Goal: Information Seeking & Learning: Find specific fact

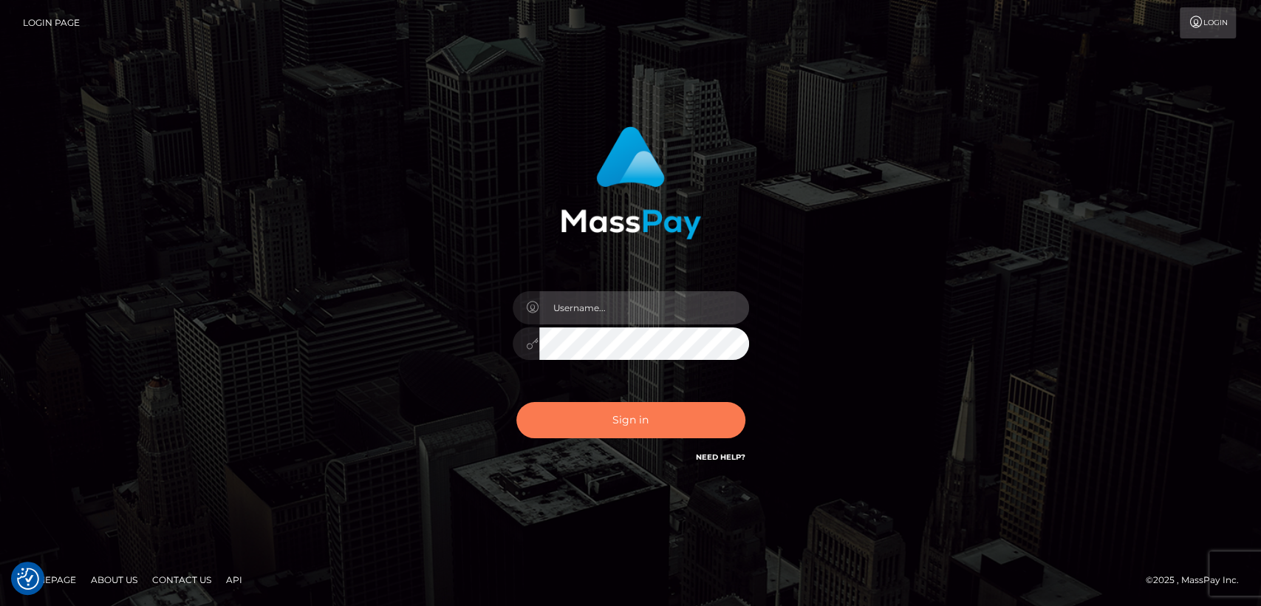
type input "nt.es"
click at [572, 413] on button "Sign in" at bounding box center [630, 420] width 229 height 36
type input "nt.es"
click at [620, 421] on button "Sign in" at bounding box center [630, 420] width 229 height 36
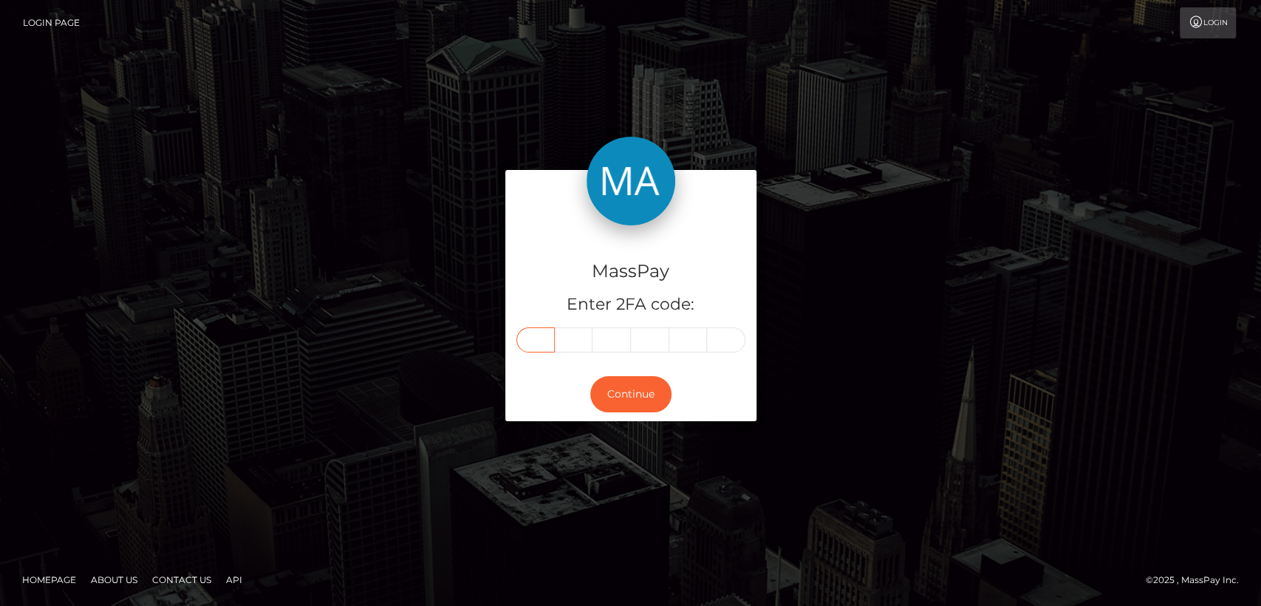
click at [544, 332] on input "text" at bounding box center [535, 339] width 38 height 25
paste input "6"
type input "6"
type input "4"
type input "8"
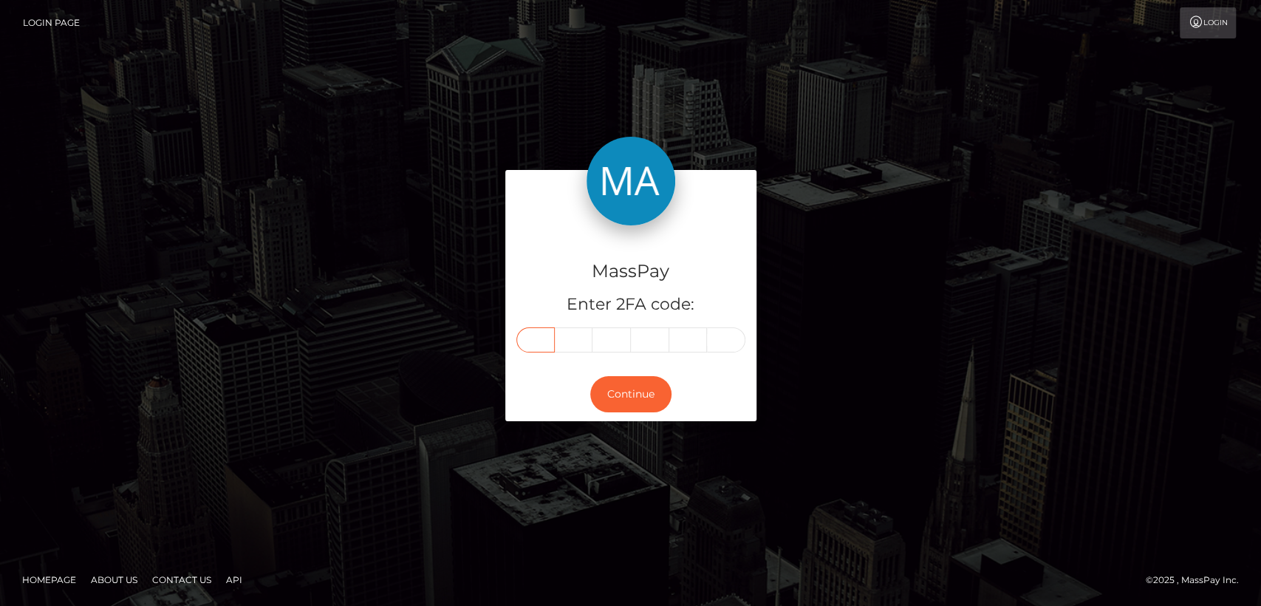
type input "3"
type input "0"
type input "9"
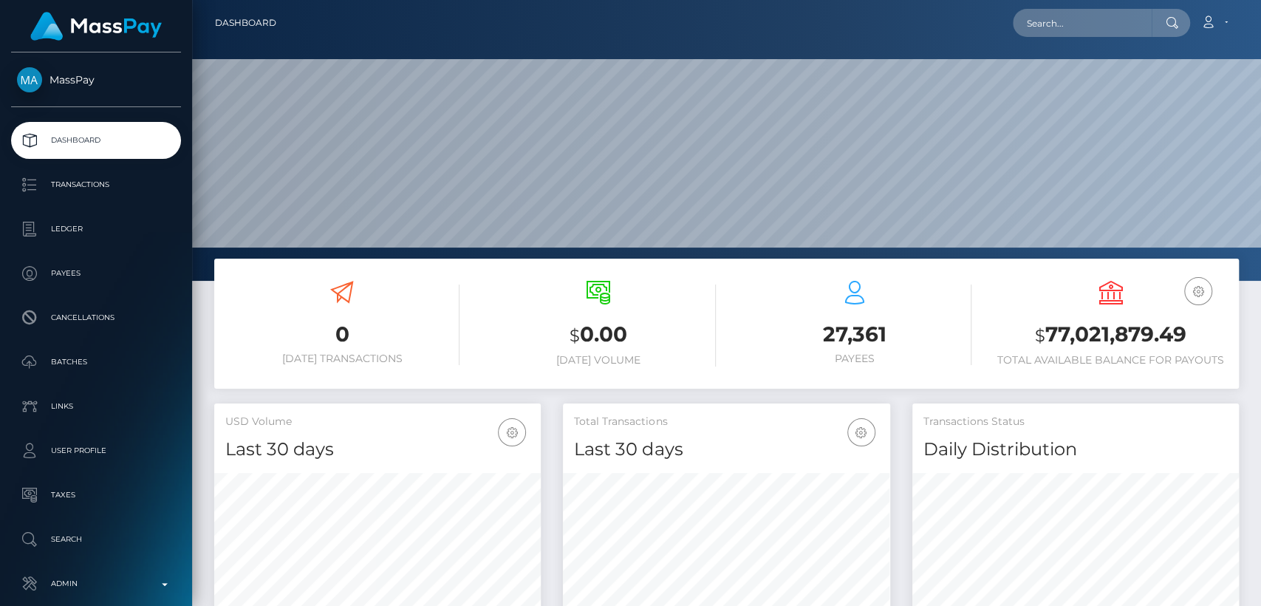
scroll to position [261, 326]
click at [1048, 16] on input "text" at bounding box center [1081, 23] width 139 height 28
paste input "[EMAIL_ADDRESS][DOMAIN_NAME]"
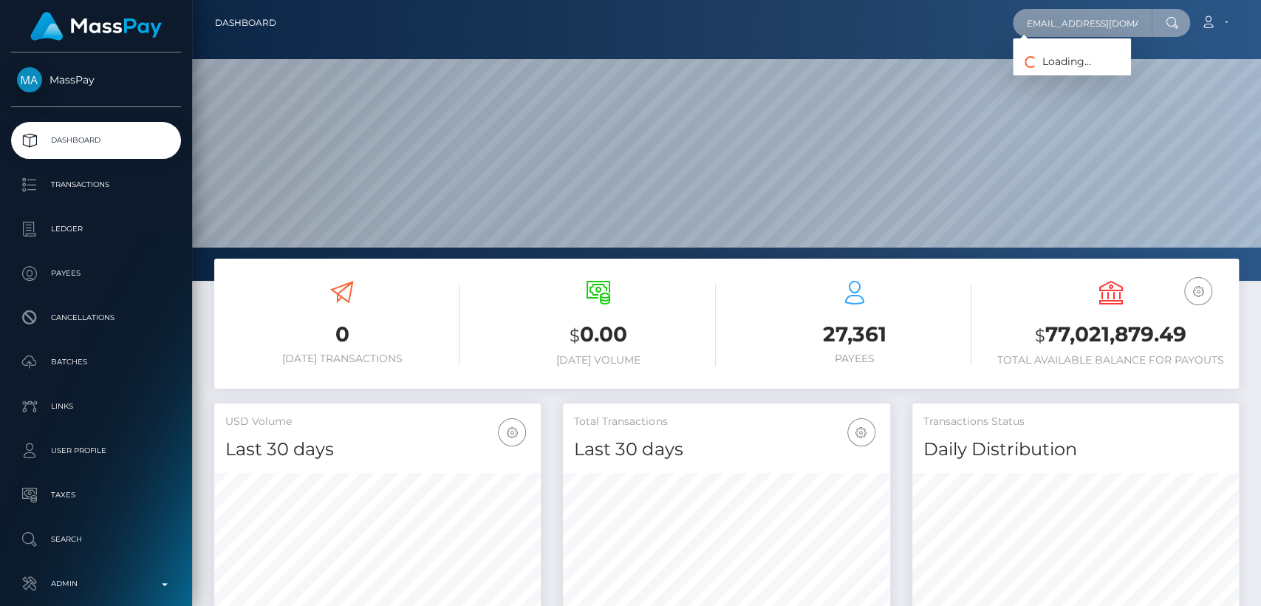
type input "[EMAIL_ADDRESS][DOMAIN_NAME]"
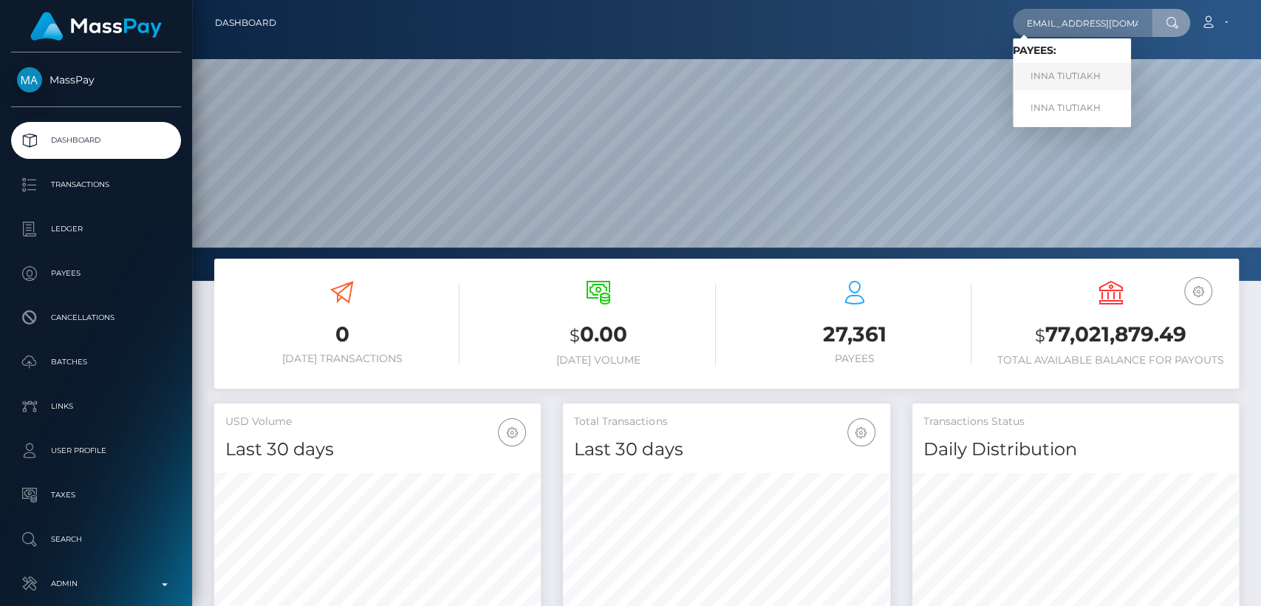
scroll to position [0, 0]
click at [1046, 82] on link "INNA TIUTIAKH" at bounding box center [1071, 76] width 118 height 27
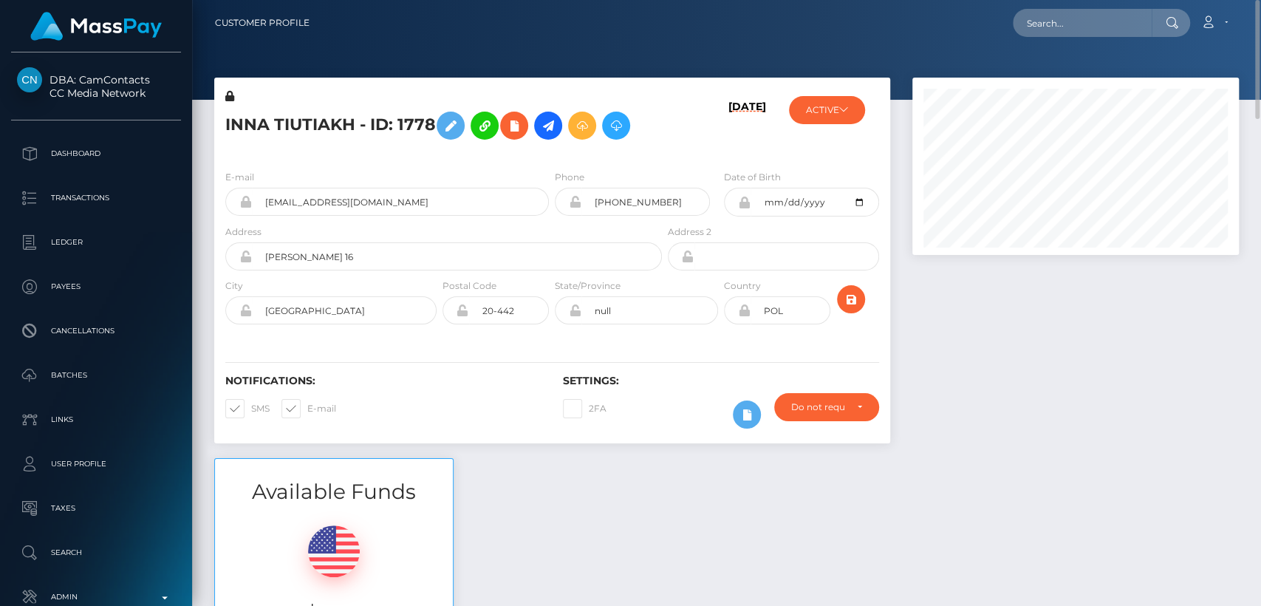
click at [236, 126] on h5 "INNA TIUTIAKH - ID: 1778" at bounding box center [439, 125] width 428 height 43
copy h5 "INNA"
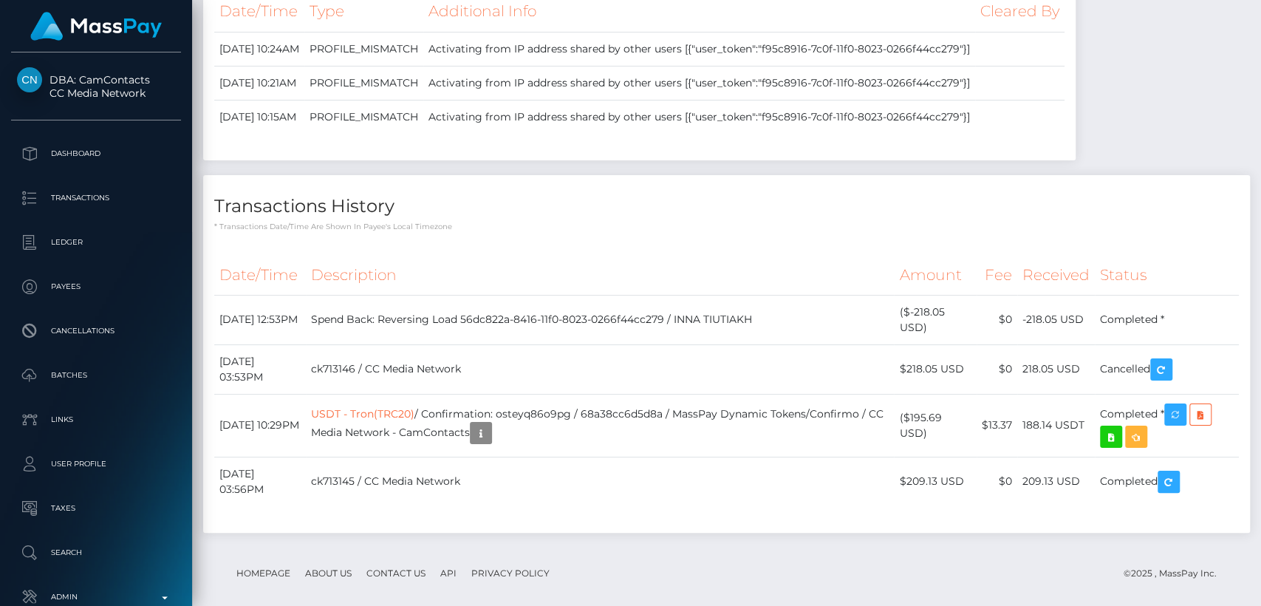
scroll to position [2475, 0]
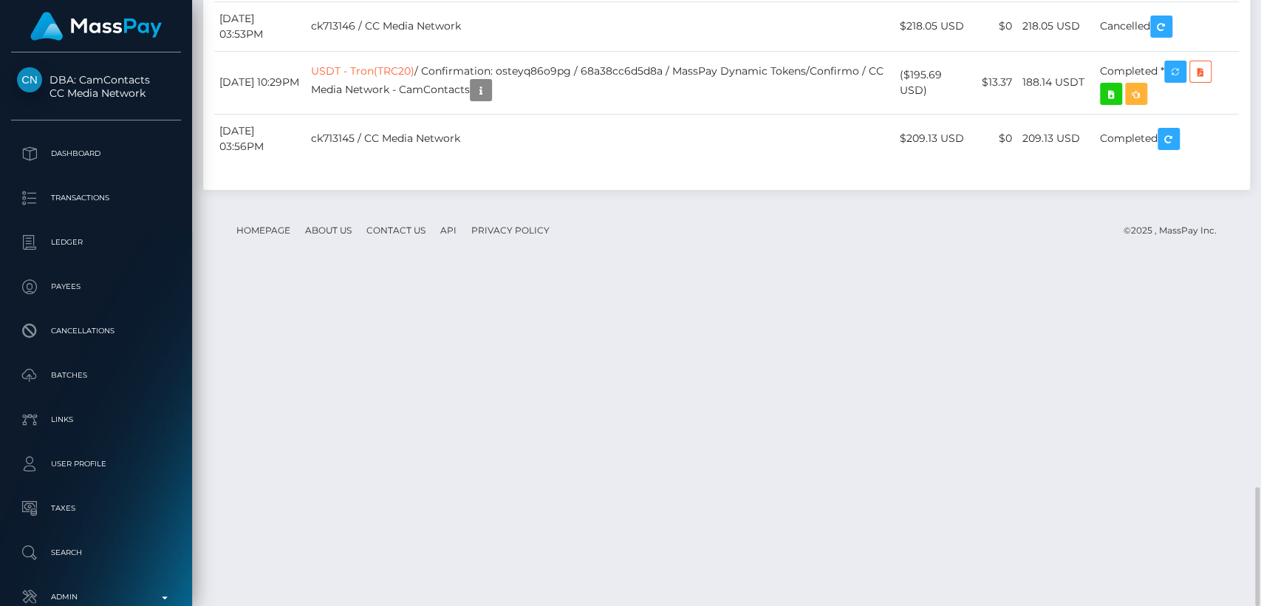
drag, startPoint x: 558, startPoint y: 258, endPoint x: 562, endPoint y: 278, distance: 20.4
drag, startPoint x: 926, startPoint y: 315, endPoint x: 908, endPoint y: 297, distance: 25.6
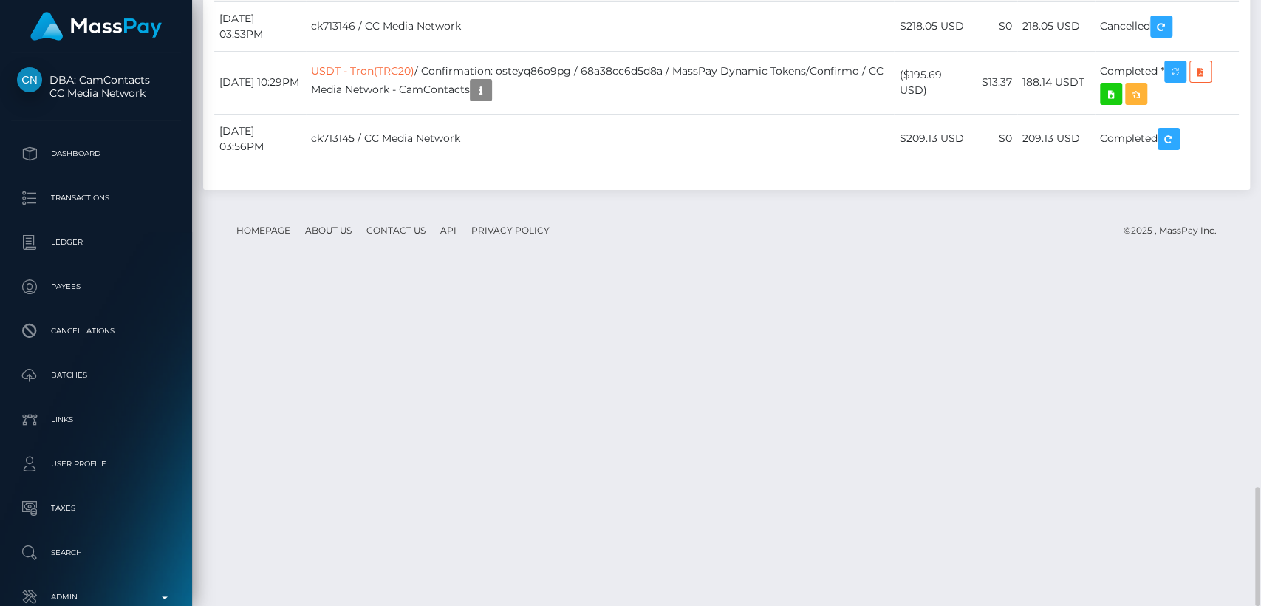
copy td "$-218.05 USD"
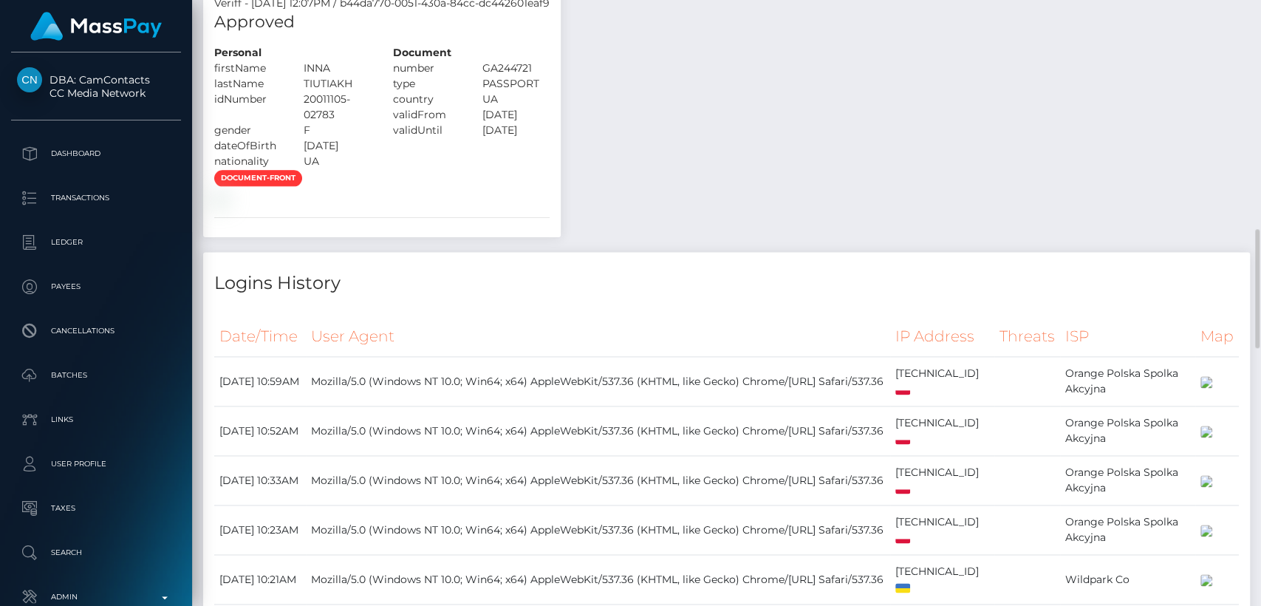
scroll to position [0, 0]
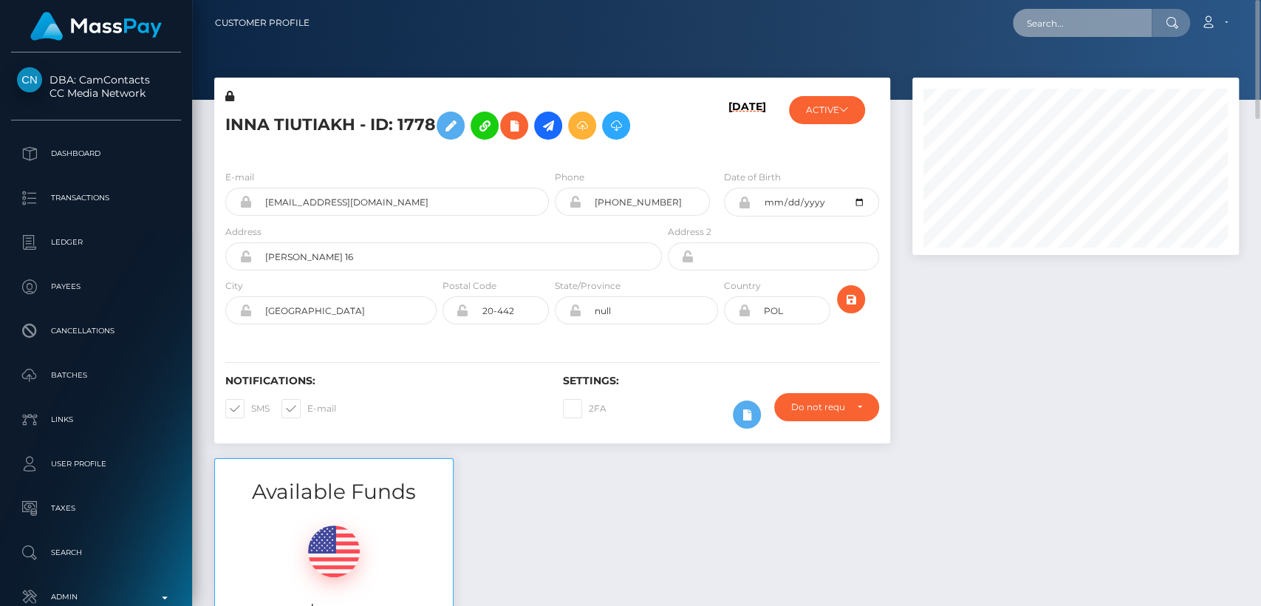
click at [1105, 33] on input "text" at bounding box center [1081, 23] width 139 height 28
paste input "sminx.summer@gmail.com"
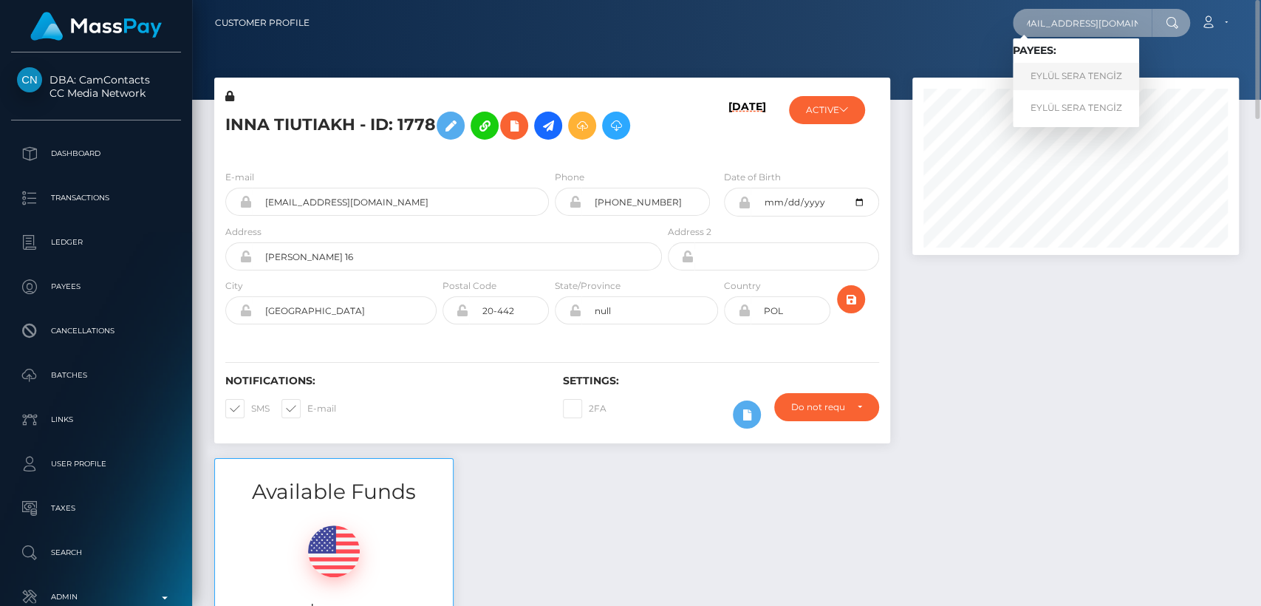
type input "sminx.summer@gmail.com"
click at [1072, 80] on link "EYLÜL SERA TENGİZ" at bounding box center [1075, 76] width 126 height 27
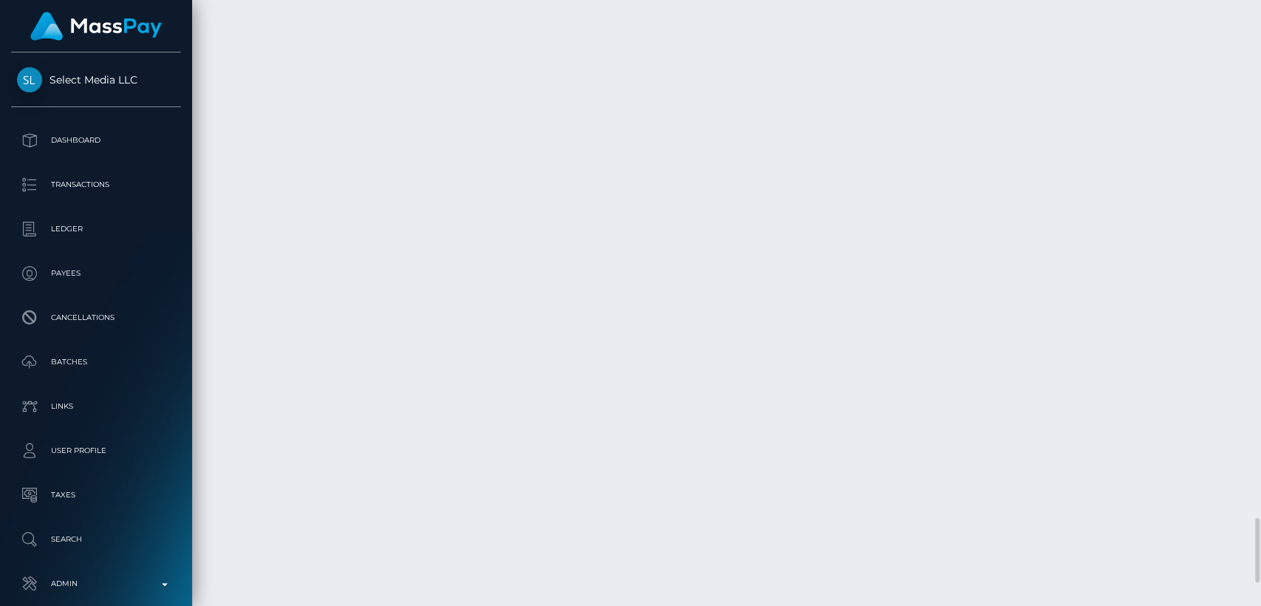
scroll to position [177, 326]
drag, startPoint x: 651, startPoint y: 130, endPoint x: 650, endPoint y: 106, distance: 24.4
click at [650, 106] on body "Select Media LLC Dashboard Transactions Ledger Payees Cancellations" at bounding box center [630, 303] width 1261 height 606
click at [650, 106] on div "Additional Info" at bounding box center [649, 93] width 96 height 27
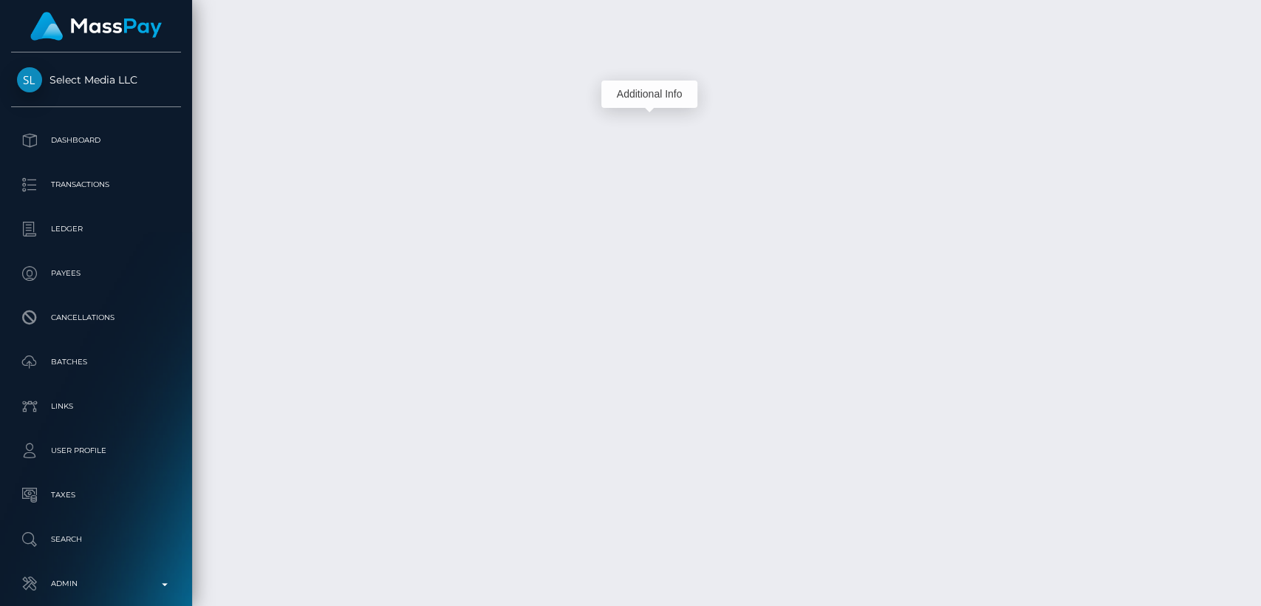
click at [652, 86] on div "Additional Info" at bounding box center [649, 93] width 96 height 27
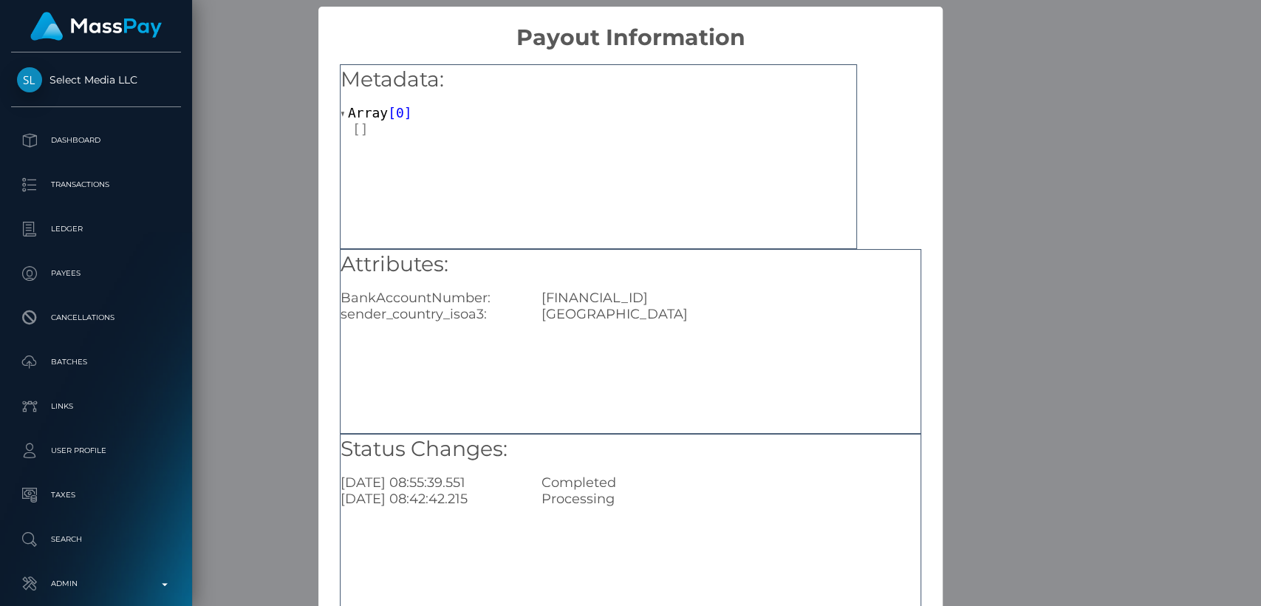
click at [1010, 17] on div "× Payout Information Metadata: Array [ 0 ] Attributes: BankAccountNumber: TR680…" at bounding box center [630, 303] width 1261 height 606
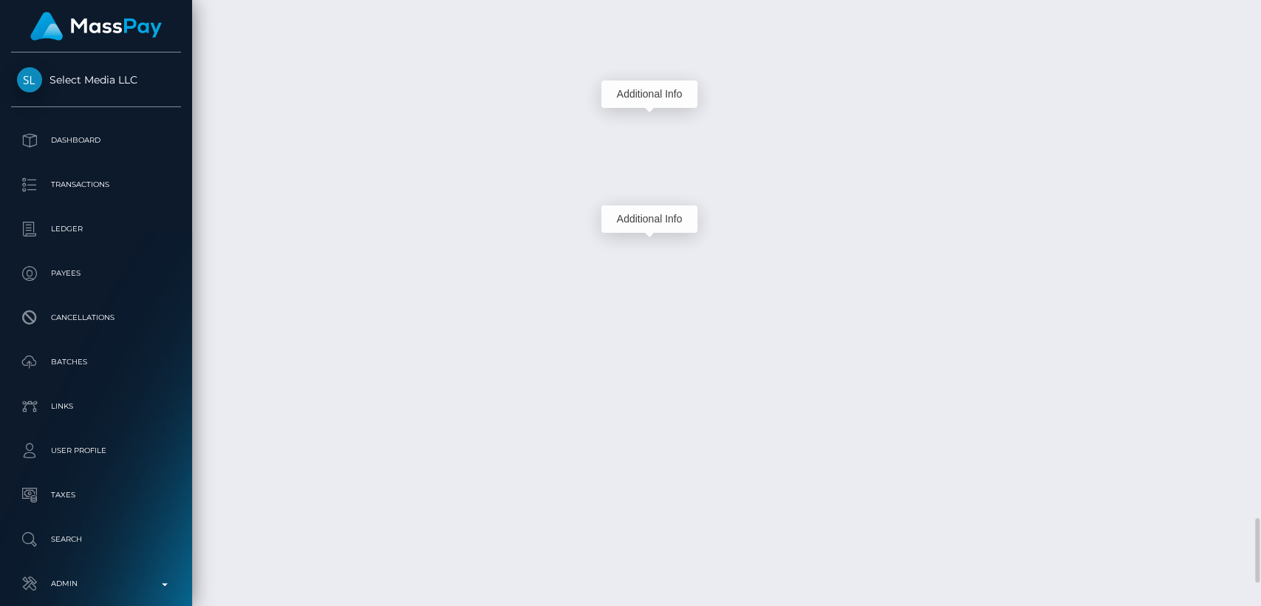
click at [655, 219] on div "Additional Info" at bounding box center [649, 218] width 96 height 27
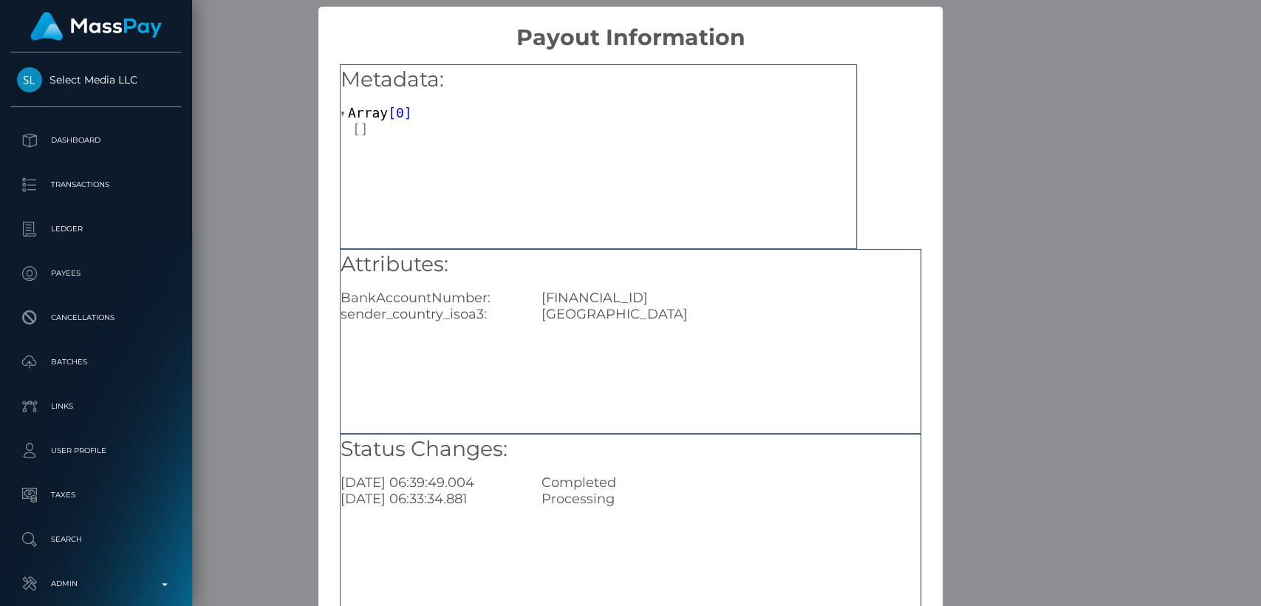
scroll to position [0, 0]
click at [1047, 44] on div "× Payout Information Metadata: Array [ 0 ] Attributes: BankAccountNumber: TR680…" at bounding box center [630, 303] width 1261 height 606
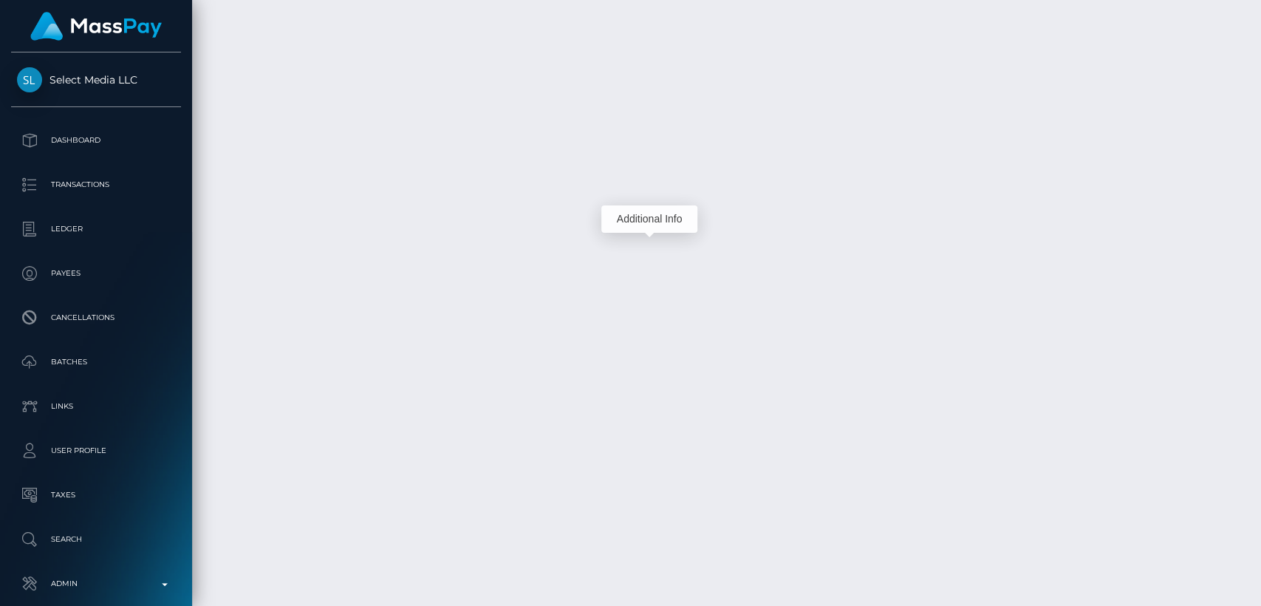
scroll to position [177, 326]
click at [640, 222] on div "Additional Info" at bounding box center [649, 218] width 96 height 27
click at [662, 211] on div "Additional Info" at bounding box center [649, 218] width 96 height 27
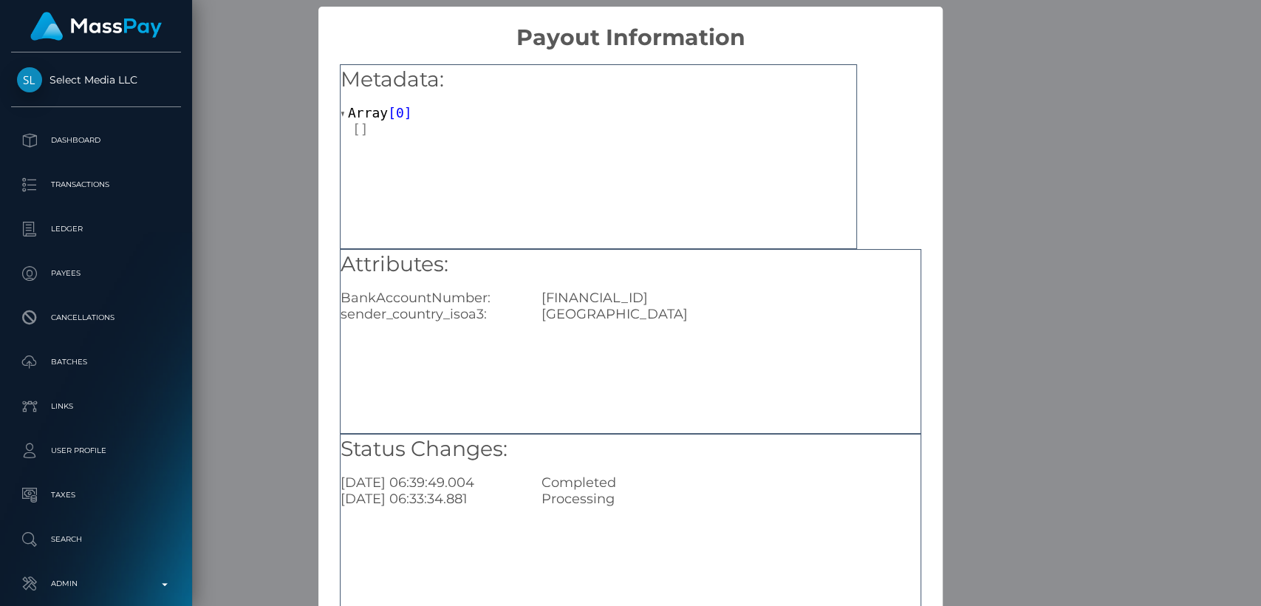
click at [1011, 44] on div "× Payout Information Metadata: Array [ 0 ] Attributes: BankAccountNumber: TR680…" at bounding box center [630, 303] width 1261 height 606
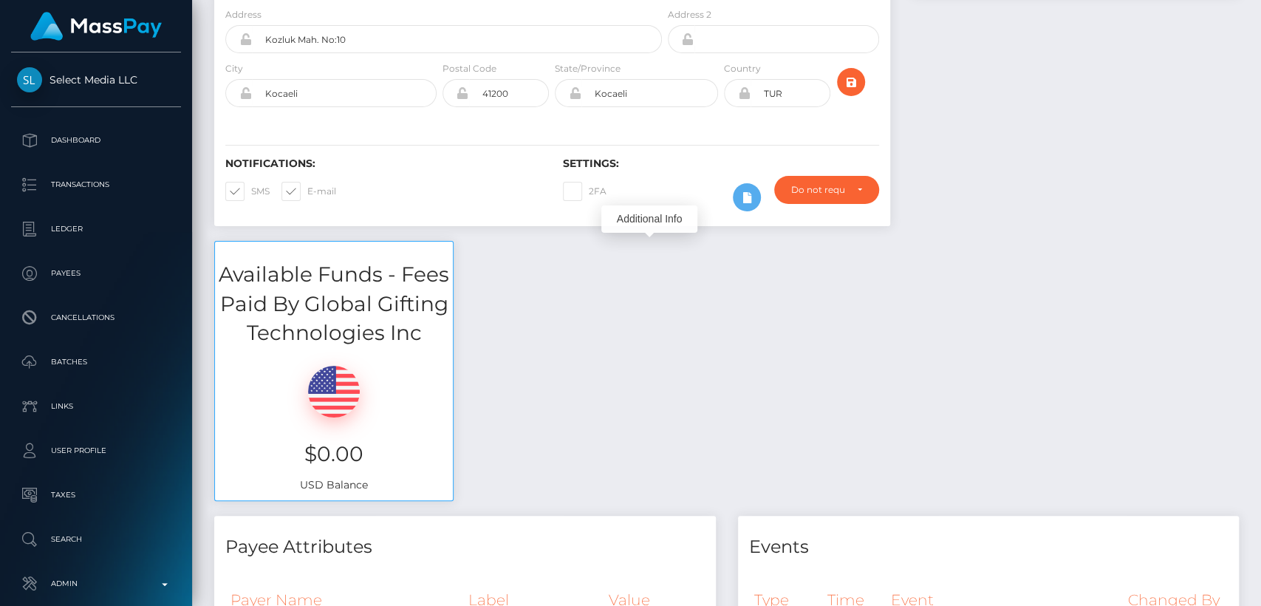
scroll to position [0, 0]
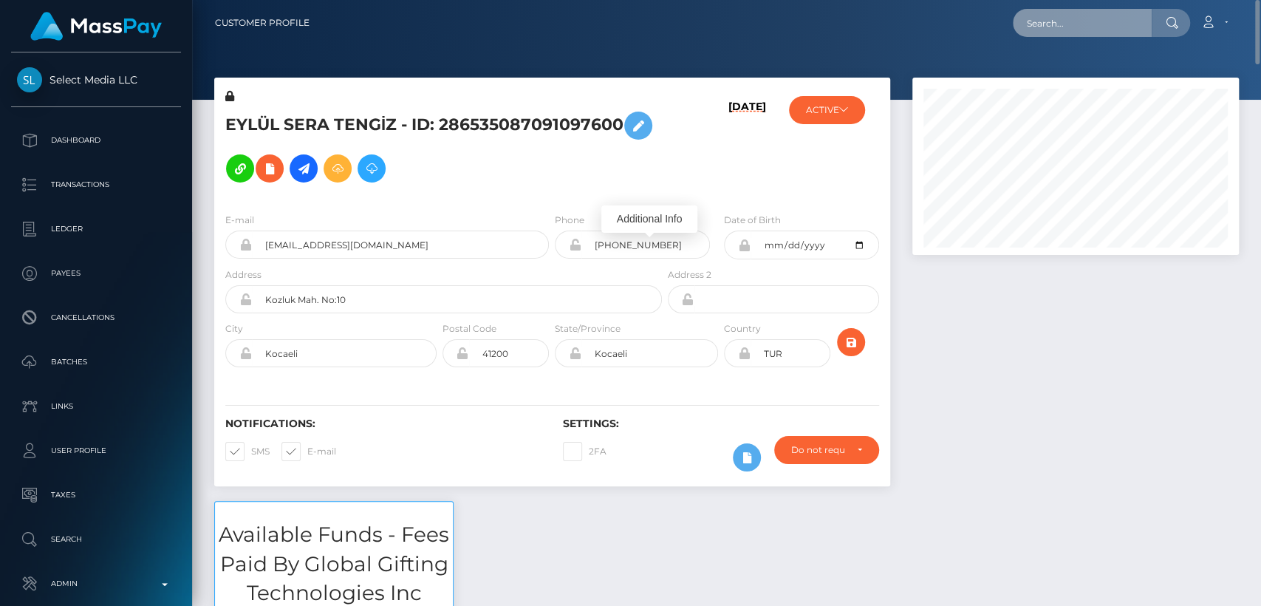
click at [1074, 22] on input "text" at bounding box center [1081, 23] width 139 height 28
paste input "emremert19942014@gmail.com"
type input "emremert19942014@gmail.com"
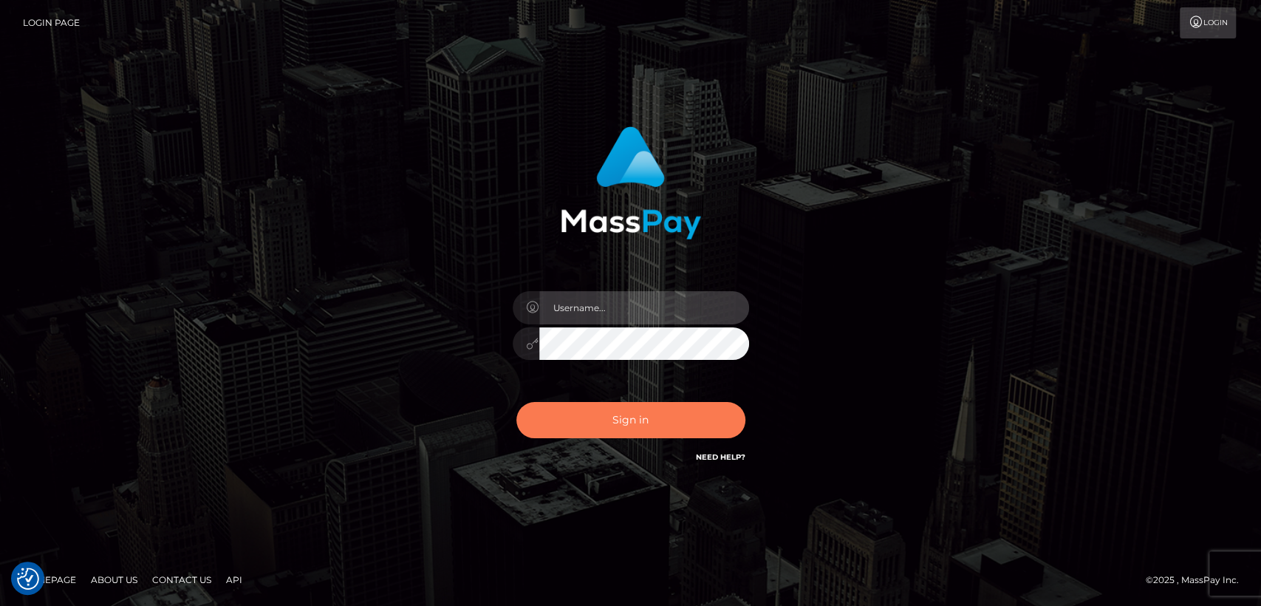
type input "nt.es"
click at [696, 425] on button "Sign in" at bounding box center [630, 420] width 229 height 36
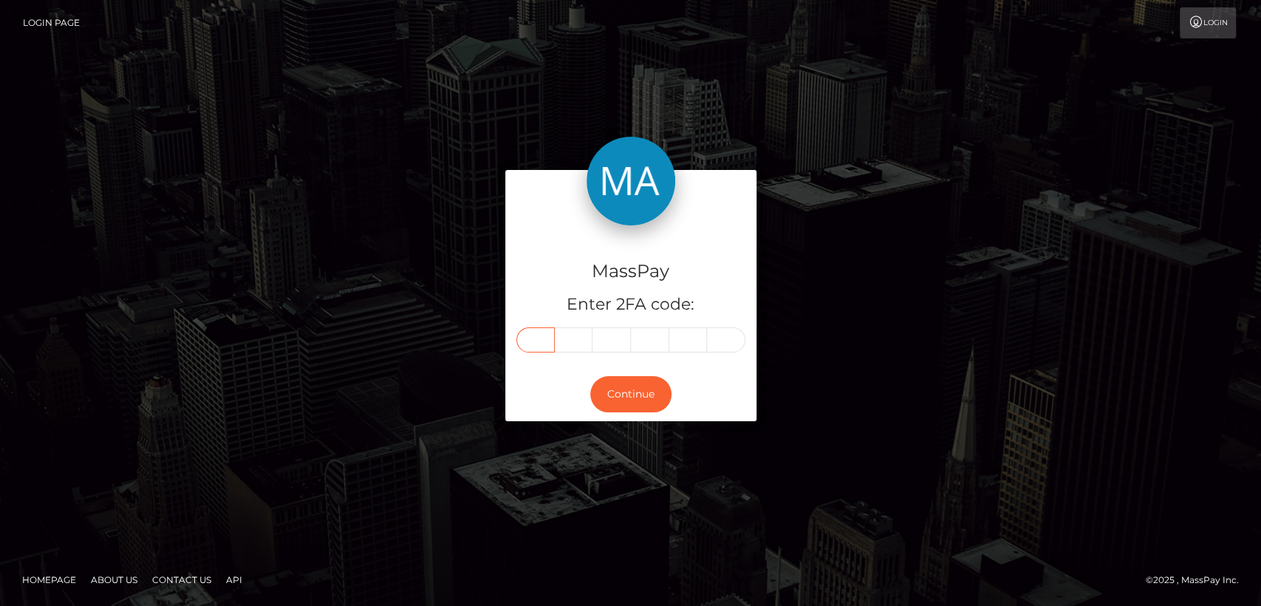
click at [544, 346] on input "text" at bounding box center [535, 339] width 38 height 25
paste input "0"
type input "0"
type input "4"
type input "6"
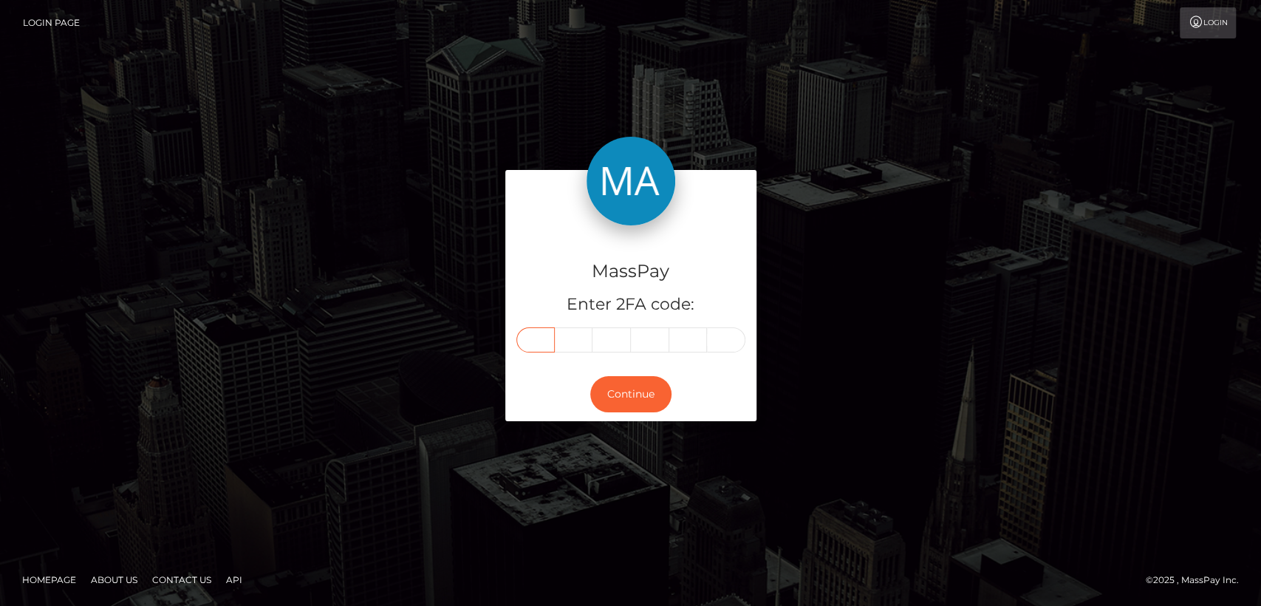
type input "9"
type input "2"
type input "8"
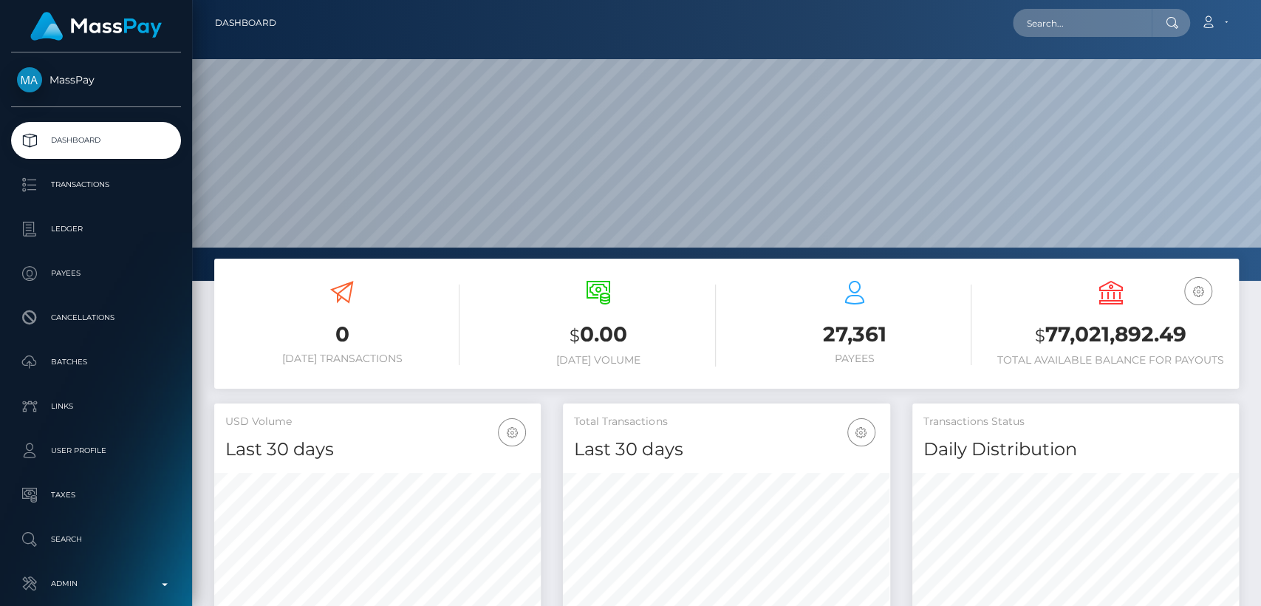
scroll to position [261, 326]
click at [1039, 17] on input "text" at bounding box center [1081, 23] width 139 height 28
paste input "[EMAIL_ADDRESS][DOMAIN_NAME]"
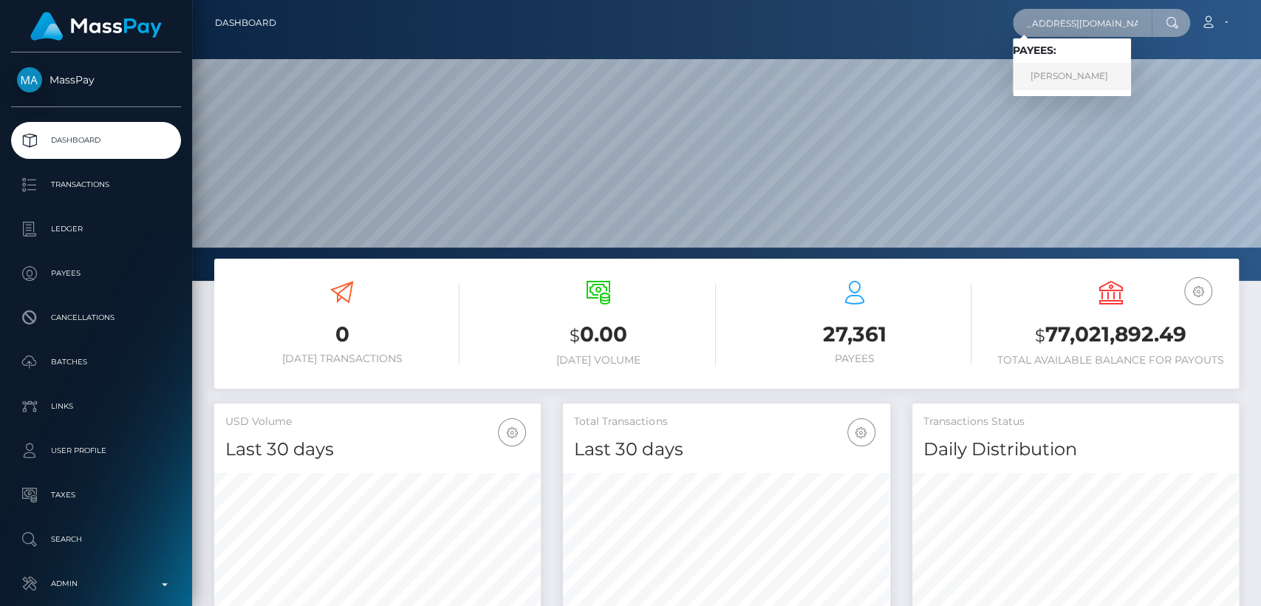
type input "[EMAIL_ADDRESS][DOMAIN_NAME]"
click at [1067, 72] on link "EMRE GÜNDOĞDU" at bounding box center [1071, 76] width 118 height 27
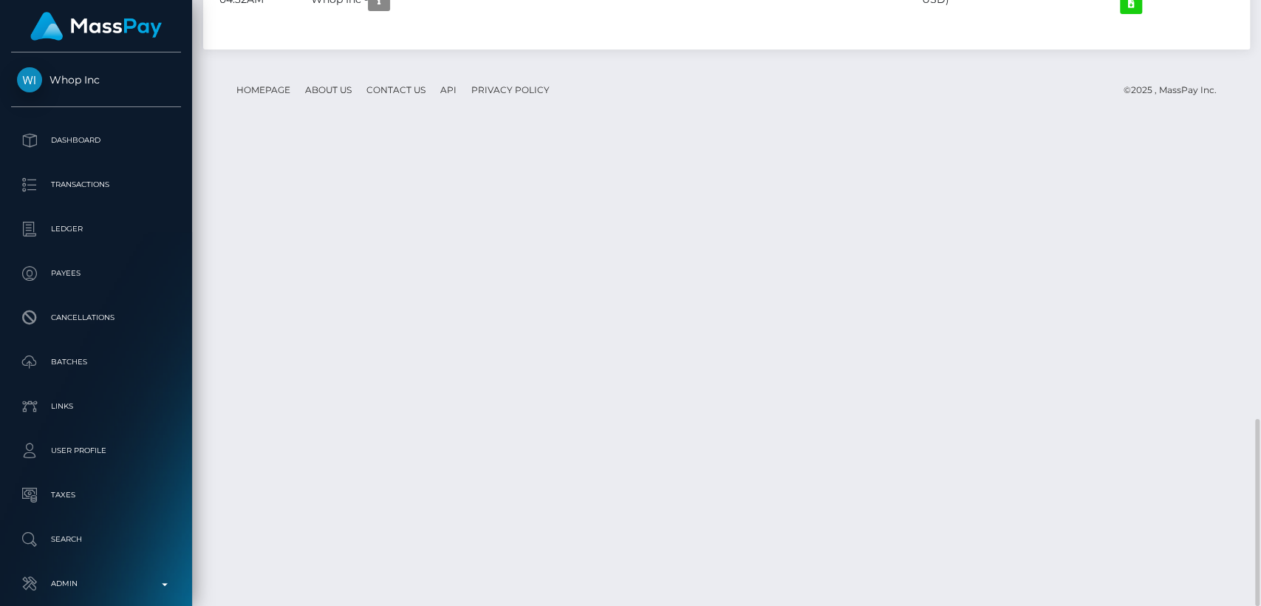
scroll to position [177, 326]
click at [489, 359] on div "Additional Info" at bounding box center [513, 353] width 96 height 27
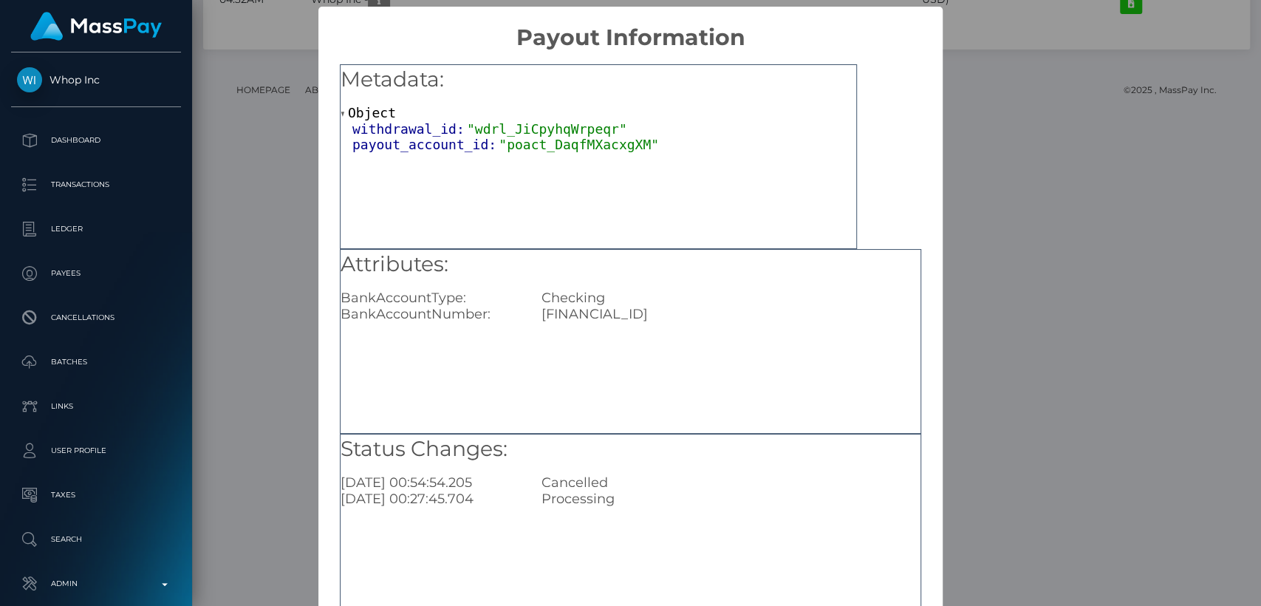
click at [579, 306] on div "[FINANCIAL_ID]" at bounding box center [730, 314] width 401 height 16
click at [579, 306] on div "TR890011100000000117147746" at bounding box center [730, 314] width 401 height 16
copy div "TR890011100000000117147746"
click at [1019, 245] on div "× Payout Information Metadata: Object withdrawal_id: "wdrl_JiCpyhqWrpeqr" payou…" at bounding box center [630, 303] width 1261 height 606
click at [985, 287] on div "× Payout Information Metadata: Object withdrawal_id: "wdrl_JiCpyhqWrpeqr" payou…" at bounding box center [630, 303] width 1261 height 606
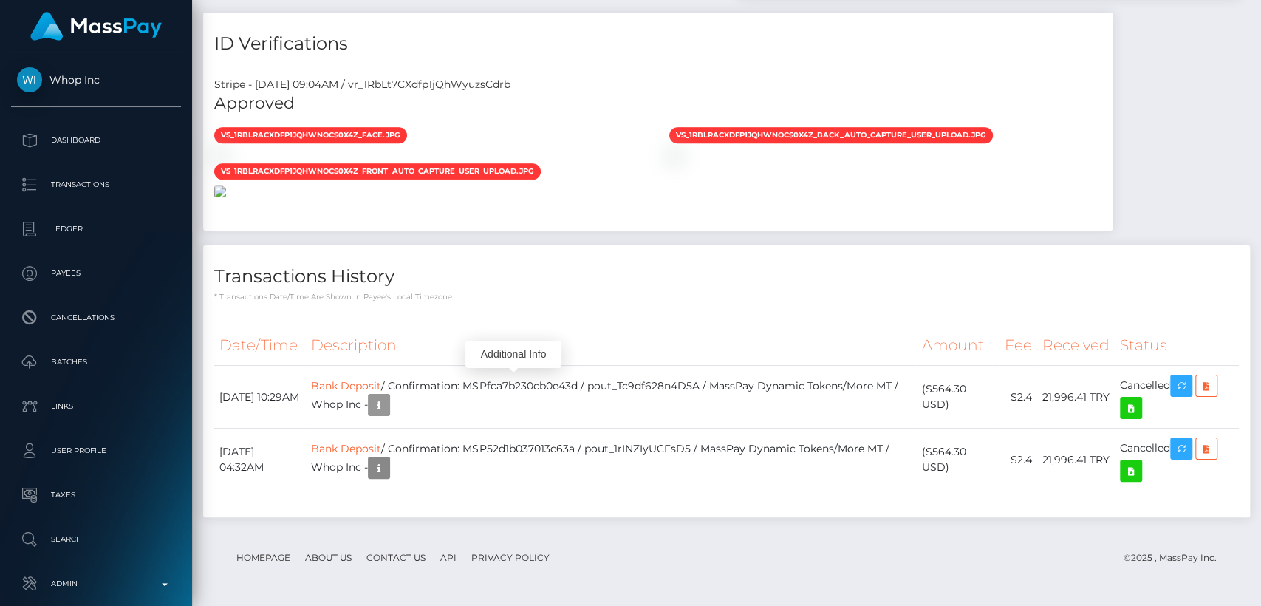
scroll to position [0, 0]
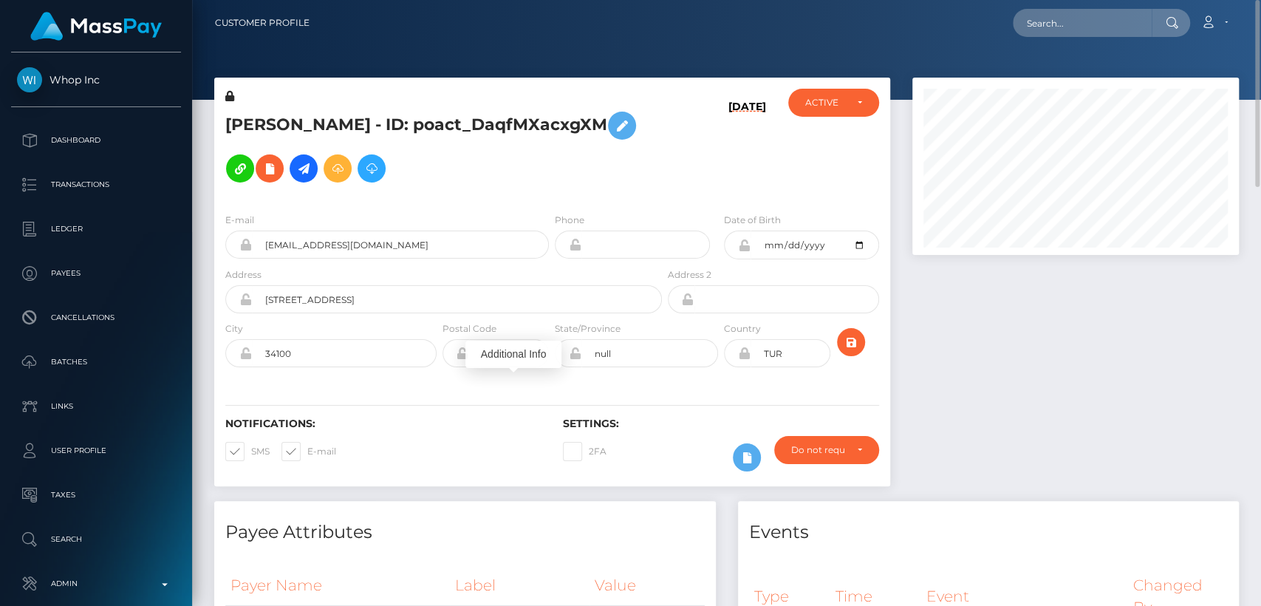
click at [249, 119] on h5 "EMRE GÜNDOĞDU - ID: poact_DaqfMXacxgXM" at bounding box center [439, 147] width 428 height 86
copy h5 "EMRE"
click at [1081, 24] on input "text" at bounding box center [1081, 23] width 139 height 28
paste input "attariyaser97@gmail.com"
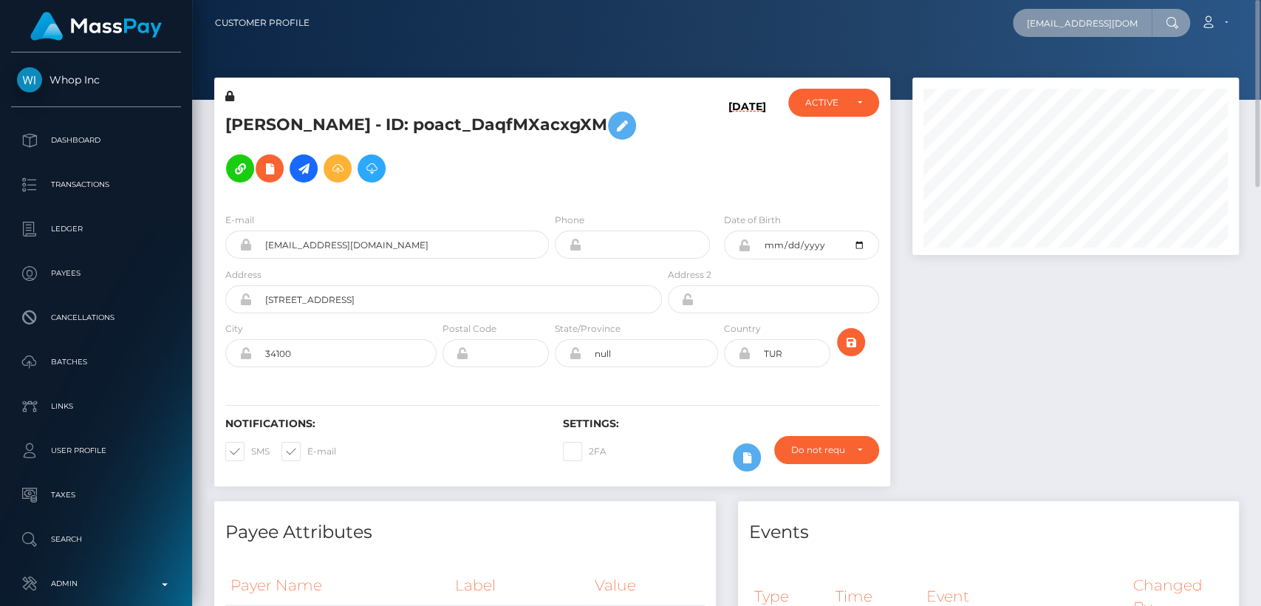
scroll to position [0, 4]
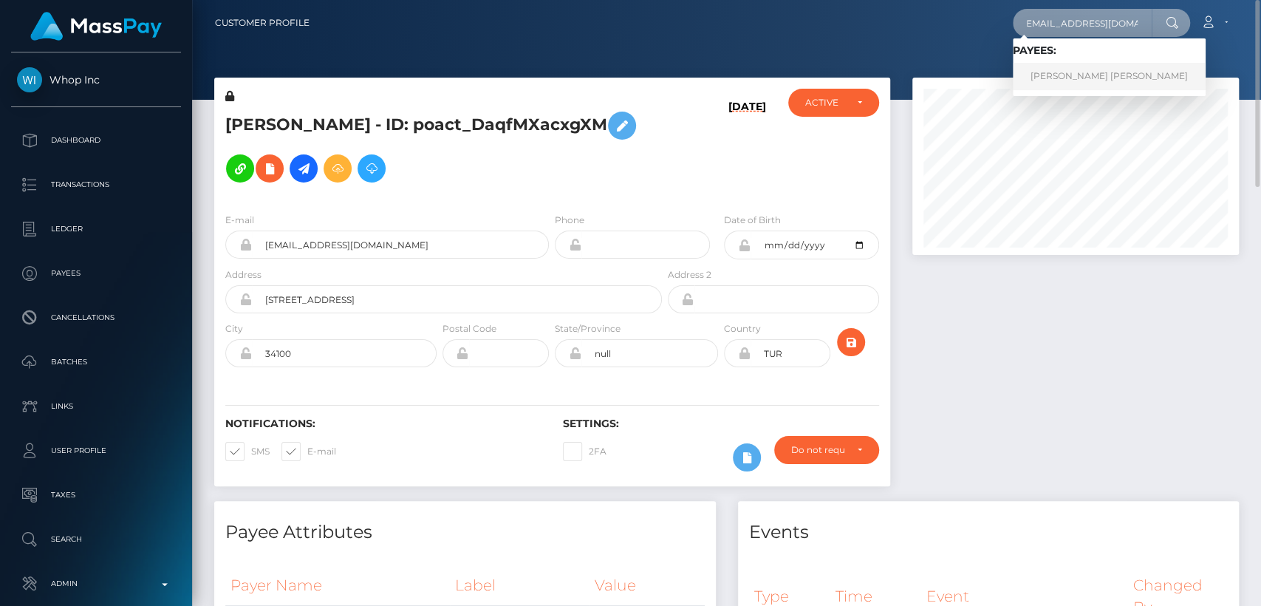
type input "attariyaser97@gmail.com"
click at [1080, 70] on link "YASER EYAD YASER ATTARI" at bounding box center [1108, 76] width 193 height 27
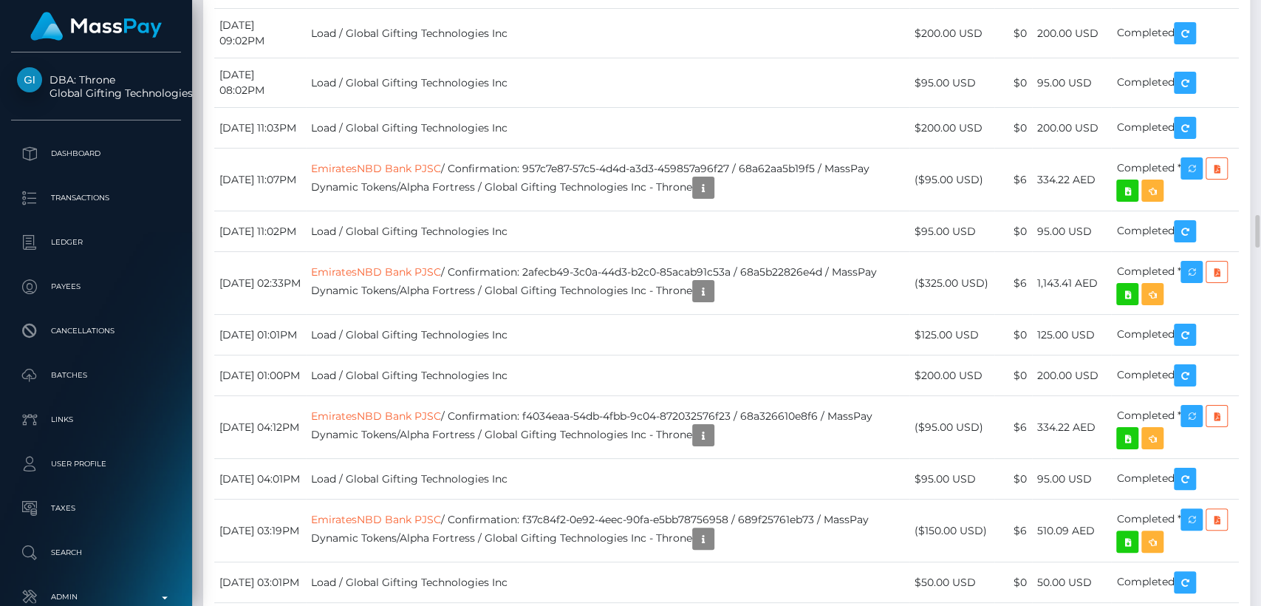
scroll to position [3880, 0]
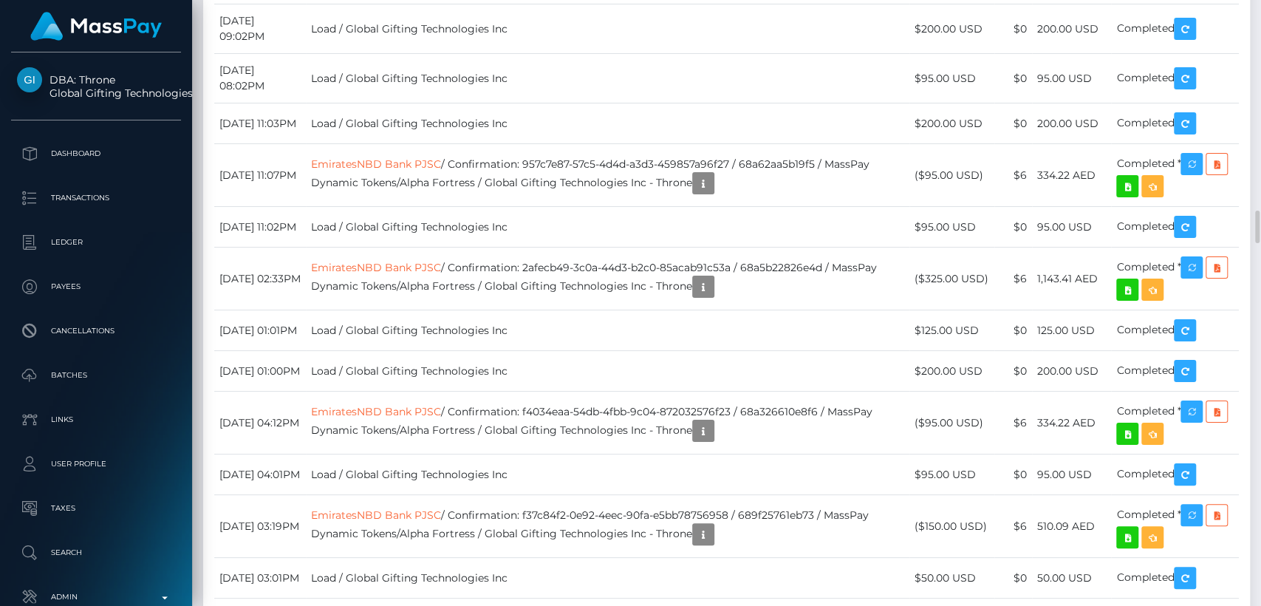
drag, startPoint x: 939, startPoint y: 274, endPoint x: 922, endPoint y: 256, distance: 25.1
copy td "$4,500.00 USD"
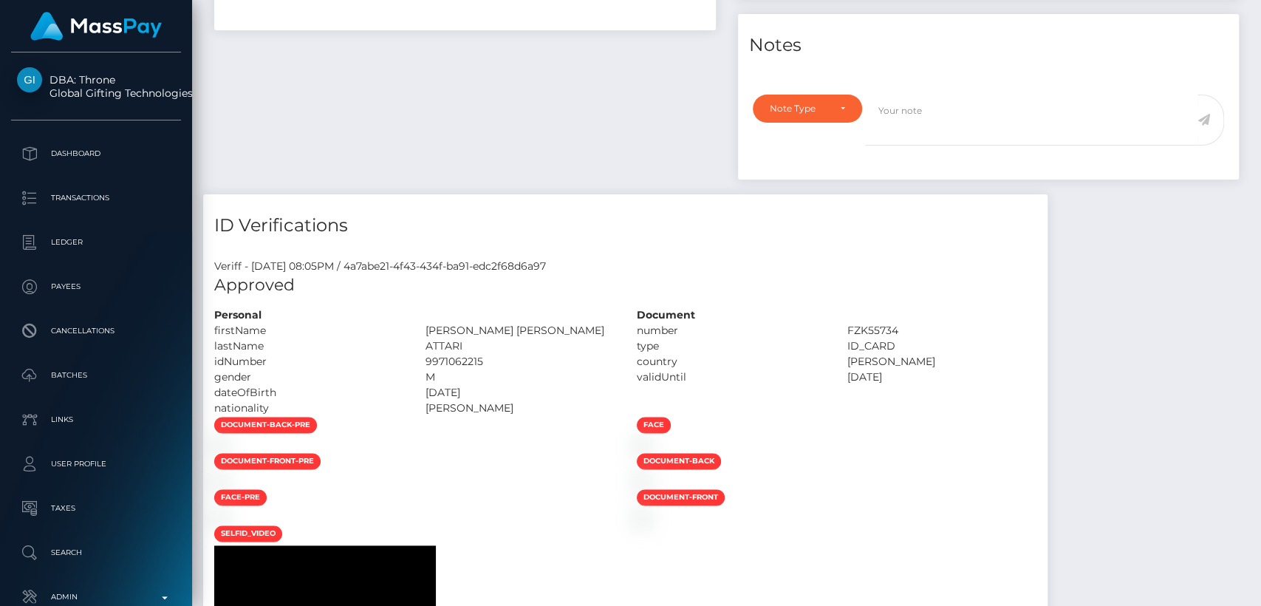
scroll to position [0, 0]
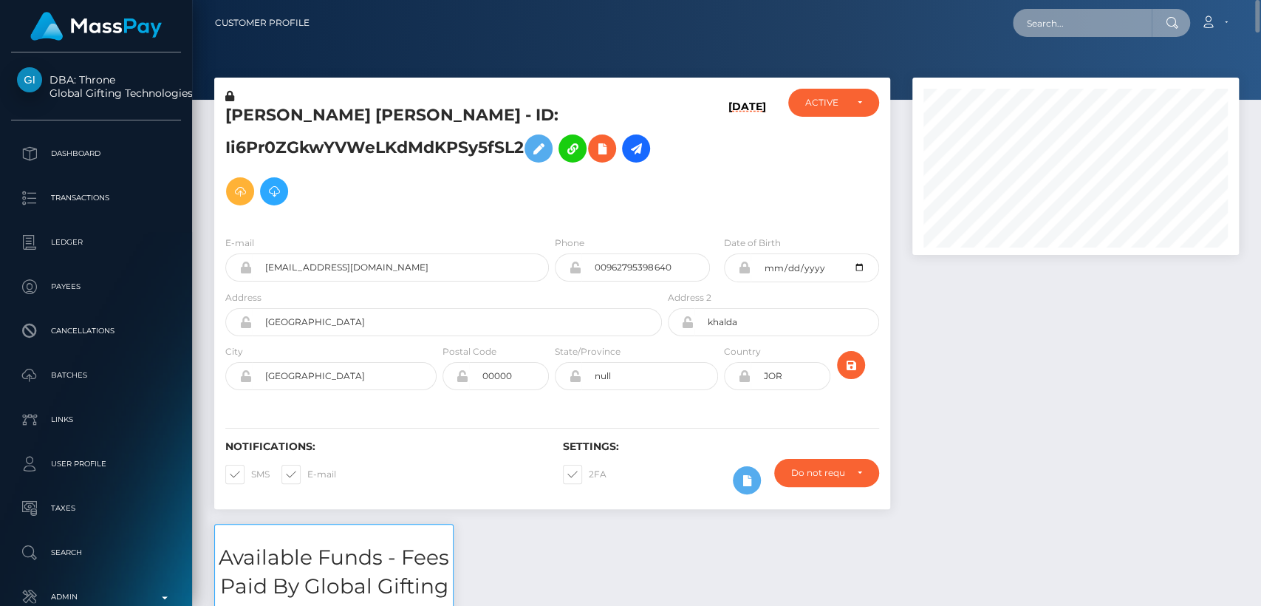
click at [1062, 21] on input "text" at bounding box center [1081, 23] width 139 height 28
paste input "bea.haaso@gmail.com"
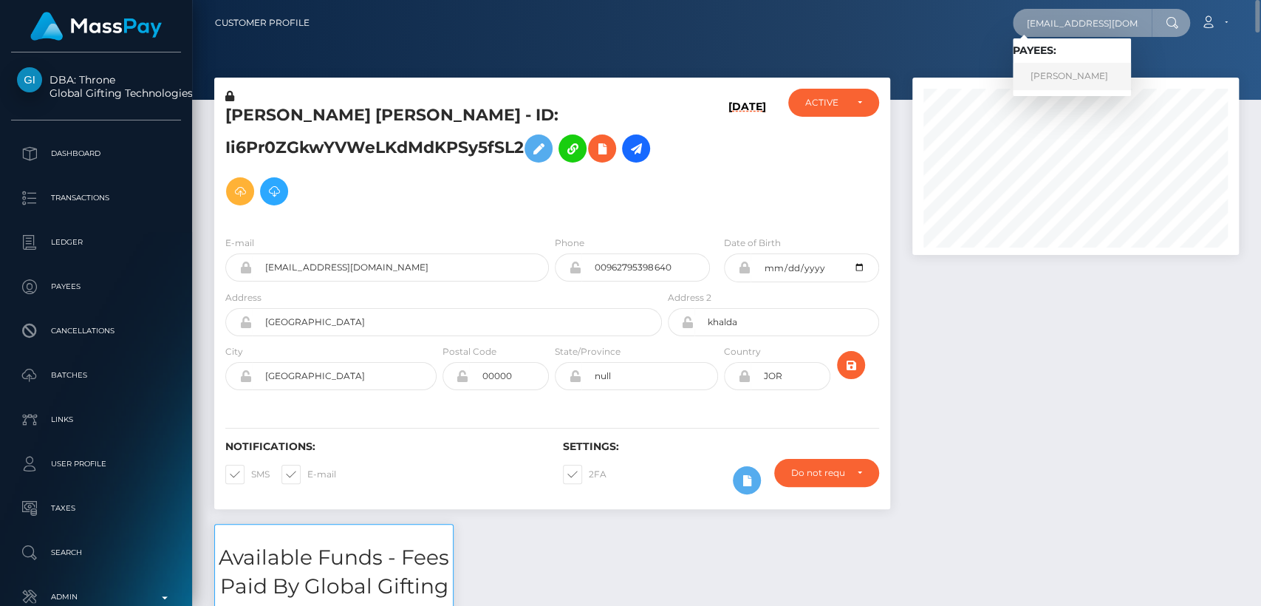
type input "bea.haaso@gmail.com"
click at [1055, 71] on link "Beata Haaso" at bounding box center [1071, 76] width 118 height 27
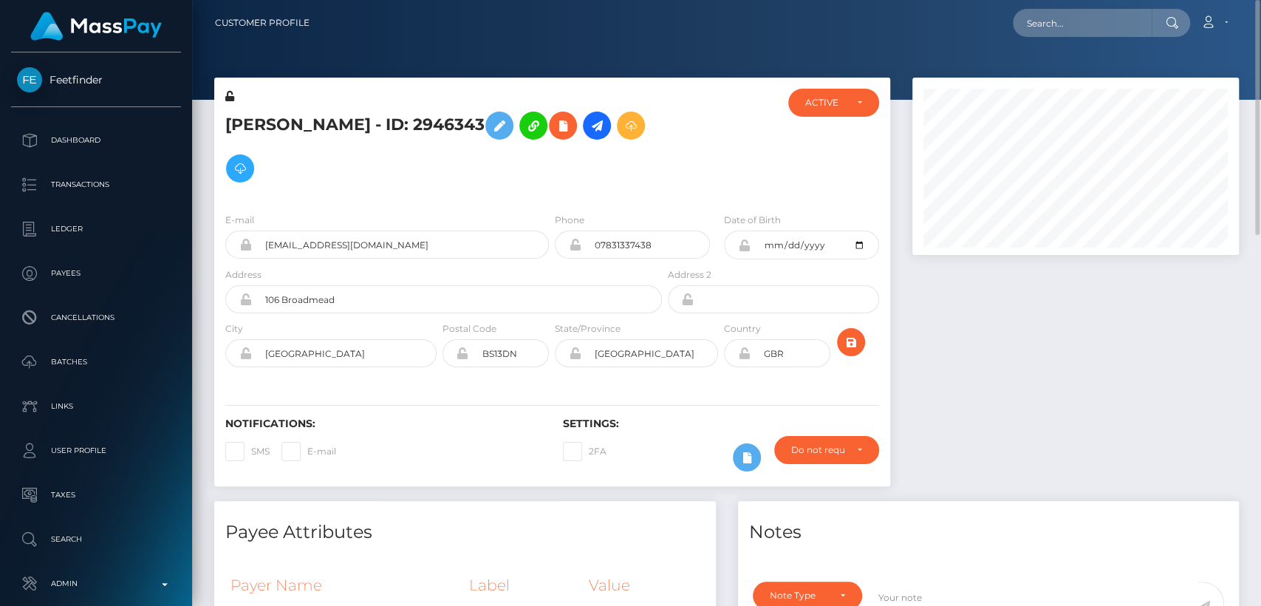
click at [255, 125] on h5 "[PERSON_NAME] - ID: 2946343" at bounding box center [439, 147] width 428 height 86
copy h5 "Beata"
click at [1043, 21] on input "text" at bounding box center [1081, 23] width 139 height 28
paste input "[EMAIL_ADDRESS][DOMAIN_NAME]"
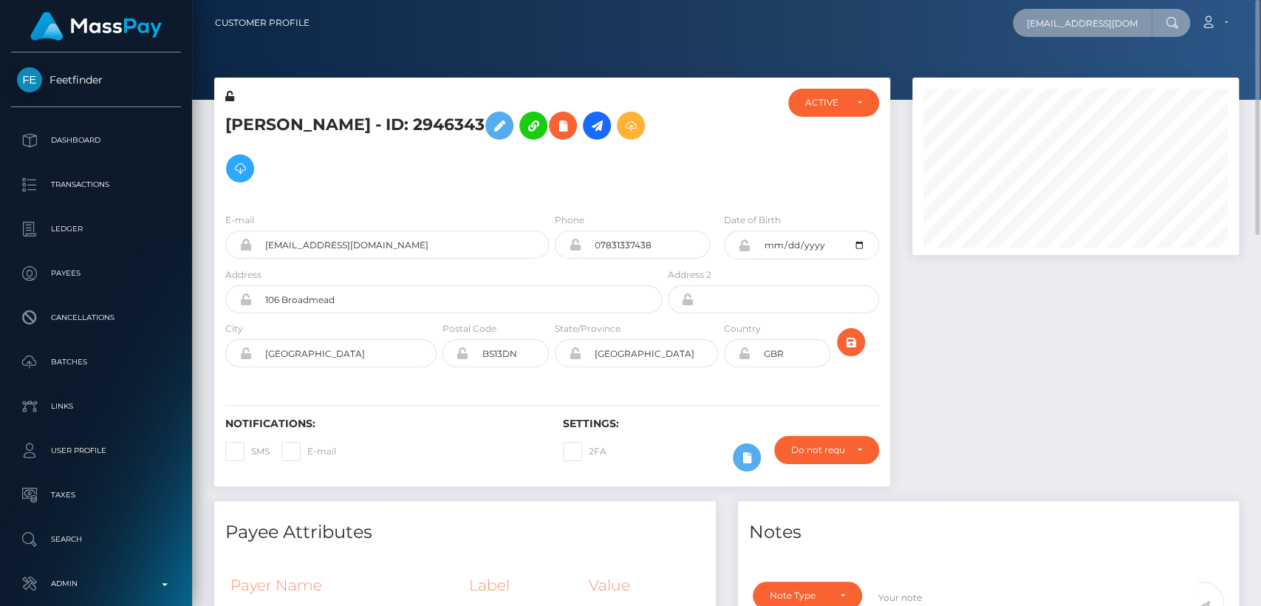
scroll to position [0, 12]
type input "[EMAIL_ADDRESS][DOMAIN_NAME]"
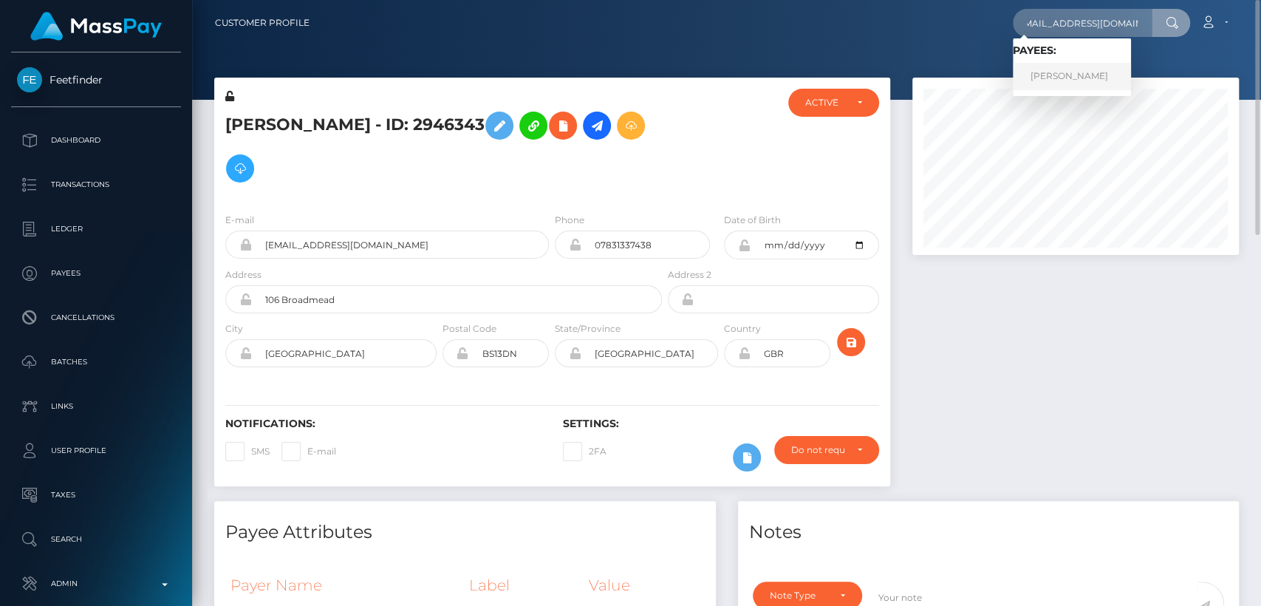
scroll to position [0, 0]
click at [1029, 75] on link "[PERSON_NAME]" at bounding box center [1071, 76] width 118 height 27
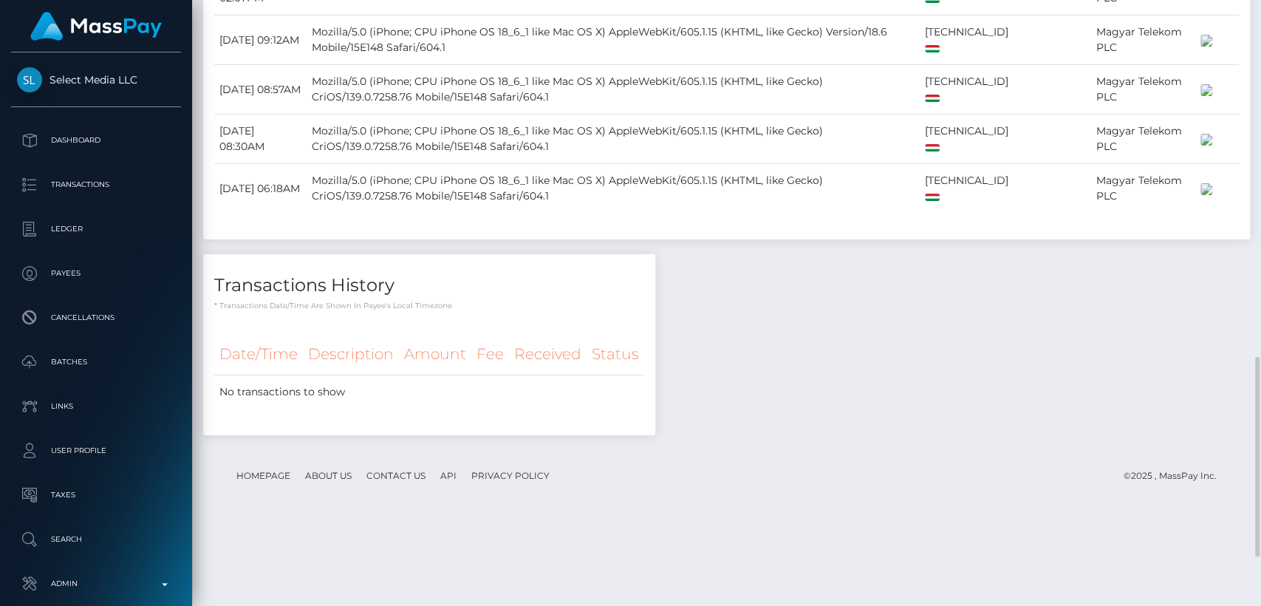
scroll to position [1232, 0]
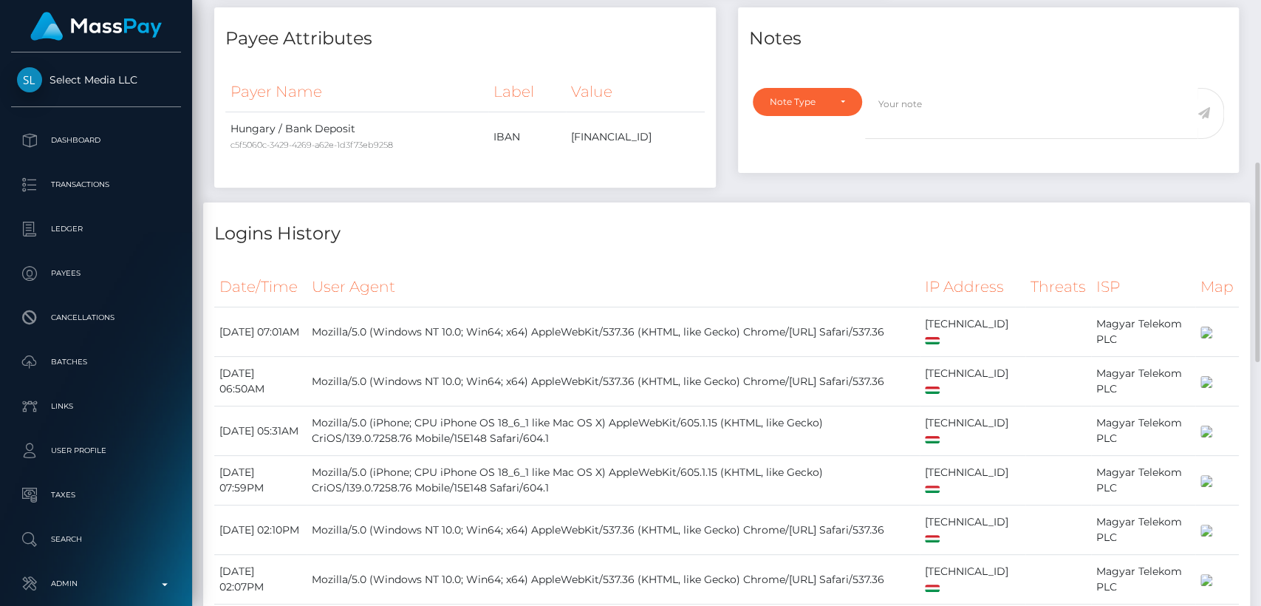
click at [650, 221] on h4 "Logins History" at bounding box center [726, 234] width 1024 height 26
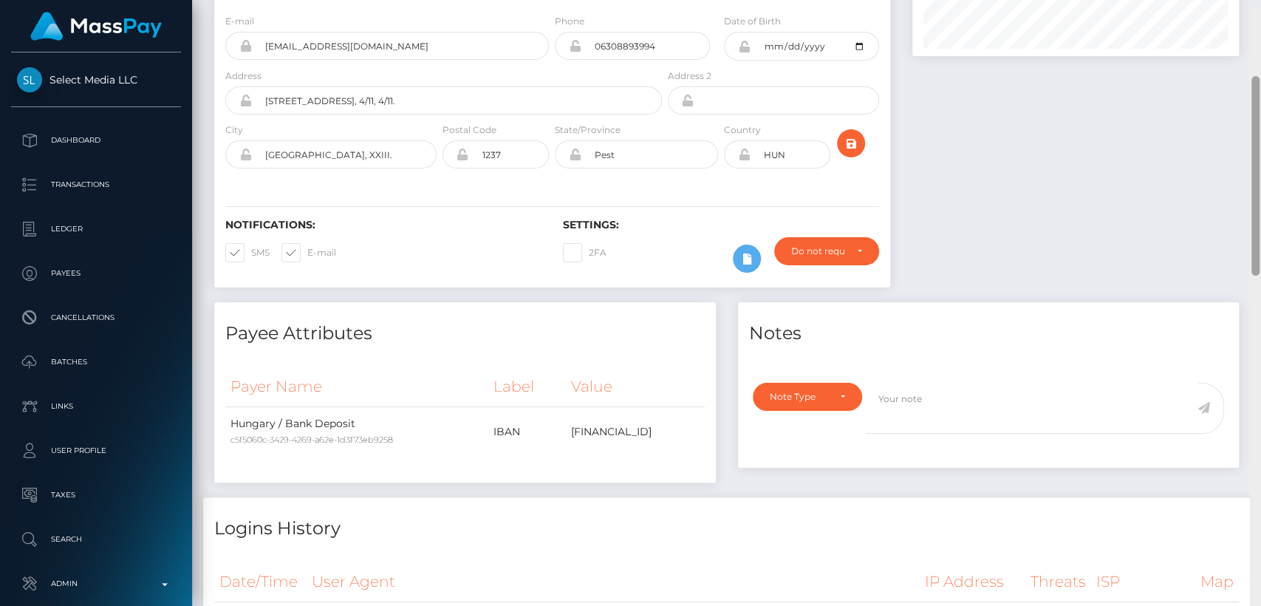
scroll to position [210, 0]
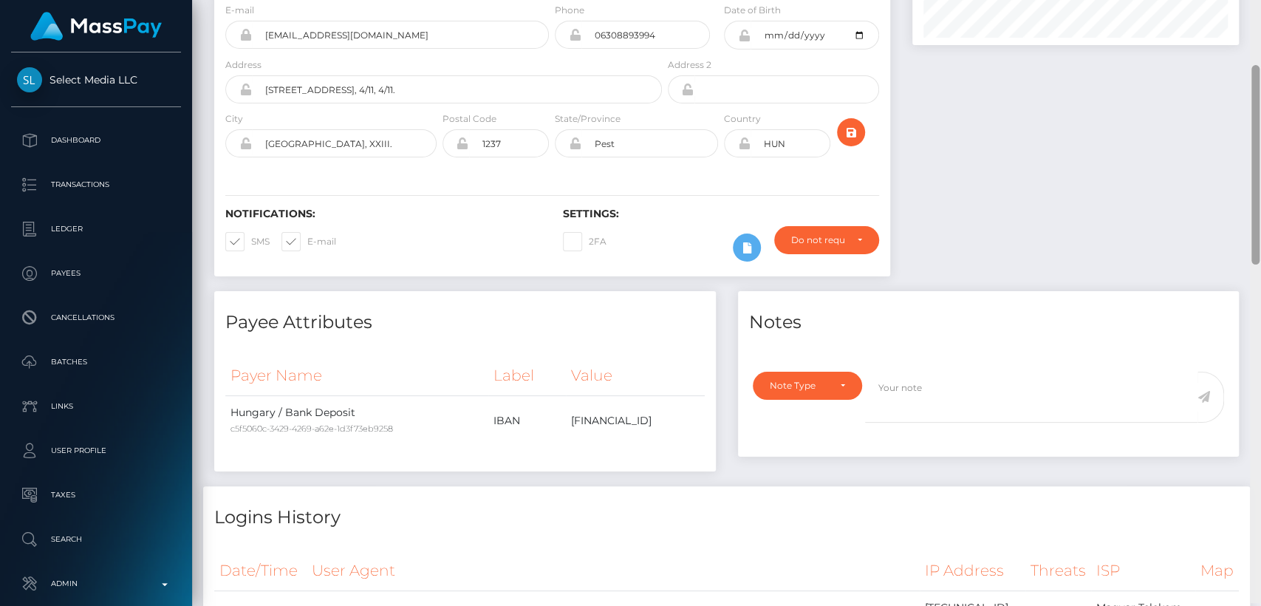
drag, startPoint x: 1258, startPoint y: 232, endPoint x: 1247, endPoint y: 199, distance: 34.1
click at [1247, 199] on div "Customer Profile Loading... Loading..." at bounding box center [726, 303] width 1069 height 606
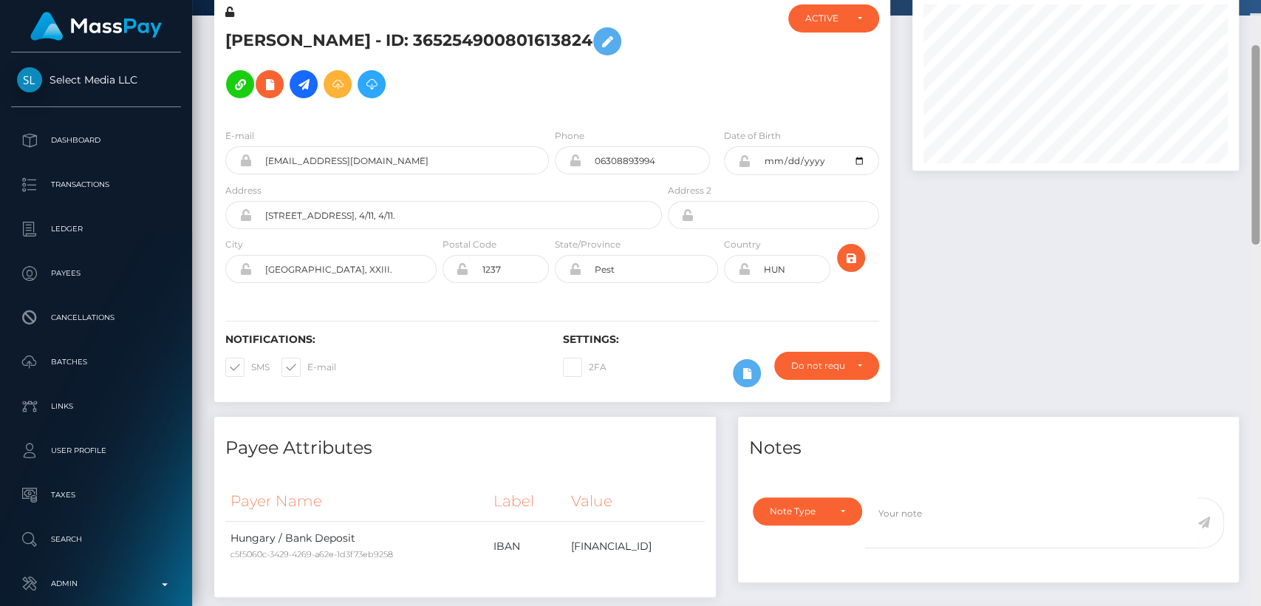
scroll to position [78, 0]
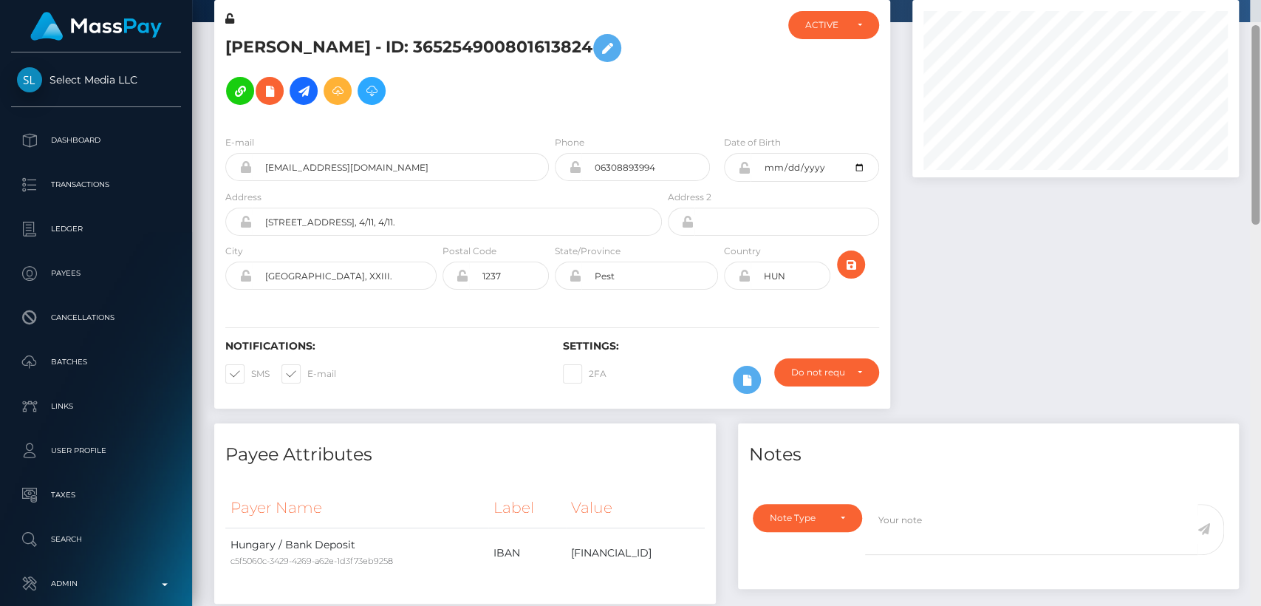
drag, startPoint x: 1253, startPoint y: 114, endPoint x: 1246, endPoint y: 70, distance: 44.1
click at [1246, 70] on div "Customer Profile Loading... Loading..." at bounding box center [726, 303] width 1069 height 606
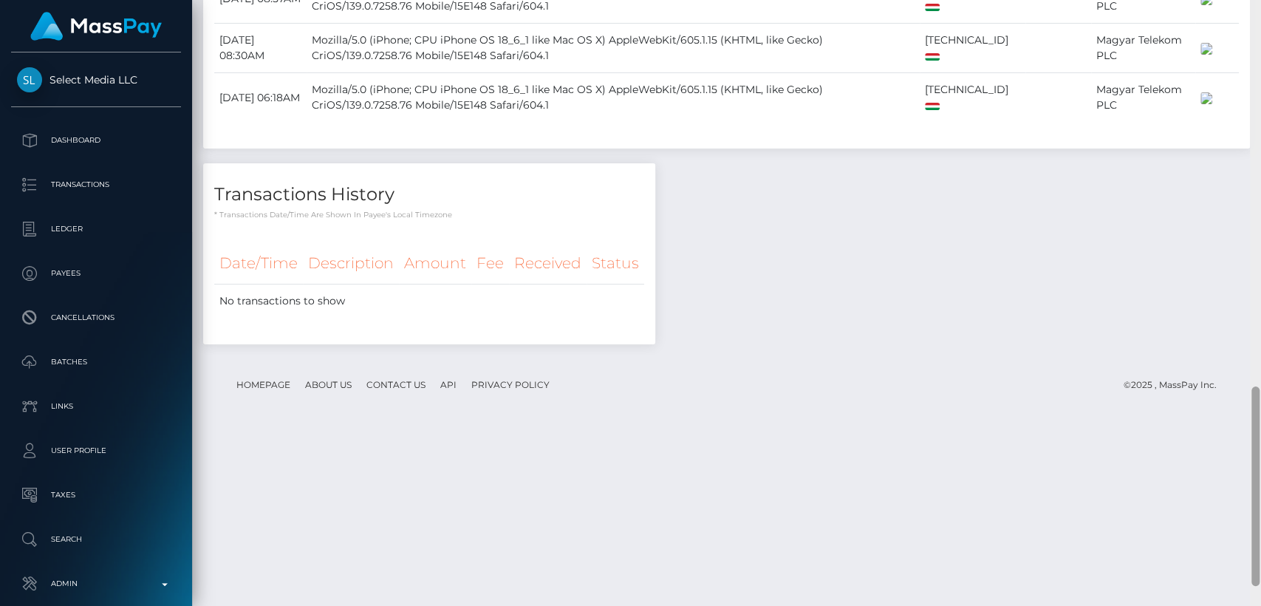
scroll to position [1232, 0]
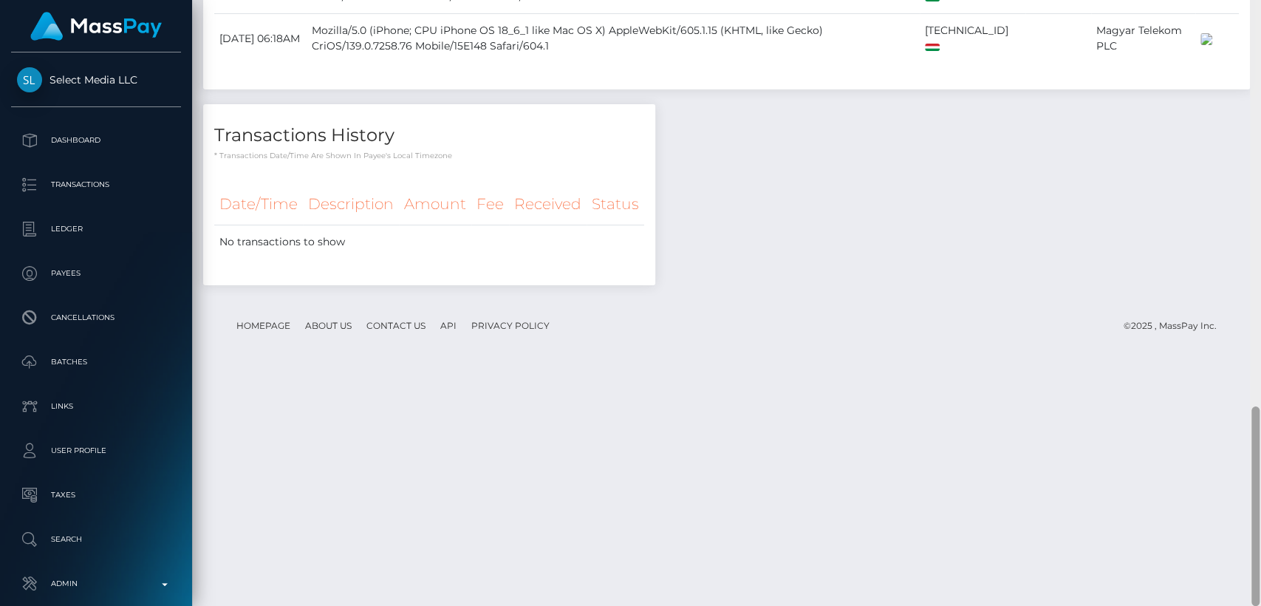
drag, startPoint x: 1250, startPoint y: 81, endPoint x: 1259, endPoint y: 475, distance: 393.7
click at [1259, 475] on div at bounding box center [1255, 303] width 11 height 606
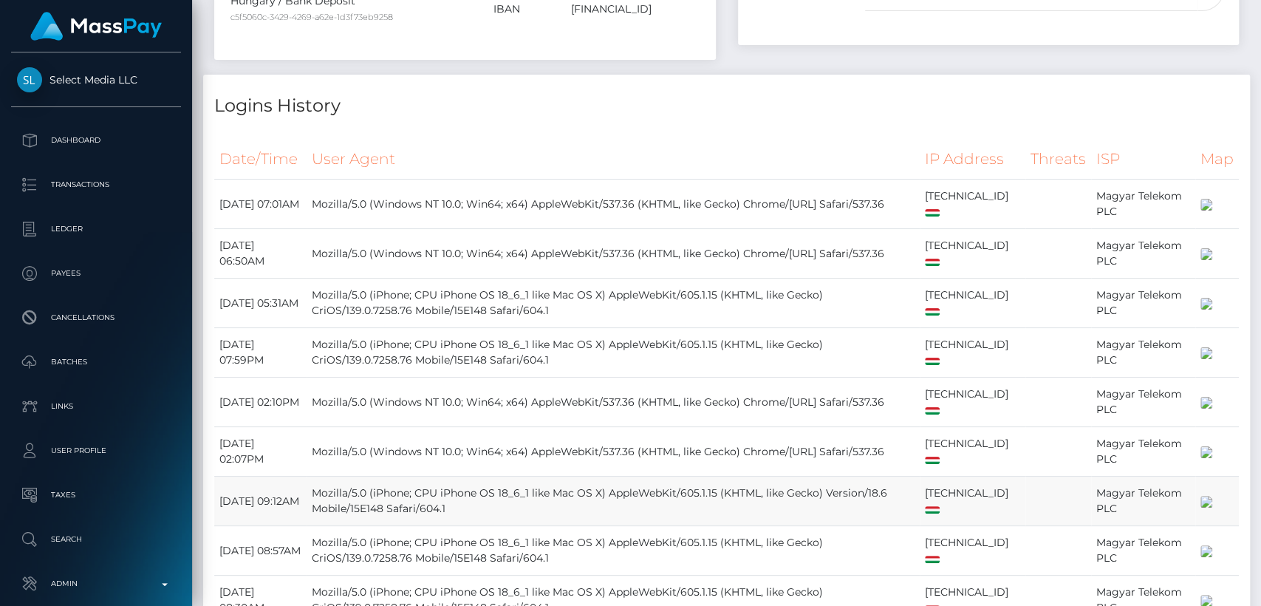
scroll to position [0, 0]
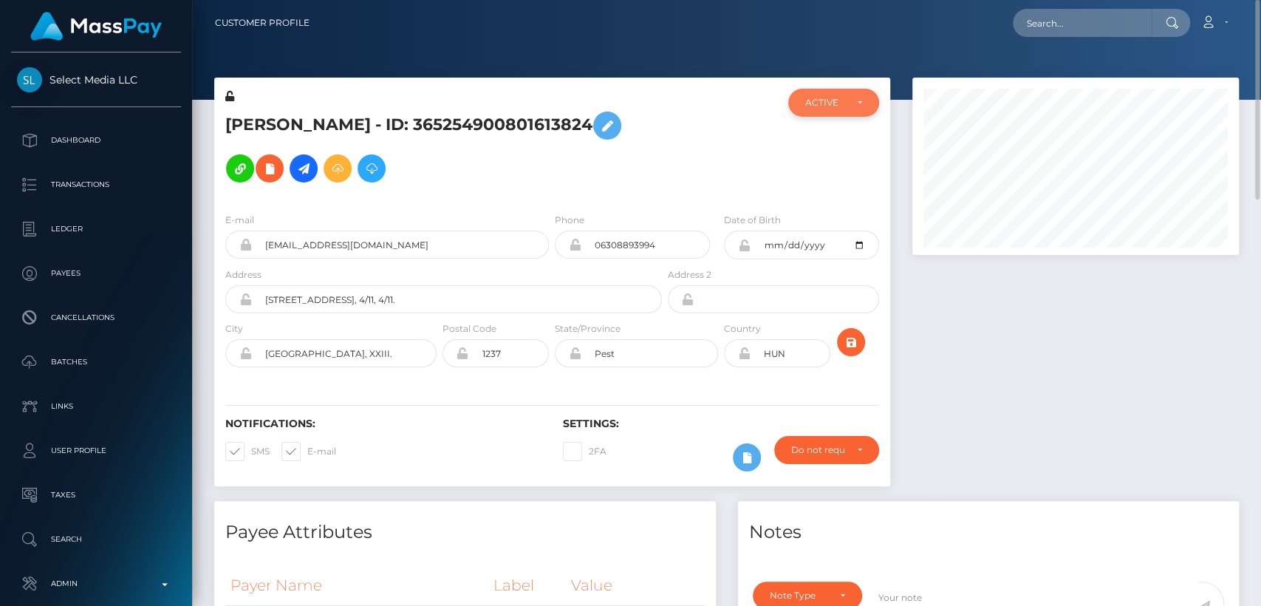
click at [835, 108] on div "ACTIVE" at bounding box center [824, 103] width 39 height 12
click at [733, 113] on div at bounding box center [721, 145] width 112 height 112
click at [234, 114] on h5 "Eszter Klaudia Novak-Bekefi - ID: 365254900801613824" at bounding box center [439, 147] width 428 height 86
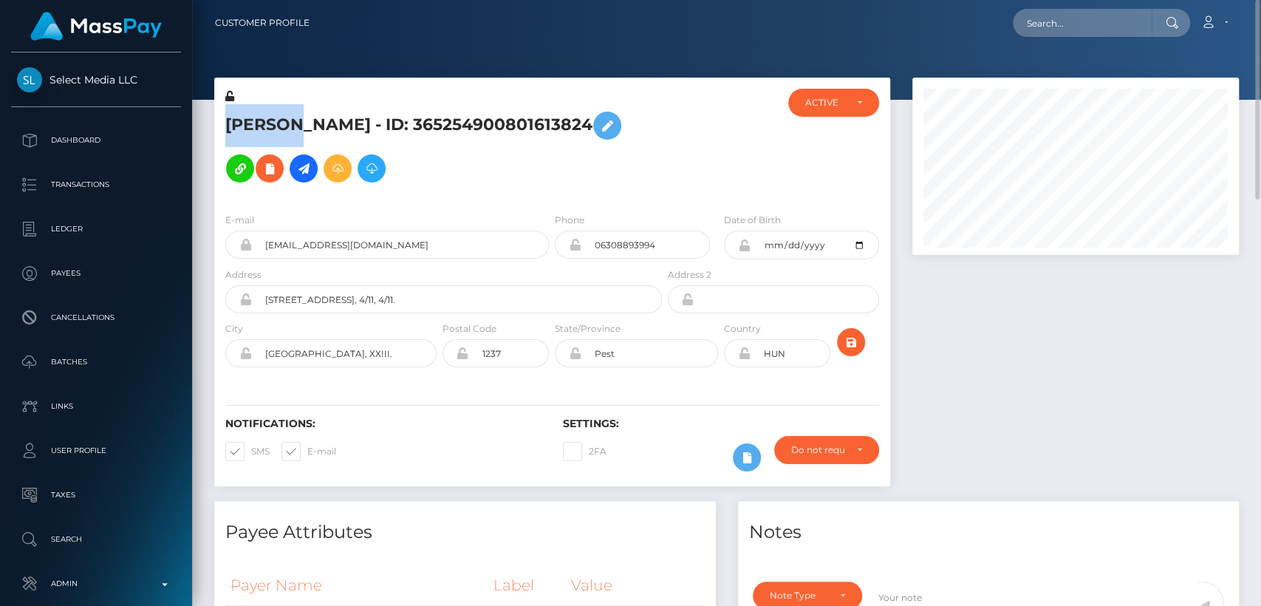
click at [234, 114] on h5 "Eszter Klaudia Novak-Bekefi - ID: 365254900801613824" at bounding box center [439, 147] width 428 height 86
click at [346, 110] on h5 "Eszter Klaudia Novak-Bekefi - ID: 365254900801613824" at bounding box center [439, 147] width 428 height 86
drag, startPoint x: 467, startPoint y: 118, endPoint x: 364, endPoint y: 98, distance: 105.3
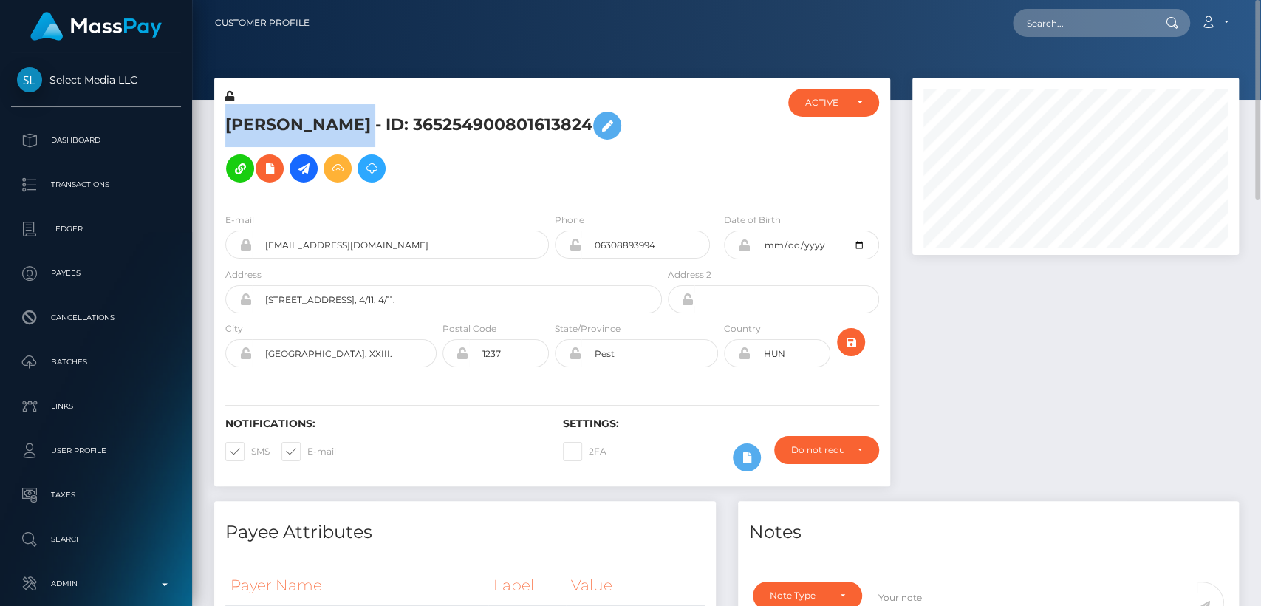
click at [364, 98] on div "Eszter Klaudia Novak-Bekefi - ID: 365254900801613824" at bounding box center [439, 145] width 450 height 112
copy div "Eszter Klaudia Novak-Bekefi"
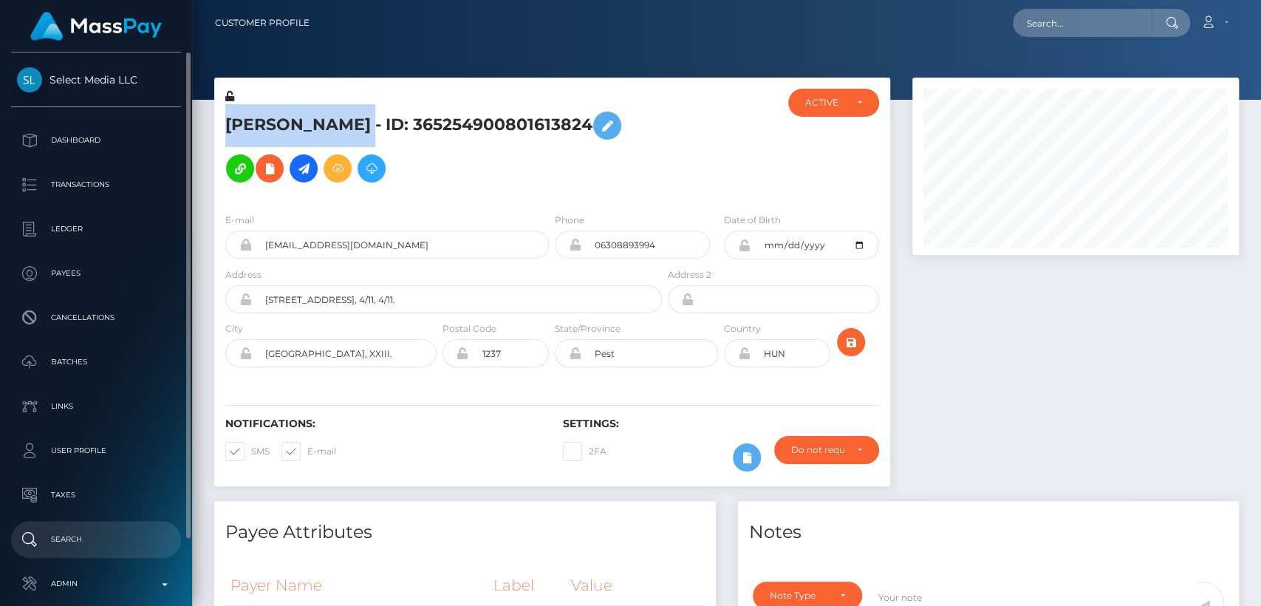
click at [63, 524] on link "Search" at bounding box center [96, 539] width 170 height 37
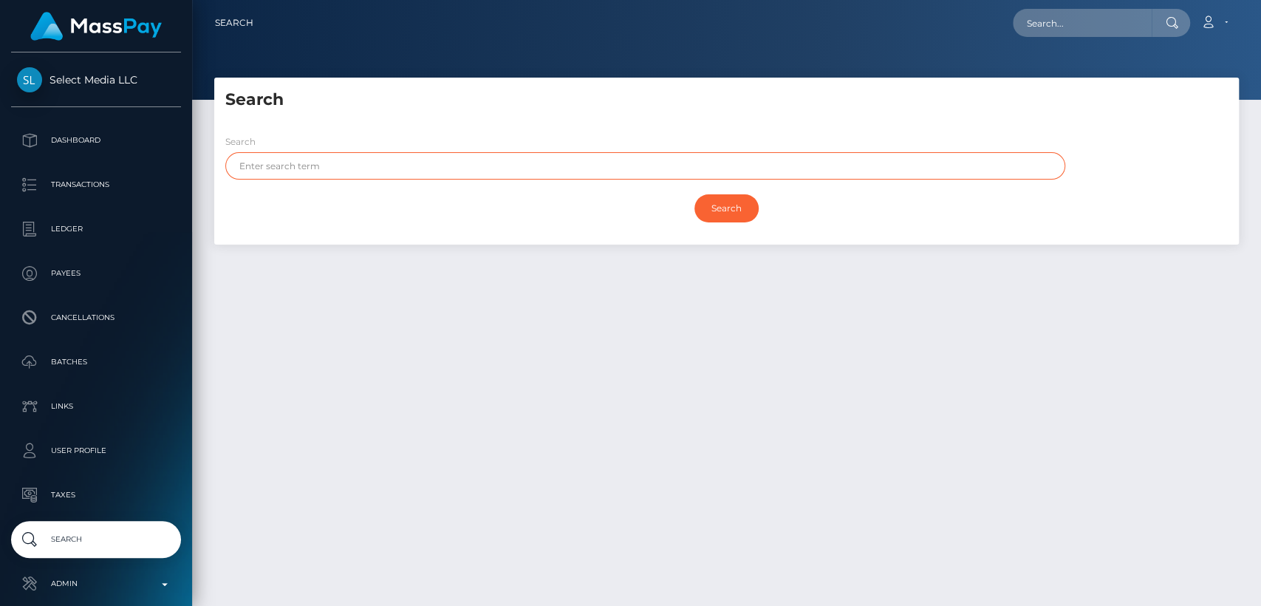
click at [383, 168] on input "text" at bounding box center [645, 165] width 840 height 27
paste input "[PERSON_NAME]"
drag, startPoint x: 384, startPoint y: 168, endPoint x: 272, endPoint y: 161, distance: 112.5
click at [272, 161] on input "[PERSON_NAME]" at bounding box center [645, 165] width 840 height 27
type input "Eszter"
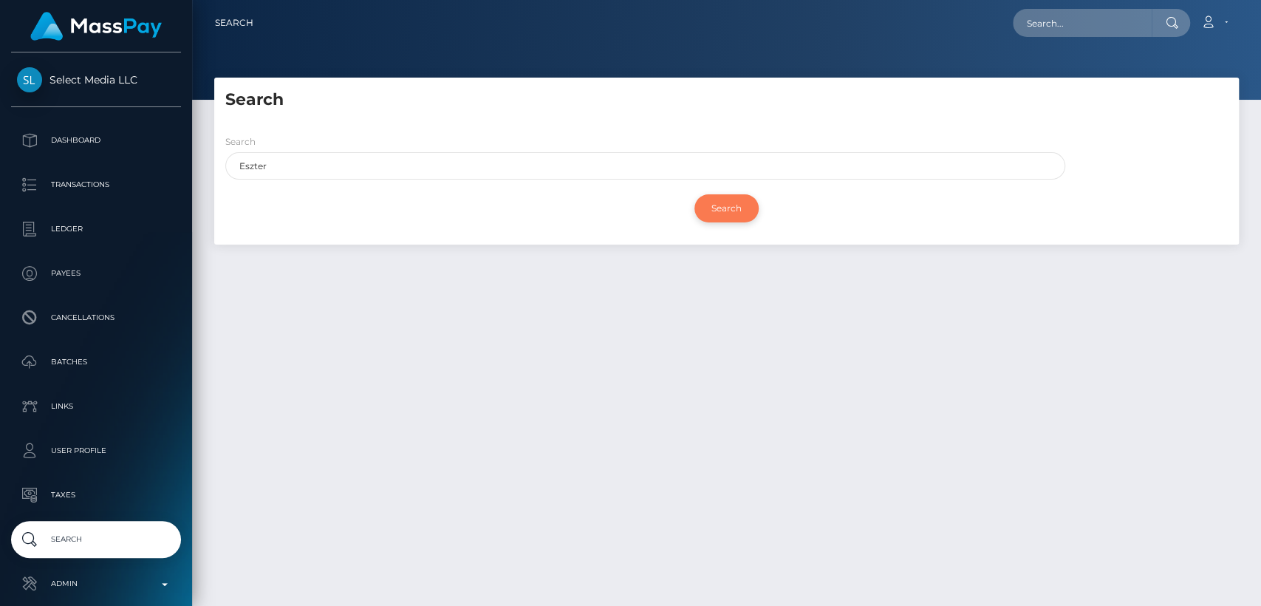
click at [734, 220] on input "Search" at bounding box center [726, 208] width 64 height 28
click at [733, 210] on input "Search" at bounding box center [726, 208] width 64 height 28
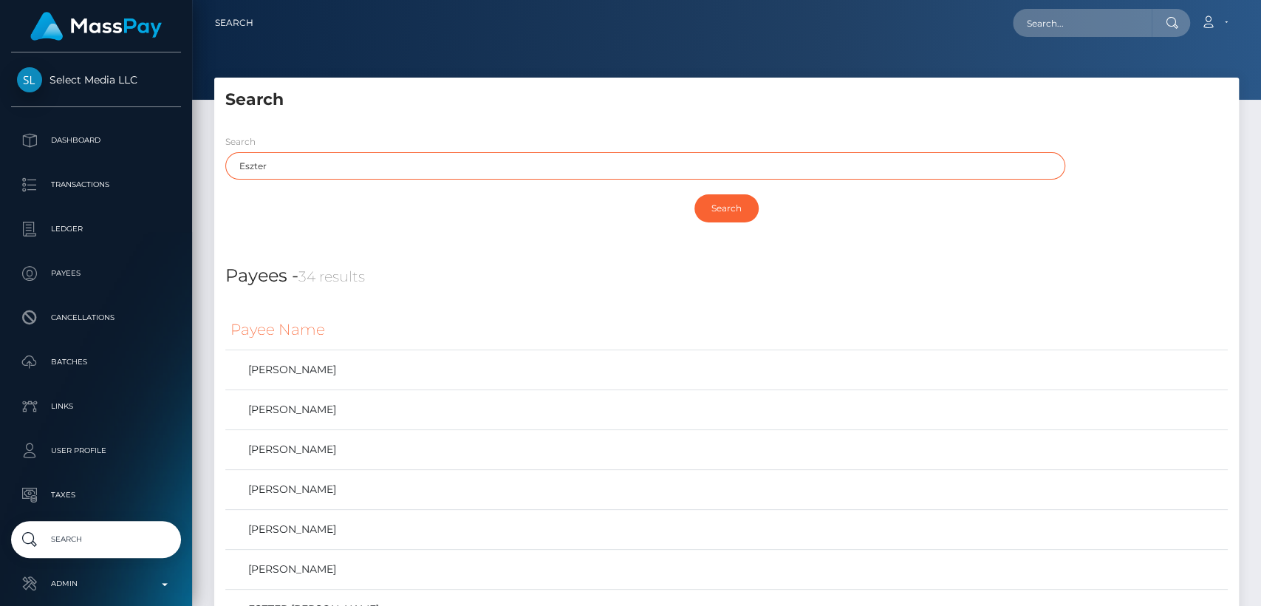
click at [703, 161] on input "Eszter" at bounding box center [645, 165] width 840 height 27
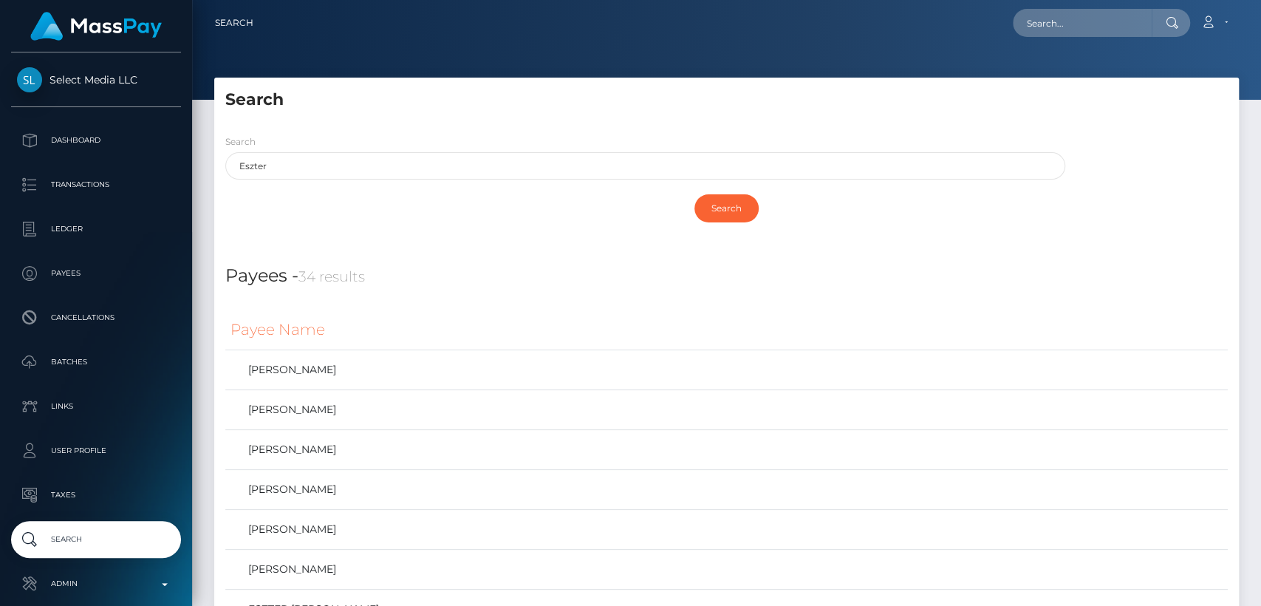
click at [662, 227] on div "Search" at bounding box center [726, 208] width 1002 height 43
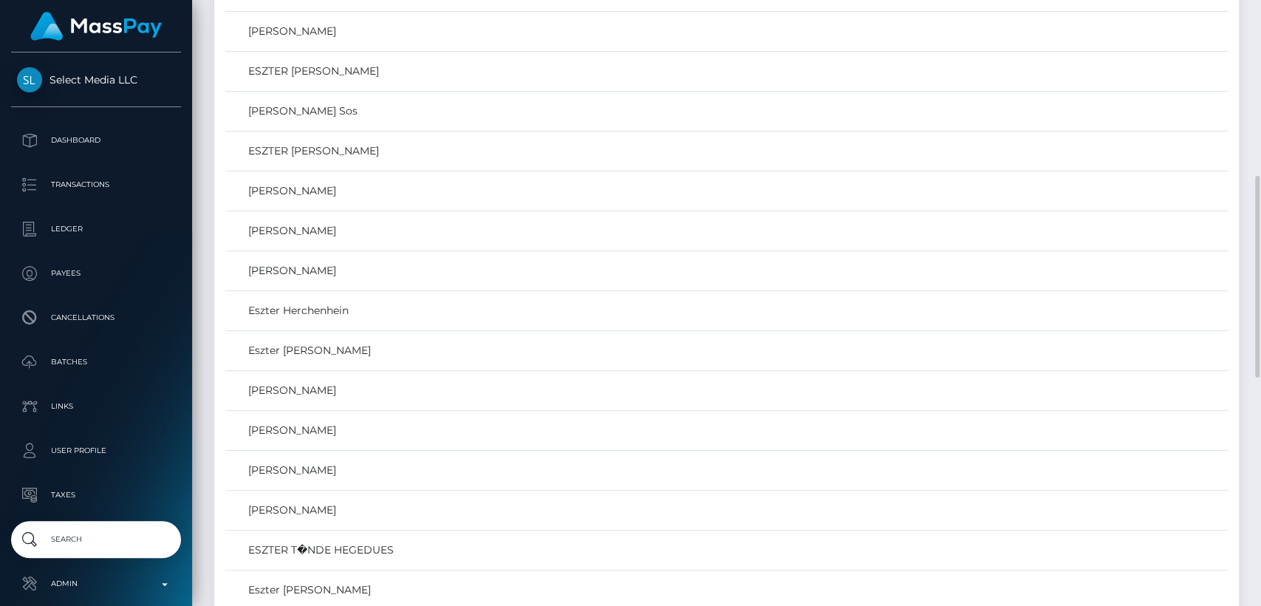
scroll to position [539, 0]
click at [555, 72] on link "ESZTER KLAUDIA NOVÁK-BEKEFI" at bounding box center [726, 69] width 992 height 21
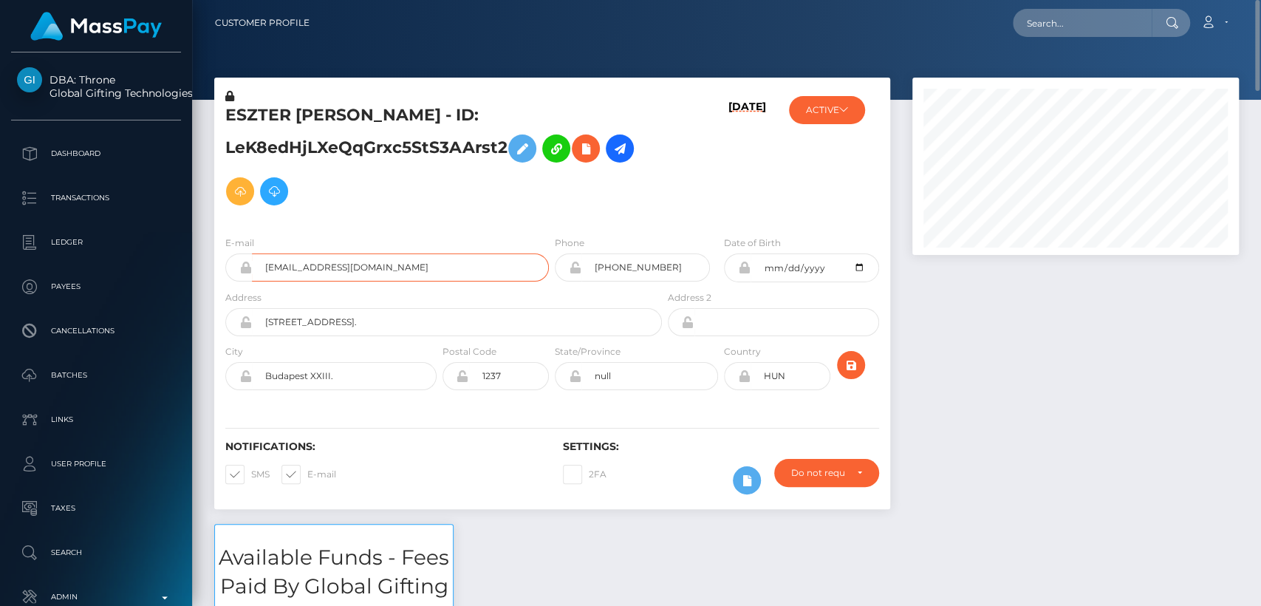
click at [333, 264] on input "[EMAIL_ADDRESS][DOMAIN_NAME]" at bounding box center [400, 267] width 297 height 28
click at [395, 235] on div "E-mail" at bounding box center [386, 258] width 323 height 47
type input "enovak.bekefi@icloud.com"
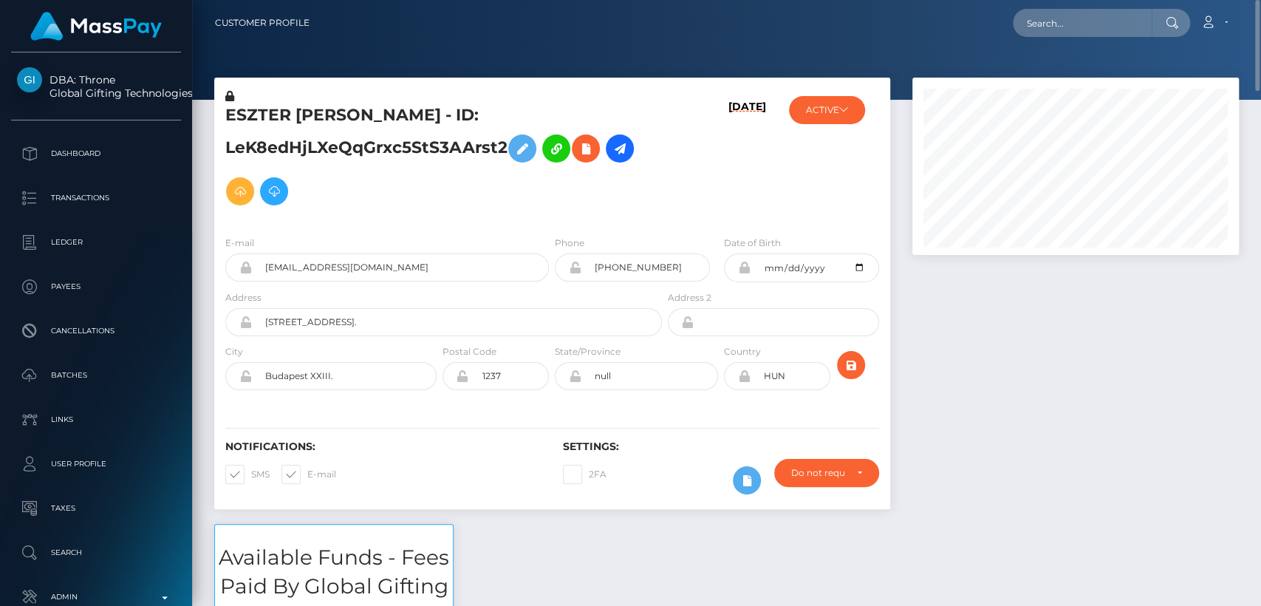
click at [434, 237] on div "E-mail enovak.bekefi@icloud.com" at bounding box center [386, 258] width 323 height 47
click at [250, 111] on h5 "ESZTER KLAUDIA NOVÁK-BEKEFI - ID: LeK8edHjLXeQqGrxc5StS3AArst2" at bounding box center [439, 158] width 428 height 109
copy h5 "ESZTER"
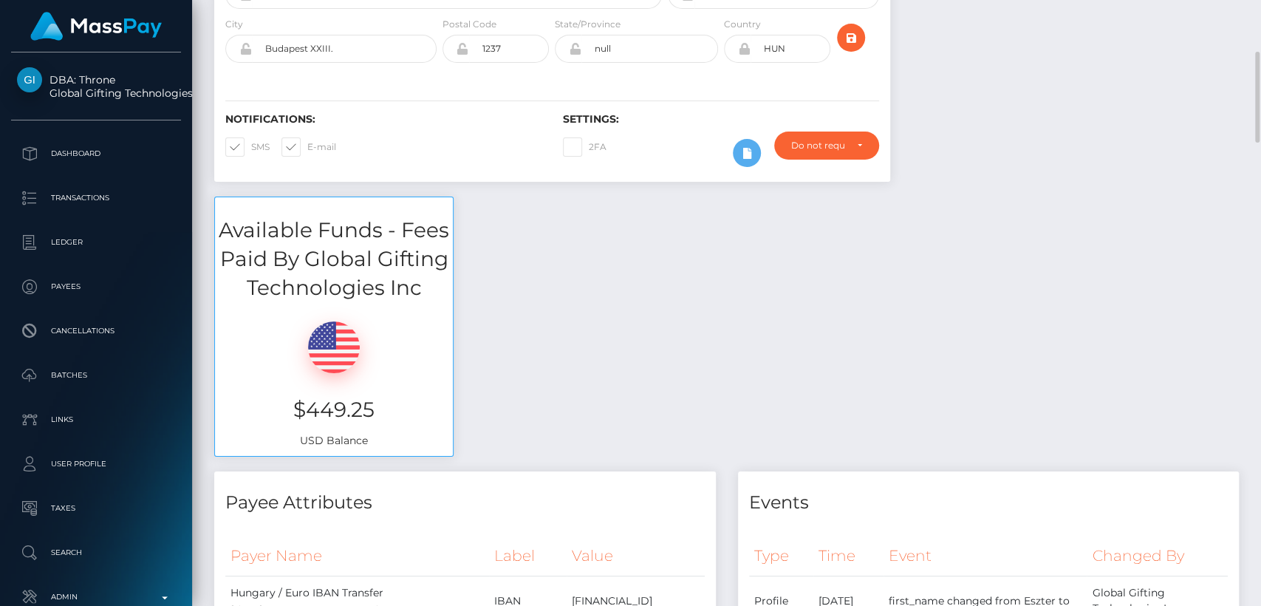
scroll to position [329, 0]
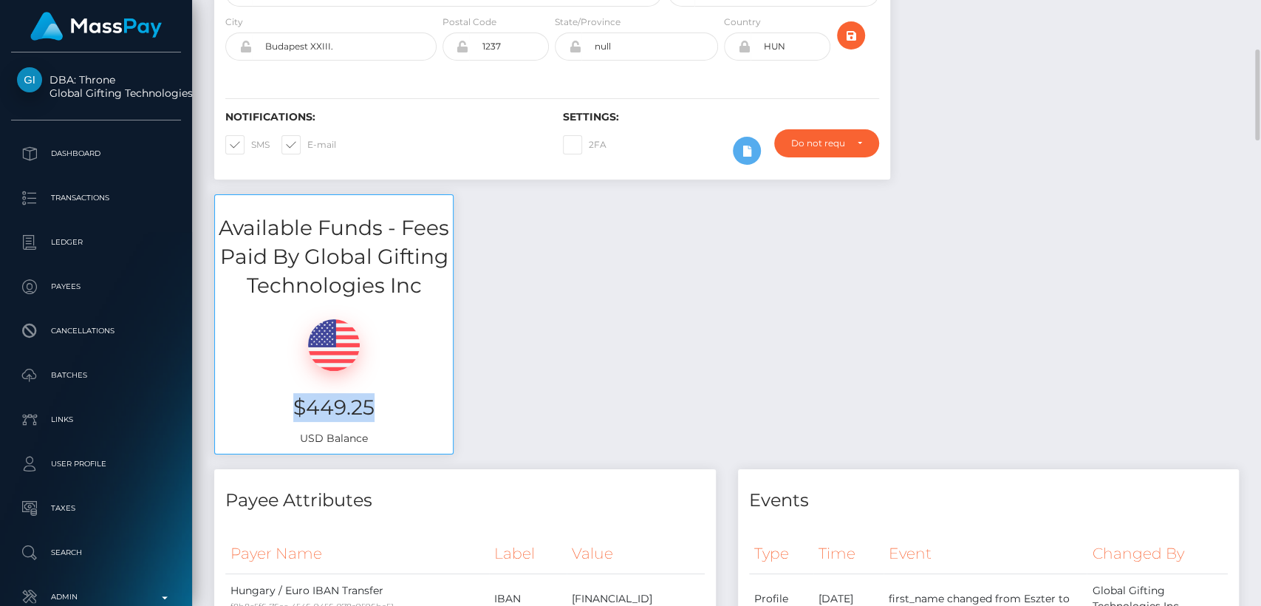
drag, startPoint x: 374, startPoint y: 394, endPoint x: 298, endPoint y: 395, distance: 76.8
click at [298, 395] on h3 "$449.25" at bounding box center [334, 407] width 216 height 29
copy h3 "$449.25"
click at [559, 455] on div "Available Funds - Fees Paid By Global Gifting Technologies Inc $449.25 USD Bala…" at bounding box center [726, 331] width 1046 height 275
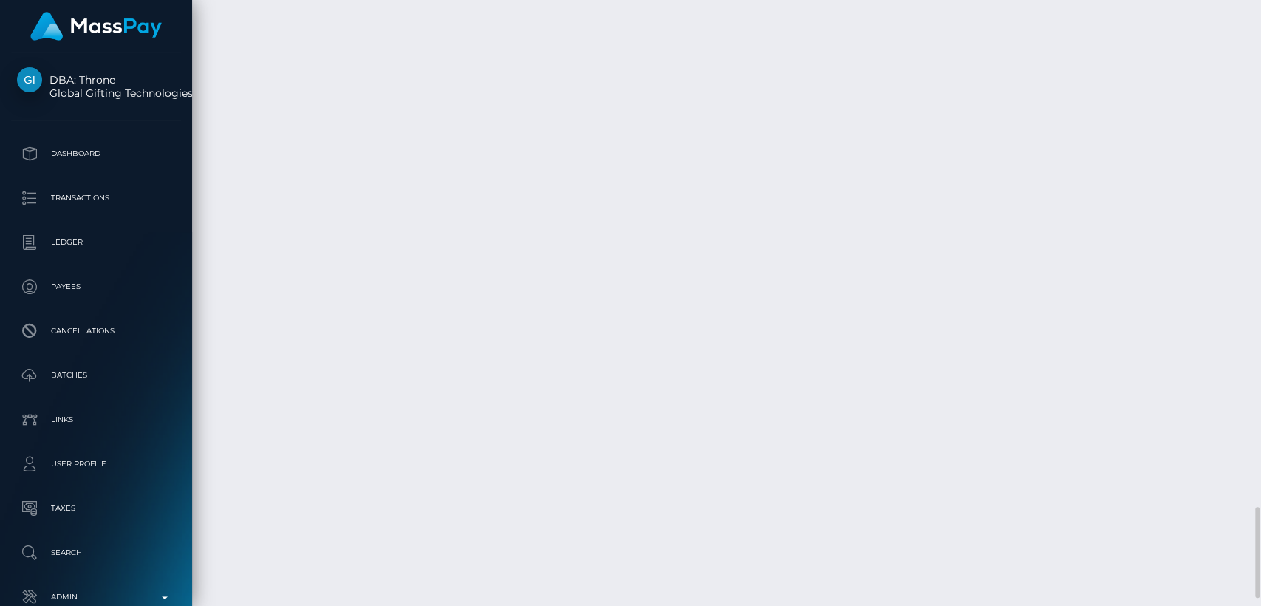
scroll to position [177, 326]
click at [706, 346] on div "Additional Info" at bounding box center [707, 346] width 96 height 27
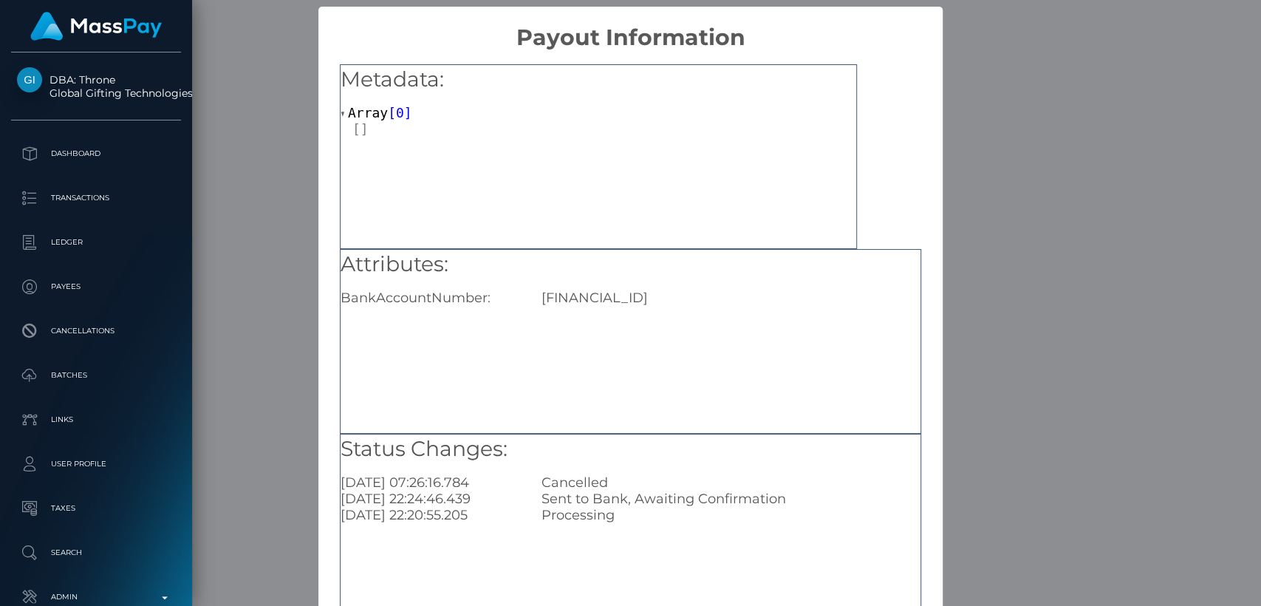
click at [1011, 599] on div "× Payout Information Metadata: Array [ 0 ] Attributes: BankAccountNumber: HU741…" at bounding box center [630, 303] width 1261 height 606
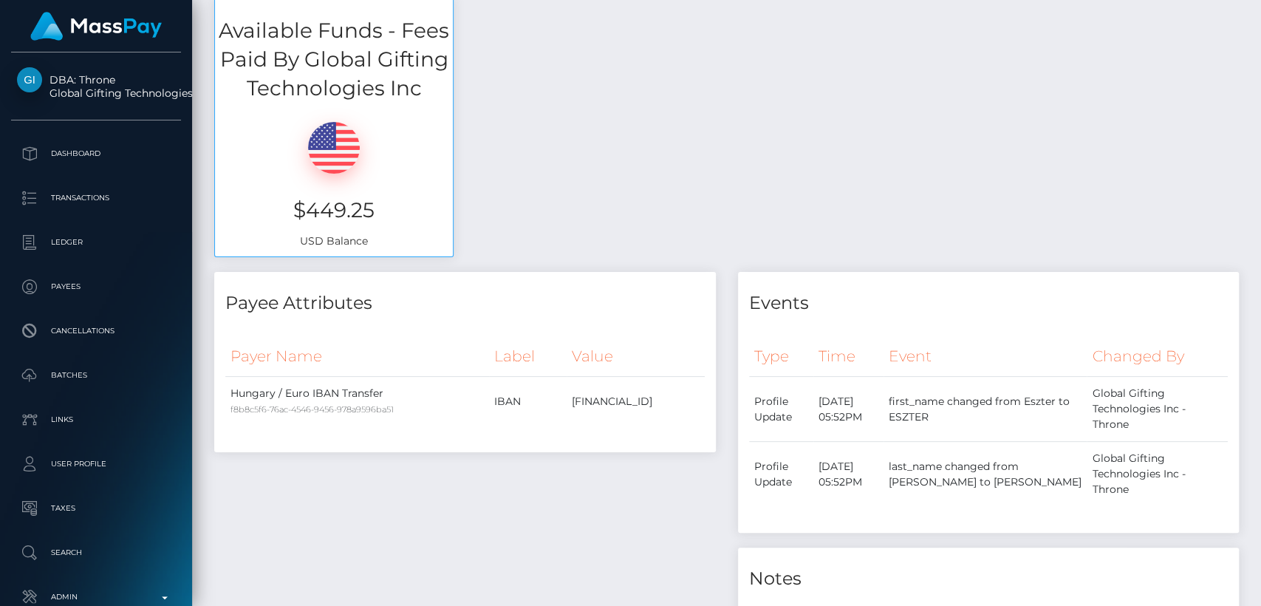
scroll to position [0, 0]
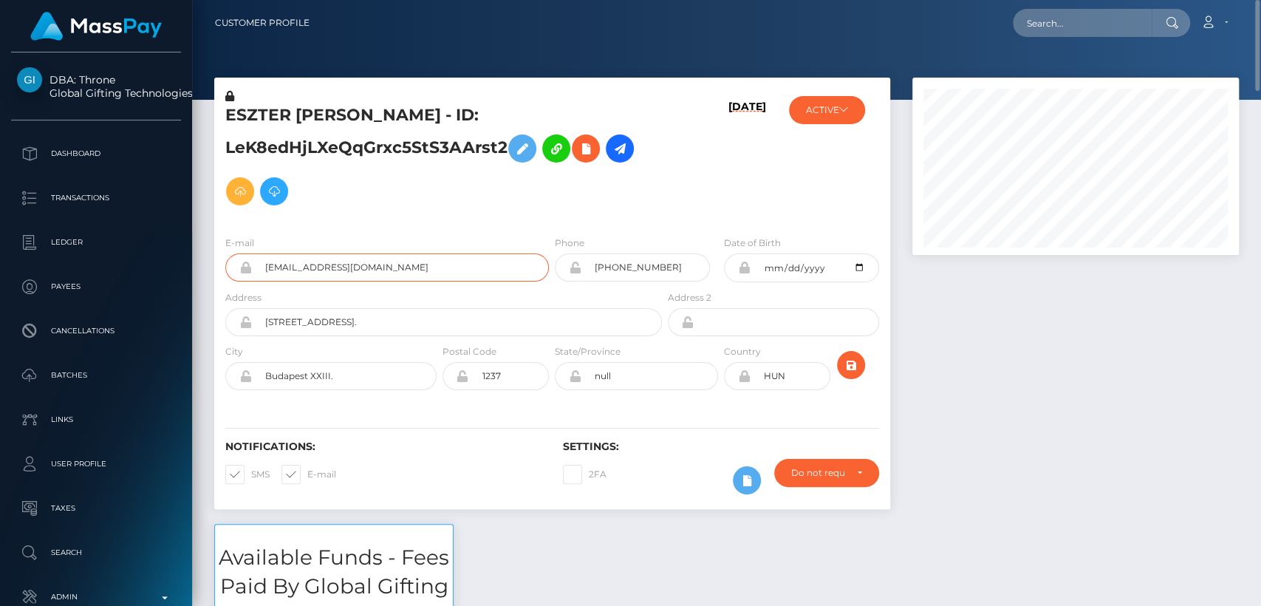
drag, startPoint x: 390, startPoint y: 270, endPoint x: 271, endPoint y: 267, distance: 118.9
click at [267, 267] on input "enovak.bekefi@icloud.com" at bounding box center [400, 267] width 297 height 28
click at [471, 470] on div "Notifications: SMS E-mail" at bounding box center [382, 470] width 337 height 61
click at [1063, 25] on input "text" at bounding box center [1081, 23] width 139 height 28
paste input "tracypamelaruddock@gmail.com"
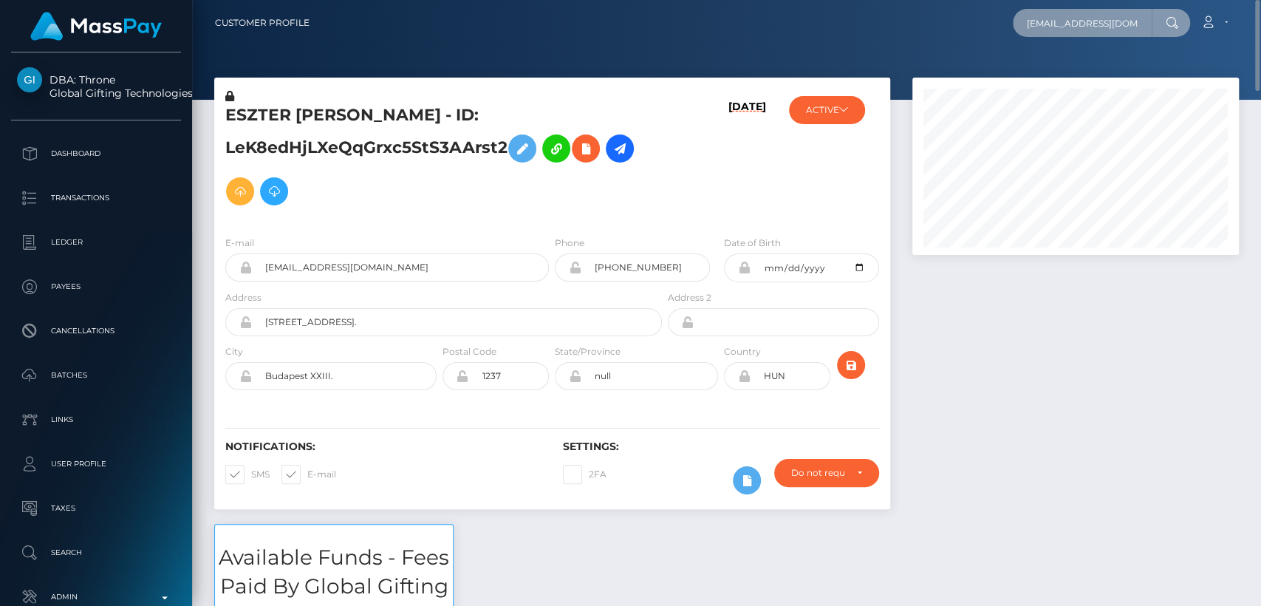
scroll to position [0, 40]
type input "tracypamelaruddock@gmail.com"
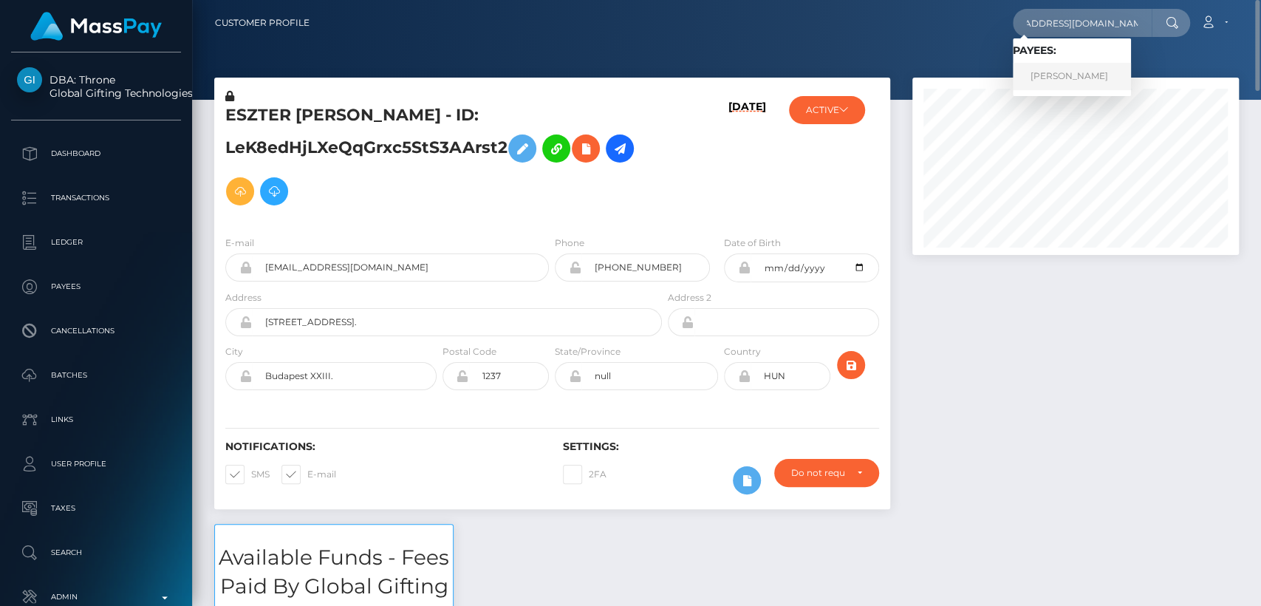
scroll to position [0, 0]
click at [1044, 78] on link "TRACY RUDDOCK" at bounding box center [1071, 76] width 118 height 27
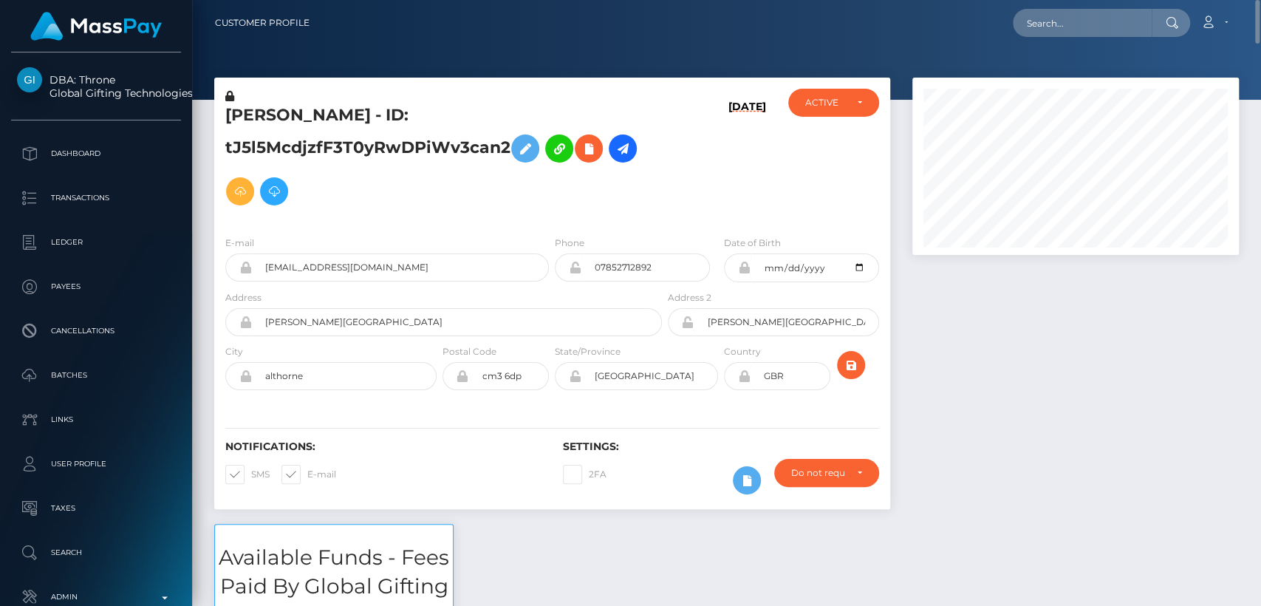
click at [237, 112] on h5 "TRACY RUDDOCK - ID: tJ5l5McdjzfF3T0yRwDPiWv3can2" at bounding box center [439, 158] width 428 height 109
copy h5 "TRACY"
click at [1044, 24] on input "text" at bounding box center [1081, 23] width 139 height 28
paste input "[EMAIL_ADDRESS][DOMAIN_NAME]"
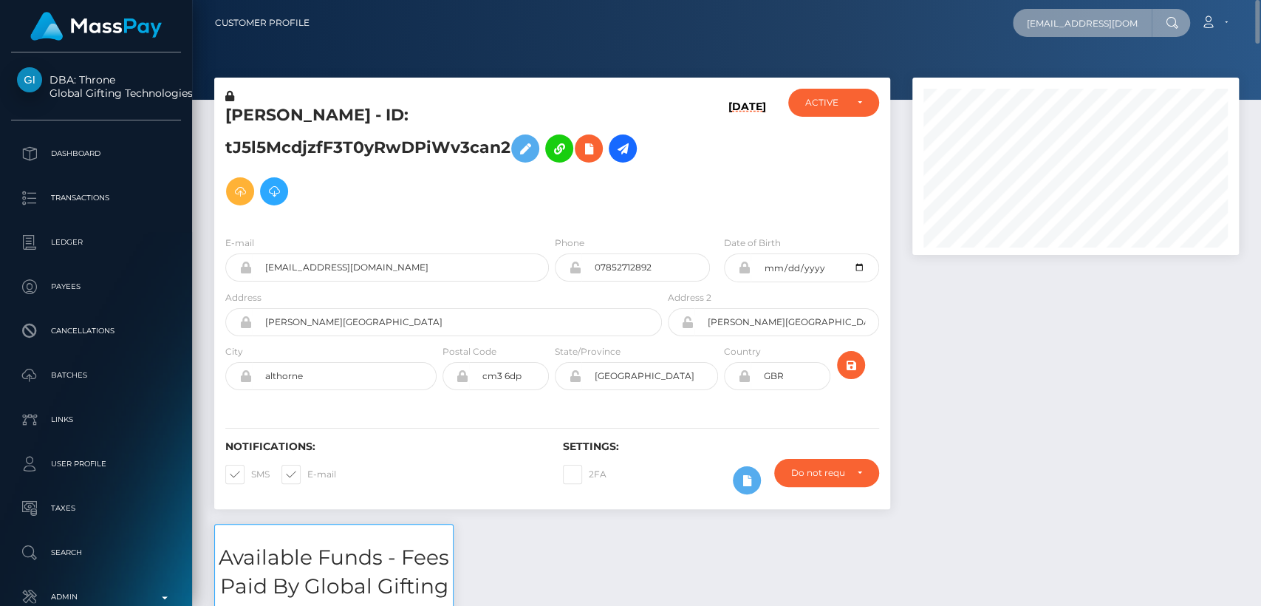
scroll to position [0, 14]
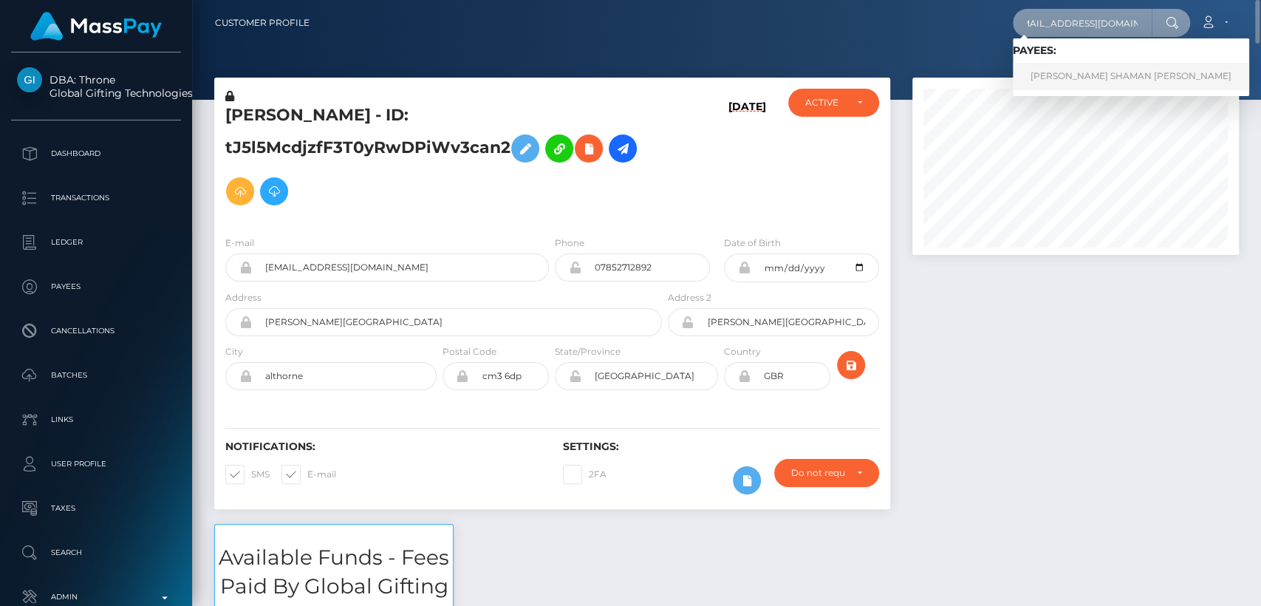
type input "[EMAIL_ADDRESS][DOMAIN_NAME]"
click at [1090, 68] on link "KEELEY SHAMAN BROOKSBANK" at bounding box center [1130, 76] width 236 height 27
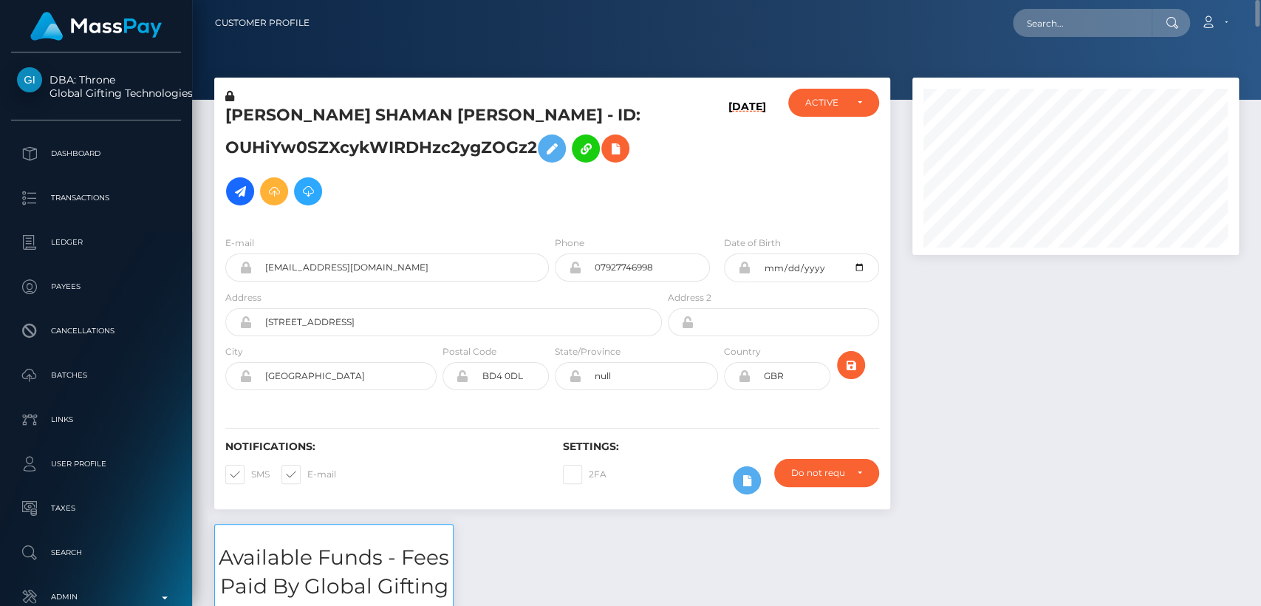
click at [261, 109] on h5 "[PERSON_NAME] SHAMAN [PERSON_NAME] - ID: OUHiYw0SZXcykWIRDHzc2ygZOGz2" at bounding box center [439, 158] width 428 height 109
copy h5 "KEELEY"
click at [1049, 19] on input "text" at bounding box center [1081, 23] width 139 height 28
paste input "cenzanomelanie@gmail.com"
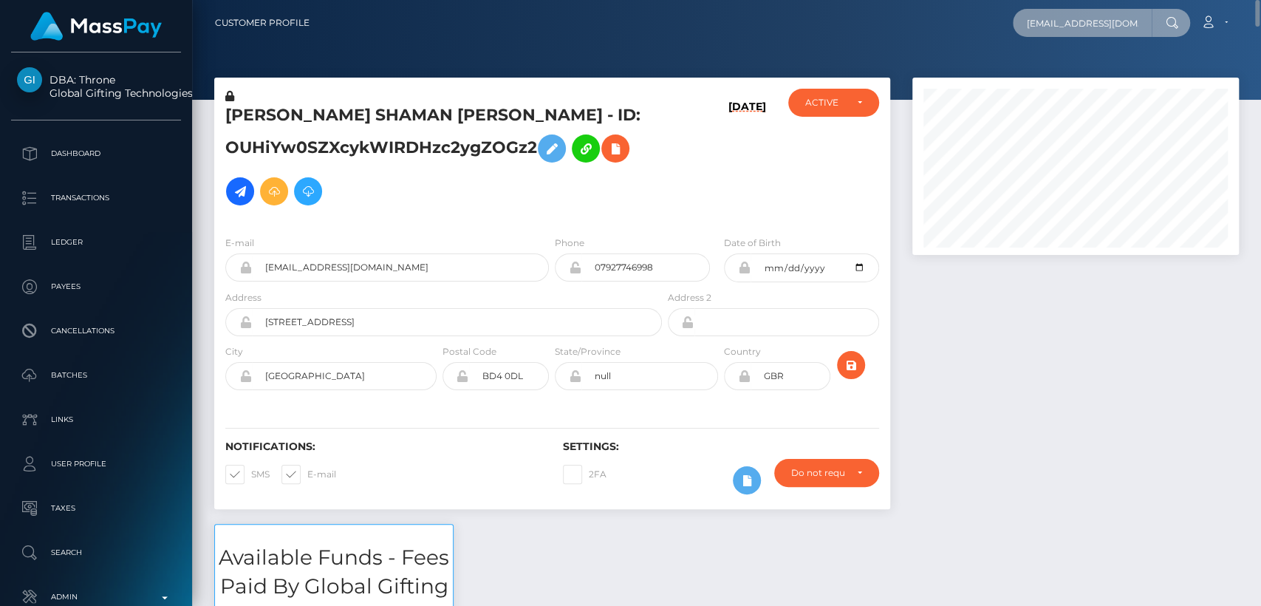
scroll to position [0, 21]
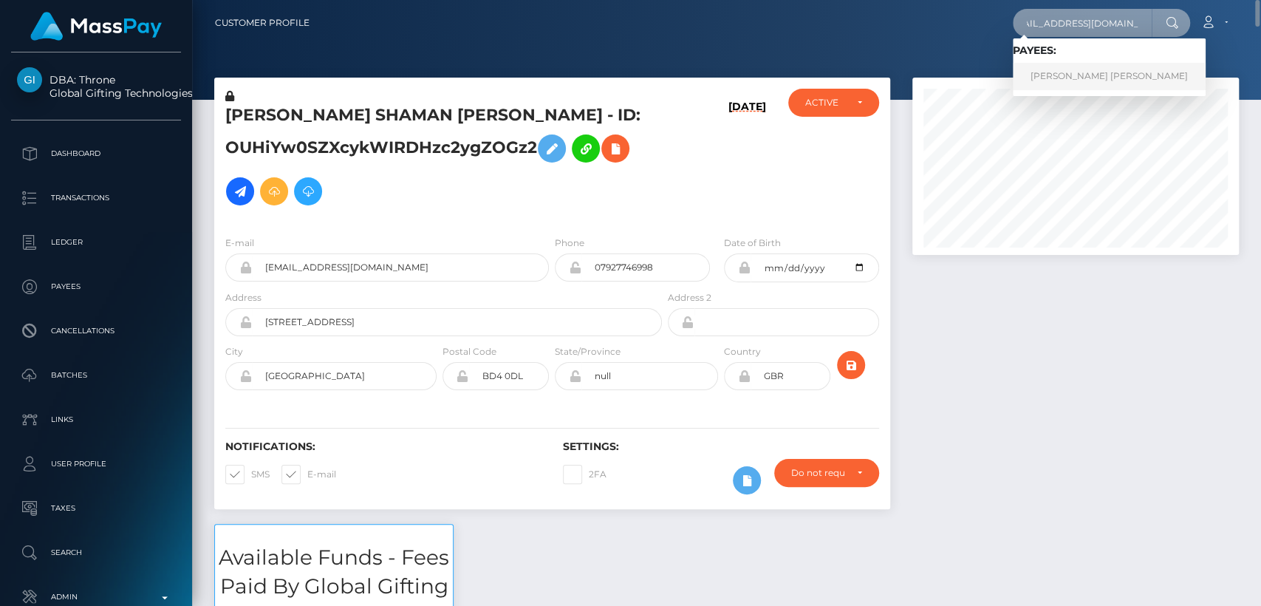
type input "cenzanomelanie@gmail.com"
click at [1051, 72] on link "MELANIE CONOMISARES CENZANO" at bounding box center [1108, 76] width 193 height 27
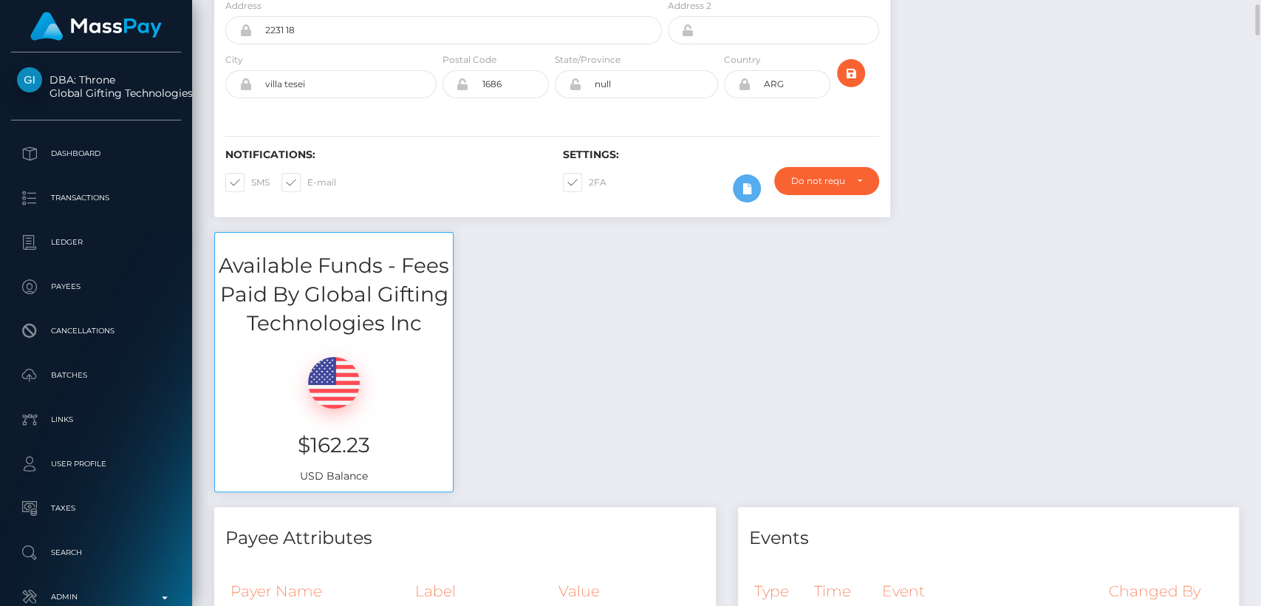
scroll to position [177, 326]
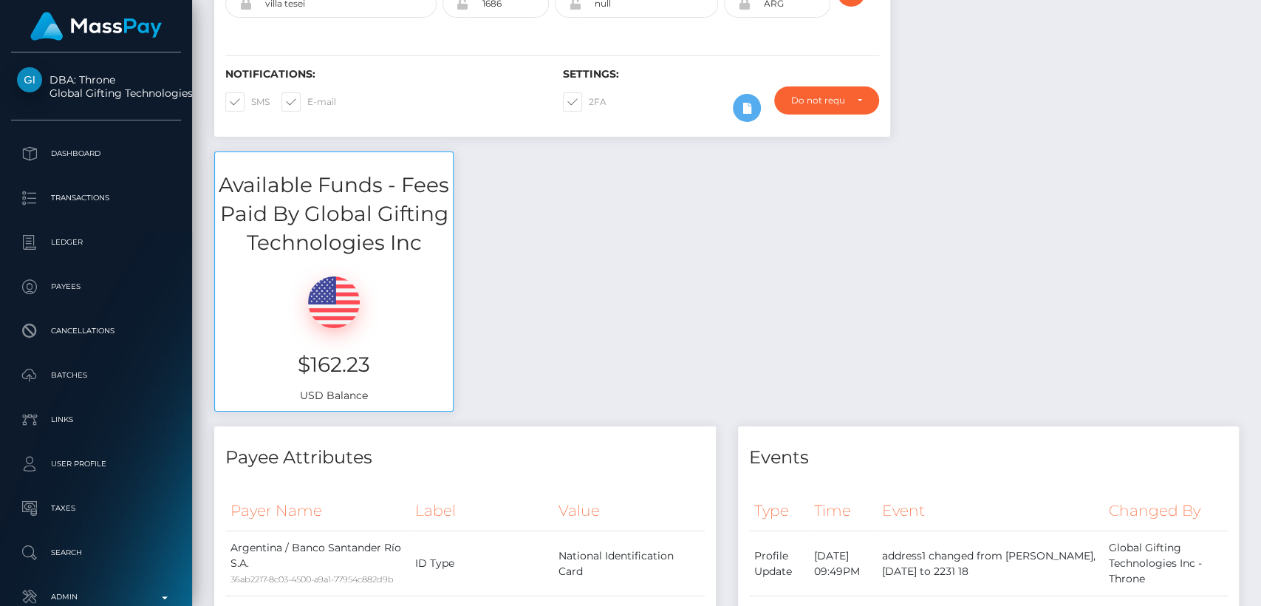
scroll to position [0, 0]
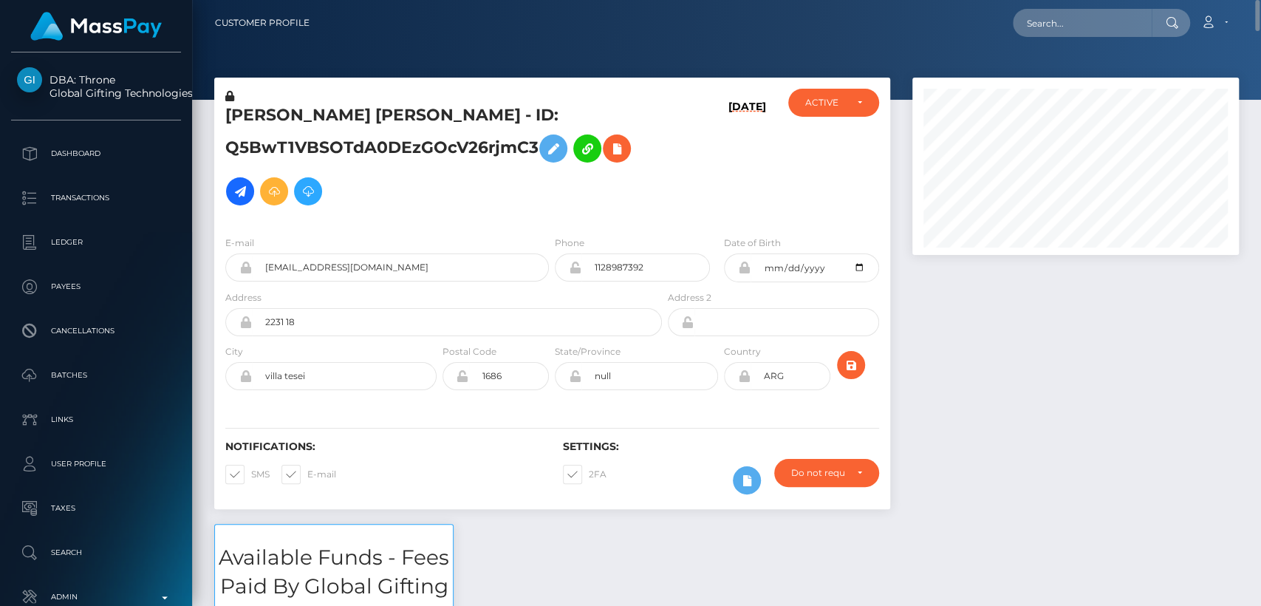
click at [278, 114] on h5 "MELANIE CONOMISARES CENZANO - ID: Q5BwT1VBSOTdA0DEzGOcV26rjmC3" at bounding box center [439, 158] width 428 height 109
copy h5 "MELANIE"
click at [242, 185] on icon at bounding box center [240, 191] width 18 height 18
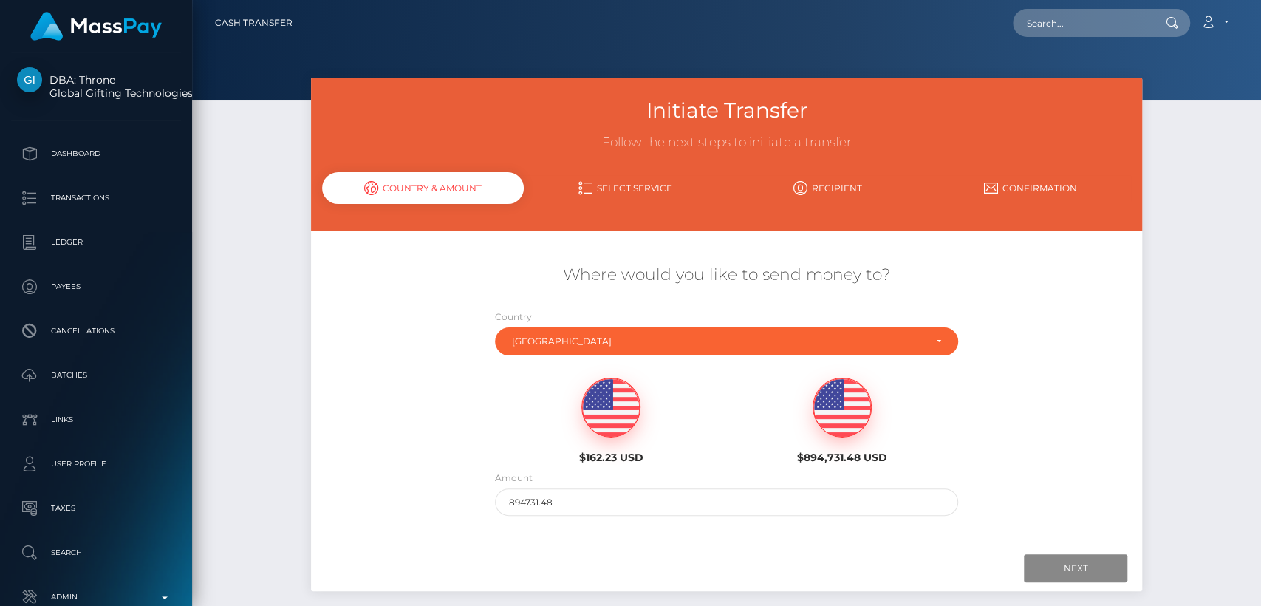
click at [600, 397] on img at bounding box center [611, 407] width 58 height 59
click at [696, 496] on input "162.23" at bounding box center [726, 501] width 463 height 27
type input "5"
type input "100"
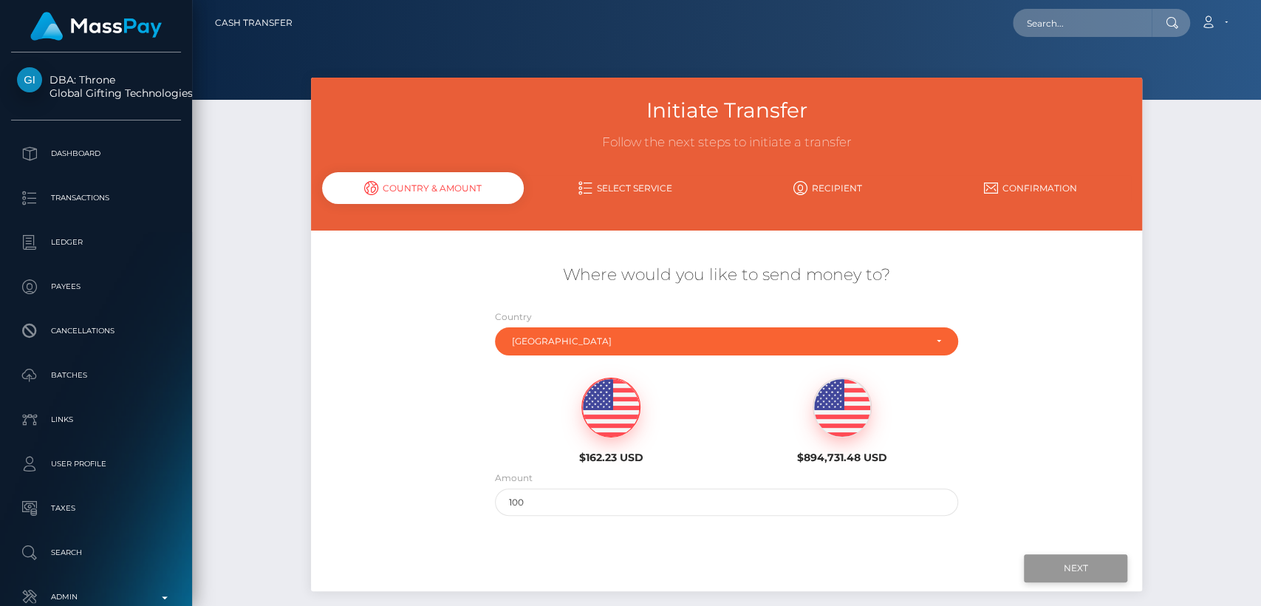
click at [1032, 570] on input "Next" at bounding box center [1075, 568] width 103 height 28
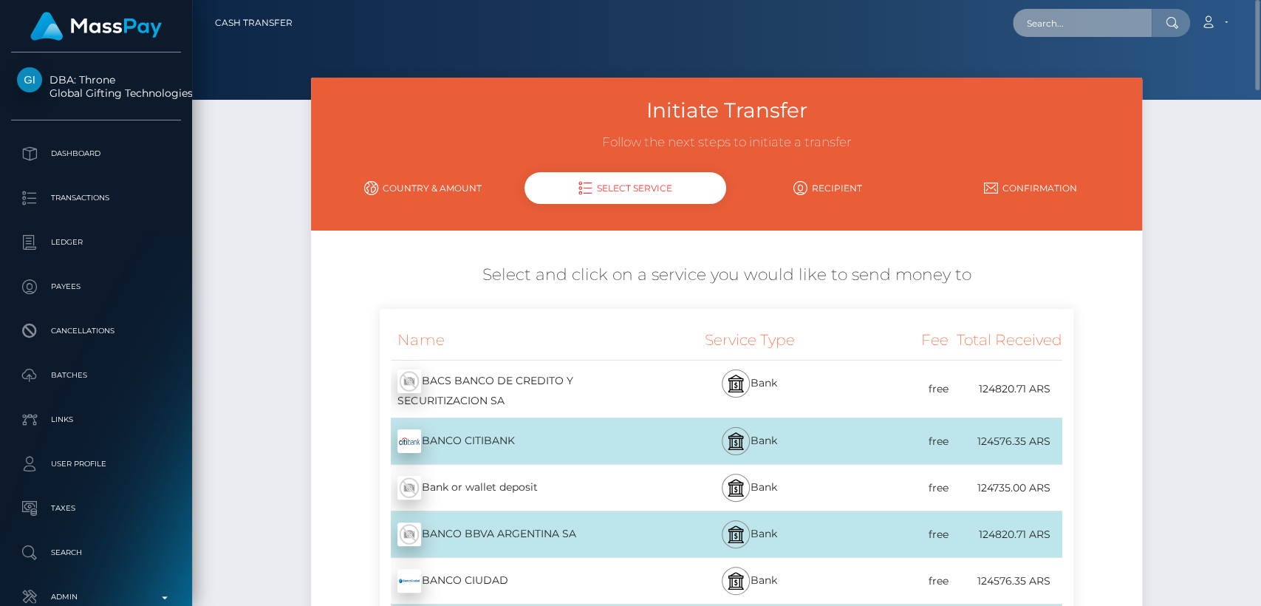
click at [1051, 25] on input "text" at bounding box center [1081, 23] width 139 height 28
paste input "[EMAIL_ADDRESS][DOMAIN_NAME]"
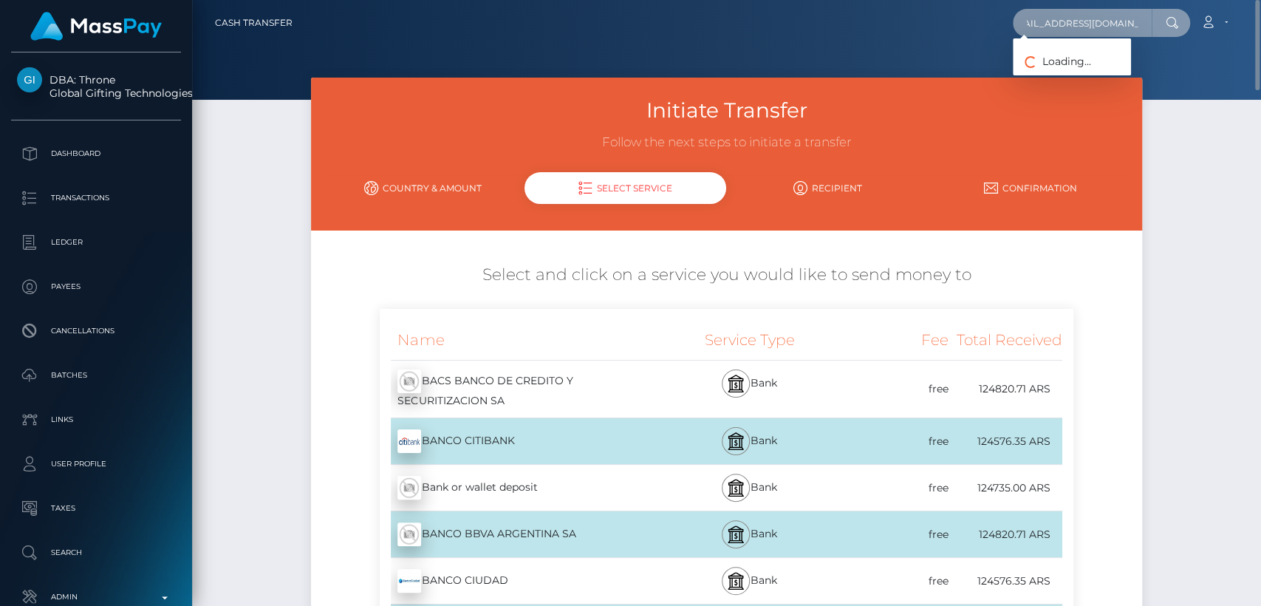
type input "[EMAIL_ADDRESS][DOMAIN_NAME]"
click at [438, 179] on link "Country & Amount" at bounding box center [423, 188] width 202 height 26
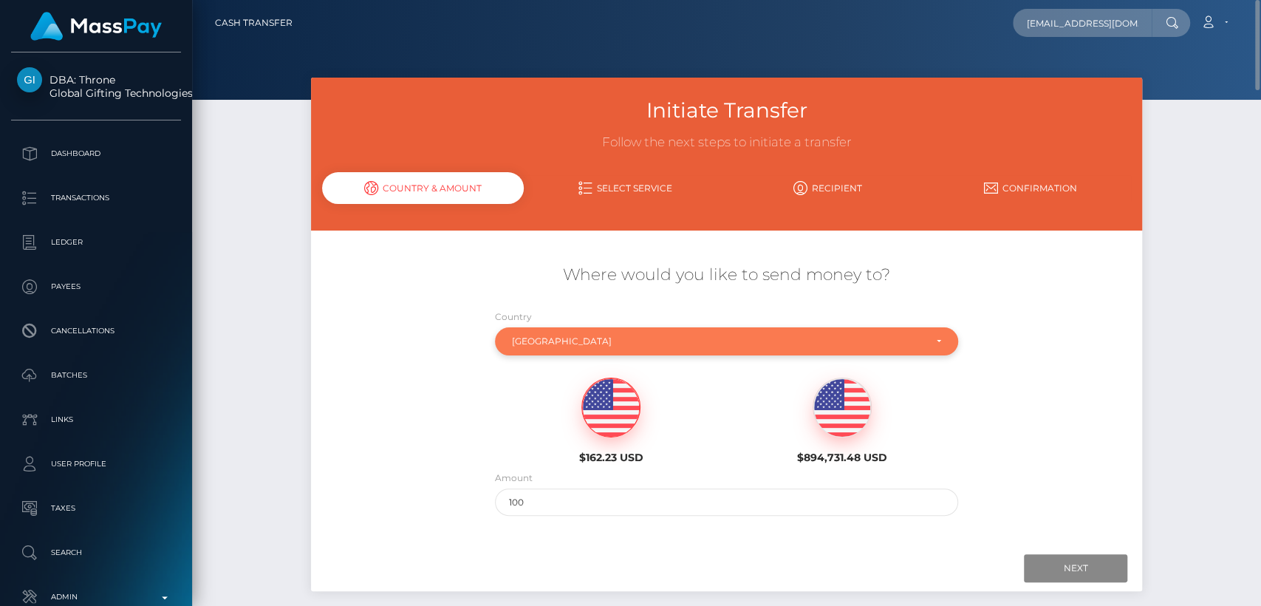
click at [530, 343] on div "Argentina" at bounding box center [718, 341] width 412 height 12
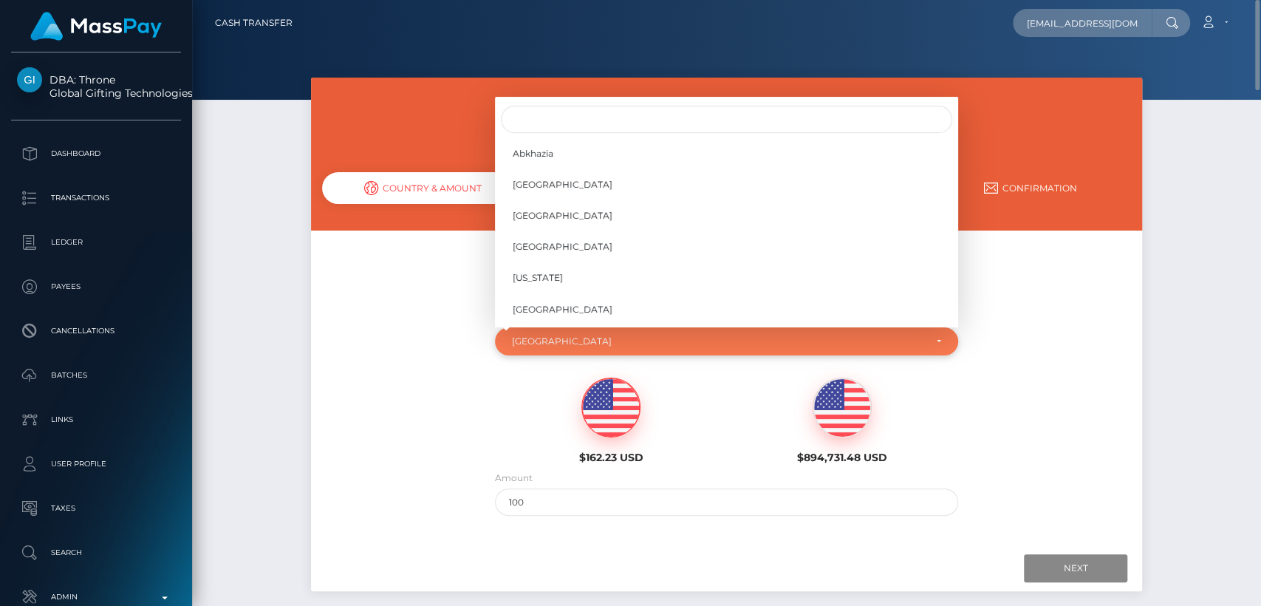
scroll to position [191, 0]
click at [984, 340] on div "Where would you like to send money to? Country Abkhazia Afghanistan Albania Alg…" at bounding box center [727, 389] width 832 height 267
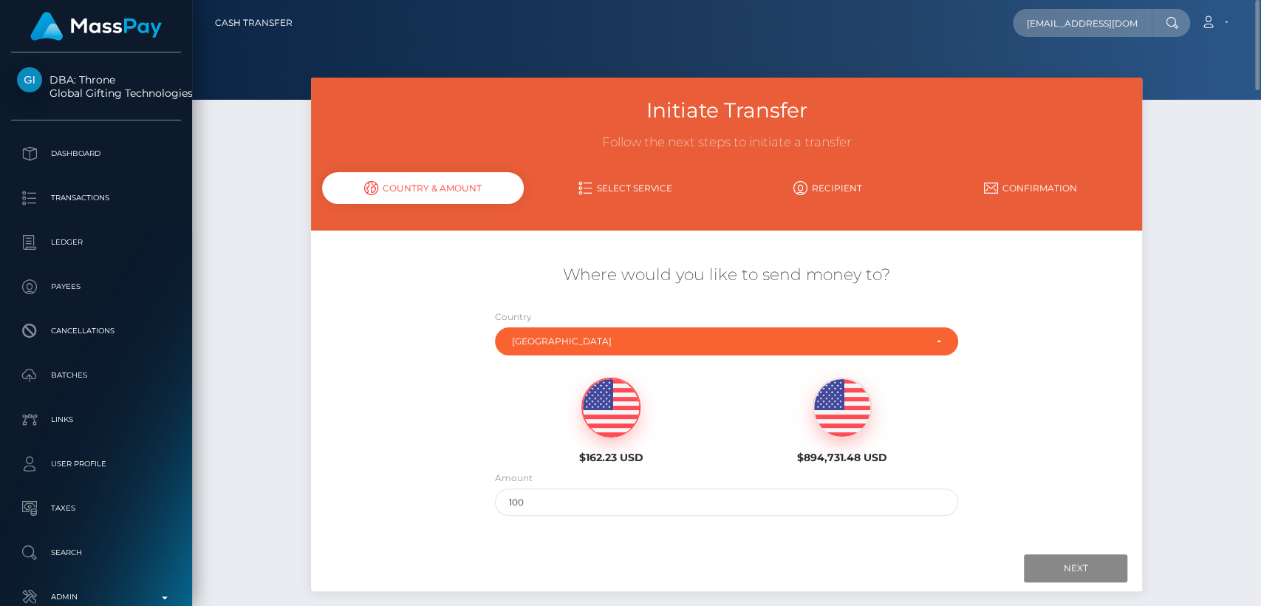
click at [1160, 13] on div at bounding box center [1170, 23] width 38 height 28
click at [1125, 21] on input "mmsittingpretty@gmail.com" at bounding box center [1081, 23] width 139 height 28
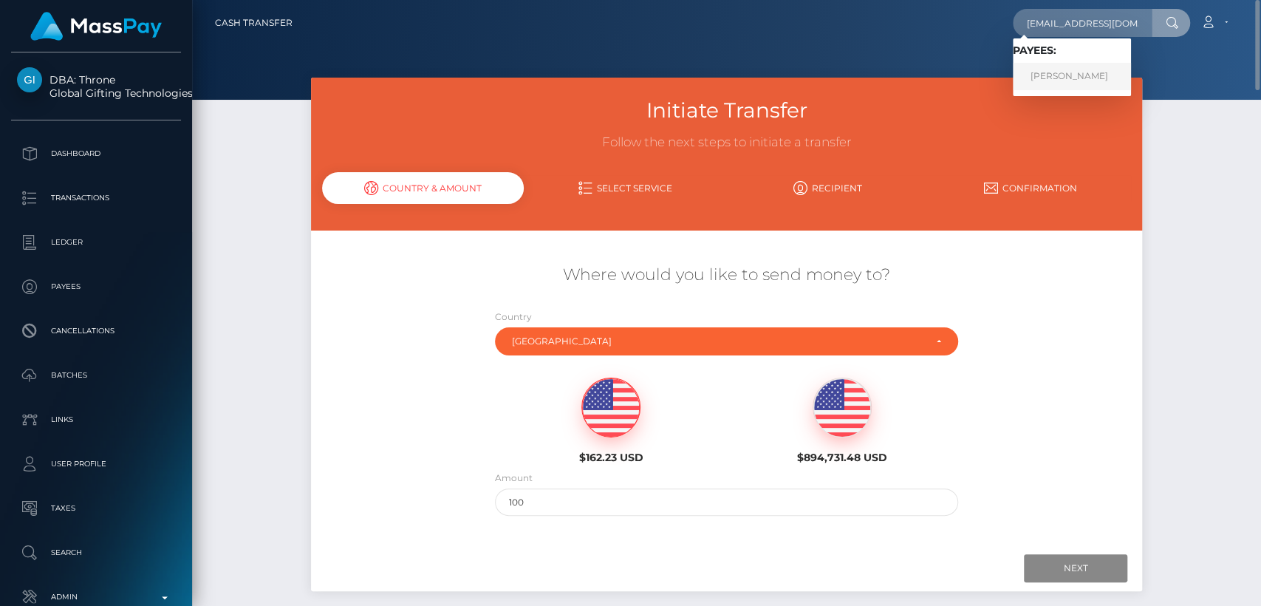
click at [1129, 75] on link "AMANDA MARTINA BELL" at bounding box center [1071, 76] width 118 height 27
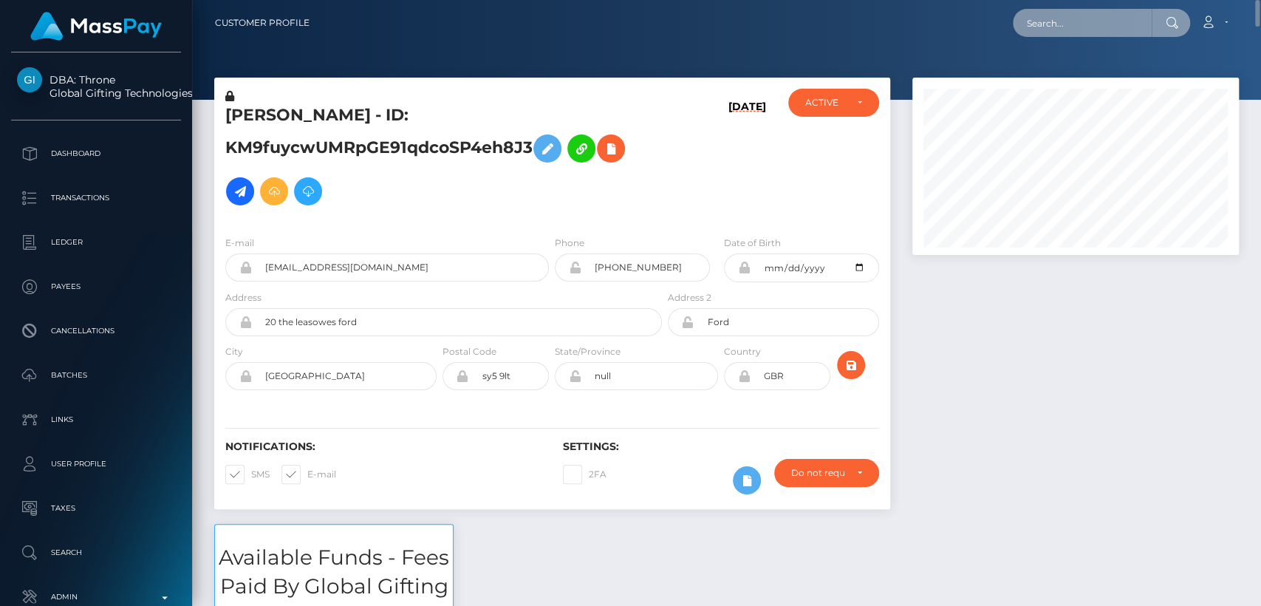
click at [1064, 11] on input "text" at bounding box center [1081, 23] width 139 height 28
paste input "cenzanomelanie@gmail.com"
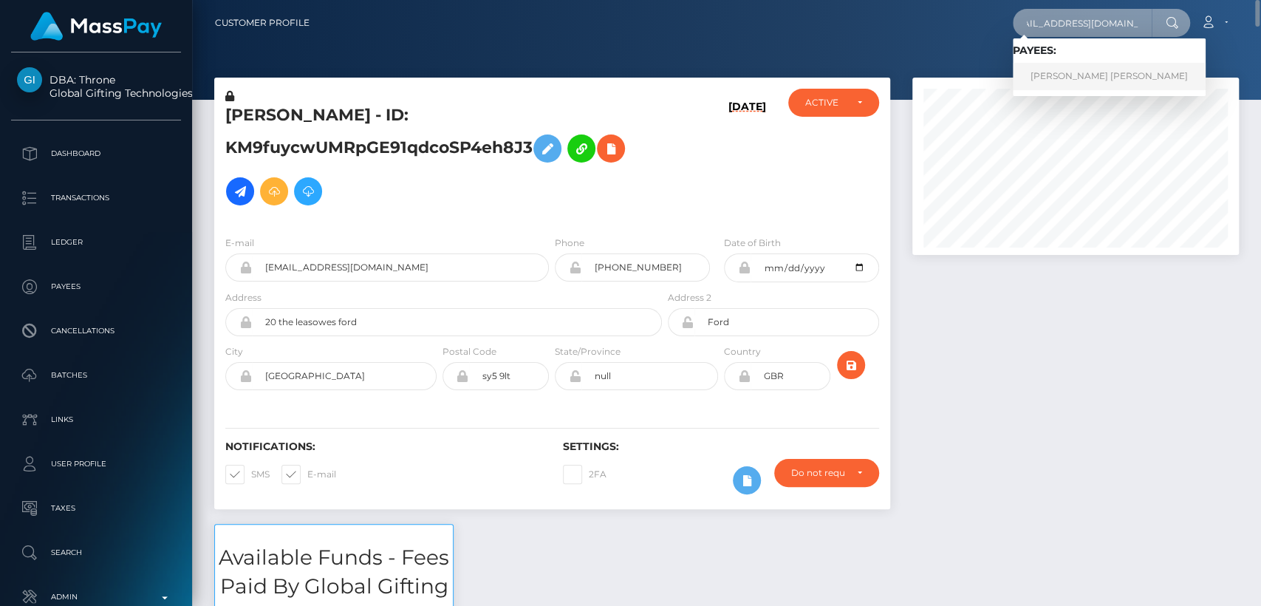
type input "cenzanomelanie@gmail.com"
click at [1087, 69] on link "MELANIE CONOMISARES CENZANO" at bounding box center [1108, 76] width 193 height 27
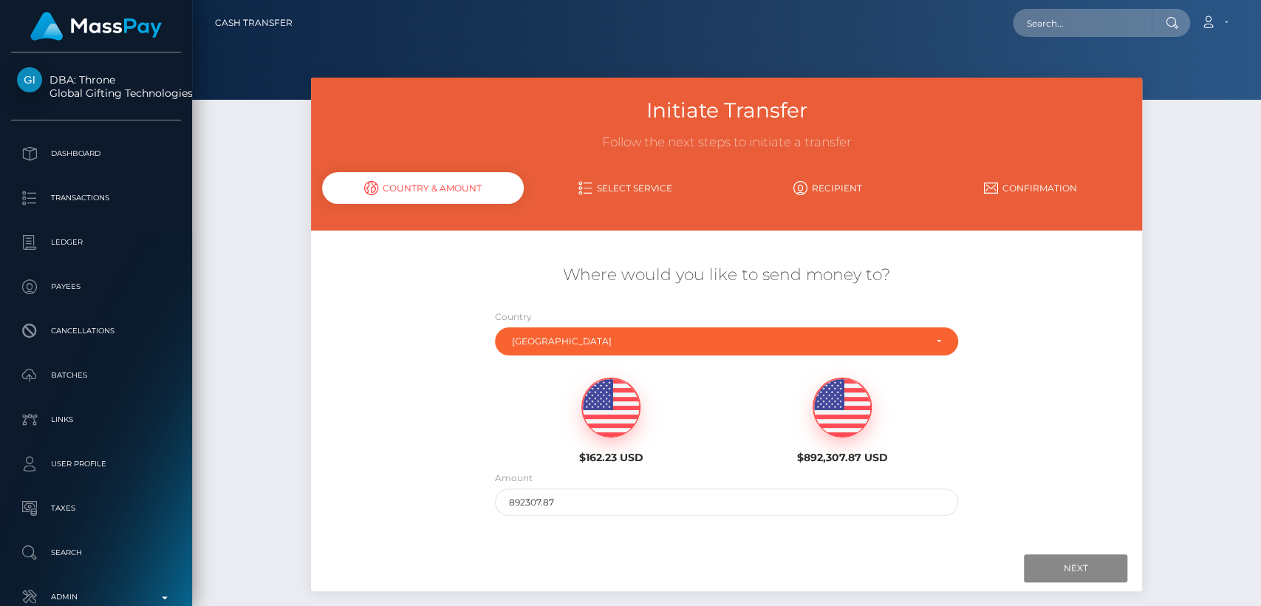
click at [617, 403] on img at bounding box center [611, 407] width 58 height 59
click at [567, 493] on input "162.23" at bounding box center [726, 501] width 463 height 27
type input "100"
click at [1096, 429] on div "Where would you like to send money to? Country Abkhazia Afghanistan Albania Alg…" at bounding box center [727, 389] width 832 height 267
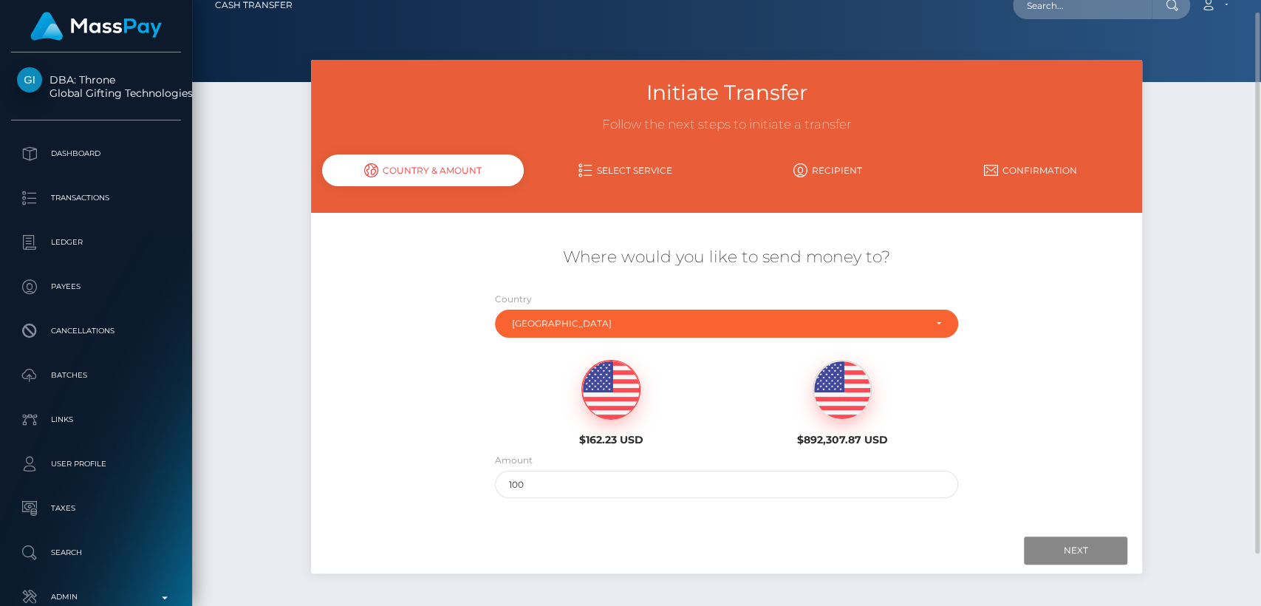
scroll to position [16, 0]
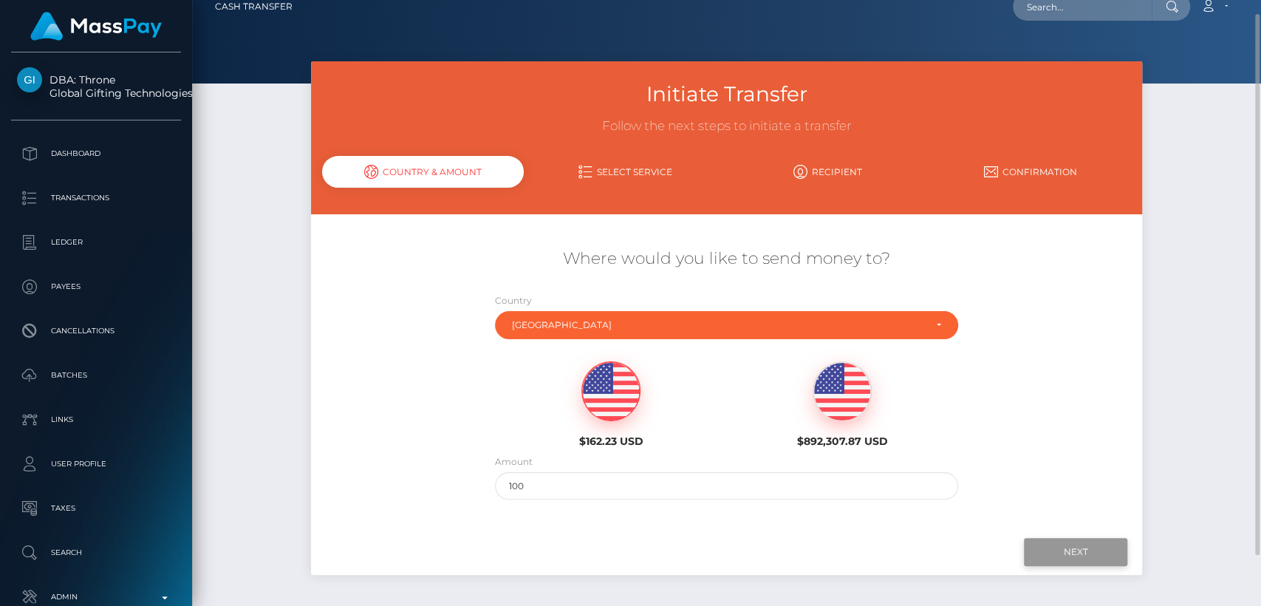
click at [1086, 540] on input "Next" at bounding box center [1075, 552] width 103 height 28
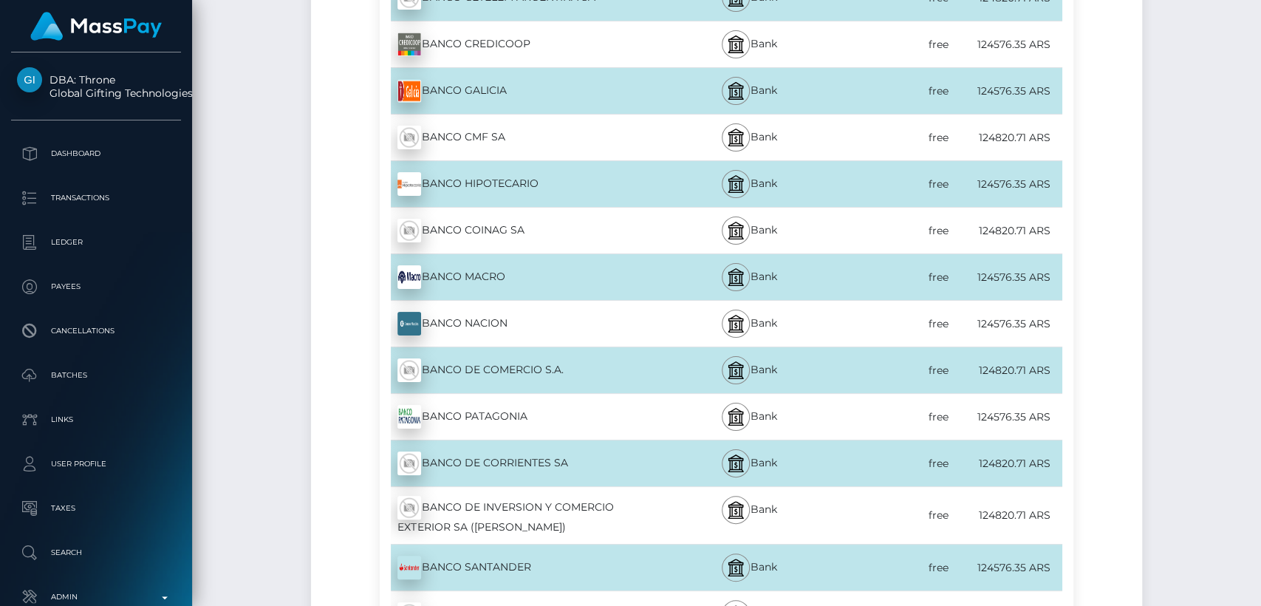
scroll to position [0, 0]
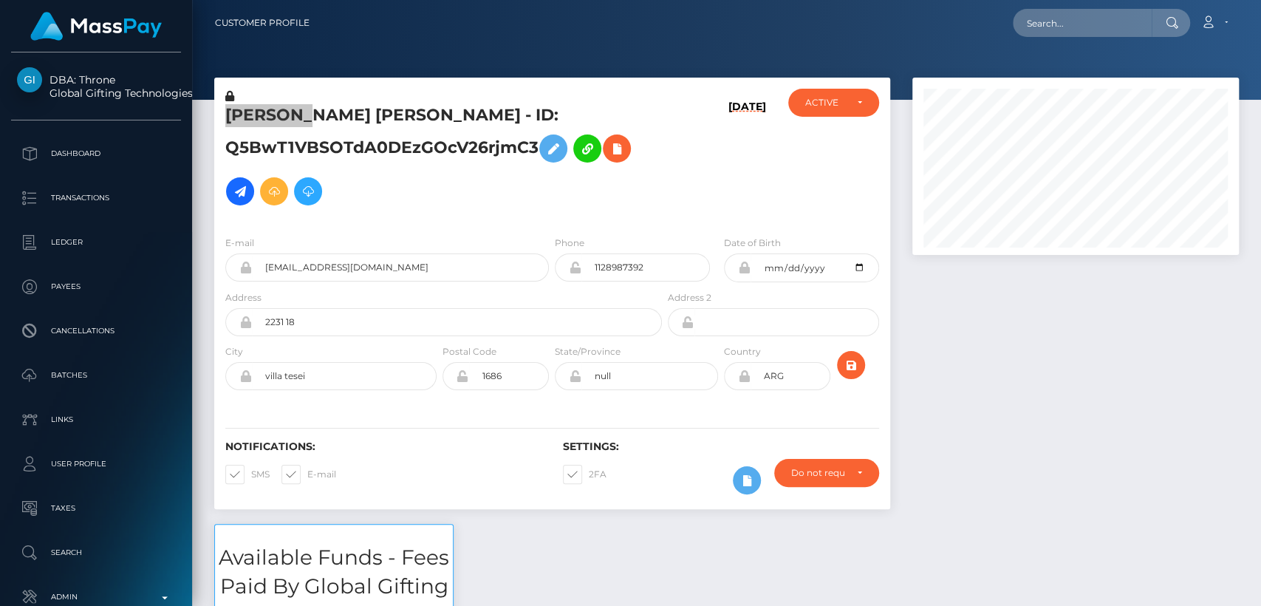
scroll to position [177, 326]
click at [1056, 26] on input "text" at bounding box center [1081, 23] width 139 height 28
paste input "[EMAIL_ADDRESS][DOMAIN_NAME]"
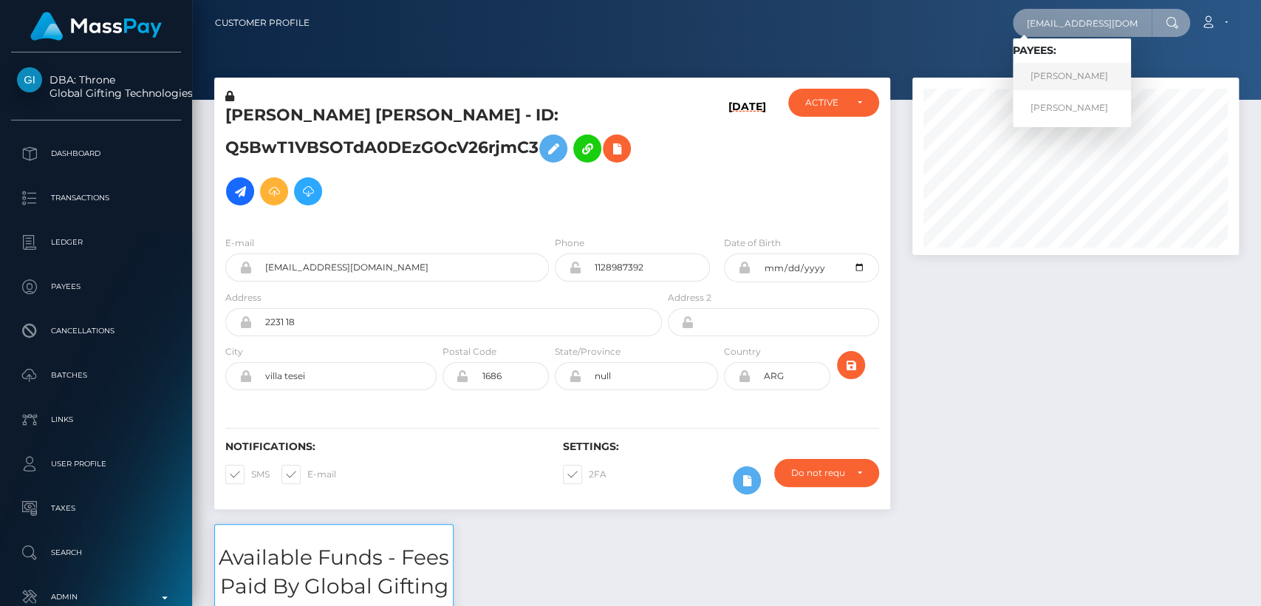
type input "[EMAIL_ADDRESS][DOMAIN_NAME]"
click at [1055, 74] on link "[PERSON_NAME]" at bounding box center [1071, 76] width 118 height 27
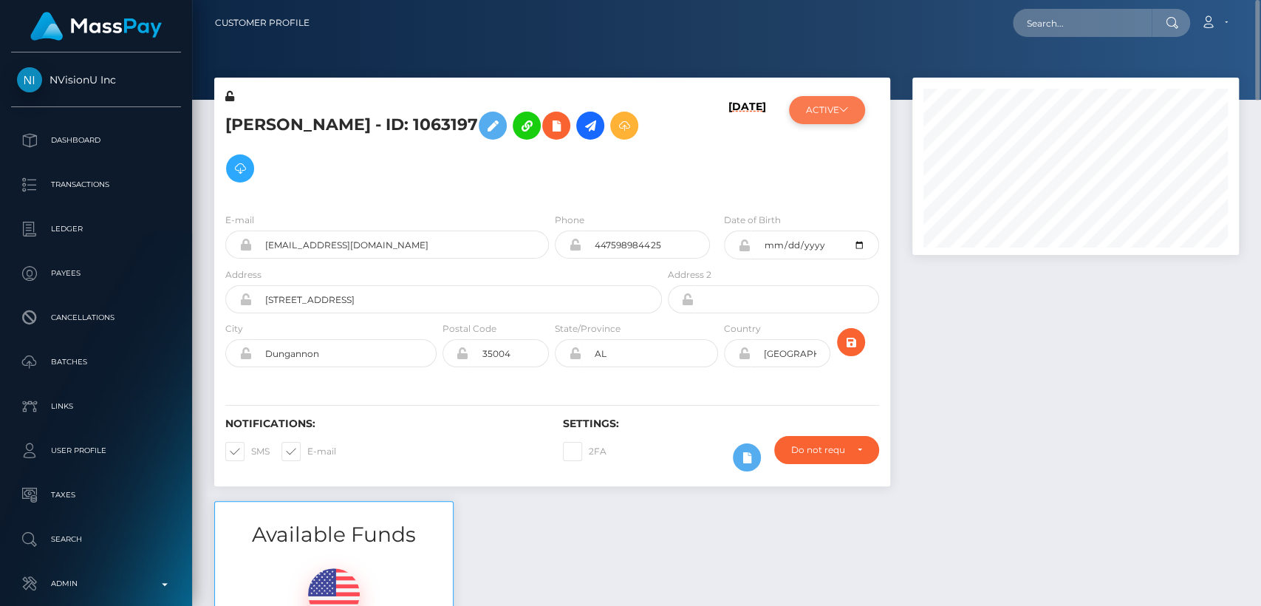
click at [843, 106] on icon at bounding box center [843, 109] width 9 height 9
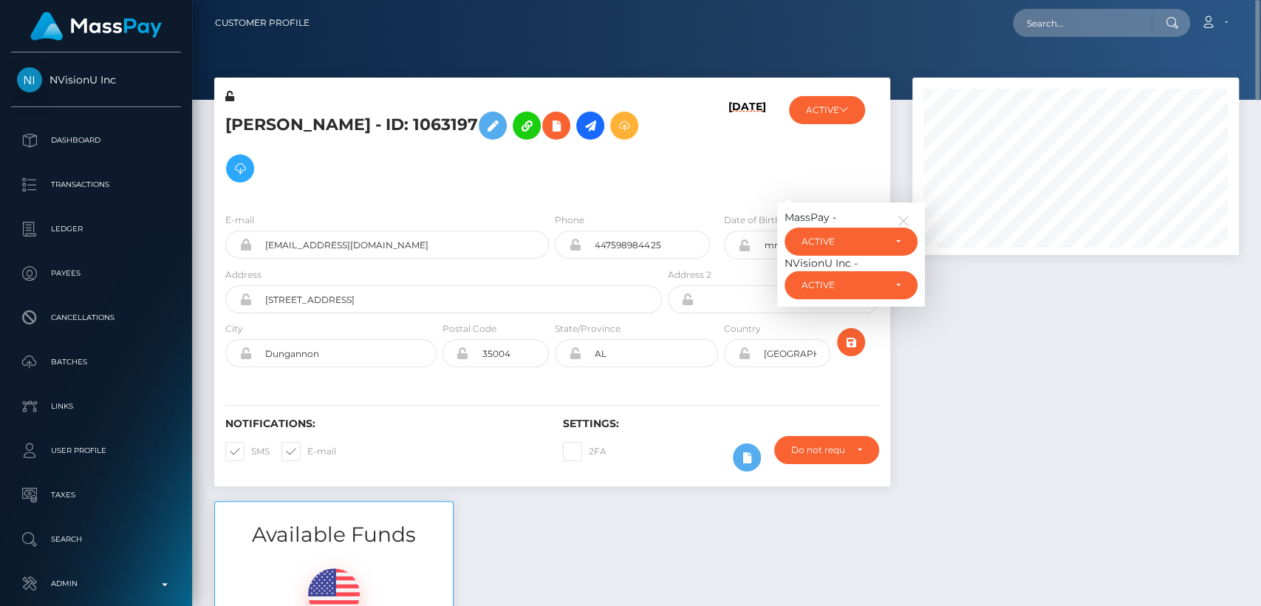
click at [572, 197] on div "Edgaras Spirgys - ID: 1063197" at bounding box center [439, 145] width 450 height 112
click at [263, 120] on h5 "Edgaras Spirgys - ID: 1063197" at bounding box center [439, 147] width 428 height 86
copy h5 "Edgaras"
click at [601, 513] on div "Available Funds $2.12 USD Balance" at bounding box center [726, 609] width 1046 height 217
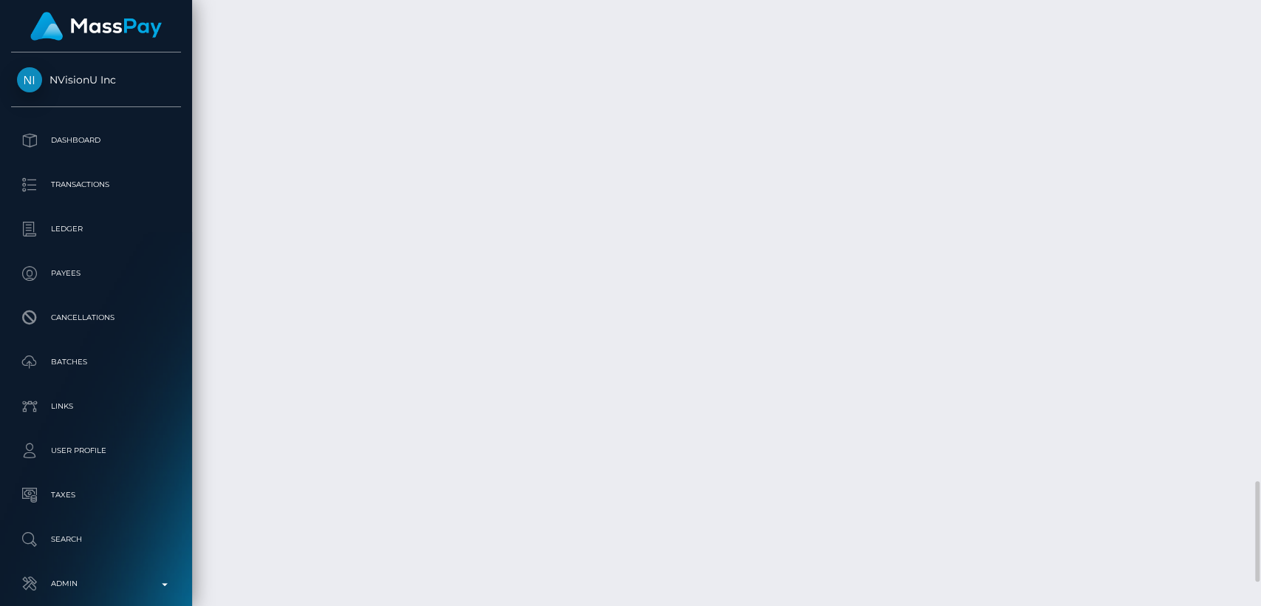
scroll to position [3025, 0]
drag, startPoint x: 910, startPoint y: 300, endPoint x: 892, endPoint y: 278, distance: 28.4
copy td "$74.02 USD"
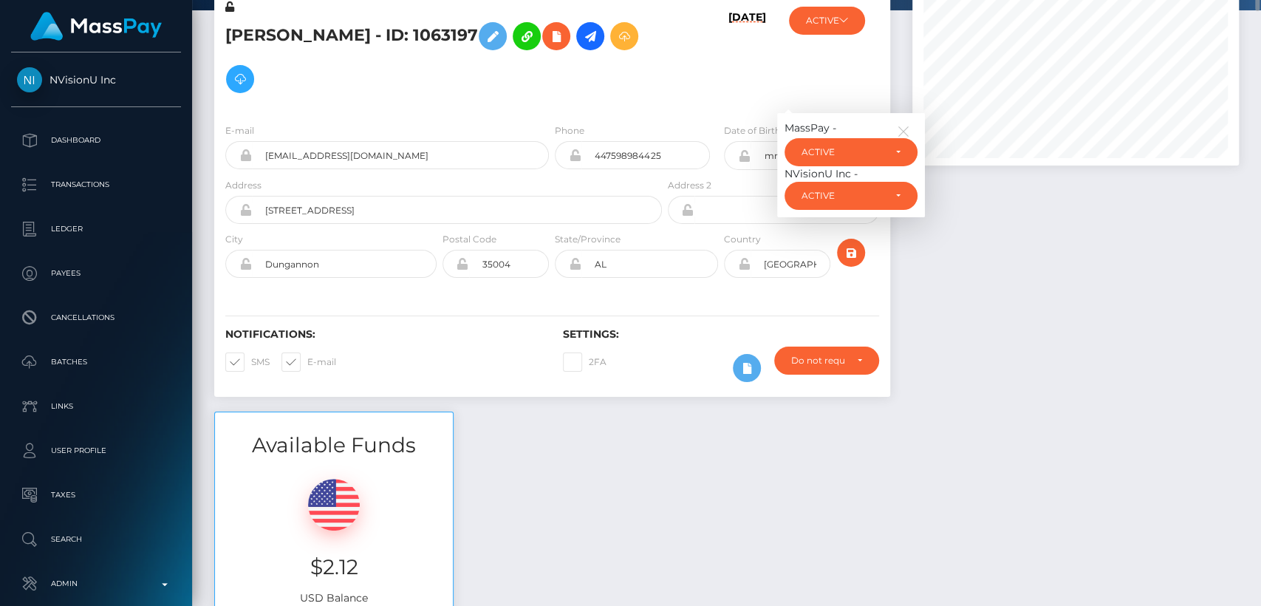
scroll to position [0, 0]
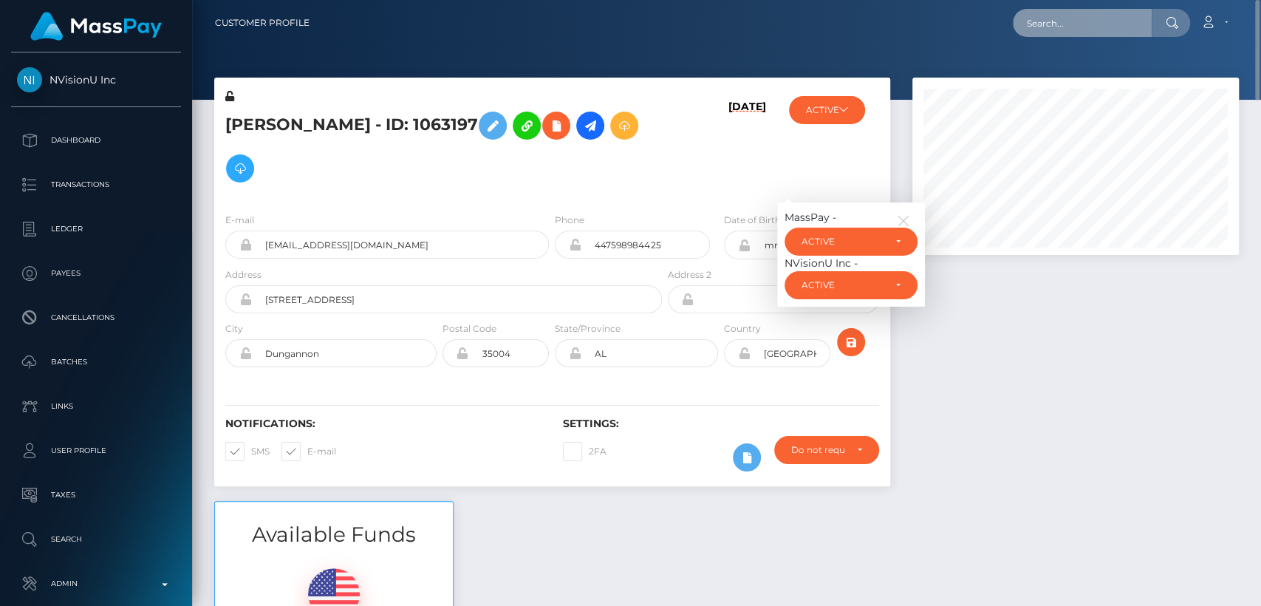
click at [1049, 25] on input "text" at bounding box center [1081, 23] width 139 height 28
paste input "[EMAIL_ADDRESS][DOMAIN_NAME]"
type input "[EMAIL_ADDRESS][DOMAIN_NAME]"
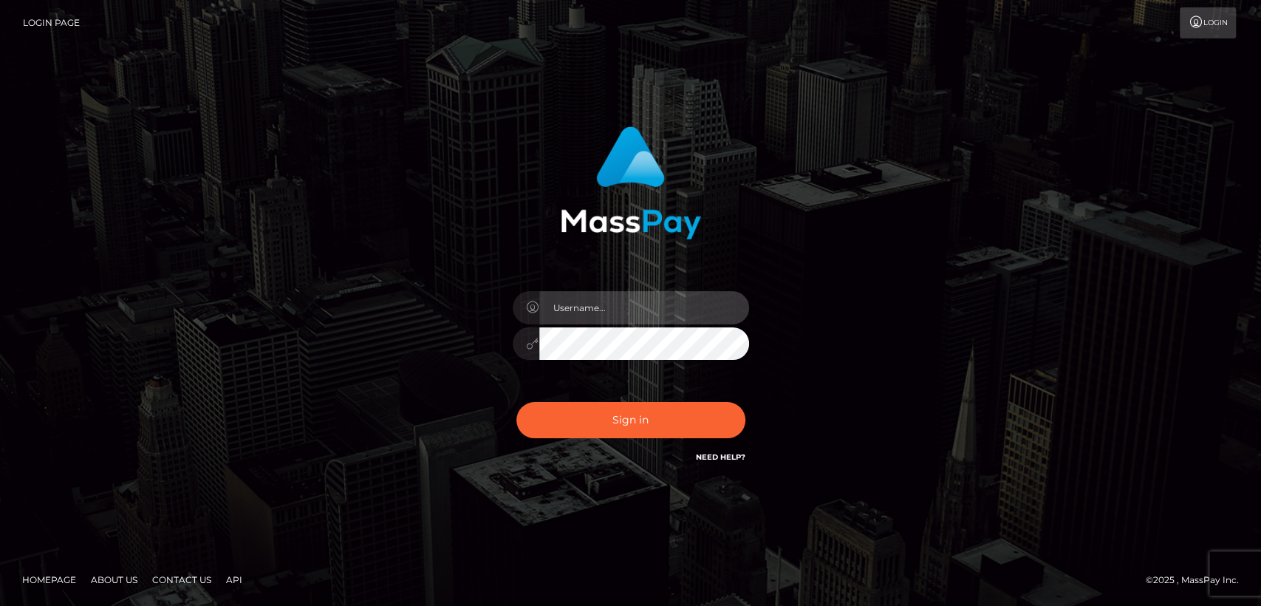
type input "[DOMAIN_NAME]"
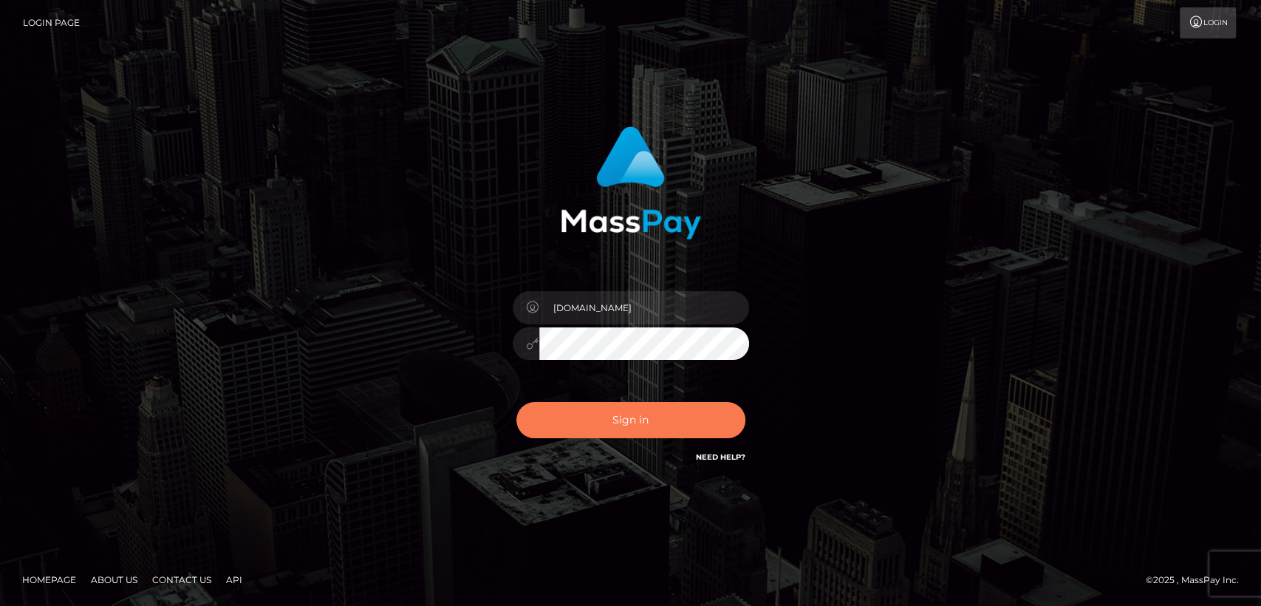
click at [567, 431] on button "Sign in" at bounding box center [630, 420] width 229 height 36
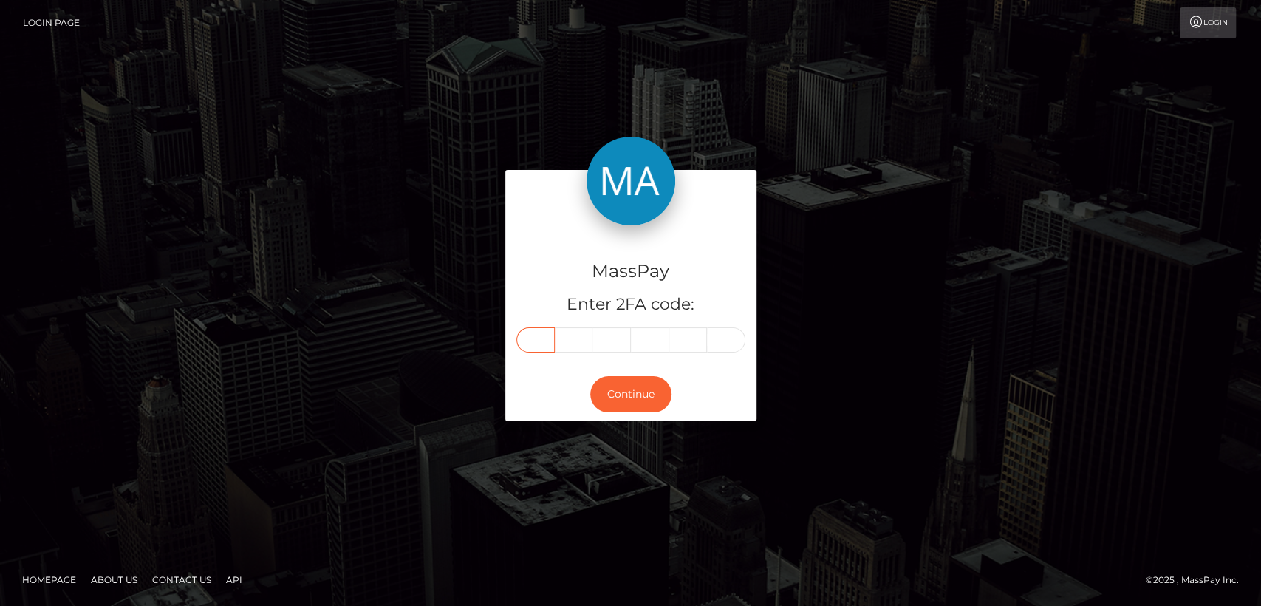
click at [530, 337] on input "text" at bounding box center [535, 339] width 38 height 25
paste input "3"
type input "3"
type input "2"
type input "6"
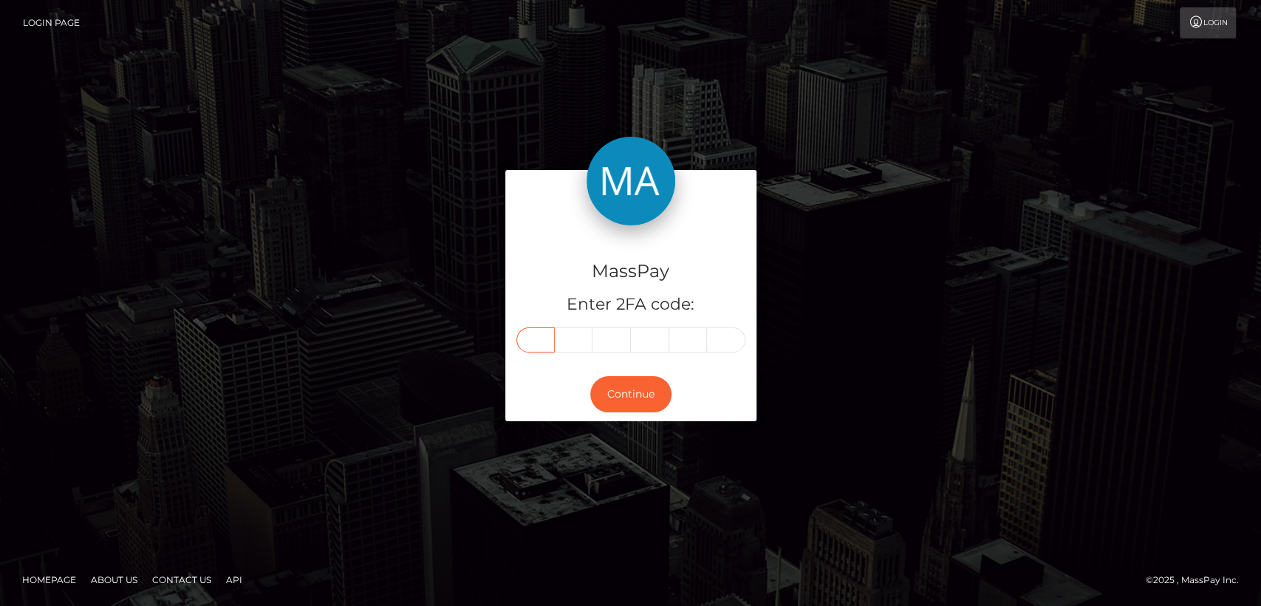
type input "0"
type input "7"
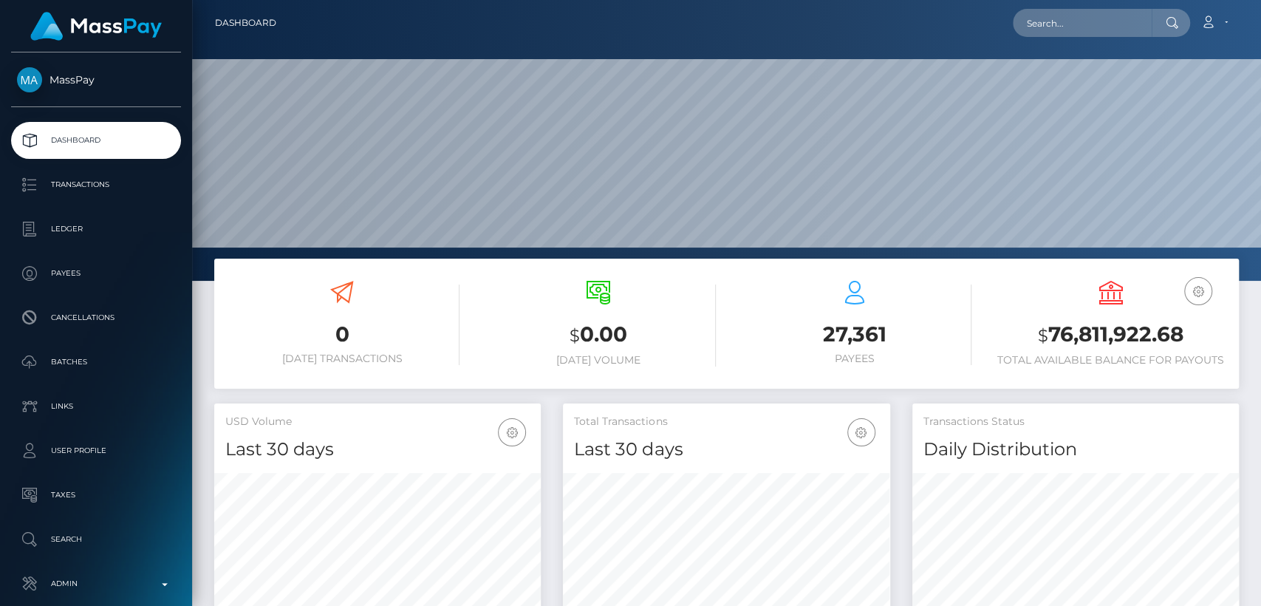
scroll to position [261, 326]
click at [1086, 16] on input "text" at bounding box center [1081, 23] width 139 height 28
paste input "[EMAIL_ADDRESS][DOMAIN_NAME]"
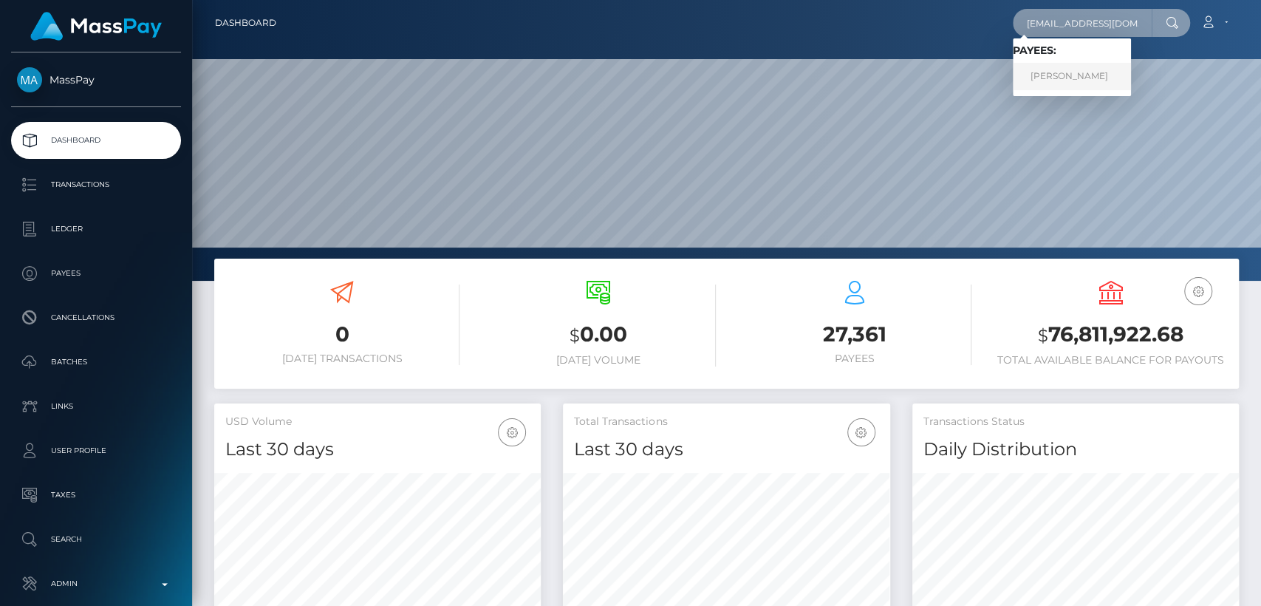
type input "[EMAIL_ADDRESS][DOMAIN_NAME]"
click at [1080, 75] on link "LEONTINE KAREN SNOEREN" at bounding box center [1071, 76] width 118 height 27
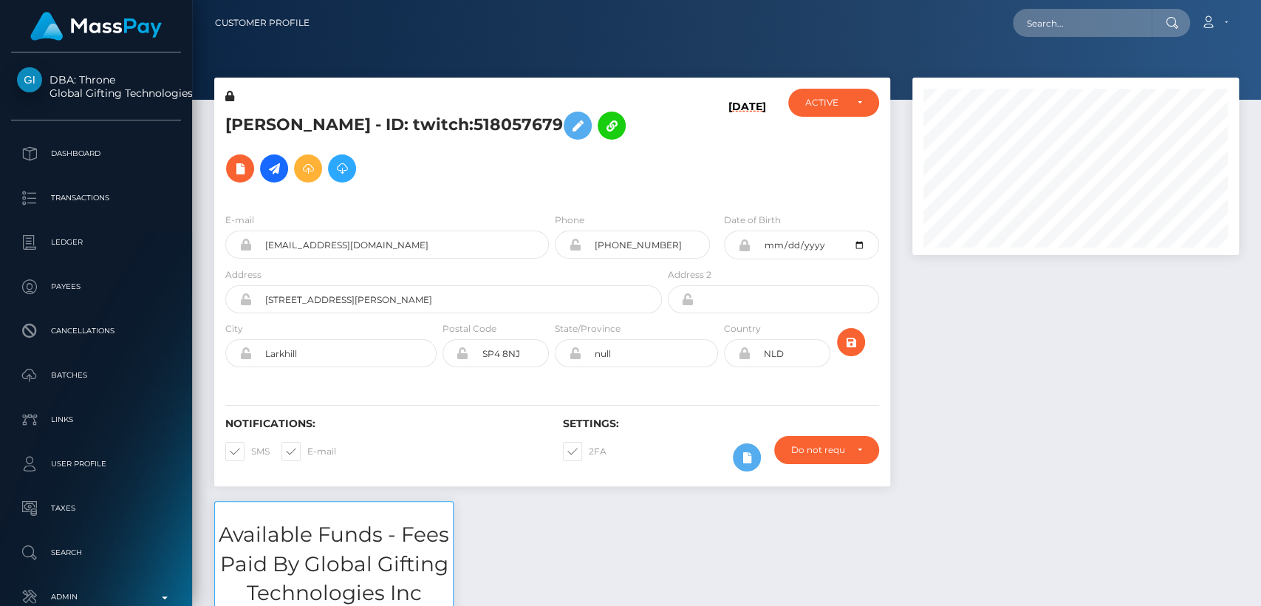
scroll to position [177, 326]
click at [1060, 13] on input "text" at bounding box center [1081, 23] width 139 height 28
paste input "[EMAIL_ADDRESS][DOMAIN_NAME]"
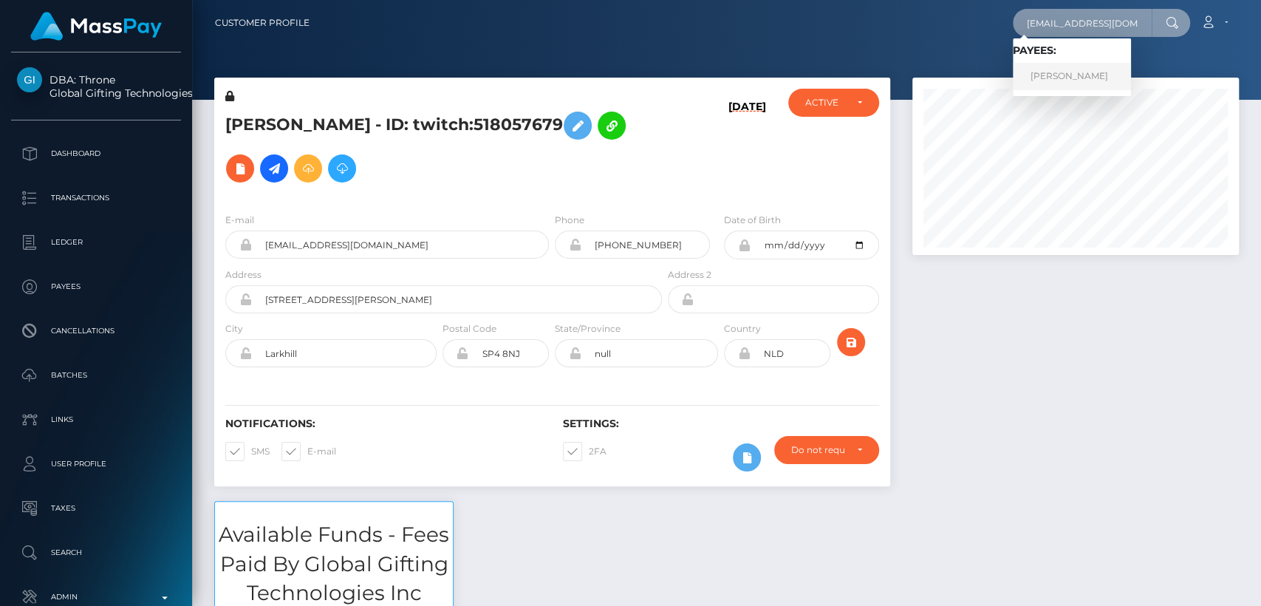
type input "[EMAIL_ADDRESS][DOMAIN_NAME]"
click at [1041, 85] on link "LEONTINE KAREN SNOEREN" at bounding box center [1071, 76] width 118 height 27
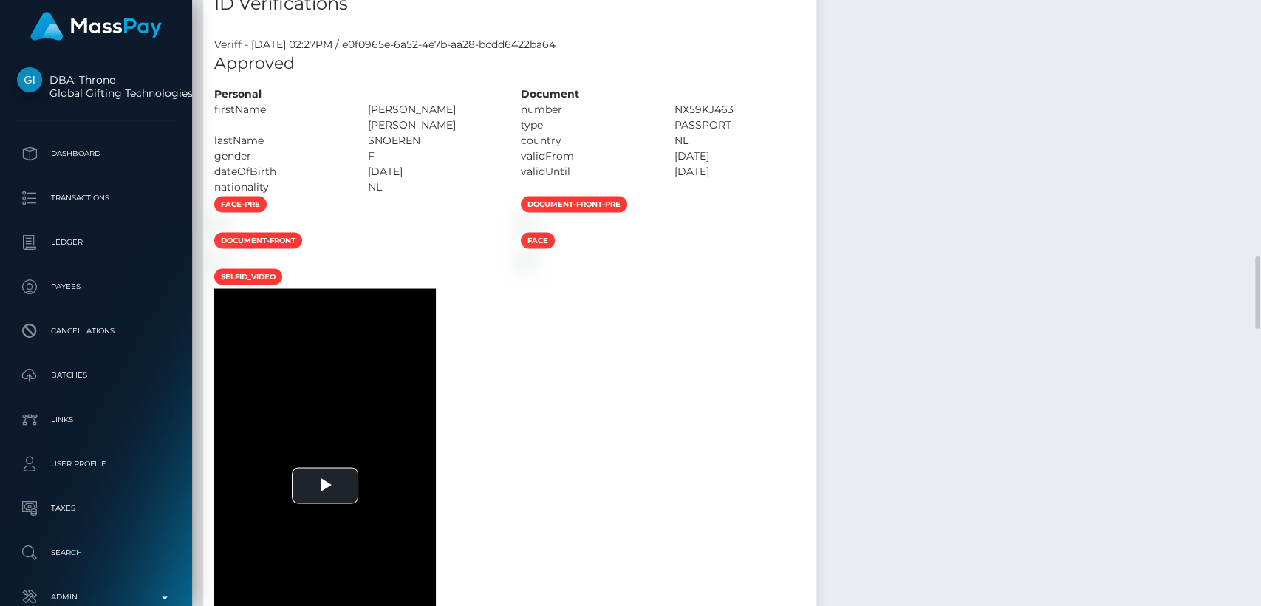
scroll to position [1773, 0]
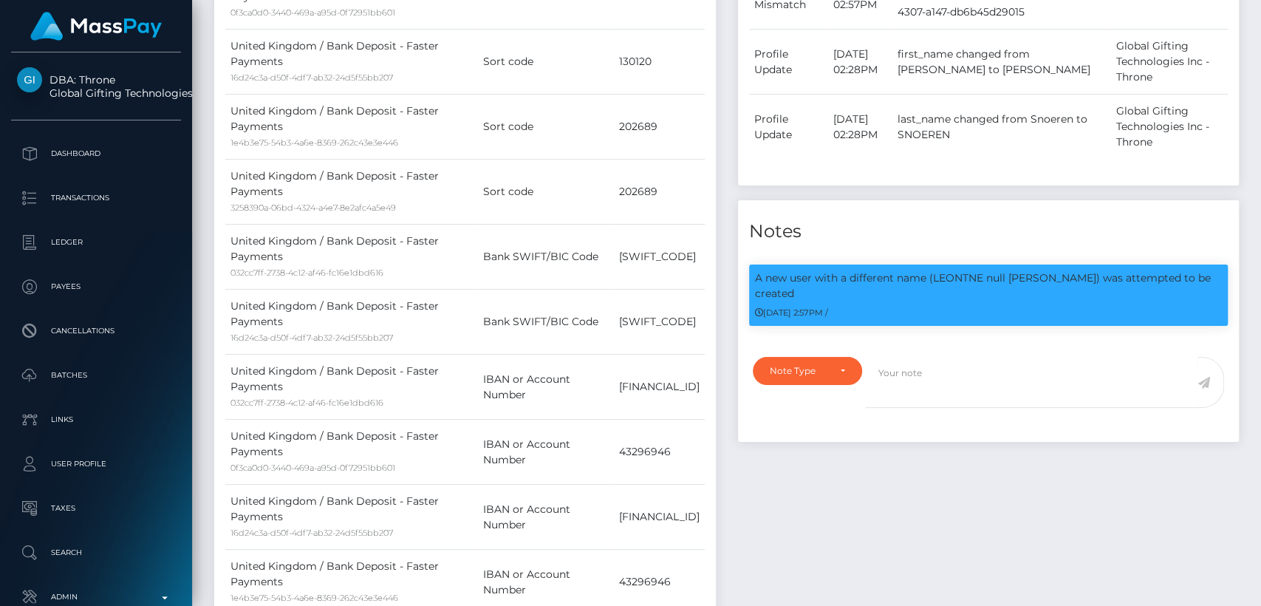
scroll to position [0, 0]
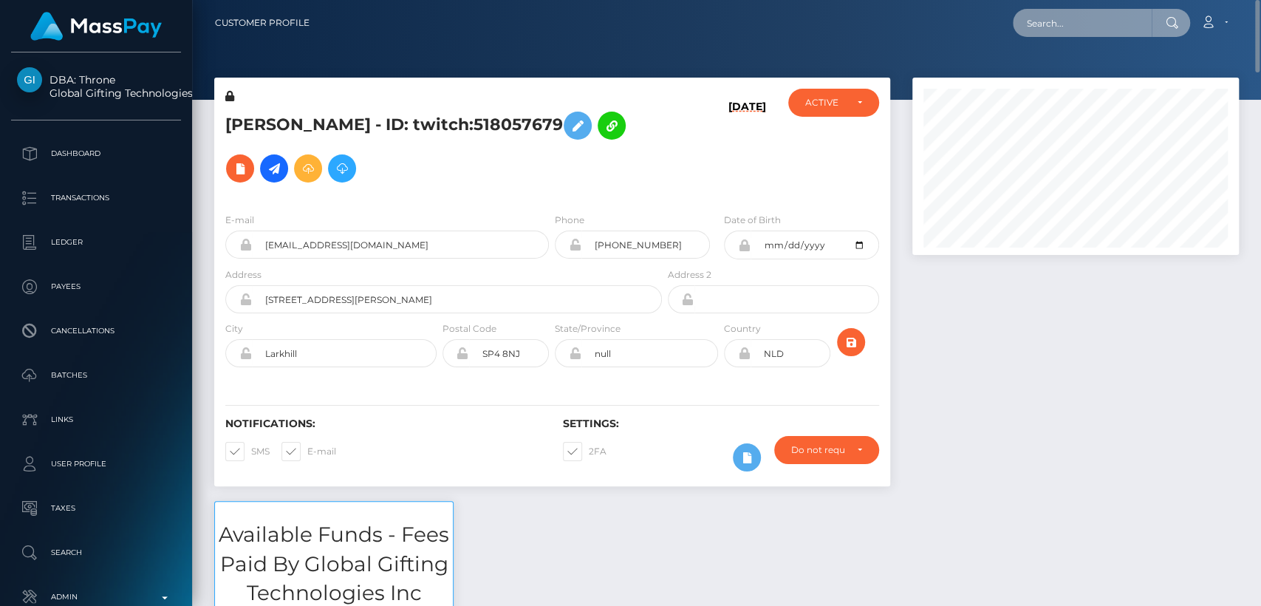
click at [1053, 28] on input "text" at bounding box center [1081, 23] width 139 height 28
paste input "jkim61582@gmail.com"
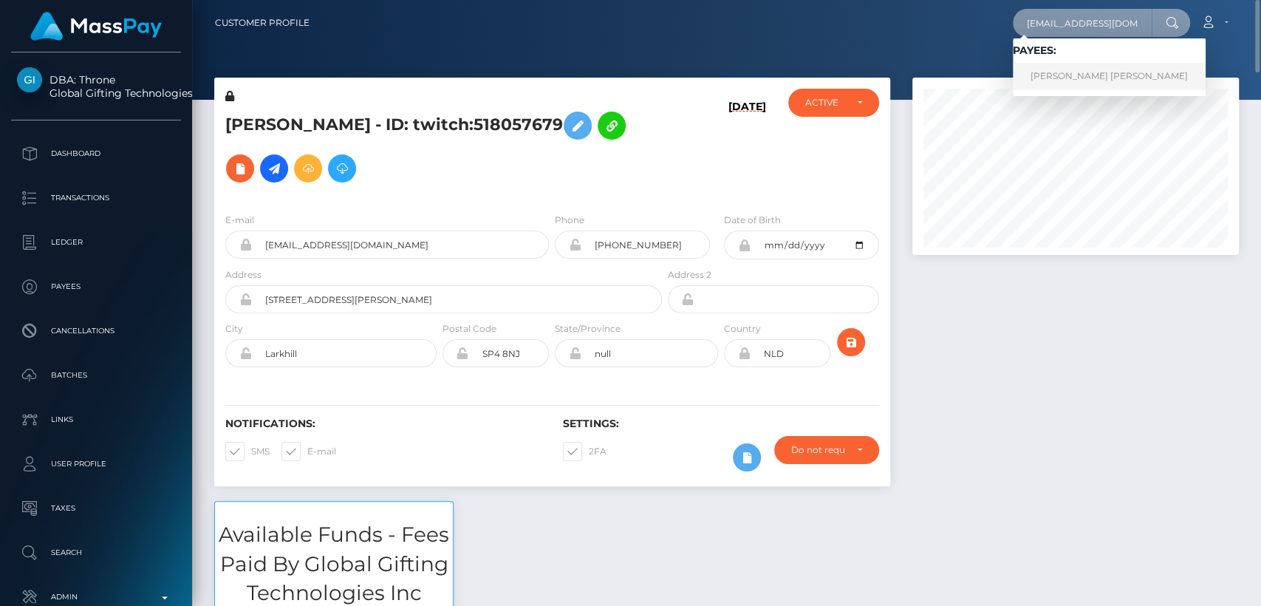
type input "jkim61582@gmail.com"
click at [1054, 72] on link "JOSHUA AUDIE BJORN WARRINGTON" at bounding box center [1108, 76] width 193 height 27
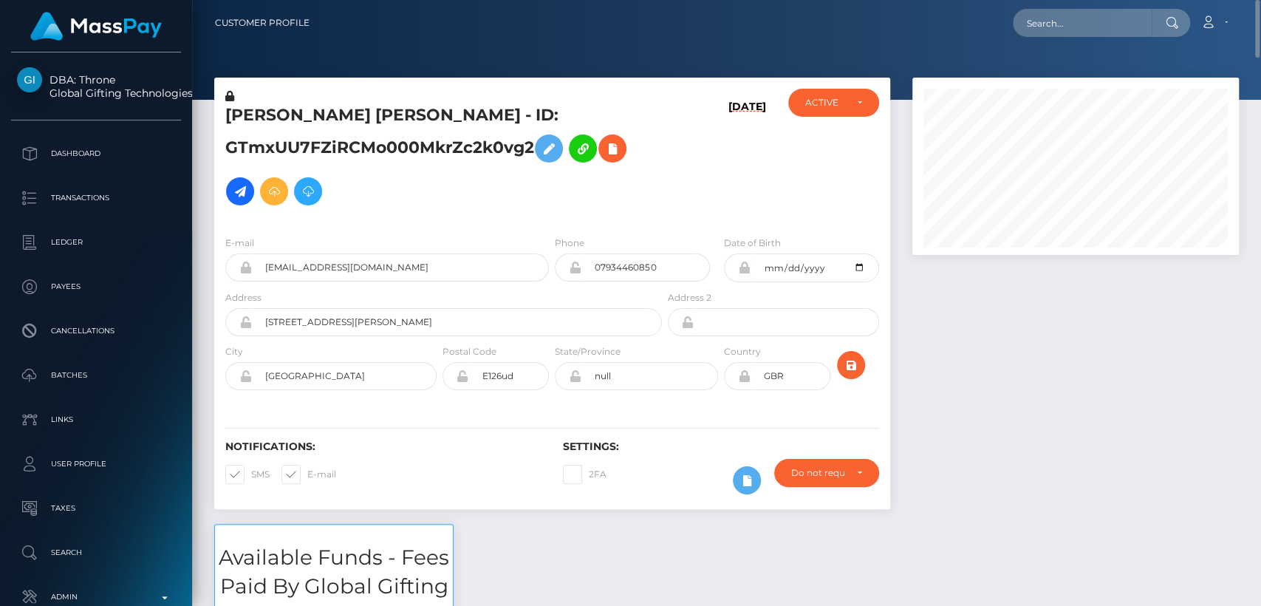
click at [252, 110] on h5 "JOSHUA AUDIE BJORN WARRINGTON - ID: GTmxUU7FZiRCMo000MkrZc2k0vg2" at bounding box center [439, 158] width 428 height 109
copy h5 "JOSHUA"
click at [1089, 29] on input "text" at bounding box center [1081, 23] width 139 height 28
paste input "[EMAIL_ADDRESS][DOMAIN_NAME]"
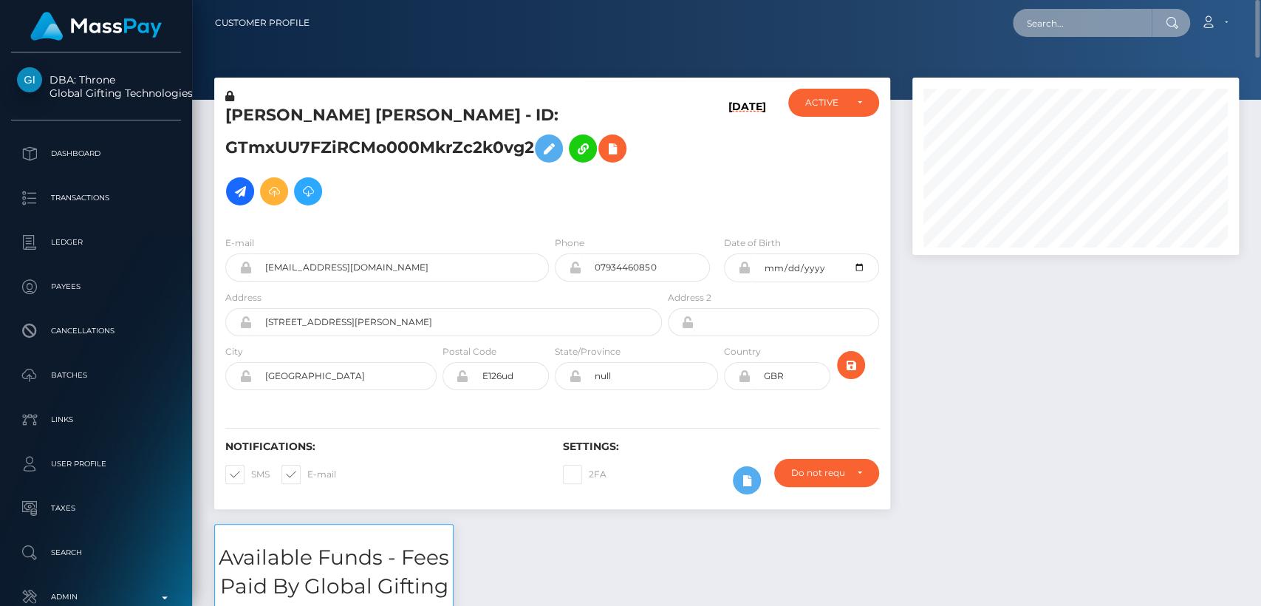
type input "[EMAIL_ADDRESS][DOMAIN_NAME]"
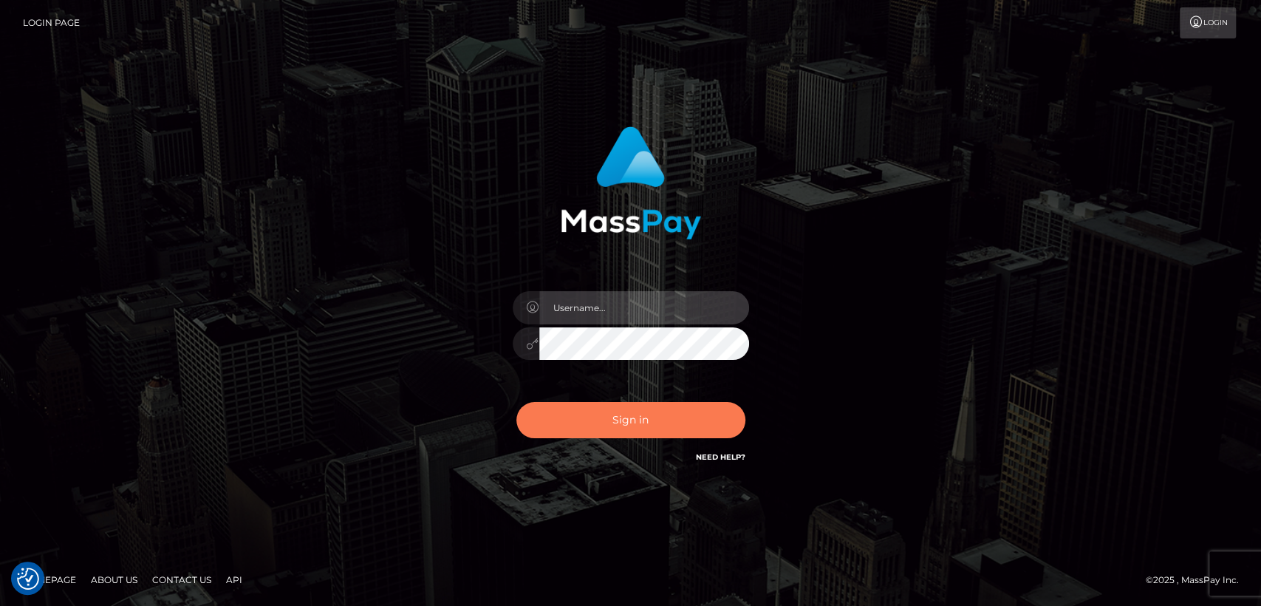
type input "nt.es"
click at [597, 417] on button "Sign in" at bounding box center [630, 420] width 229 height 36
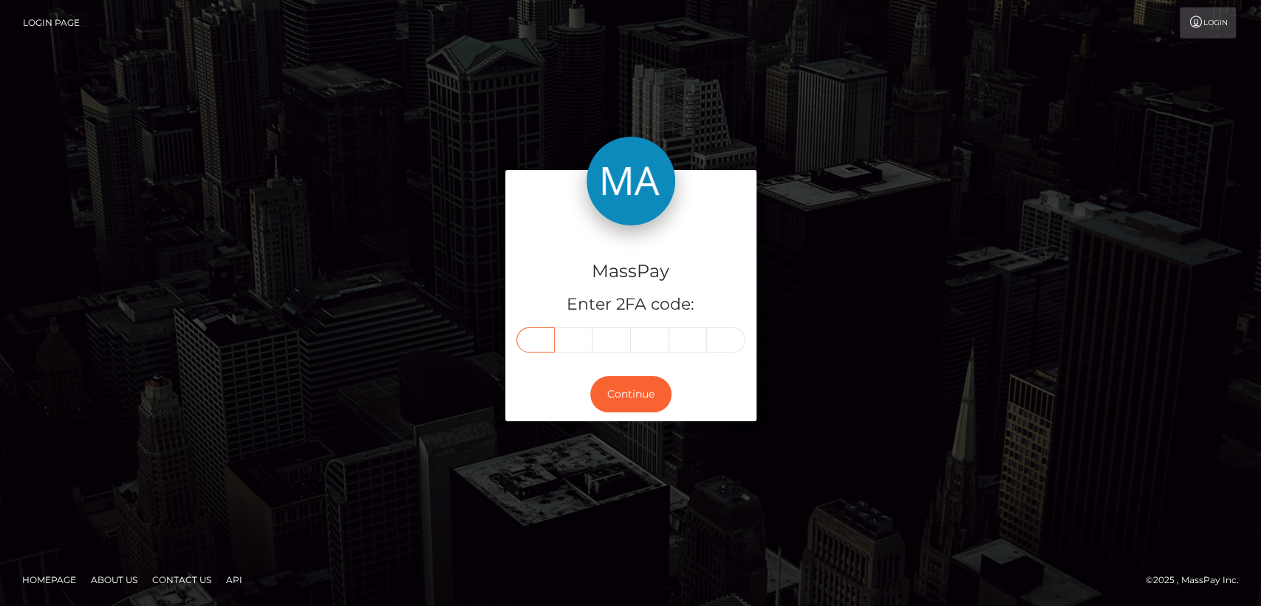
click at [529, 349] on input "text" at bounding box center [535, 339] width 38 height 25
paste input "8"
type input "8"
type input "6"
type input "4"
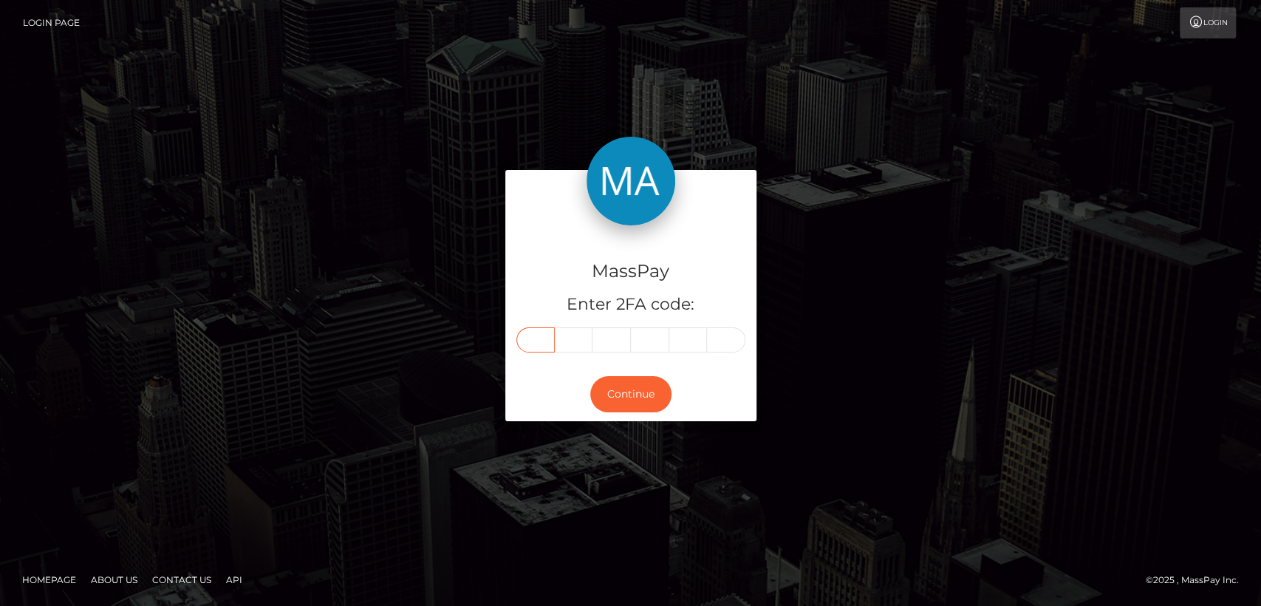
type input "6"
type input "0"
type input "8"
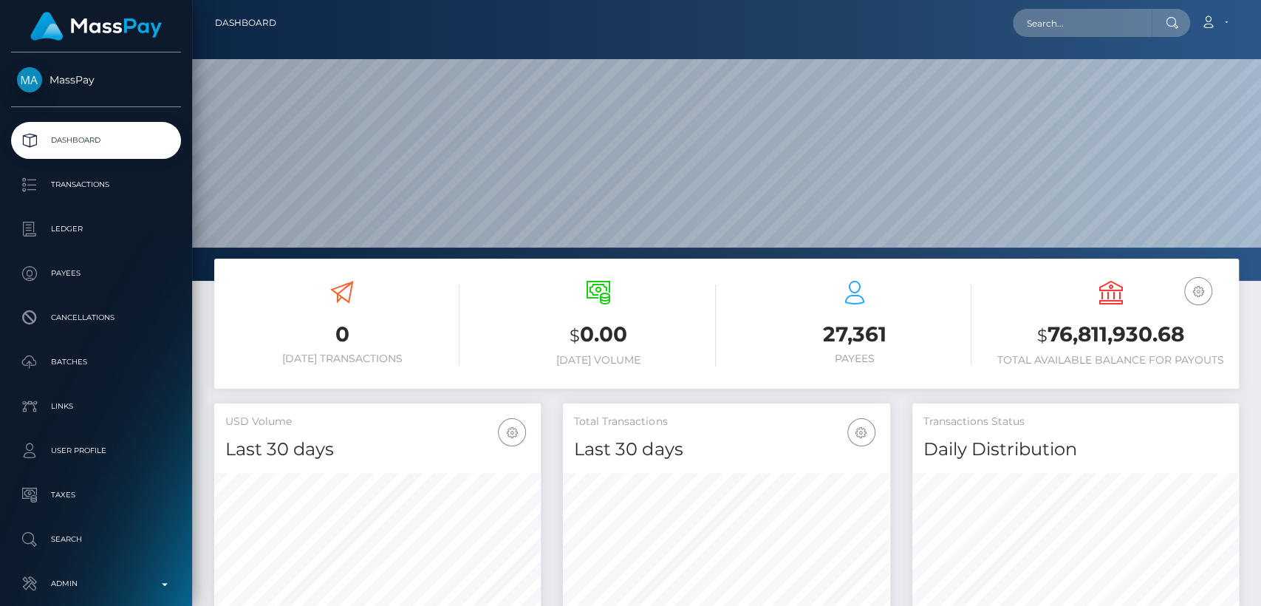
scroll to position [261, 326]
click at [1095, 35] on input "text" at bounding box center [1081, 23] width 139 height 28
paste input "[EMAIL_ADDRESS][DOMAIN_NAME]"
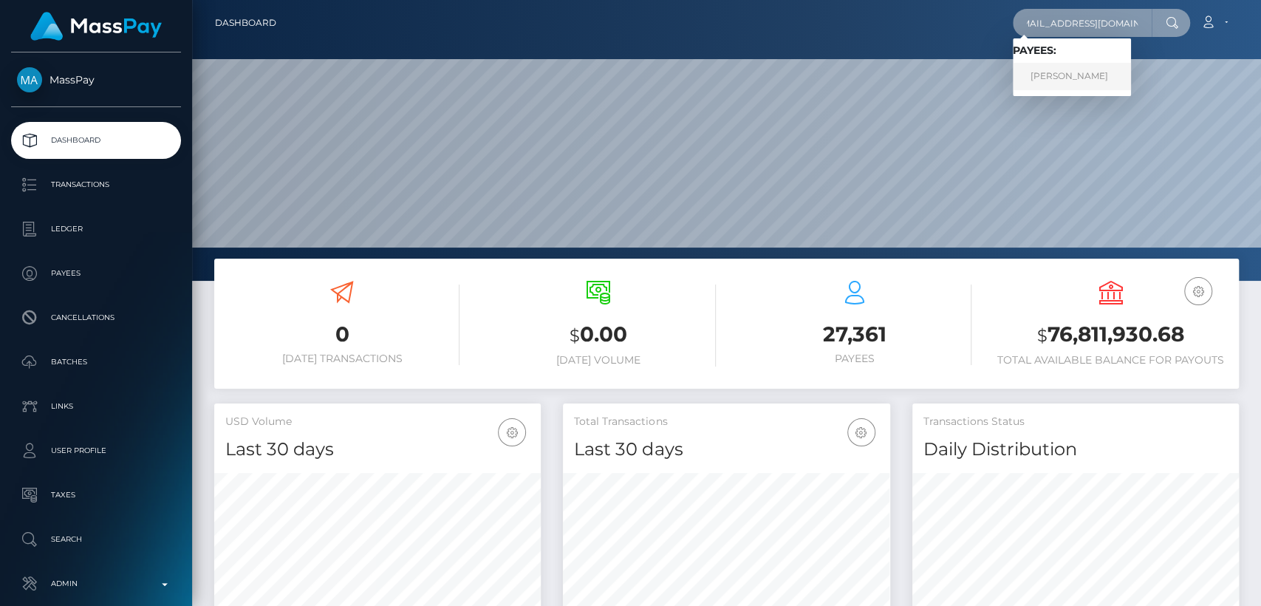
type input "knowyou123321@gmail.com"
click at [1093, 83] on link "KYLE ALEXANDER MANGUM" at bounding box center [1071, 76] width 118 height 27
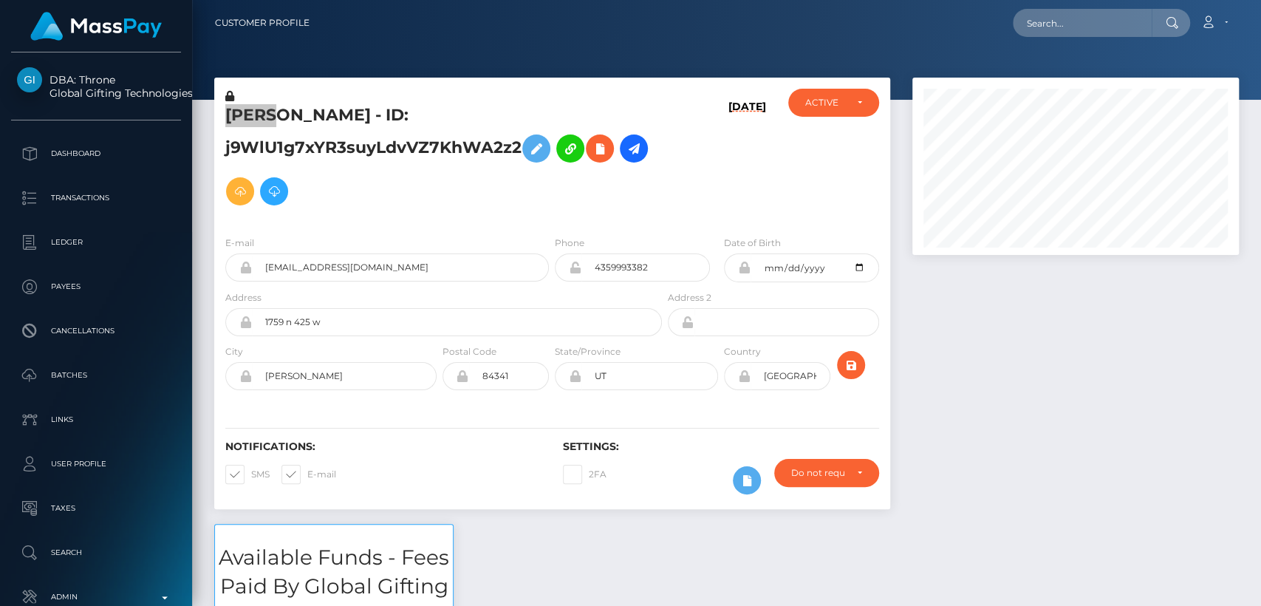
scroll to position [177, 326]
click at [1064, 4] on nav "Customer Profile Loading... Loading... Account" at bounding box center [726, 23] width 1069 height 46
click at [1064, 20] on input "text" at bounding box center [1081, 23] width 139 height 28
paste input "thisislucyyt@gmail.com"
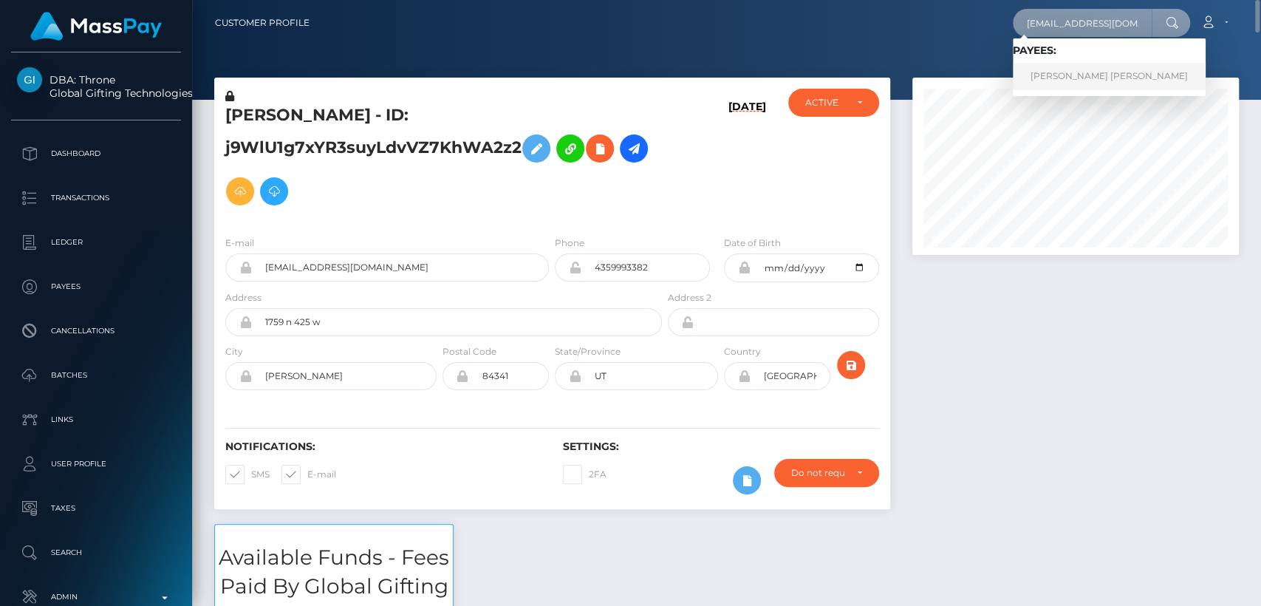
type input "thisislucyyt@gmail.com"
click at [1047, 70] on link "LUCY FRANCES CUNNINGHAM" at bounding box center [1108, 76] width 193 height 27
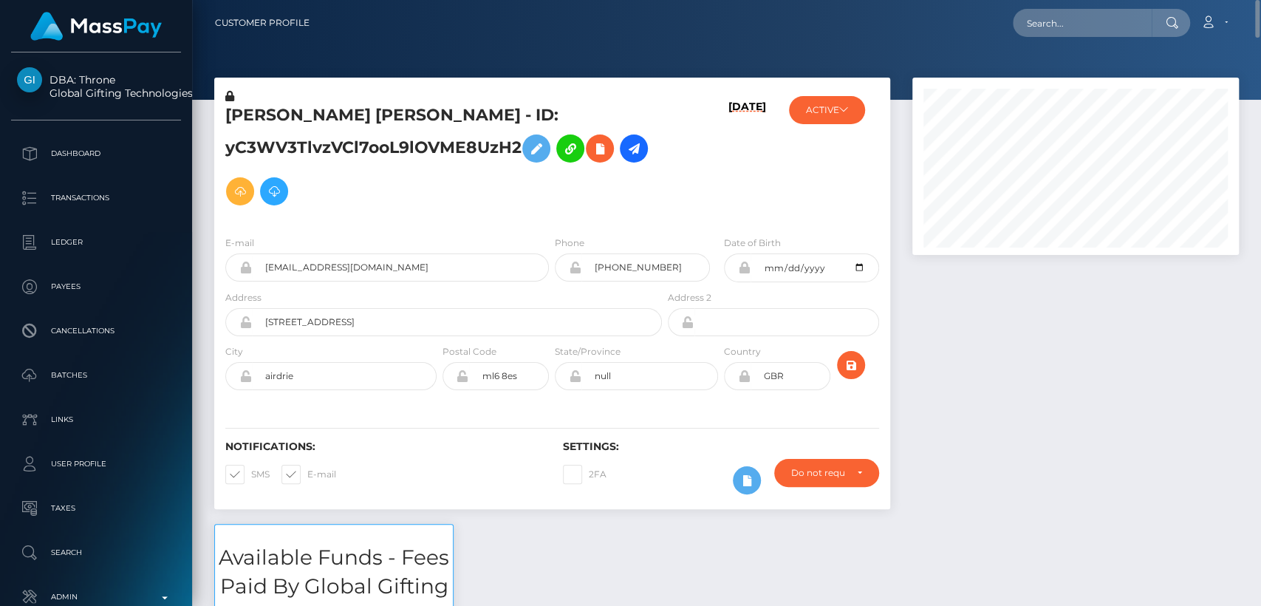
click at [242, 123] on h5 "LUCY FRANCES CUNNINGHAM - ID: yC3WV3TlvzVCl7ooL9lOVME8UzH2" at bounding box center [439, 158] width 428 height 109
copy h5 "LUCY"
click at [1116, 4] on nav "Customer Profile Loading... Loading... Account" at bounding box center [726, 23] width 1069 height 46
click at [1108, 21] on input "text" at bounding box center [1081, 23] width 139 height 28
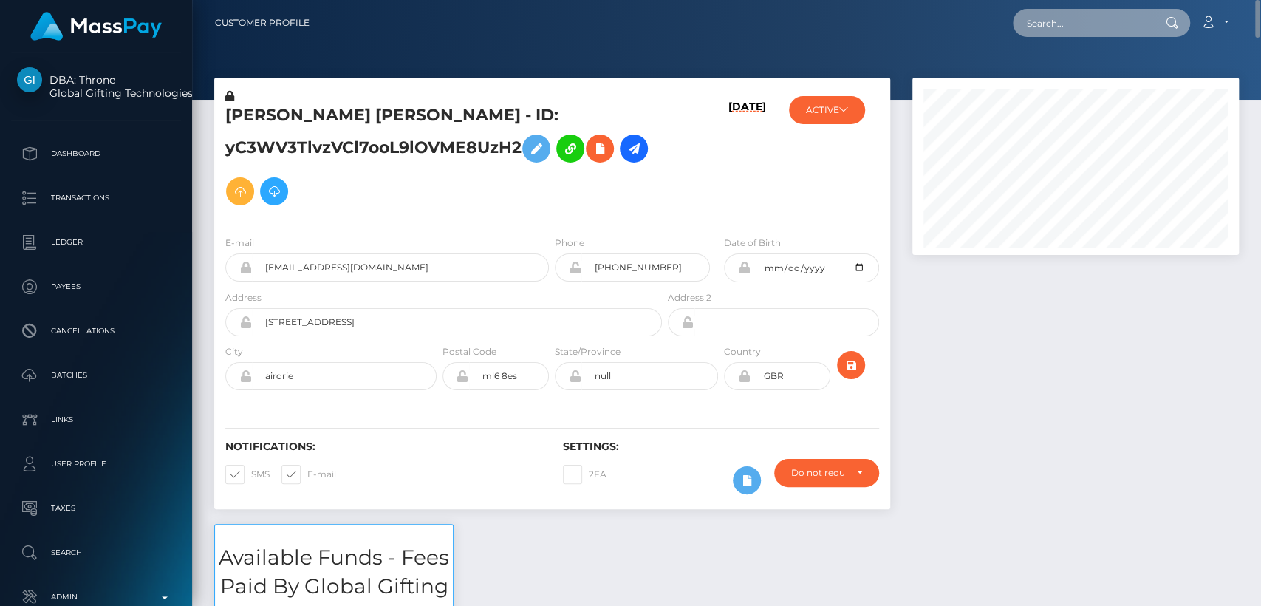
paste input "blctingz@gmail.com"
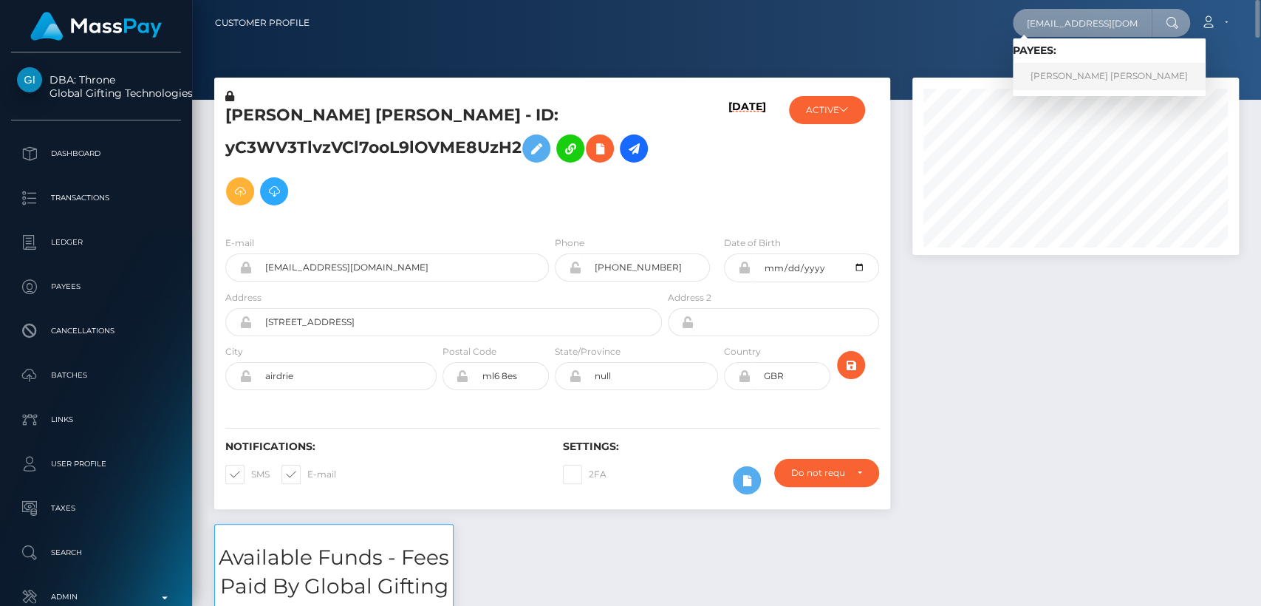
type input "blctingz@gmail.com"
click at [1097, 74] on link "LINDSAY JANETH NARANJO REYES" at bounding box center [1108, 76] width 193 height 27
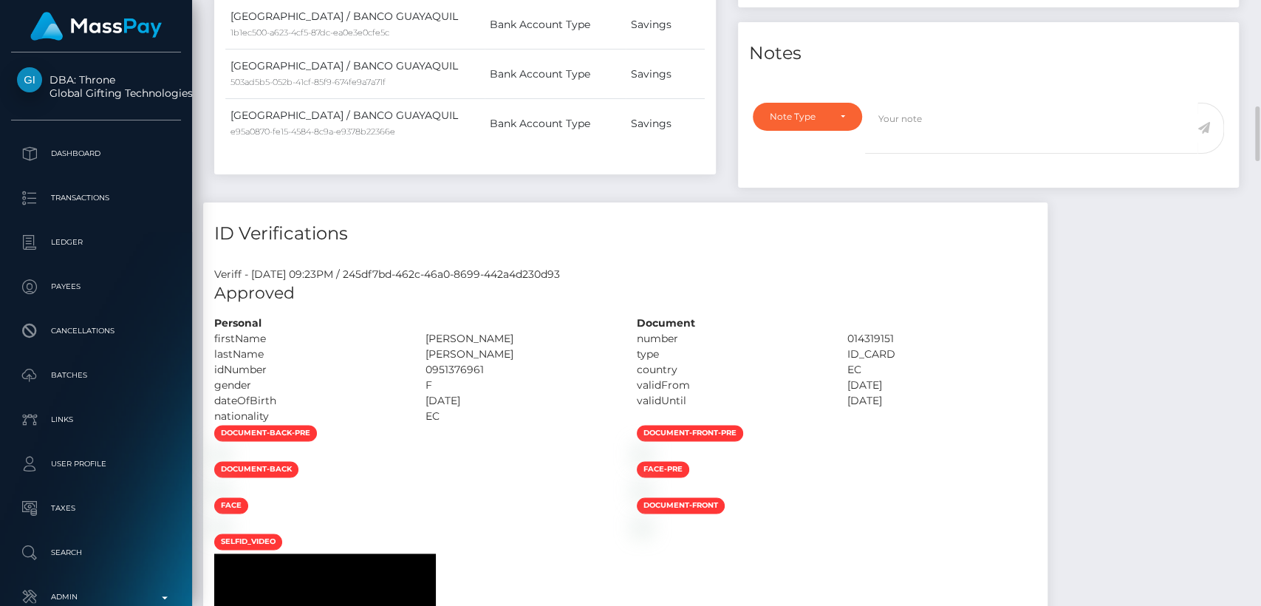
scroll to position [177, 326]
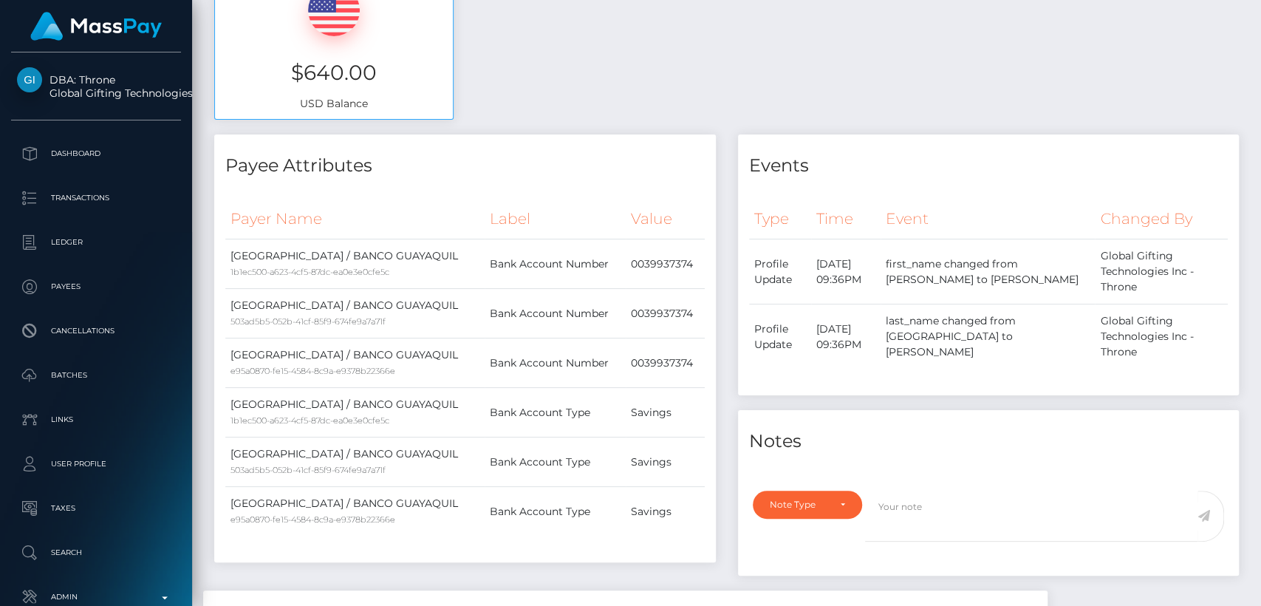
scroll to position [0, 0]
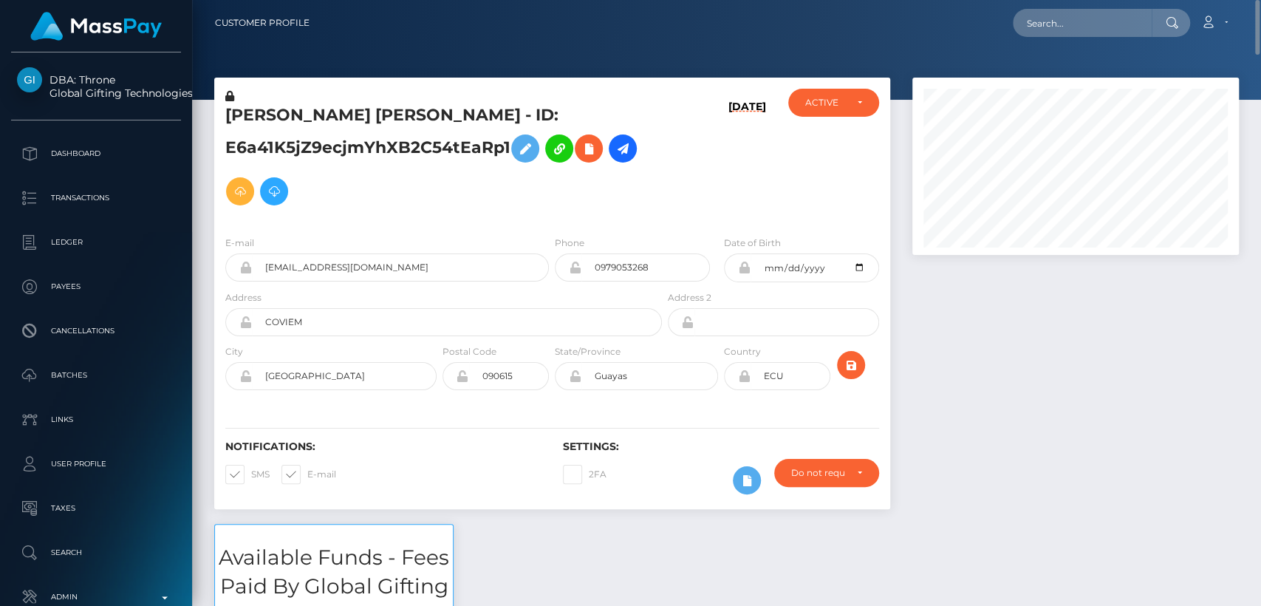
click at [261, 123] on h5 "LINDSAY JANETH NARANJO REYES - ID: E6a41K5jZ9ecjmYhXB2C54tEaRp1" at bounding box center [439, 158] width 428 height 109
copy h5 "LINDSAY"
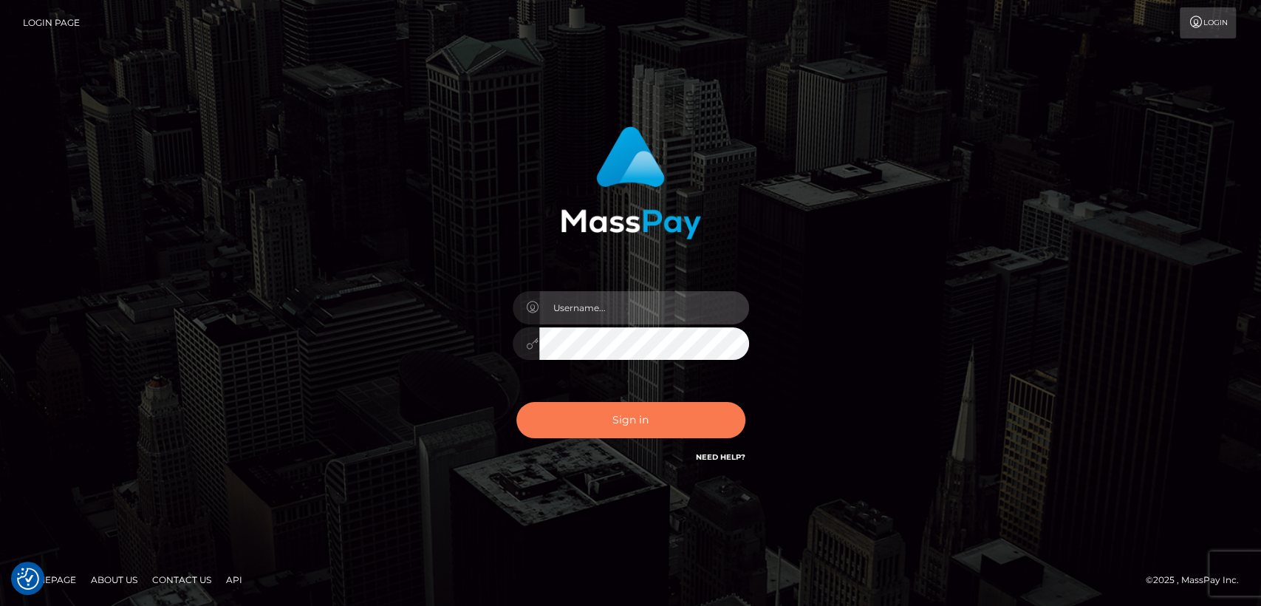
type input "[DOMAIN_NAME]"
click at [639, 432] on button "Sign in" at bounding box center [630, 420] width 229 height 36
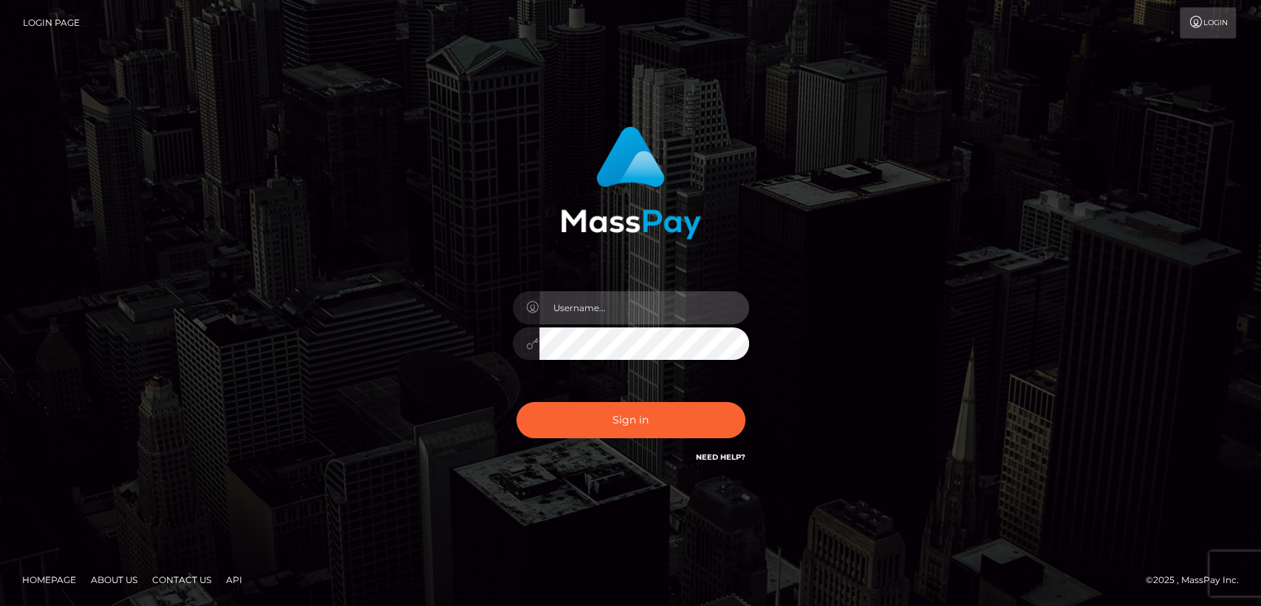
type input "nt.es"
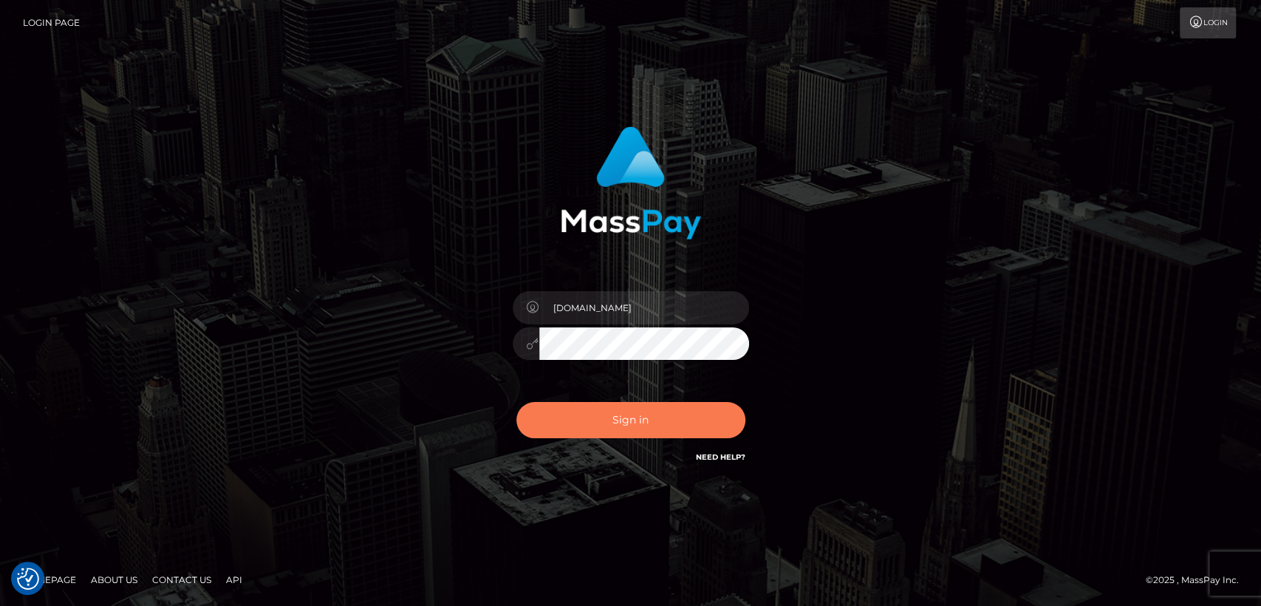
click at [639, 432] on button "Sign in" at bounding box center [630, 420] width 229 height 36
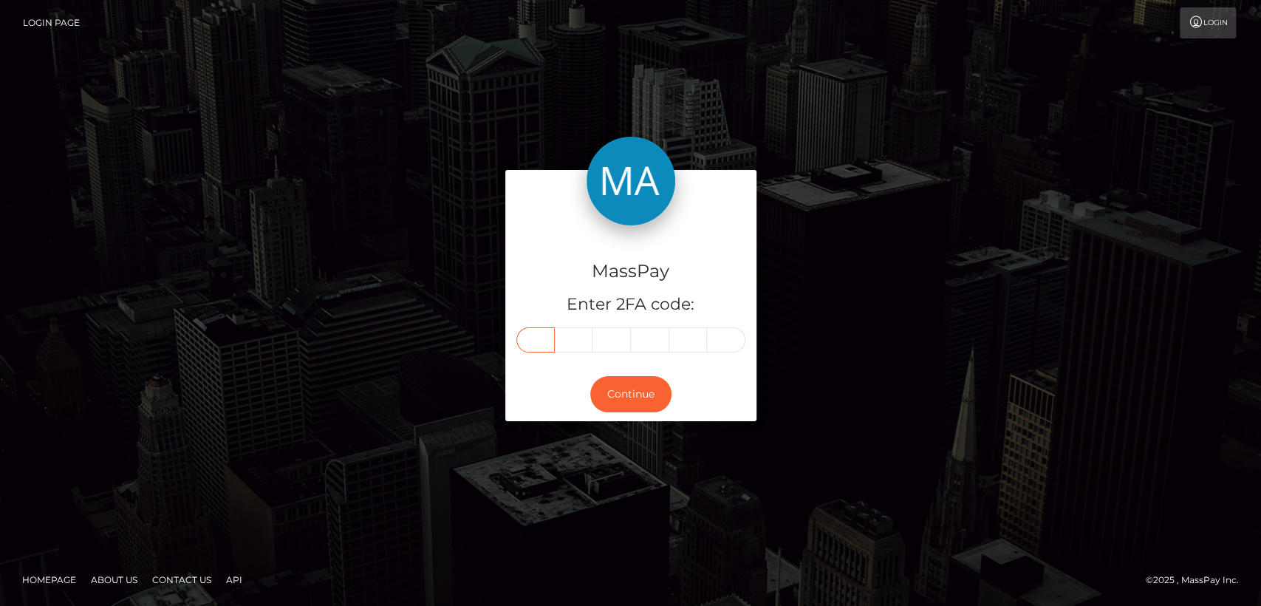
click at [539, 332] on input "text" at bounding box center [535, 339] width 38 height 25
paste input "1"
type input "1"
type input "2"
type input "1"
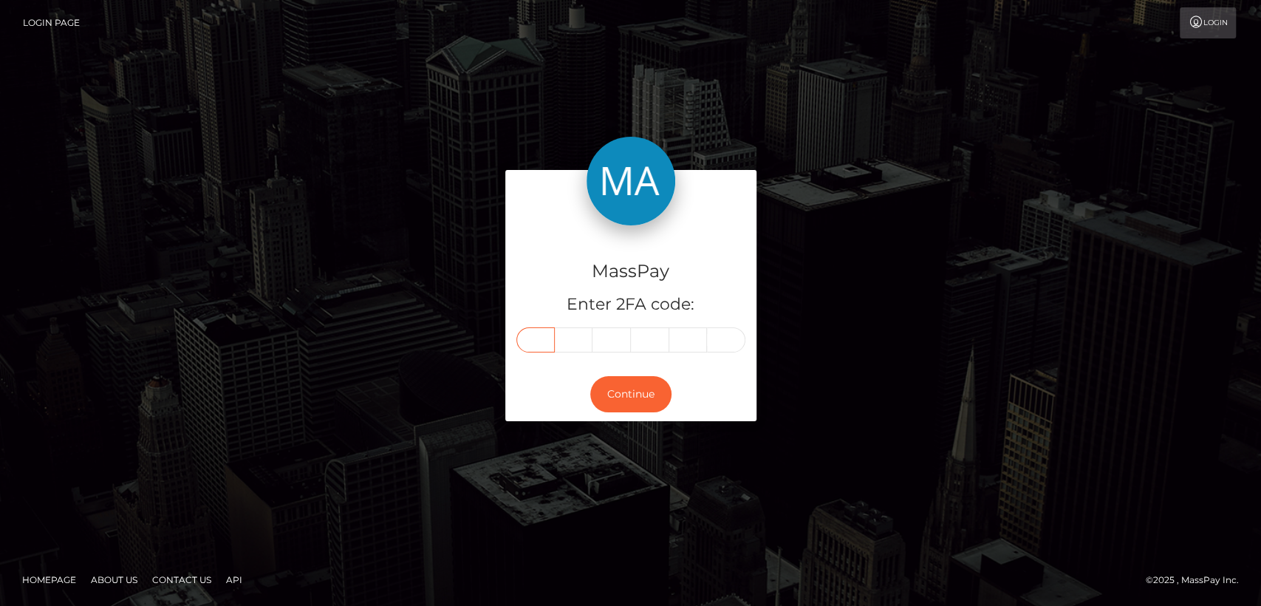
type input "4"
type input "2"
type input "3"
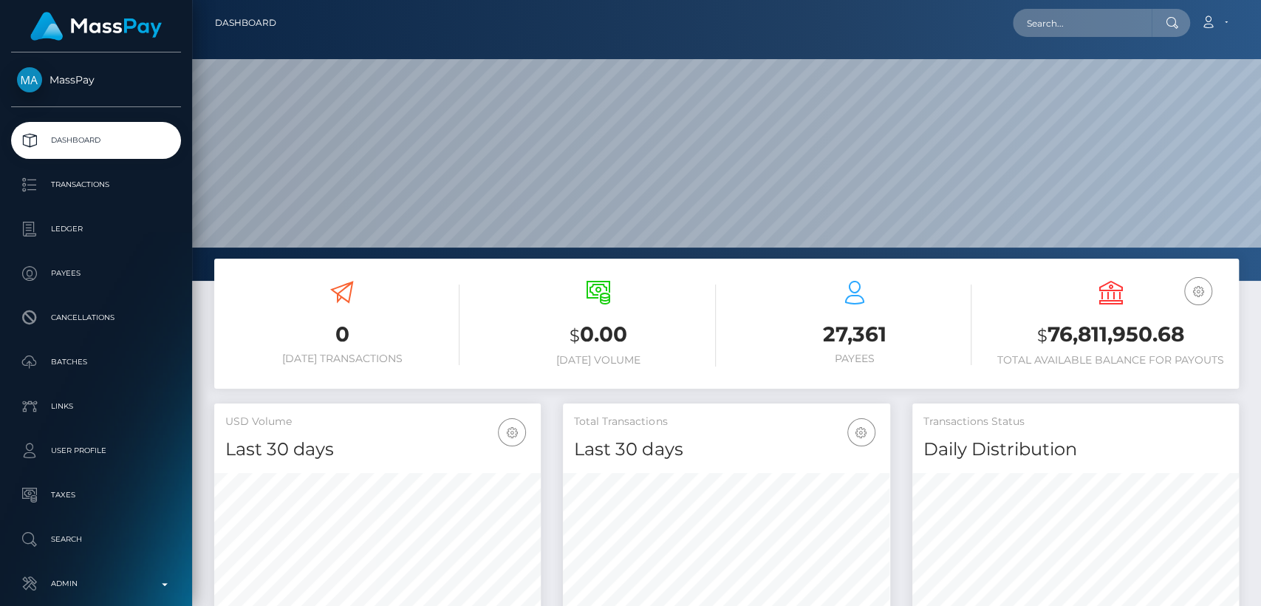
scroll to position [261, 326]
click at [1075, 30] on input "text" at bounding box center [1081, 23] width 139 height 28
paste input "[EMAIL_ADDRESS][DOMAIN_NAME]"
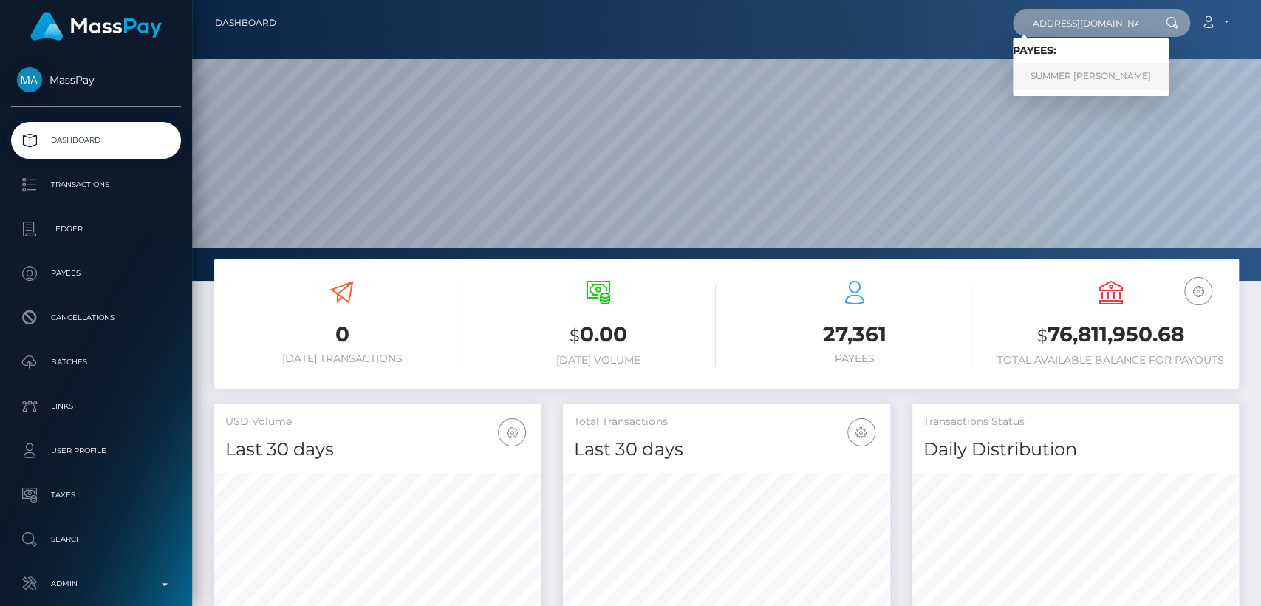
type input "[EMAIL_ADDRESS][DOMAIN_NAME]"
click at [1069, 72] on link "SUMMER MARIE WEIMERN" at bounding box center [1090, 76] width 156 height 27
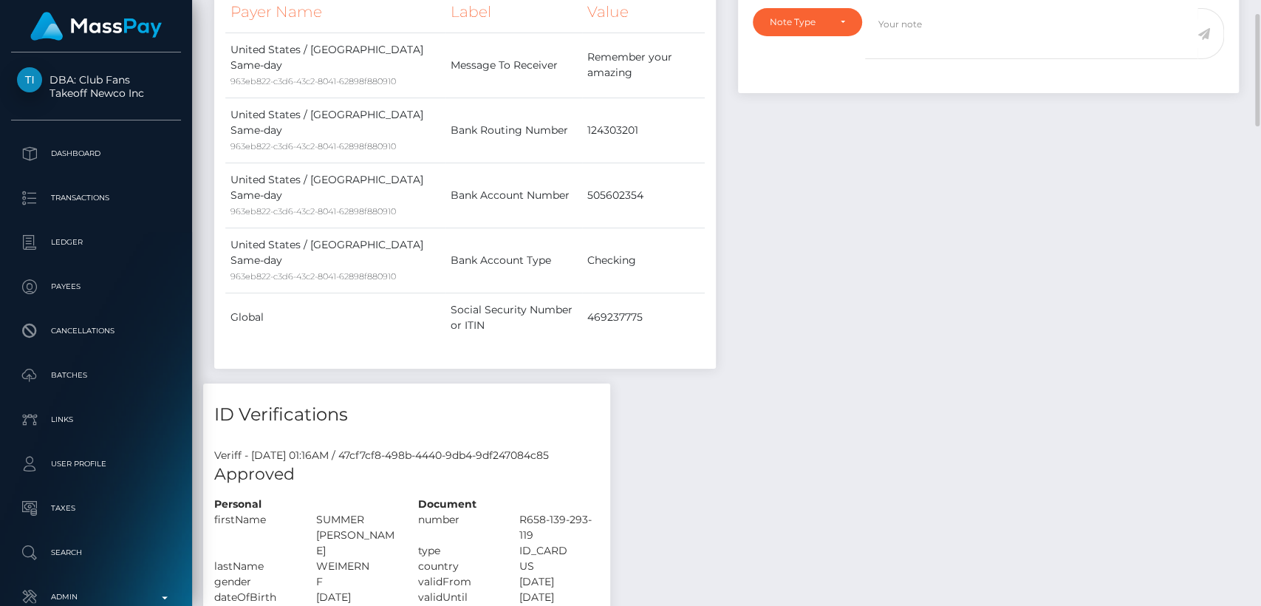
scroll to position [177, 326]
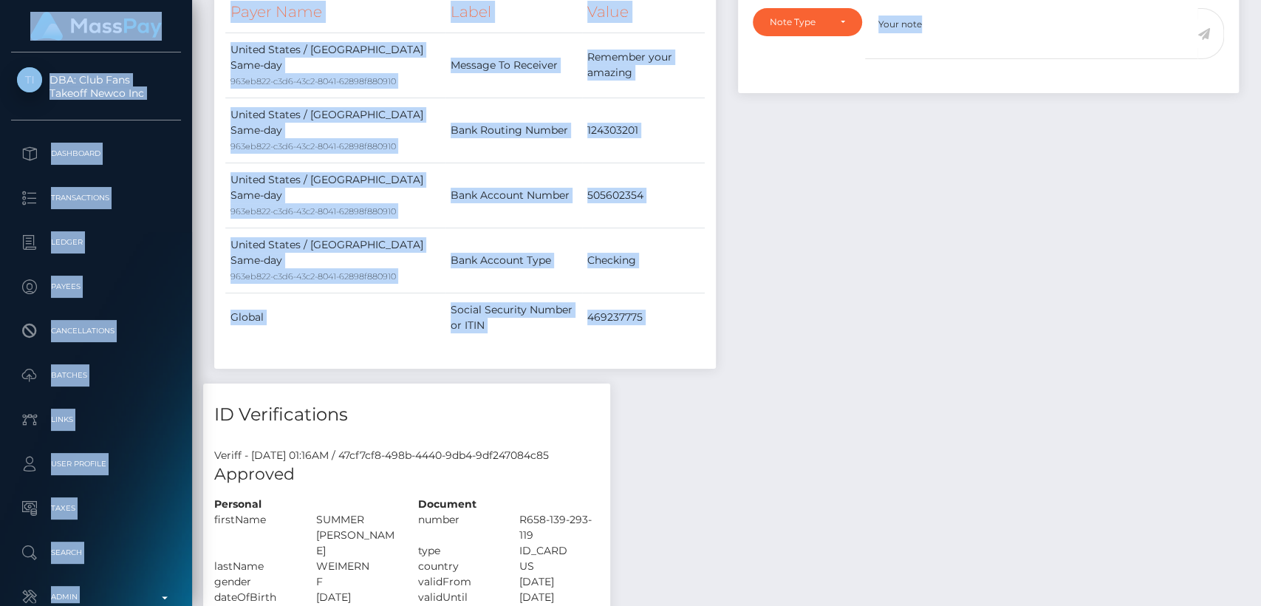
drag, startPoint x: 868, startPoint y: 231, endPoint x: 1097, endPoint y: -16, distance: 336.6
click at [1097, 0] on html "DBA: Club Fans Takeoff Newco Inc Dashboard Transactions Ledger Payees" at bounding box center [630, 303] width 1261 height 606
click at [1041, 70] on div at bounding box center [1050, 42] width 370 height 69
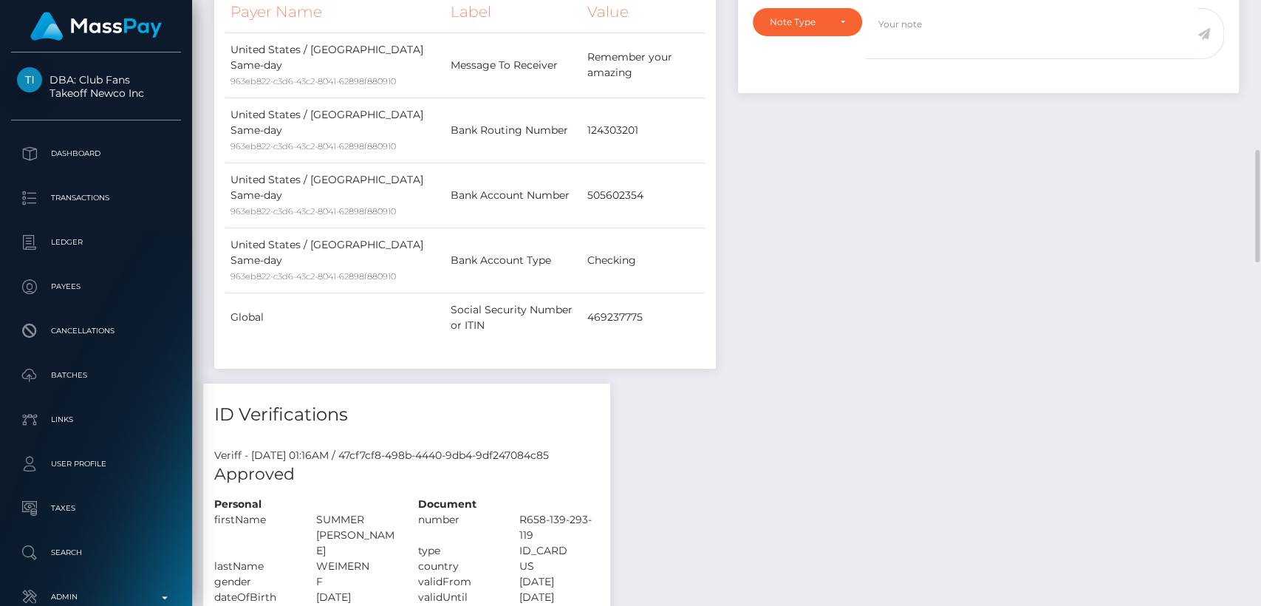
click at [889, 131] on div "Notes Note Type Compliance Clear Compliance General Note Type" at bounding box center [989, 155] width 524 height 455
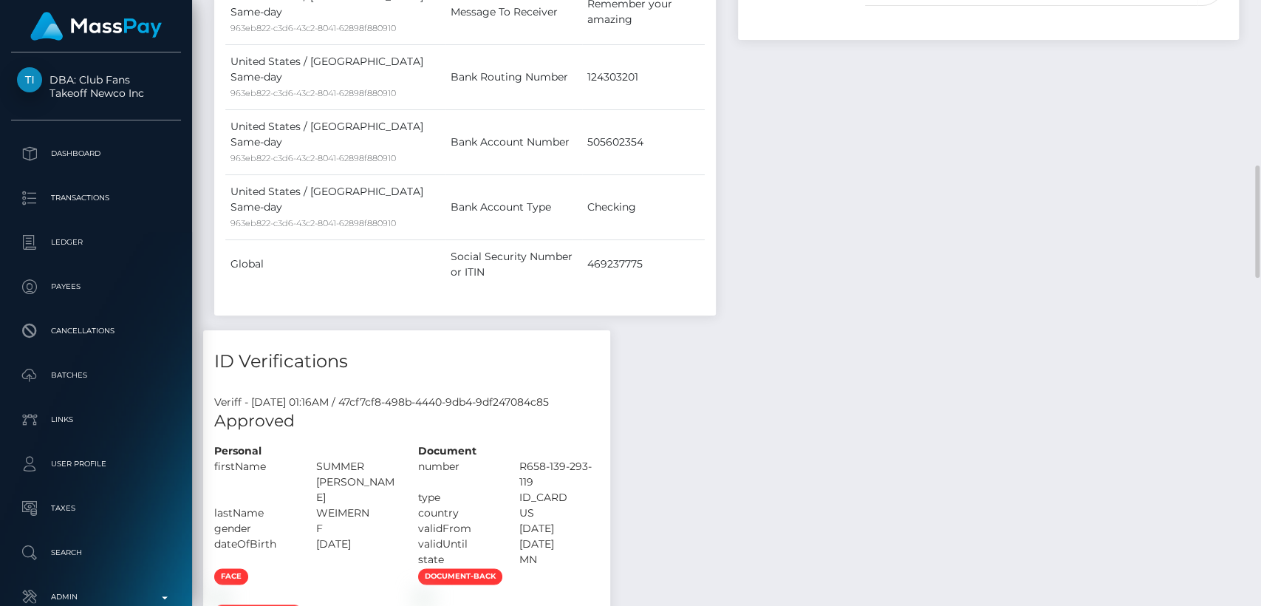
scroll to position [870, 0]
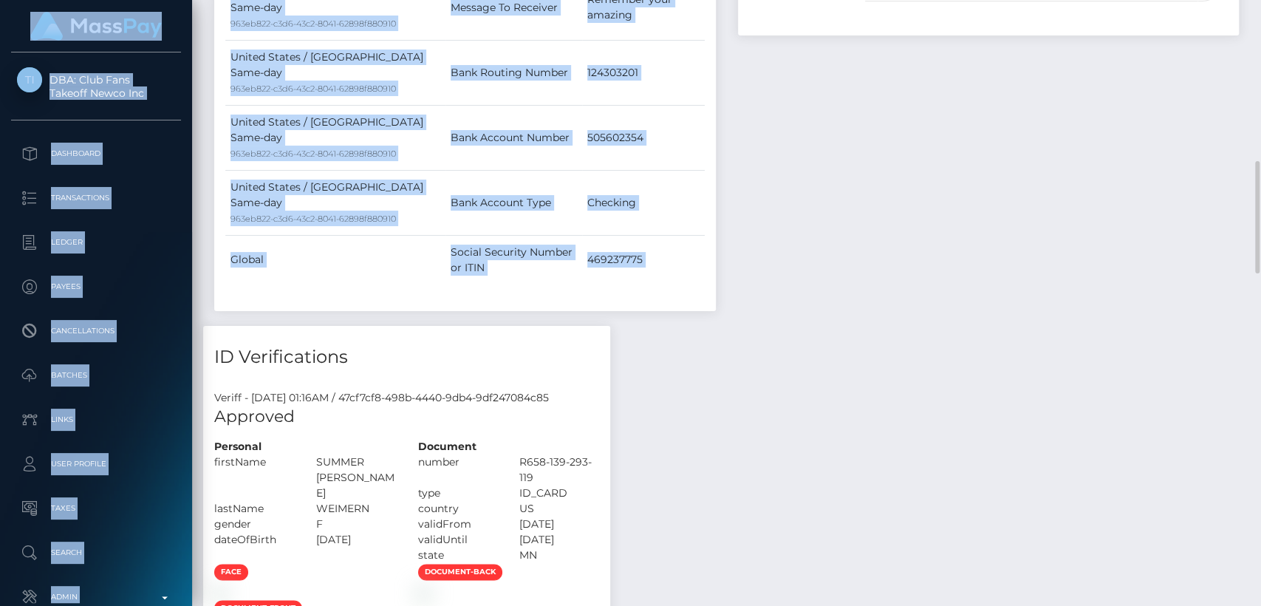
drag, startPoint x: 889, startPoint y: 131, endPoint x: 961, endPoint y: 63, distance: 99.2
click at [961, 63] on div "Notes Note Type Compliance Clear Compliance General Note Type" at bounding box center [989, 97] width 524 height 455
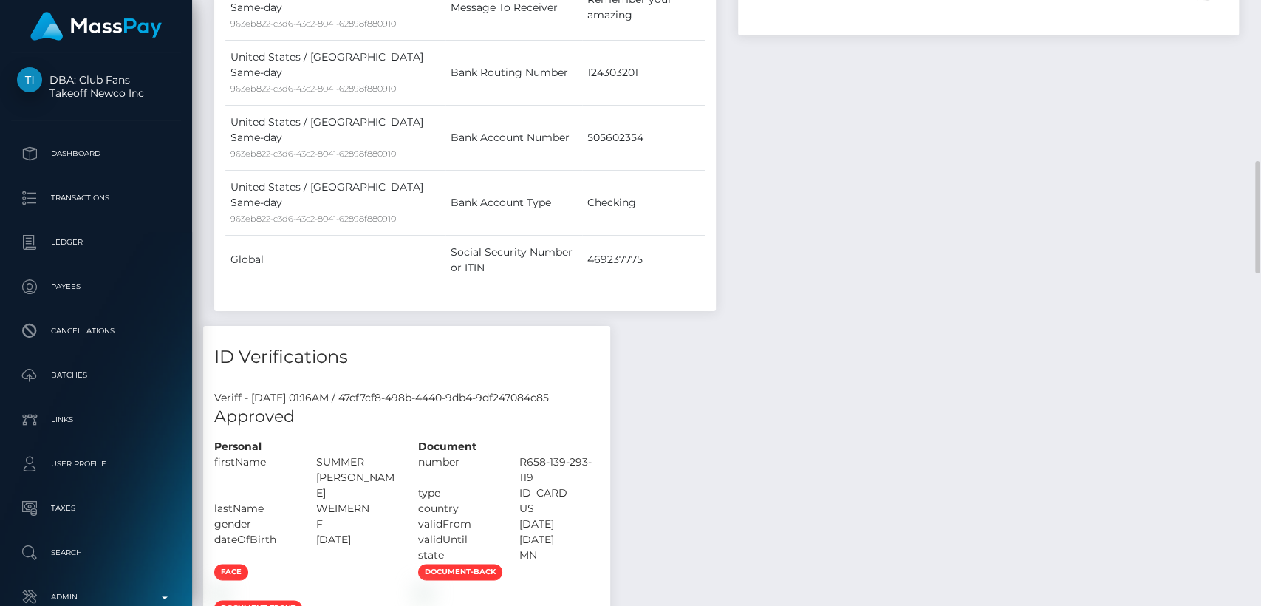
drag, startPoint x: 781, startPoint y: 200, endPoint x: 841, endPoint y: 164, distance: 69.9
click at [841, 164] on div "Notes Note Type Compliance Clear Compliance General Note Type" at bounding box center [989, 97] width 524 height 455
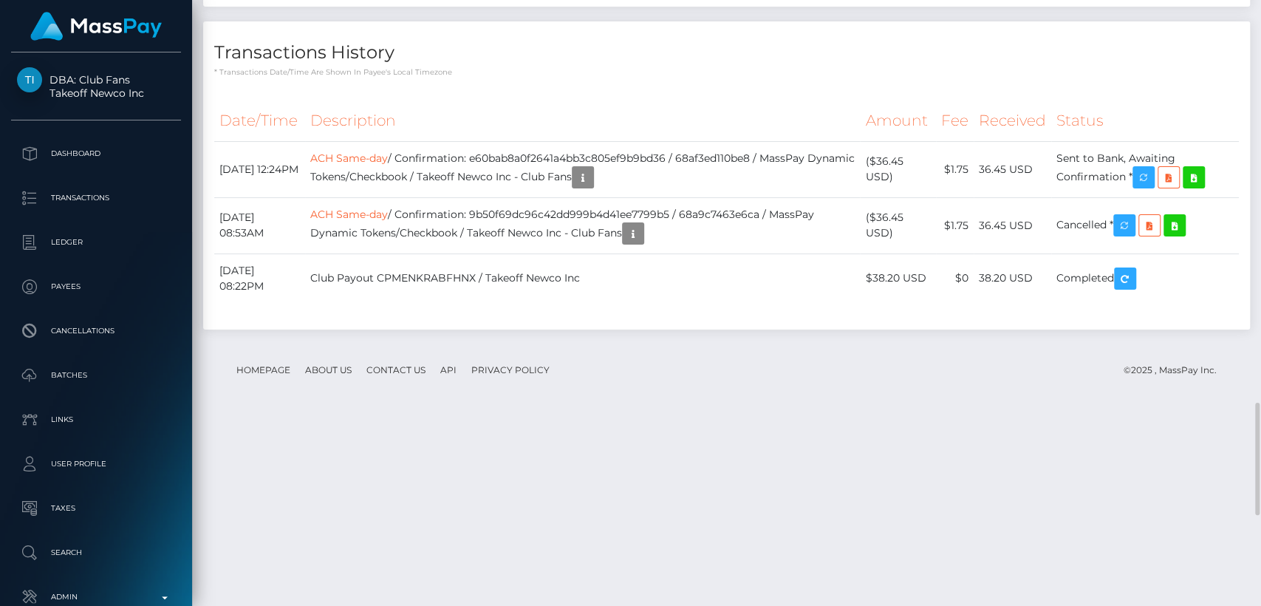
scroll to position [2192, 0]
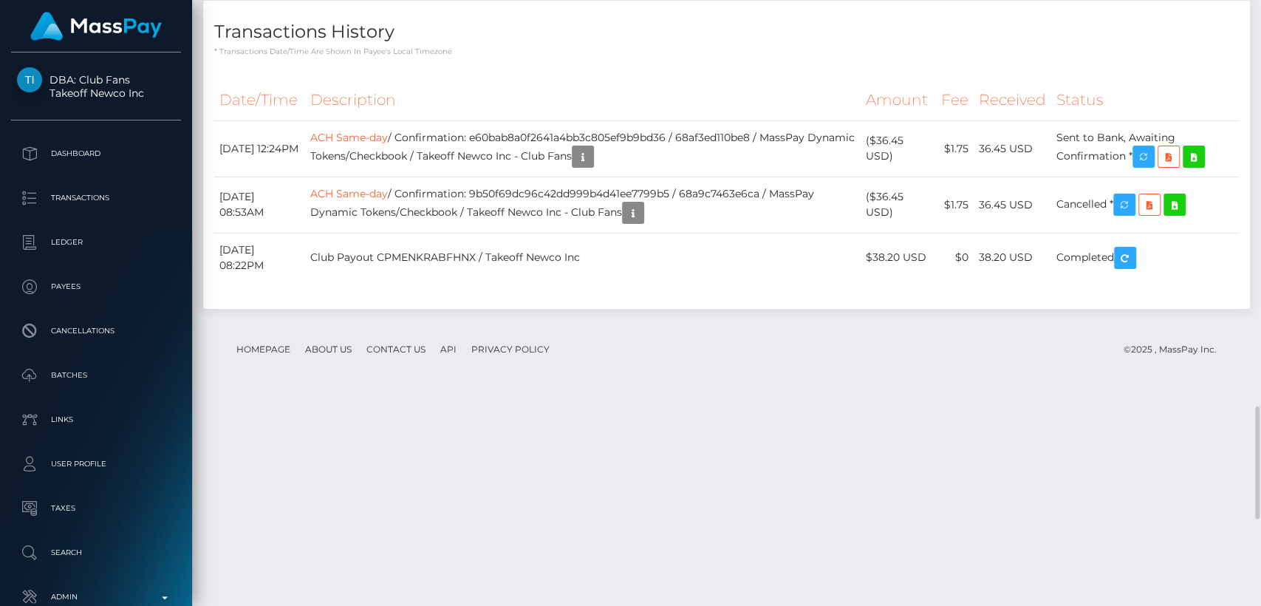
drag, startPoint x: 508, startPoint y: 362, endPoint x: 629, endPoint y: 7, distance: 374.6
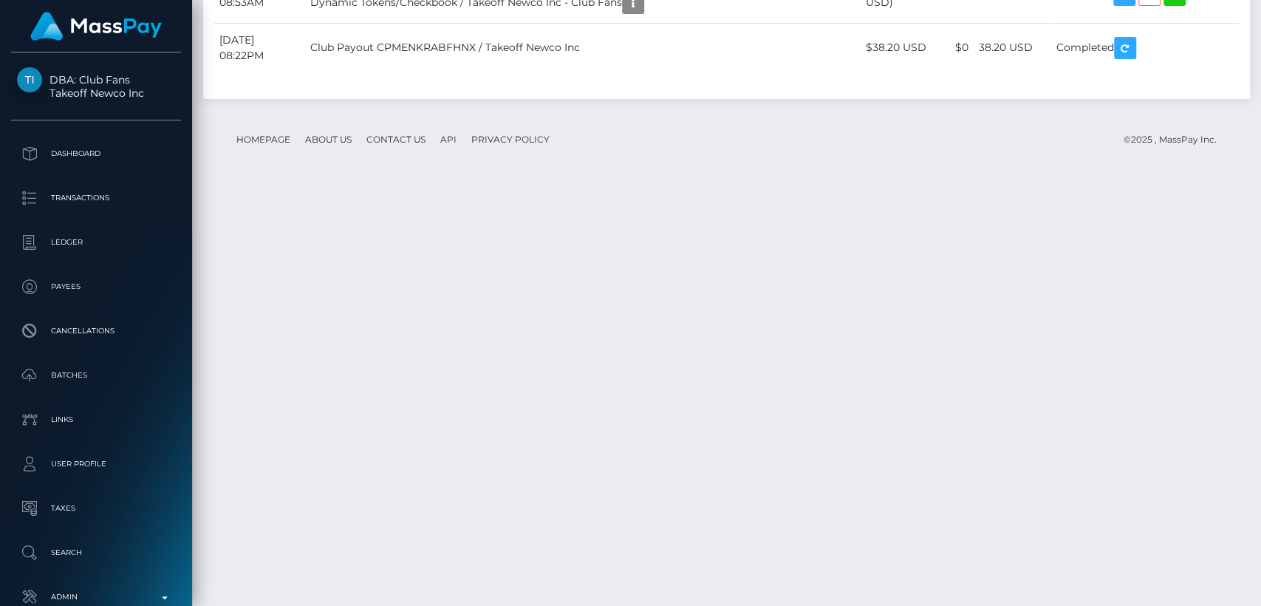
scroll to position [2628, 0]
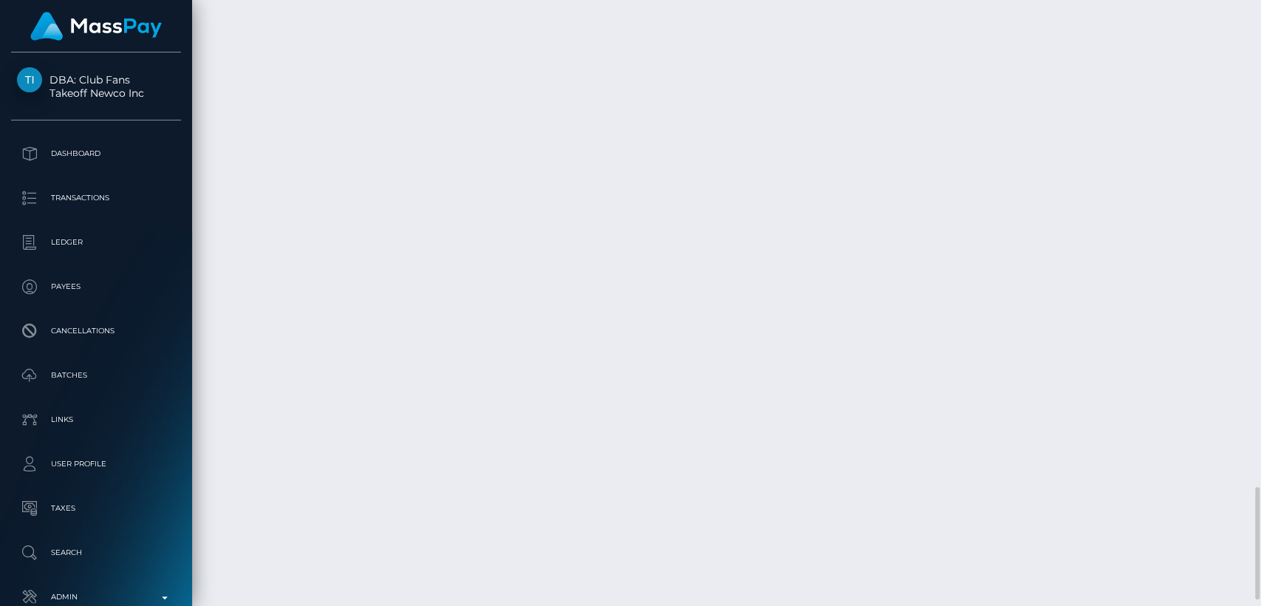
click at [1149, 359] on div "Force status update" at bounding box center [1141, 360] width 108 height 27
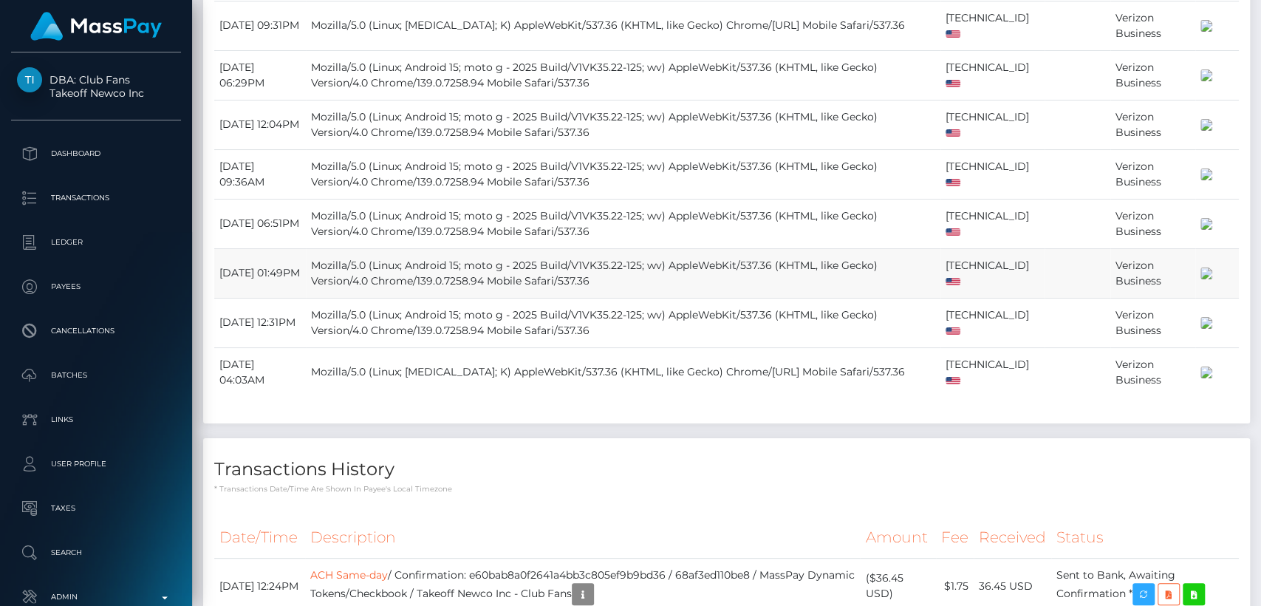
scroll to position [0, 0]
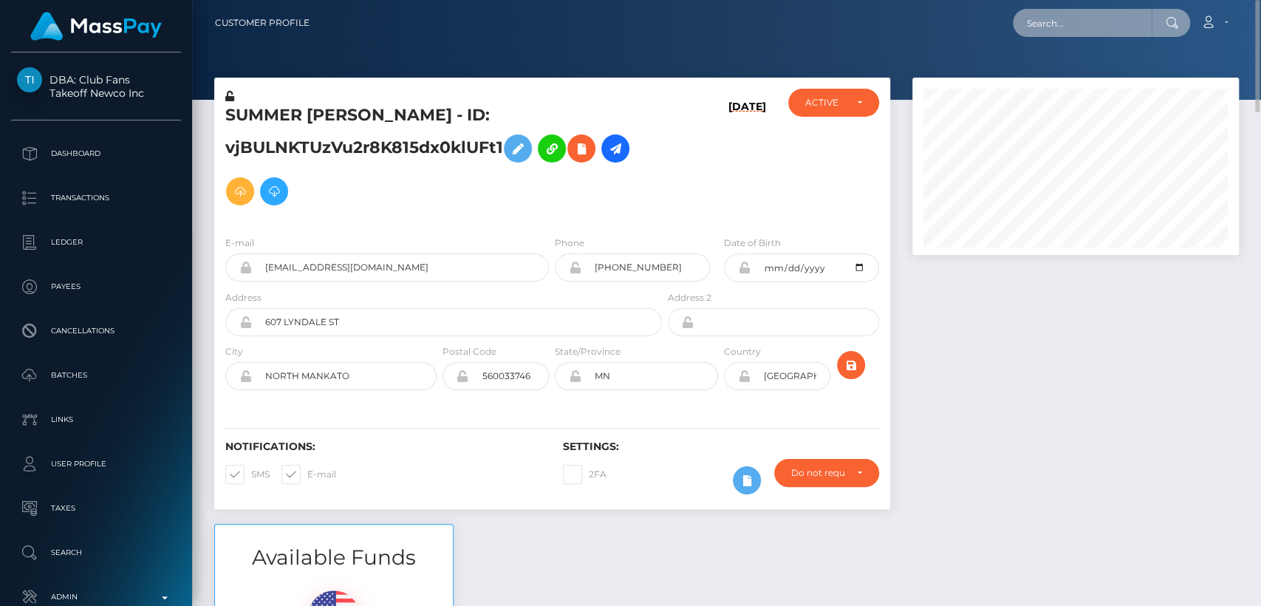
click at [1035, 24] on input "text" at bounding box center [1081, 23] width 139 height 28
paste input "sminx.summer@gmail.com"
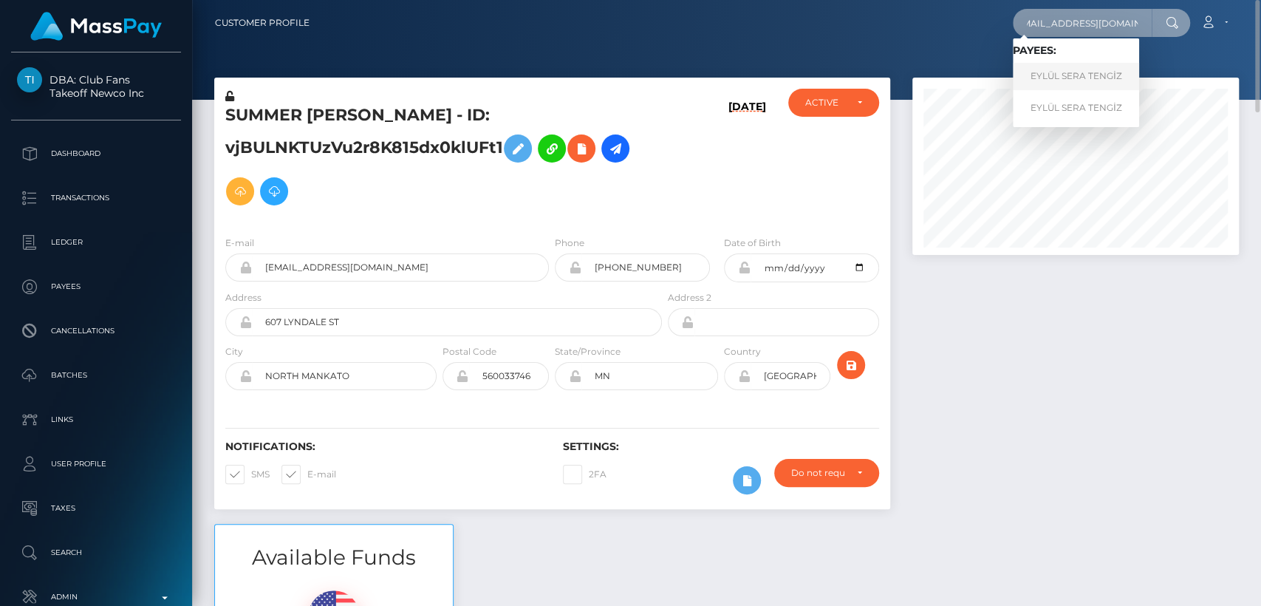
type input "sminx.summer@gmail.com"
click at [1041, 83] on link "EYLÜL SERA TENGİZ" at bounding box center [1075, 76] width 126 height 27
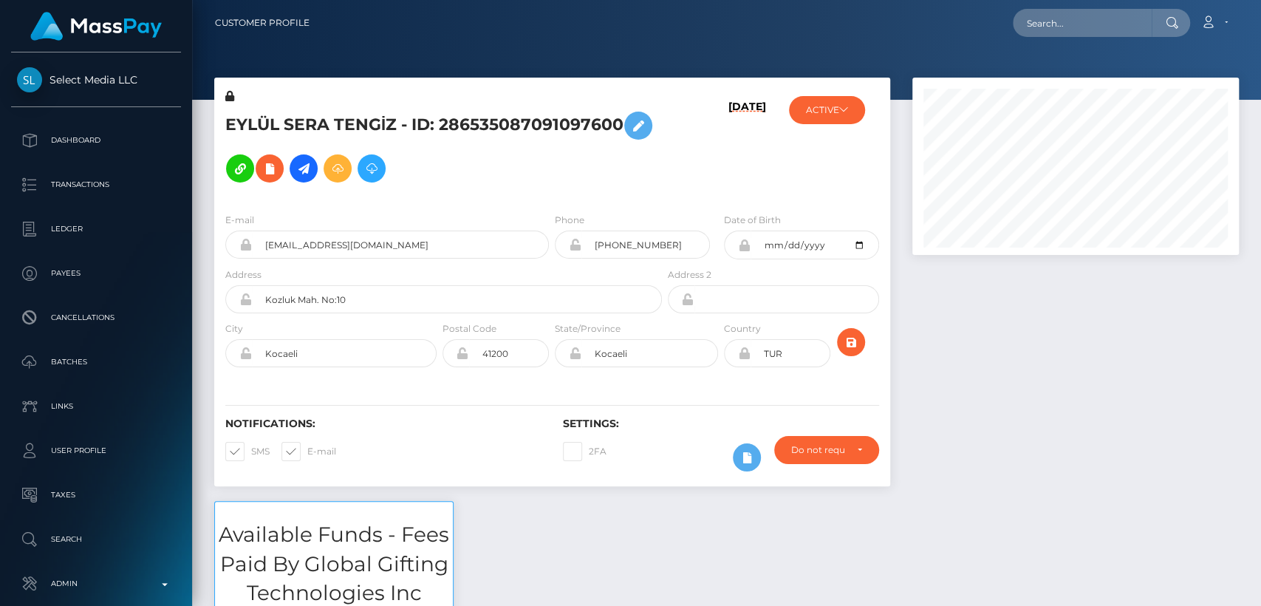
scroll to position [177, 326]
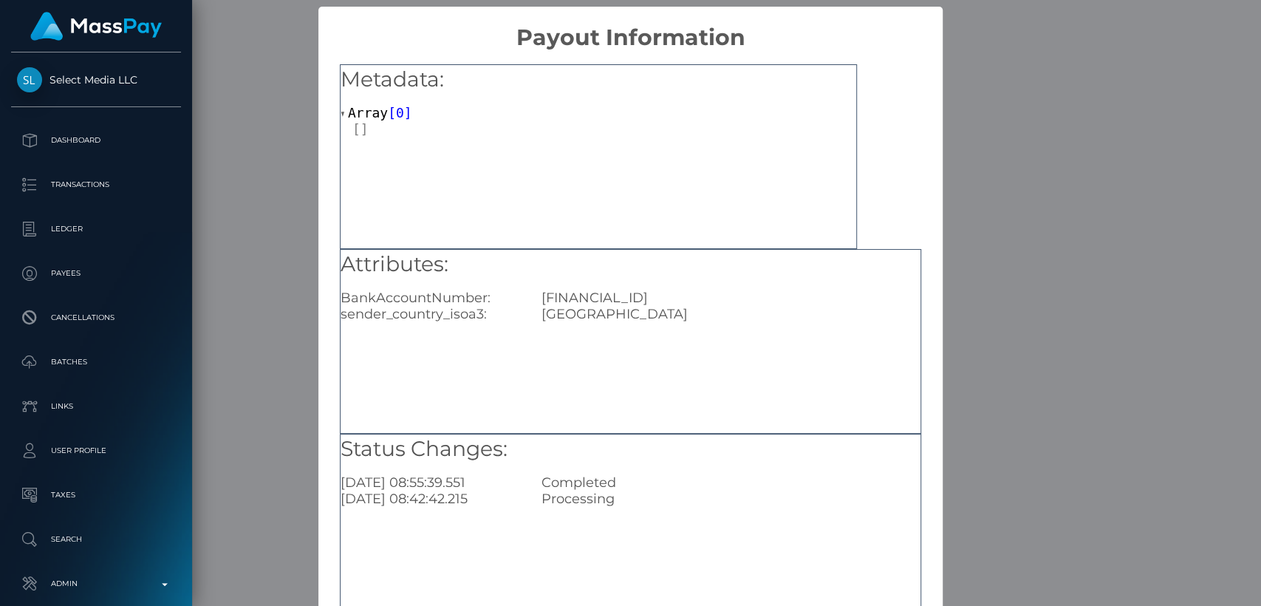
click at [650, 123] on div "Array [ 0 ]" at bounding box center [597, 121] width 515 height 32
click at [638, 295] on div "TR680004600693888000308034" at bounding box center [730, 297] width 401 height 16
copy div "TR680004600693888000308034"
click at [947, 137] on div "× Payout Information Metadata: Array [ 0 ] Attributes: BankAccountNumber: TR680…" at bounding box center [630, 303] width 1261 height 606
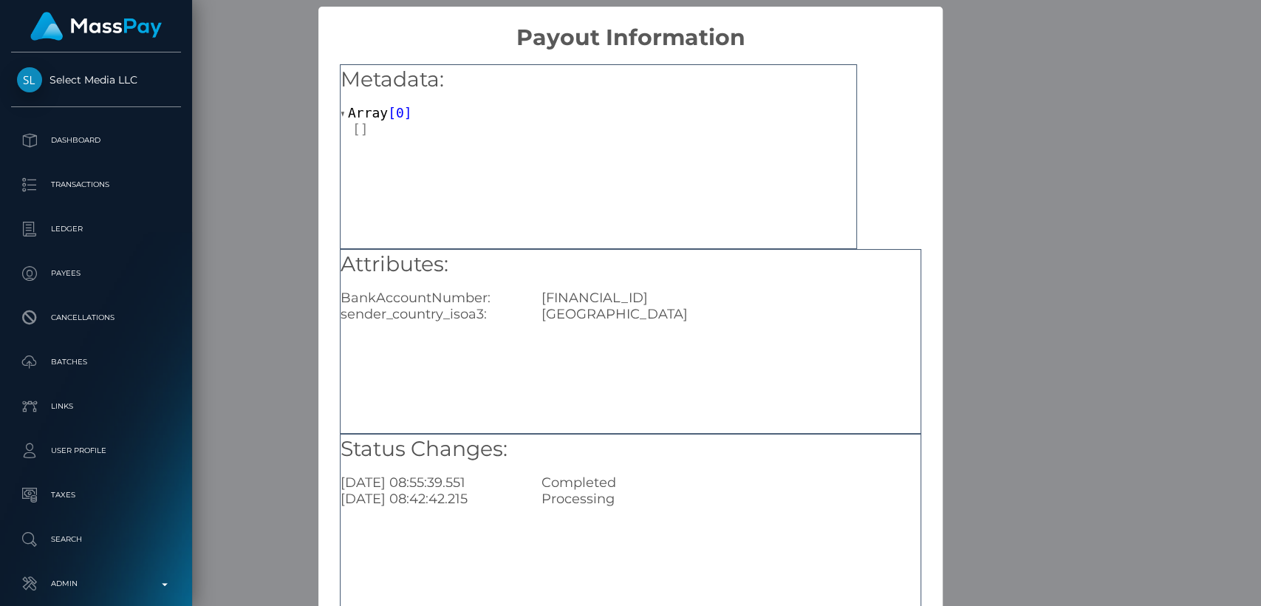
click at [270, 48] on div "× Payout Information Metadata: Array [ 0 ] Attributes: BankAccountNumber: TR680…" at bounding box center [630, 303] width 1261 height 606
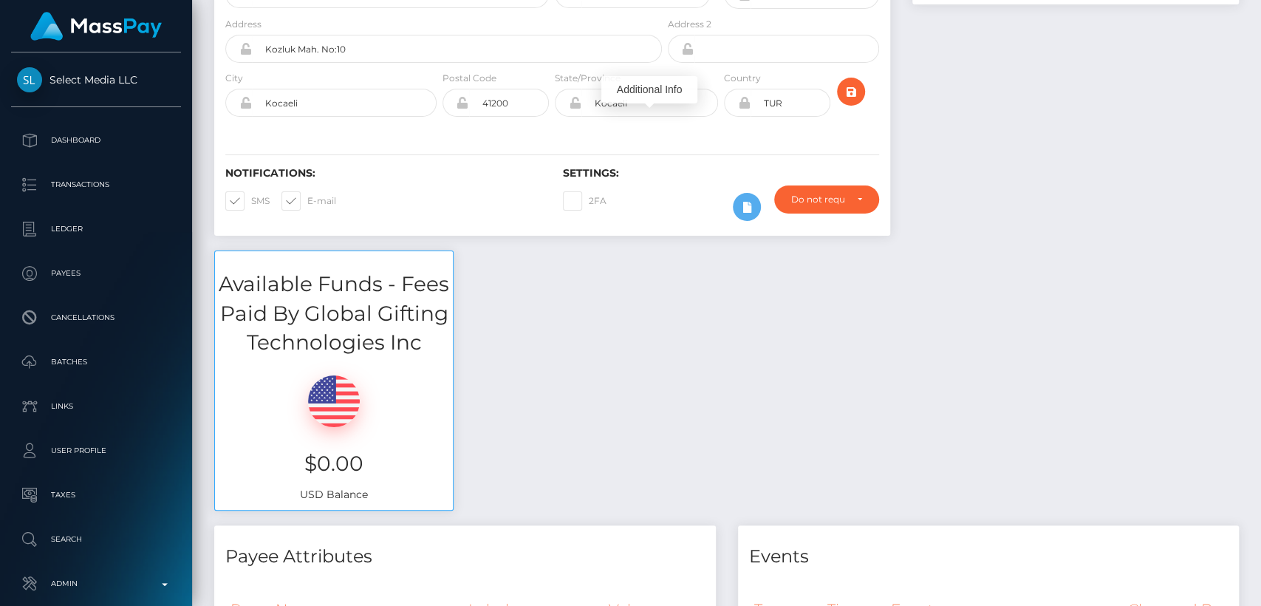
scroll to position [0, 0]
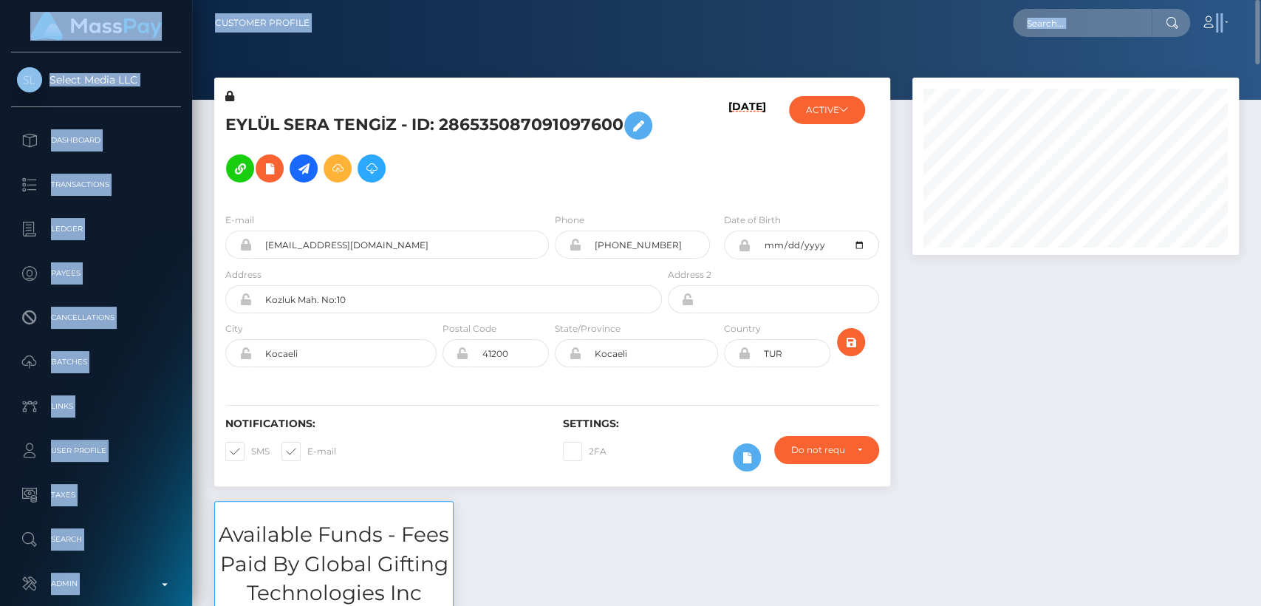
drag, startPoint x: 270, startPoint y: 48, endPoint x: 682, endPoint y: -42, distance: 421.1
click at [682, 0] on html "Select Media LLC Dashboard Transactions Ledger Payees Batches" at bounding box center [630, 303] width 1261 height 606
click at [1081, 18] on input "text" at bounding box center [1081, 23] width 139 height 28
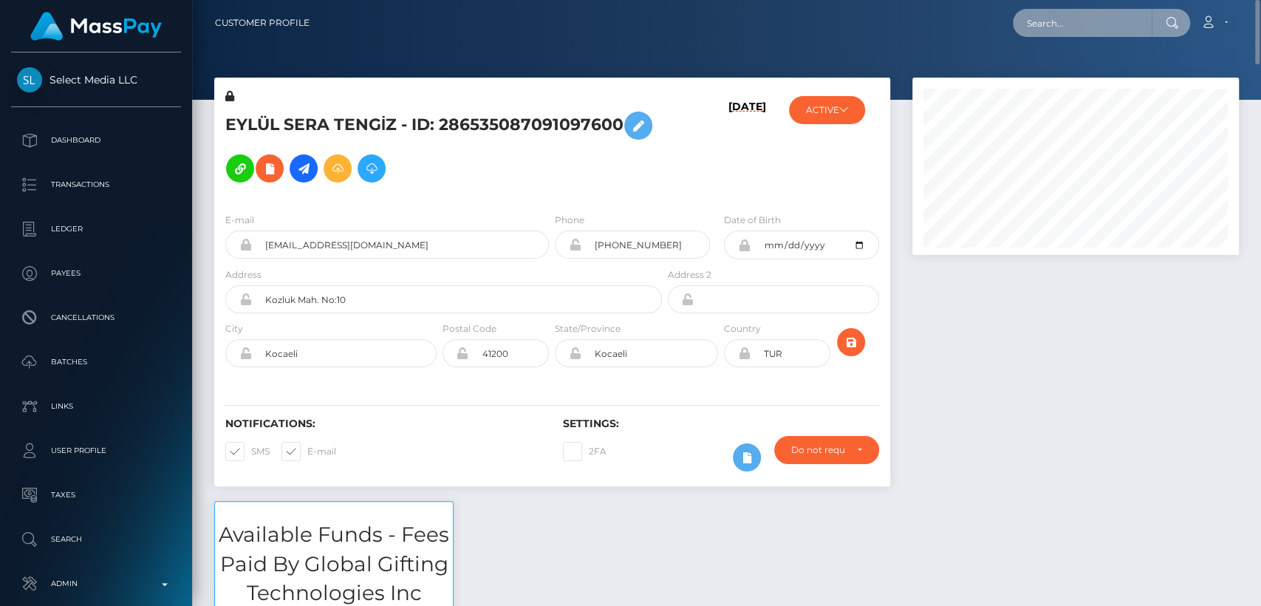
paste input "amber.threadgate@hotmail.com"
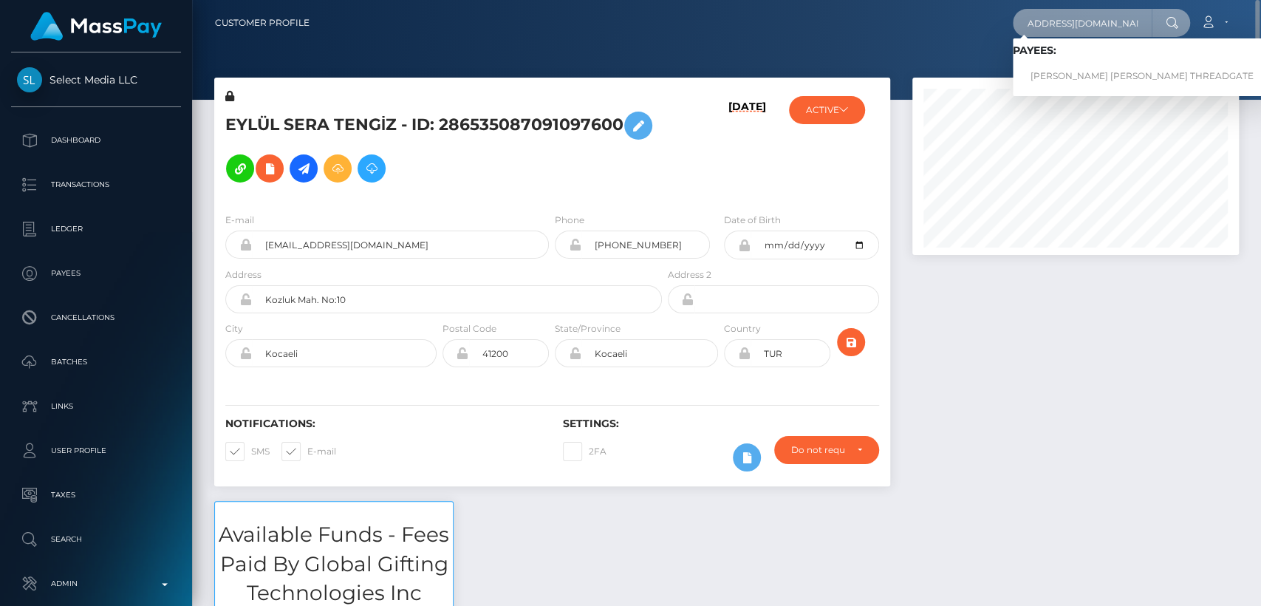
type input "amber.threadgate@hotmail.com"
click at [1071, 69] on link "AMBER LOUISE THREADGATE" at bounding box center [1141, 76] width 258 height 27
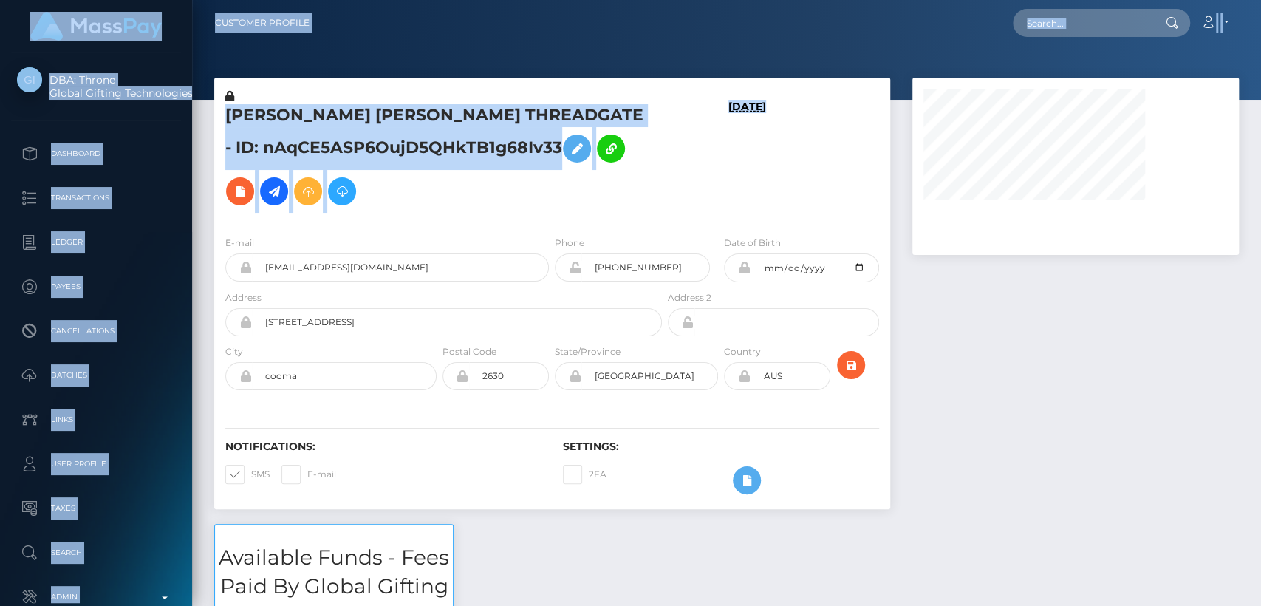
click at [953, 189] on div "AMBER LOUISE THREADGATE - ID: nAqCE5ASP6OujD5QHkTB1g68Iv33 08/04/25 DEACTIVE CL…" at bounding box center [726, 301] width 1046 height 446
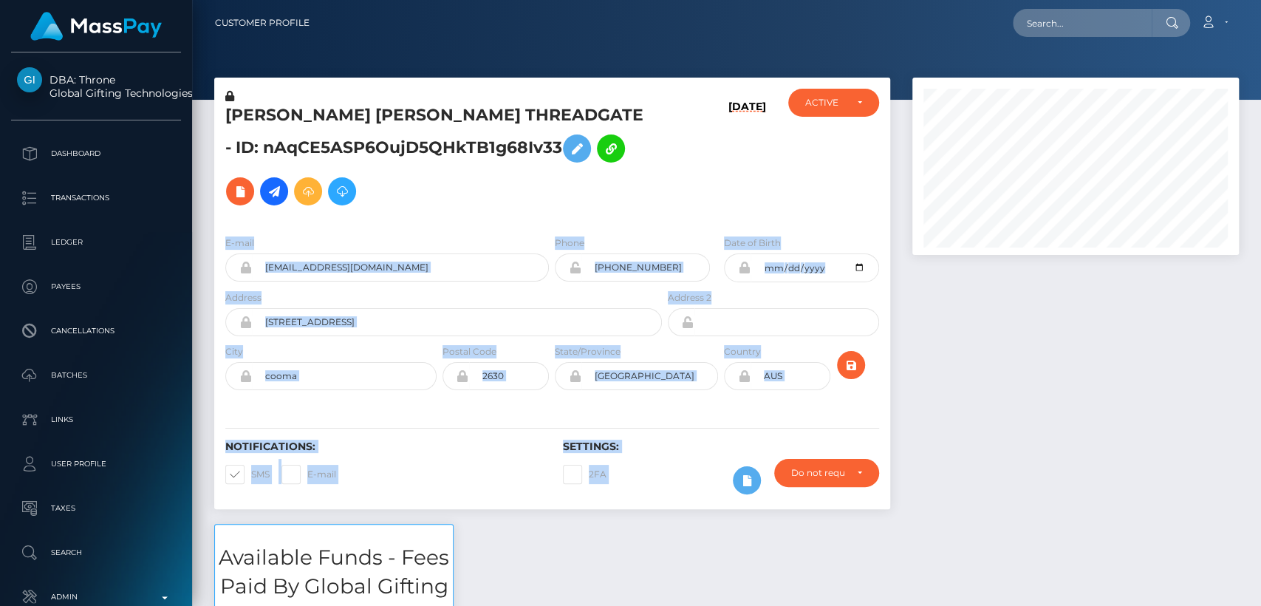
scroll to position [177, 326]
click at [809, 199] on div "ACTIVE DEACTIVE CLOSED ACTIVE" at bounding box center [833, 156] width 112 height 135
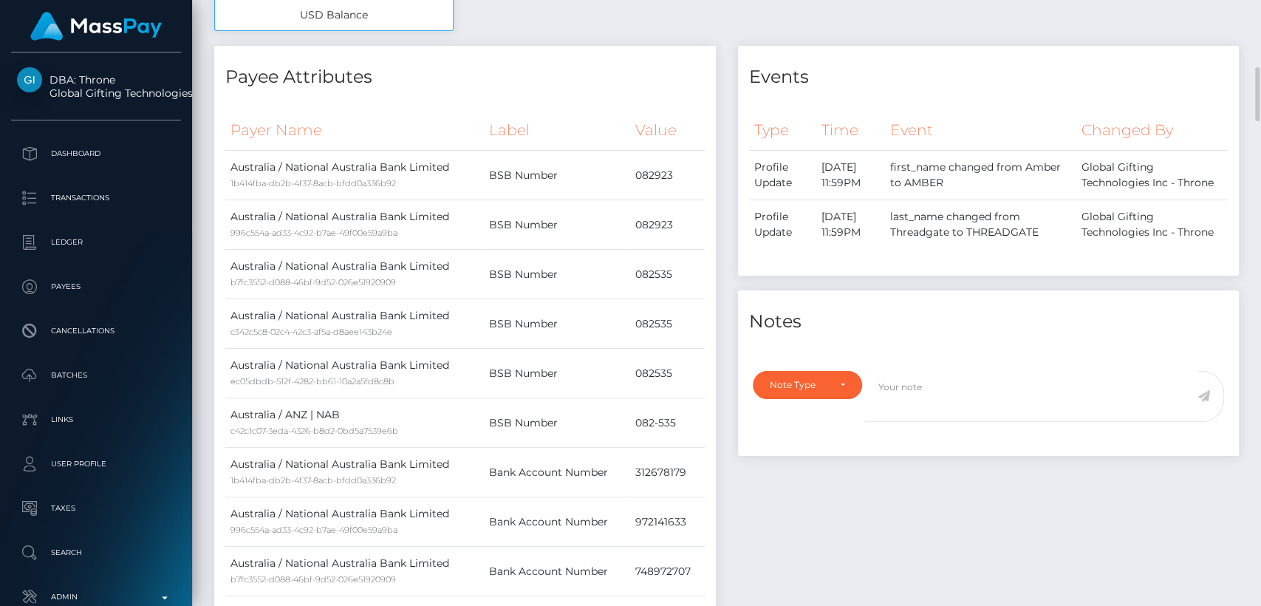
scroll to position [798, 0]
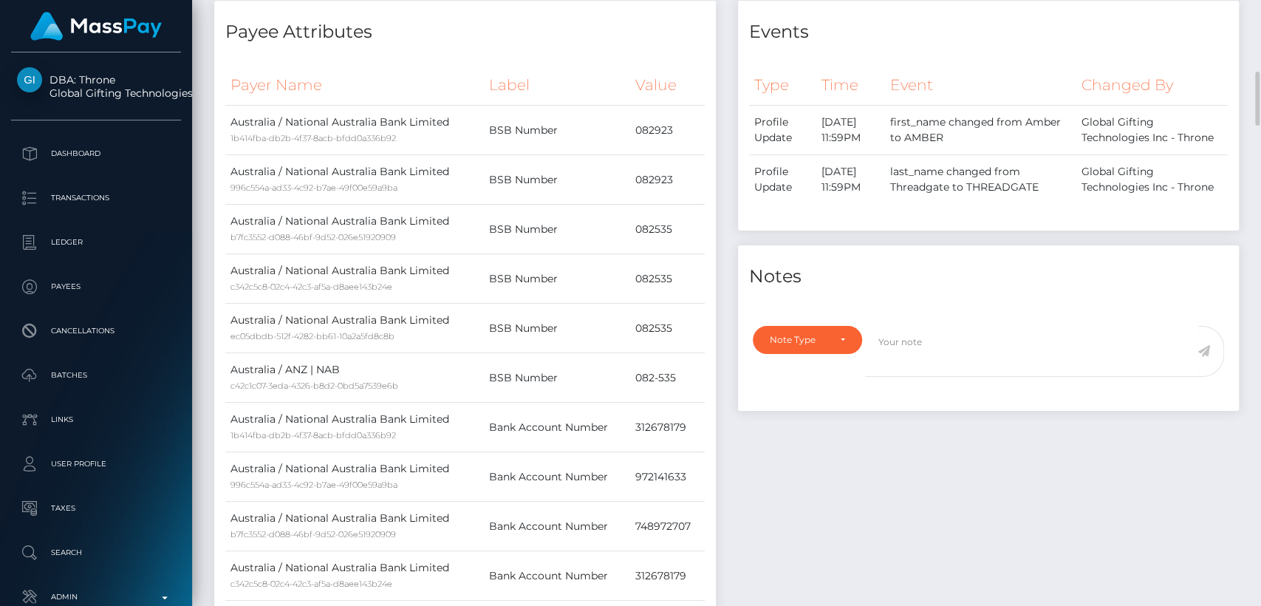
drag, startPoint x: 809, startPoint y: 202, endPoint x: 892, endPoint y: 102, distance: 129.5
click at [892, 102] on table "Type Time Event Changed By Profile Update" at bounding box center [988, 134] width 479 height 139
click at [894, 289] on h4 "Notes" at bounding box center [988, 277] width 479 height 26
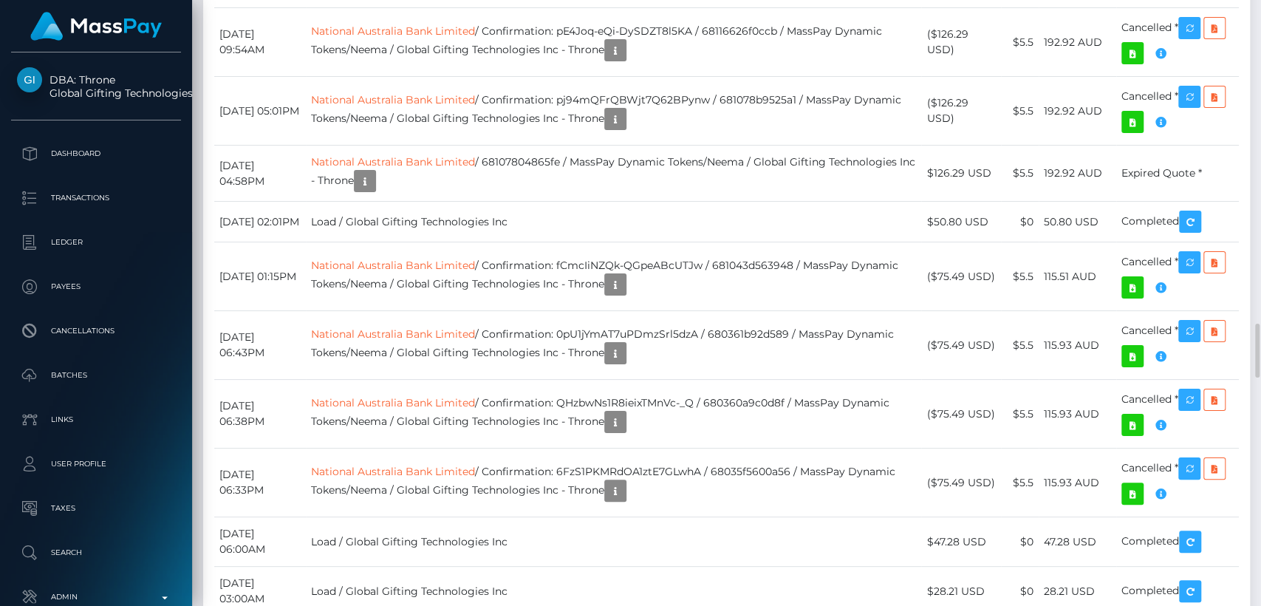
scroll to position [3645, 0]
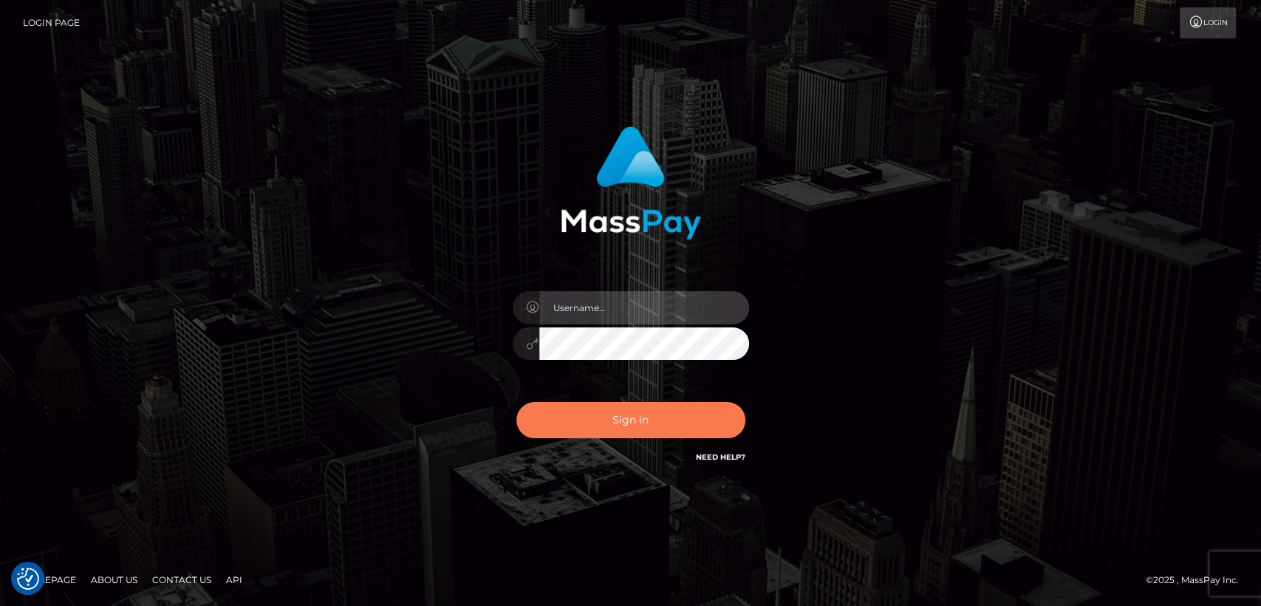
type input "[DOMAIN_NAME]"
click at [569, 411] on button "Sign in" at bounding box center [630, 420] width 229 height 36
type input "[DOMAIN_NAME]"
click at [569, 410] on button "Sign in" at bounding box center [630, 420] width 229 height 36
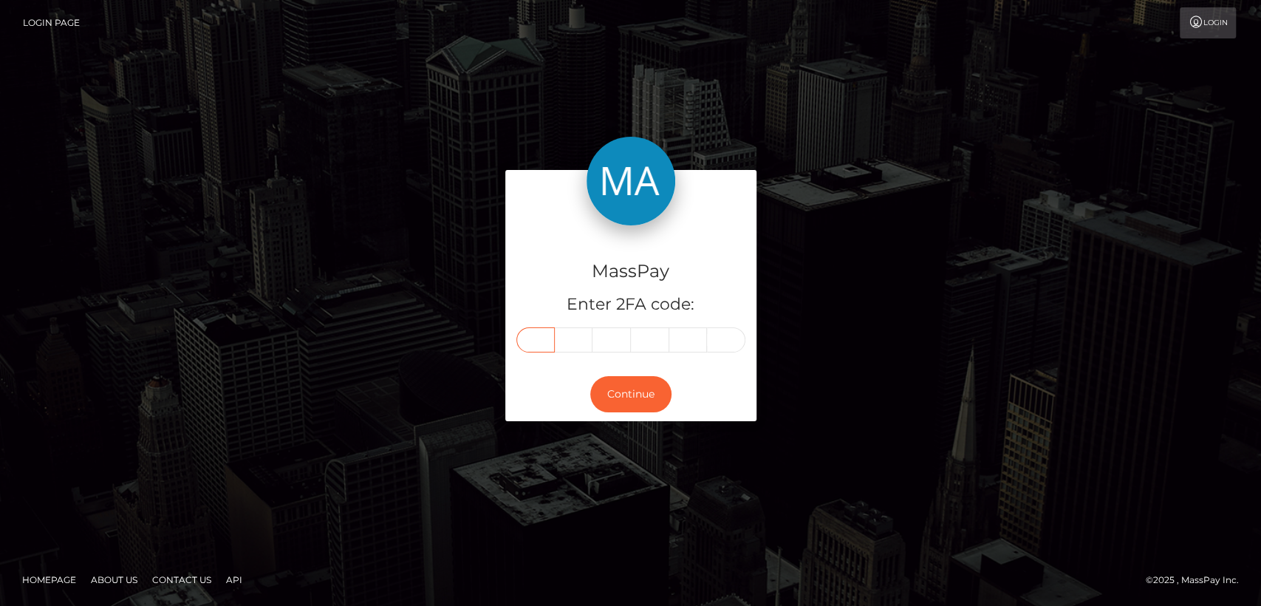
click at [550, 335] on input "text" at bounding box center [535, 339] width 38 height 25
paste input "2"
type input "2"
type input "8"
type input "6"
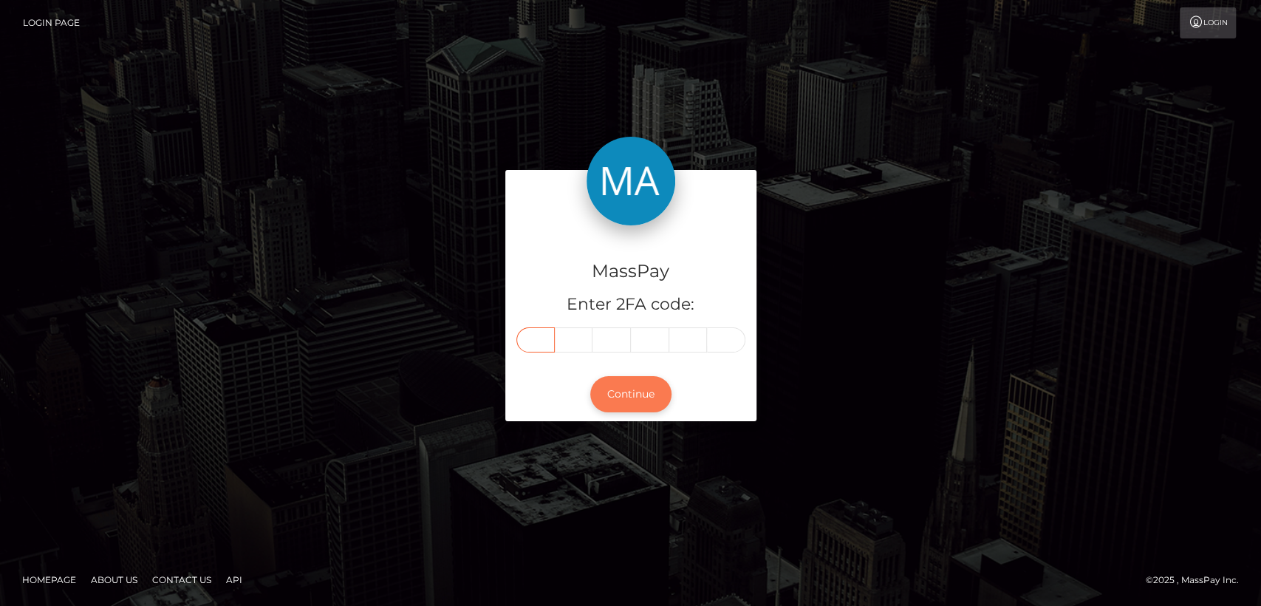
type input "9"
type input "3"
type input "0"
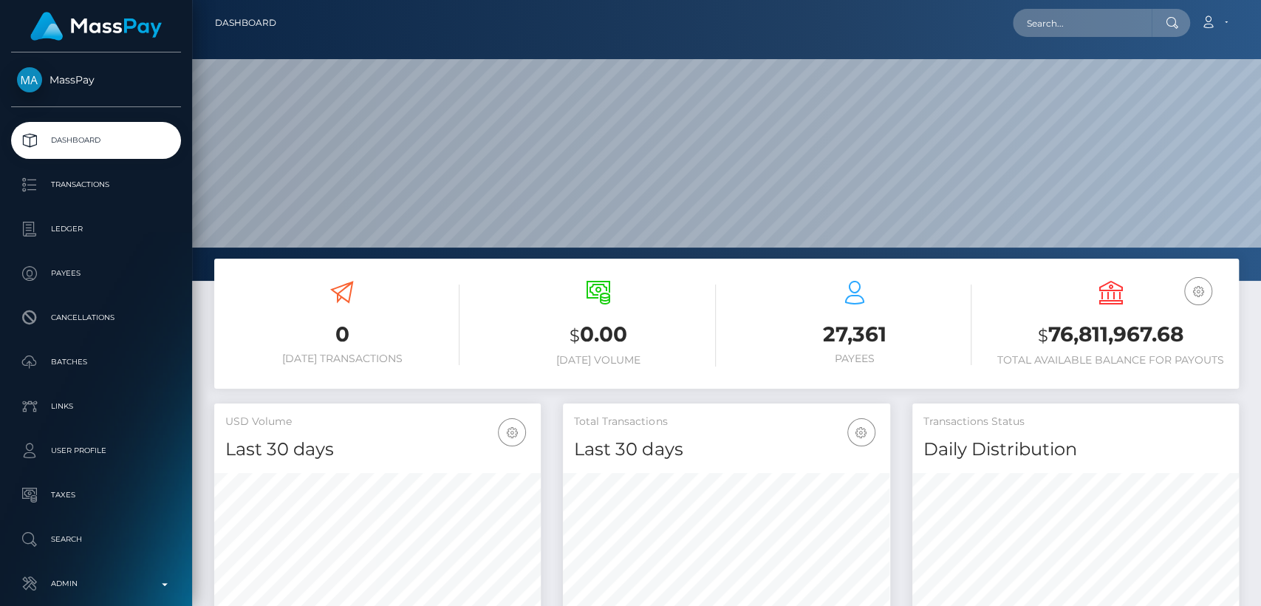
scroll to position [261, 326]
click at [1115, 15] on input "text" at bounding box center [1081, 23] width 139 height 28
paste input "[EMAIL_ADDRESS][DOMAIN_NAME]"
drag, startPoint x: 1088, startPoint y: 31, endPoint x: 476, endPoint y: -38, distance: 615.4
click at [476, 0] on html "MassPay Dashboard Transactions Ledger Payees Cancellations Links" at bounding box center [630, 303] width 1261 height 606
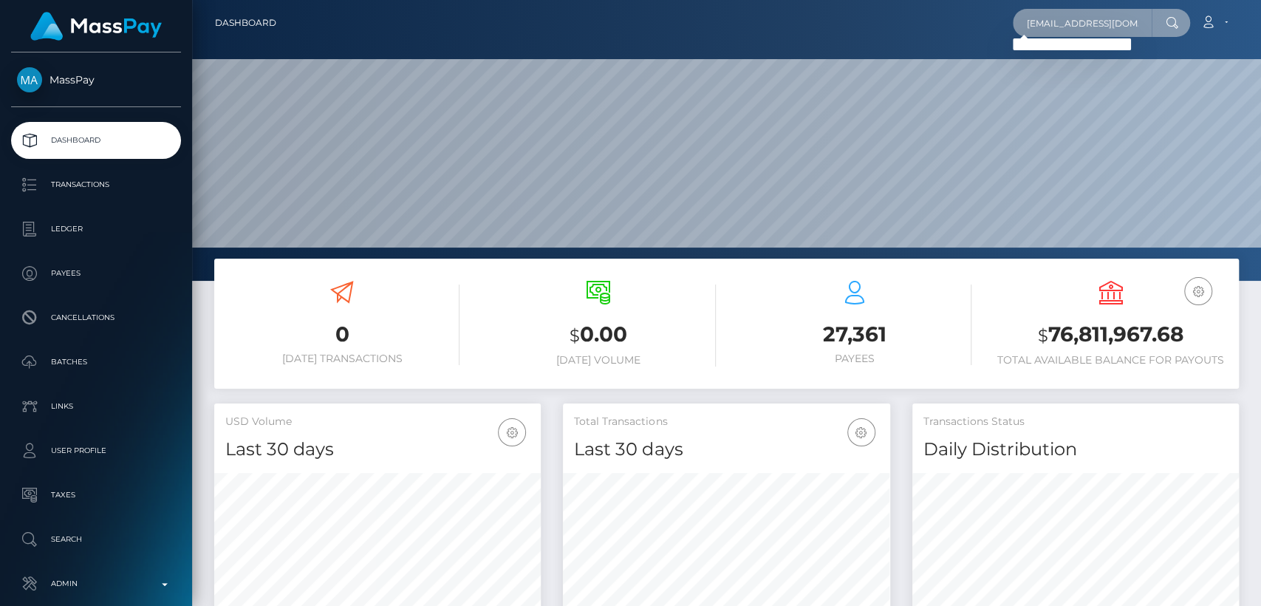
click at [1087, 19] on input "ameliafei9@gmail.com" at bounding box center [1081, 23] width 139 height 28
click at [1100, 13] on input "ameliafei9@gmail.com" at bounding box center [1081, 23] width 139 height 28
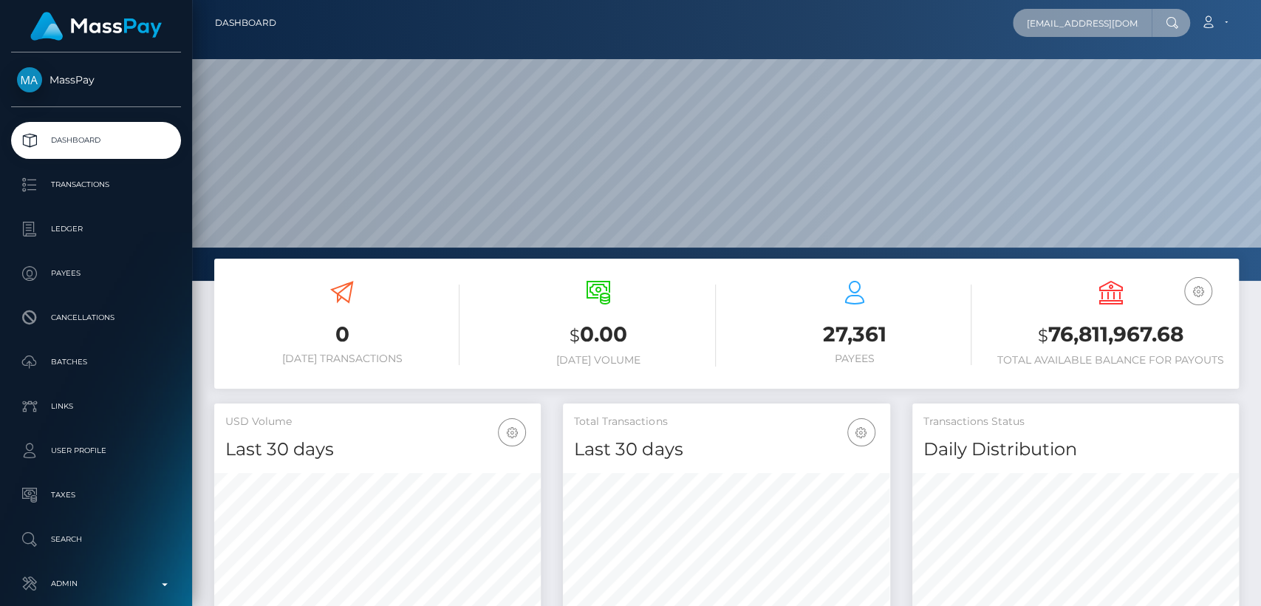
click at [1100, 13] on input "ameliafei9@gmail.com" at bounding box center [1081, 23] width 139 height 28
paste input "eternity.mills@icloud"
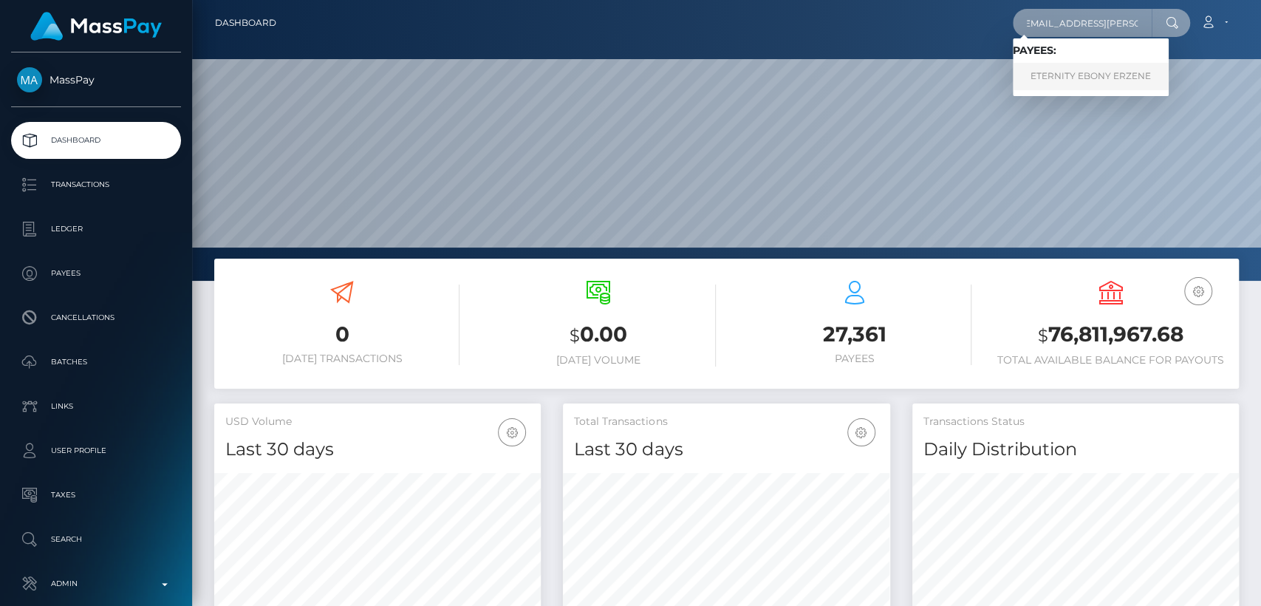
type input "eternity.mills@icloud.com"
click at [1103, 80] on link "ETERNITY EBONY ERZENE" at bounding box center [1090, 76] width 156 height 27
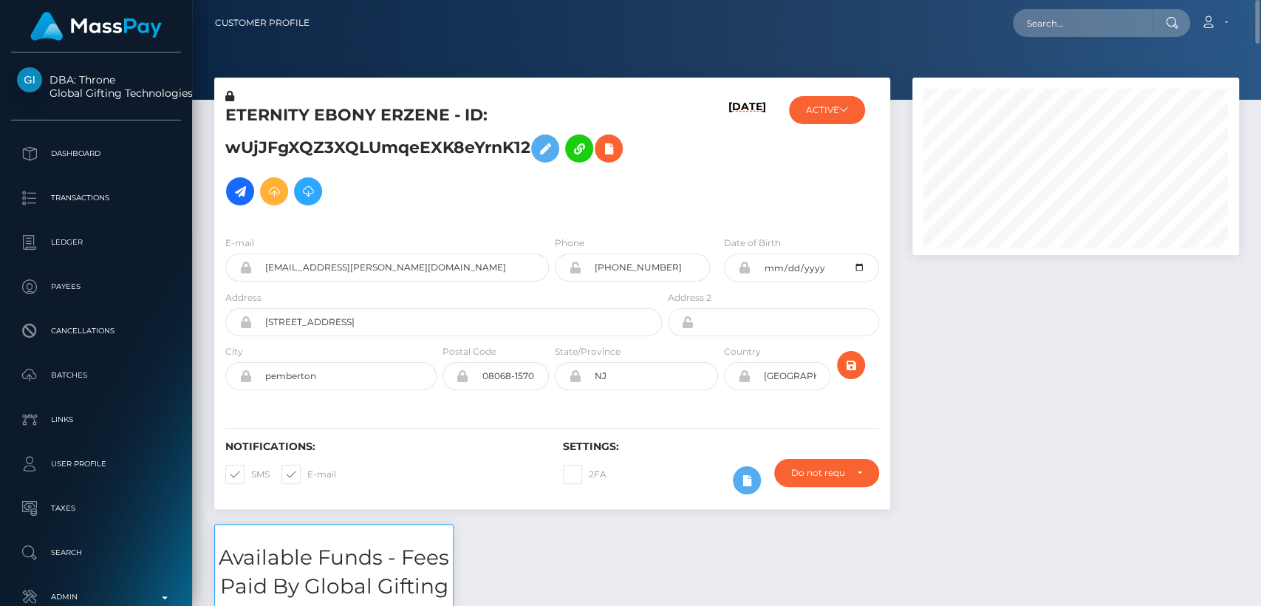
click at [1047, 39] on nav "Customer Profile Loading... Loading... Account" at bounding box center [726, 23] width 1069 height 46
click at [1047, 18] on input "text" at bounding box center [1081, 23] width 139 height 28
paste input "franklinbridgeinc@gmail.com"
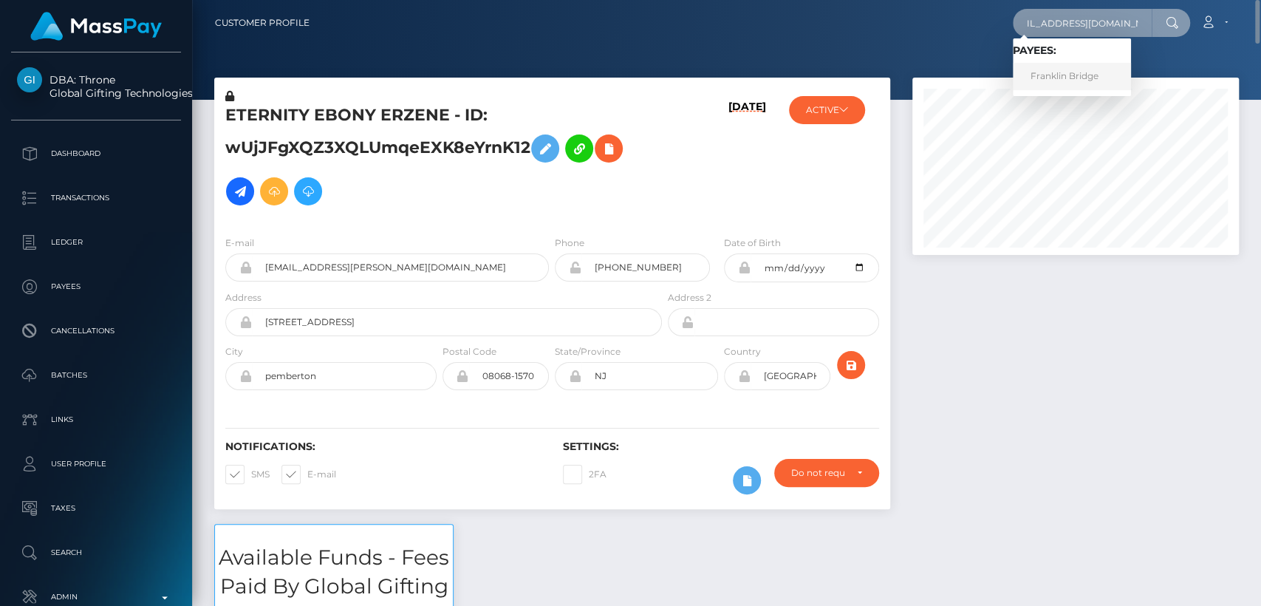
type input "franklinbridgeinc@gmail.com"
click at [1039, 75] on link "Franklin Bridge" at bounding box center [1071, 76] width 118 height 27
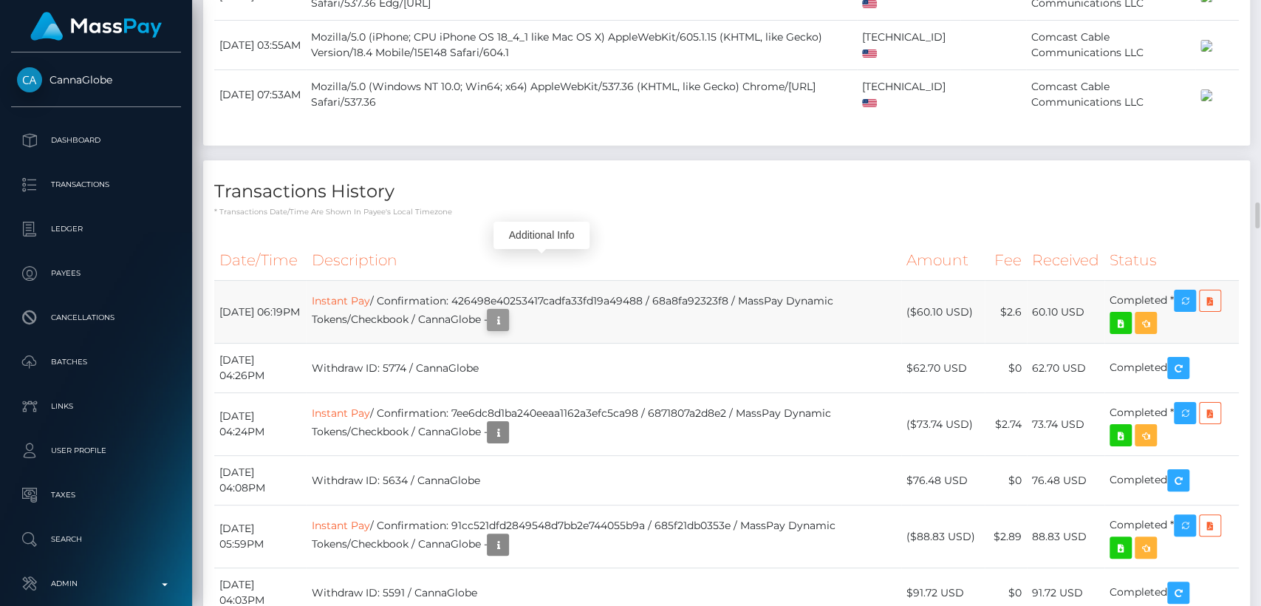
scroll to position [177, 326]
click at [507, 311] on icon "button" at bounding box center [498, 320] width 18 height 18
click at [545, 243] on div "Additional Info" at bounding box center [541, 235] width 96 height 27
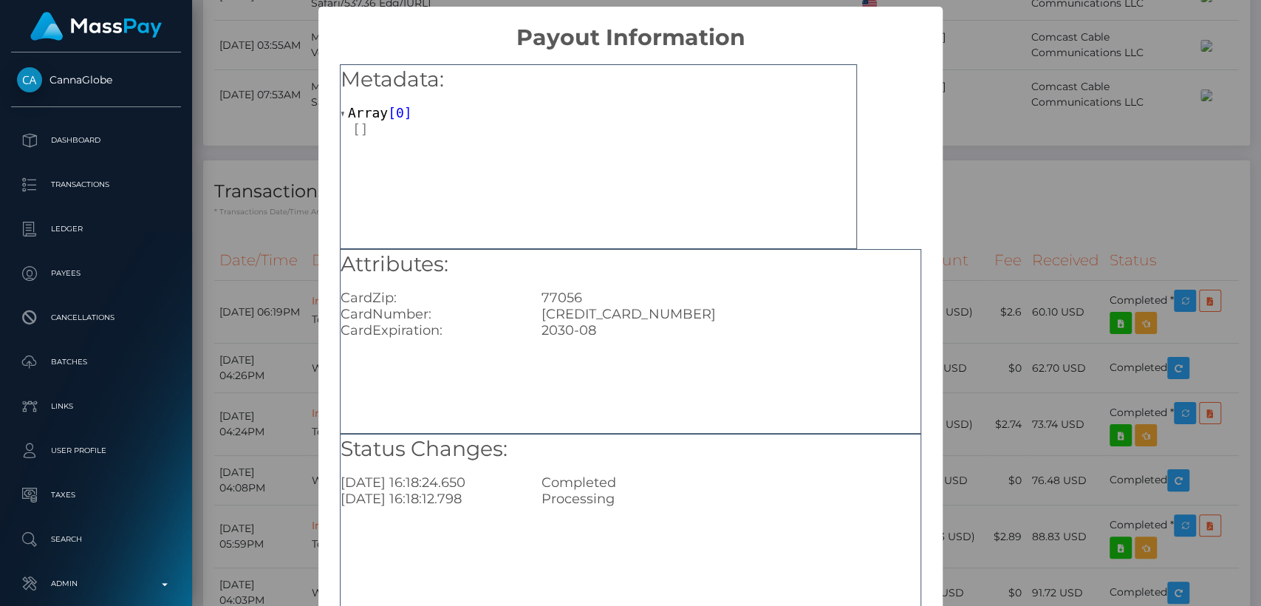
click at [650, 313] on div "5348750021759642" at bounding box center [730, 314] width 401 height 16
copy div "5348750021759642"
click at [281, 386] on div "× Payout Information Metadata: Array [ 0 ] Attributes: CardZip: 77056 CardNumbe…" at bounding box center [630, 303] width 1261 height 606
click at [267, 273] on div "× Payout Information Metadata: Array [ 0 ] Attributes: CardZip: 77056 CardNumbe…" at bounding box center [630, 303] width 1261 height 606
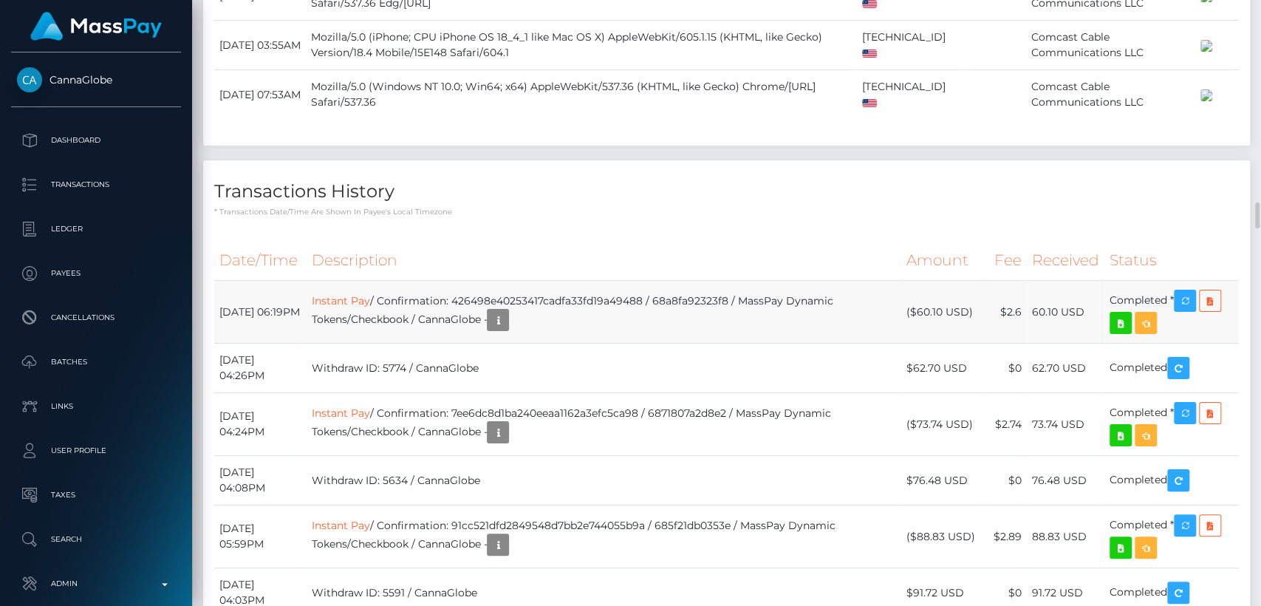
drag, startPoint x: 301, startPoint y: 194, endPoint x: 214, endPoint y: 196, distance: 87.2
click at [214, 281] on td "August 22, 2025 06:19PM" at bounding box center [260, 312] width 92 height 63
copy td "August 22, 2025"
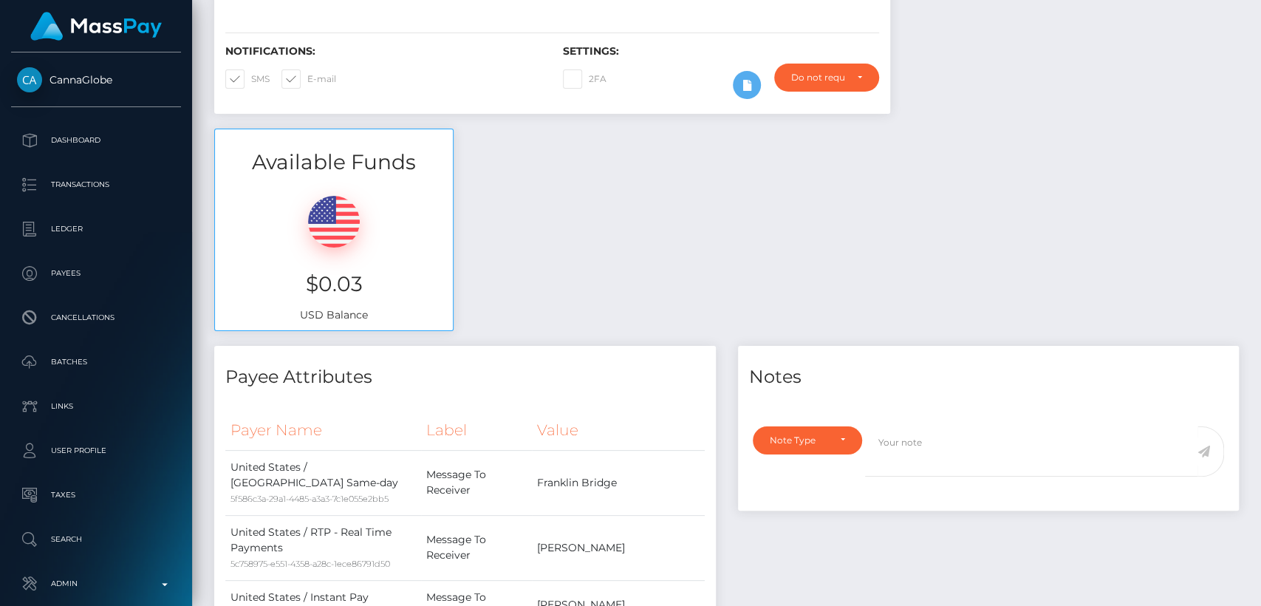
scroll to position [0, 0]
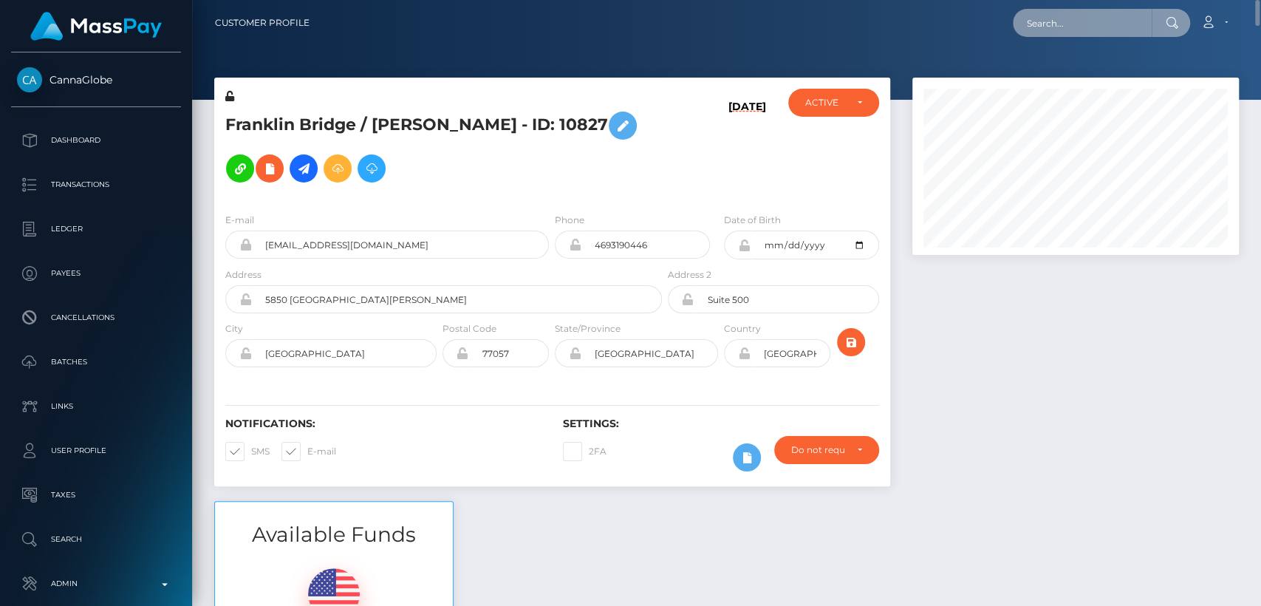
click at [1084, 31] on input "text" at bounding box center [1081, 23] width 139 height 28
paste input "mxmaxbusiness@gmail.com"
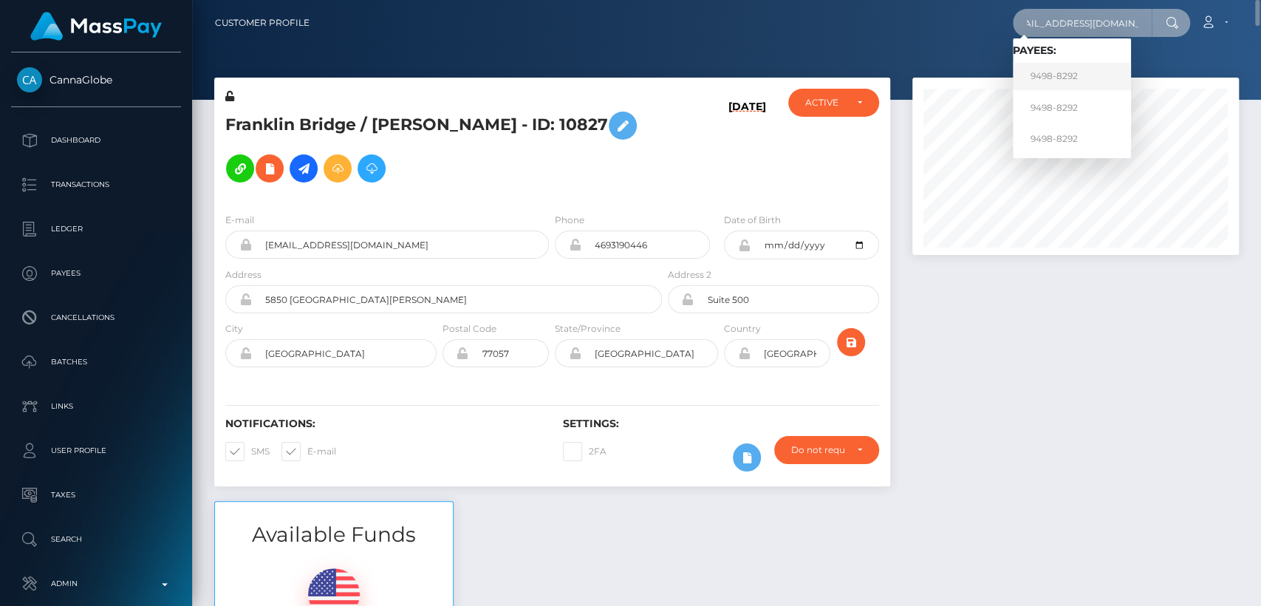
type input "mxmaxbusiness@gmail.com"
click at [1080, 77] on link "9498-8292" at bounding box center [1071, 76] width 118 height 27
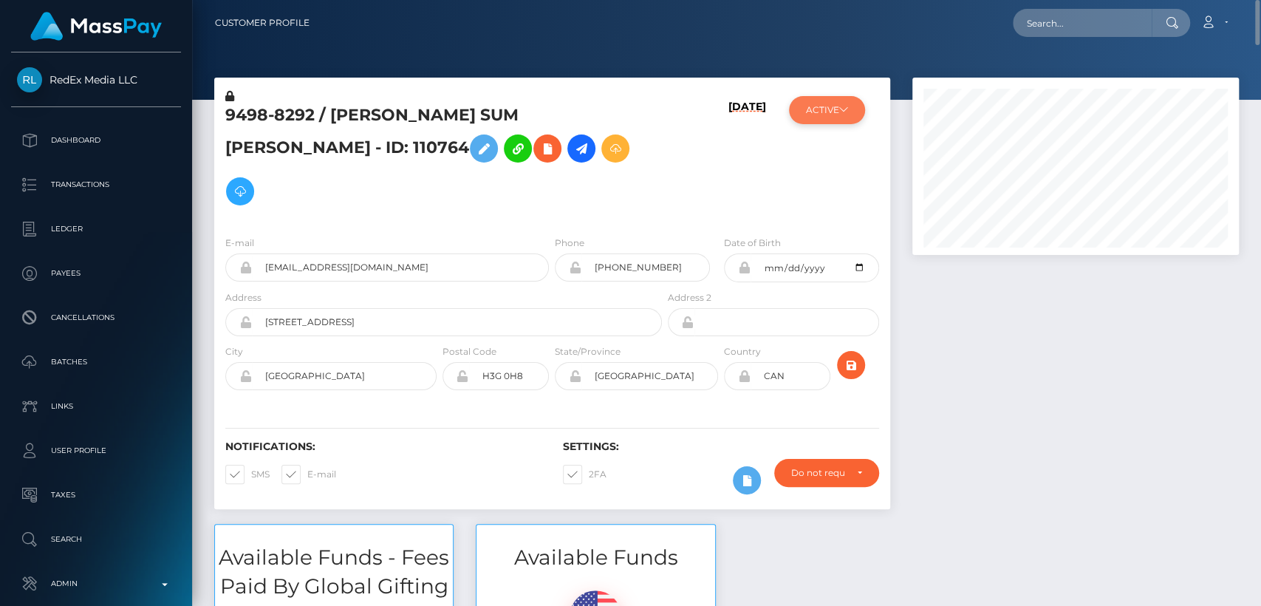
click at [853, 120] on button "ACTIVE" at bounding box center [827, 110] width 76 height 28
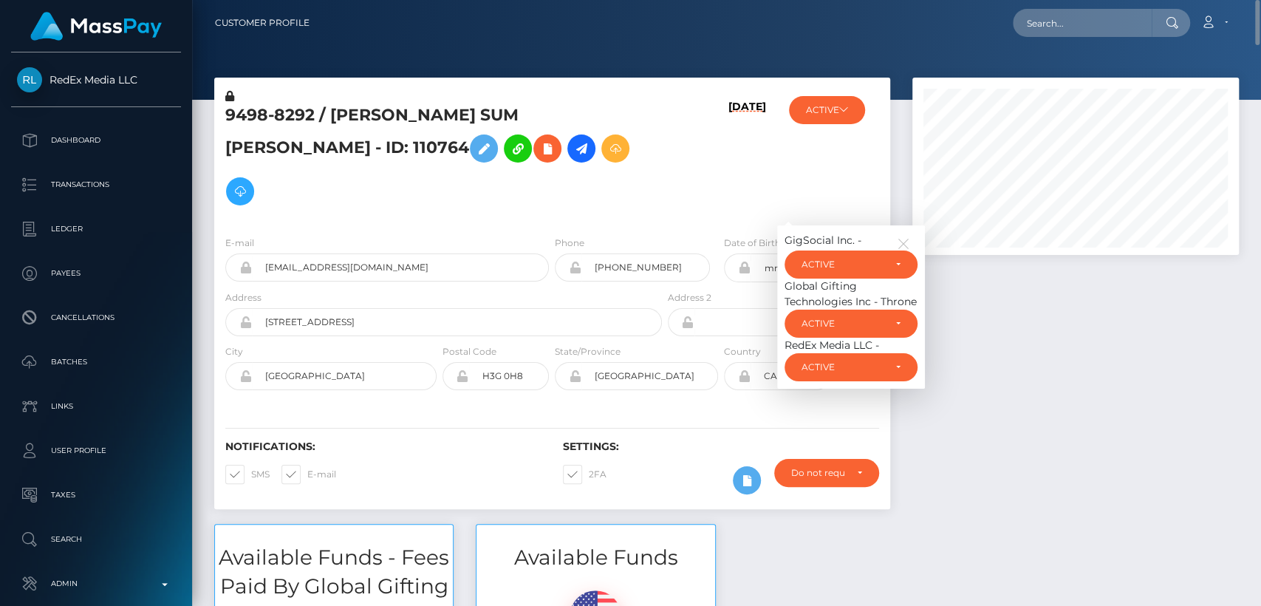
click at [609, 123] on h5 "9498-8292 / [PERSON_NAME] SUM [PERSON_NAME] - ID: 110764" at bounding box center [439, 158] width 428 height 109
click at [617, 151] on h5 "9498-8292 / [PERSON_NAME] SUM [PERSON_NAME] - ID: 110764" at bounding box center [439, 158] width 428 height 109
click at [1055, 6] on nav "Customer Profile Loading... Loading... Account" at bounding box center [726, 23] width 1069 height 46
click at [1056, 16] on input "text" at bounding box center [1081, 23] width 139 height 28
paste input "tamiah.t@hotmail.com"
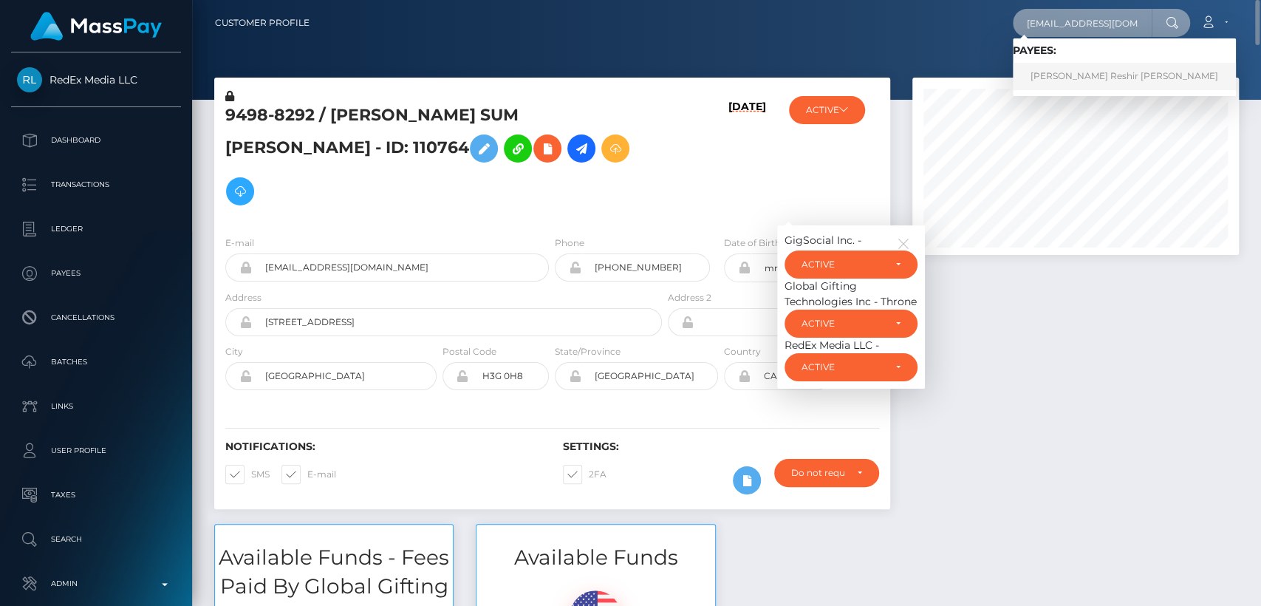
type input "tamiah.t@hotmail.com"
click at [1051, 81] on link "Tamiah Reshir Thomas" at bounding box center [1123, 76] width 223 height 27
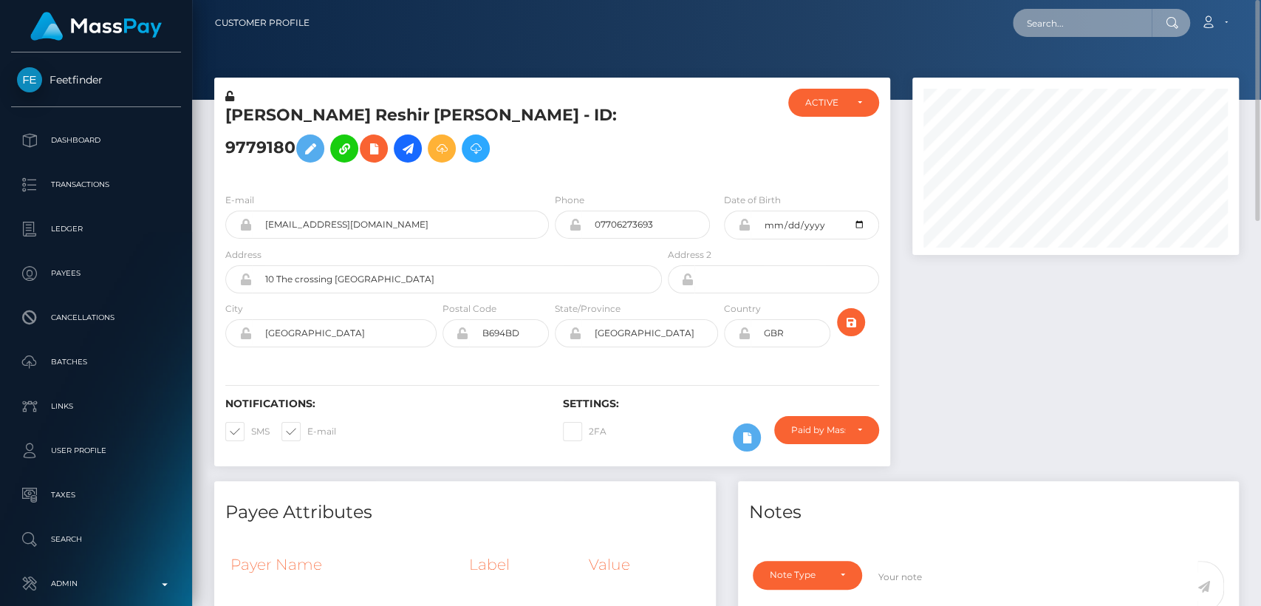
click at [1039, 19] on input "text" at bounding box center [1081, 23] width 139 height 28
paste input "[EMAIL_ADDRESS][DOMAIN_NAME]"
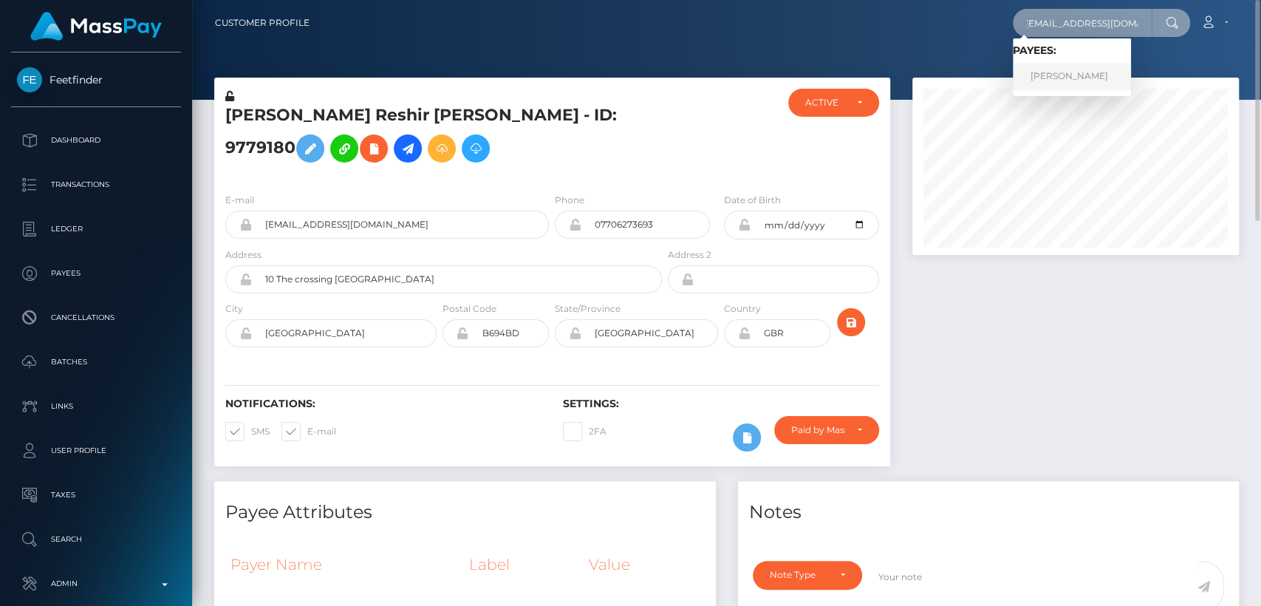
type input "[EMAIL_ADDRESS][DOMAIN_NAME]"
click at [1040, 83] on link "KIM HIGGINSON" at bounding box center [1071, 76] width 118 height 27
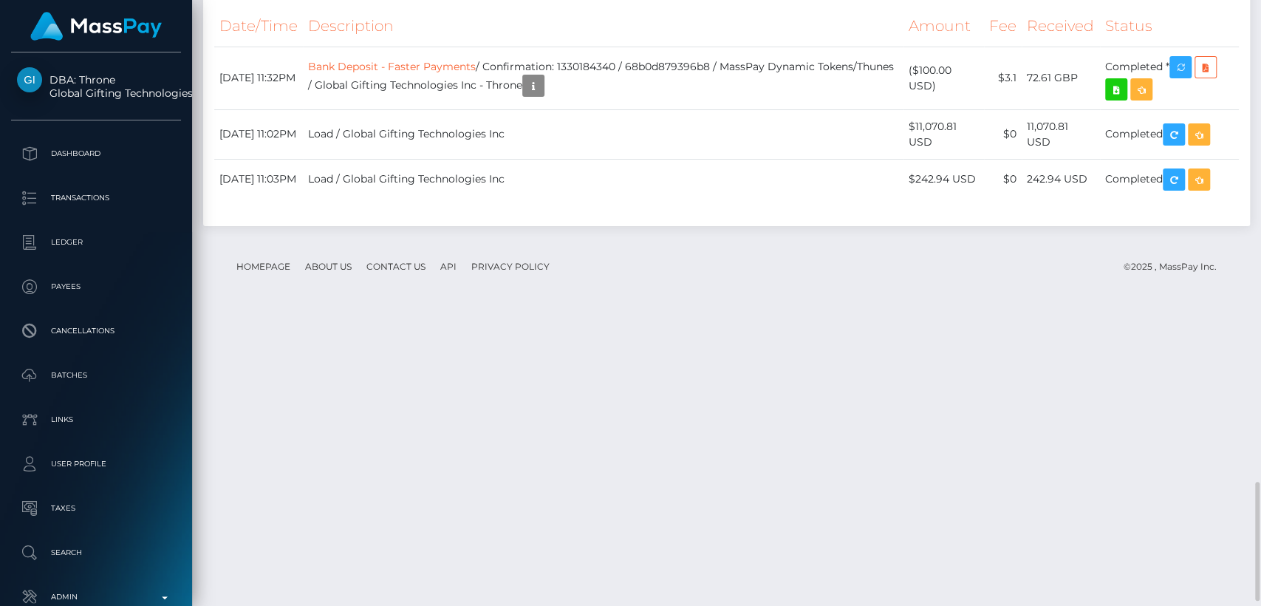
scroll to position [2465, 0]
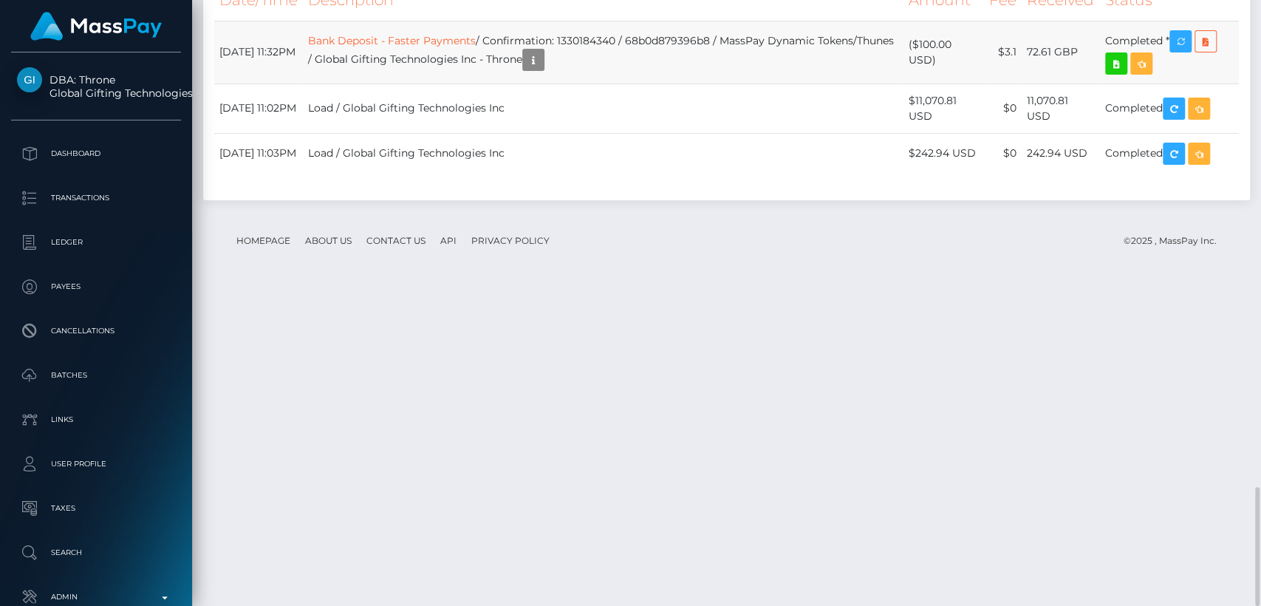
drag, startPoint x: 933, startPoint y: 363, endPoint x: 917, endPoint y: 350, distance: 21.0
click at [917, 83] on td "($100.00 USD)" at bounding box center [943, 52] width 81 height 63
copy td "$100.00 USD"
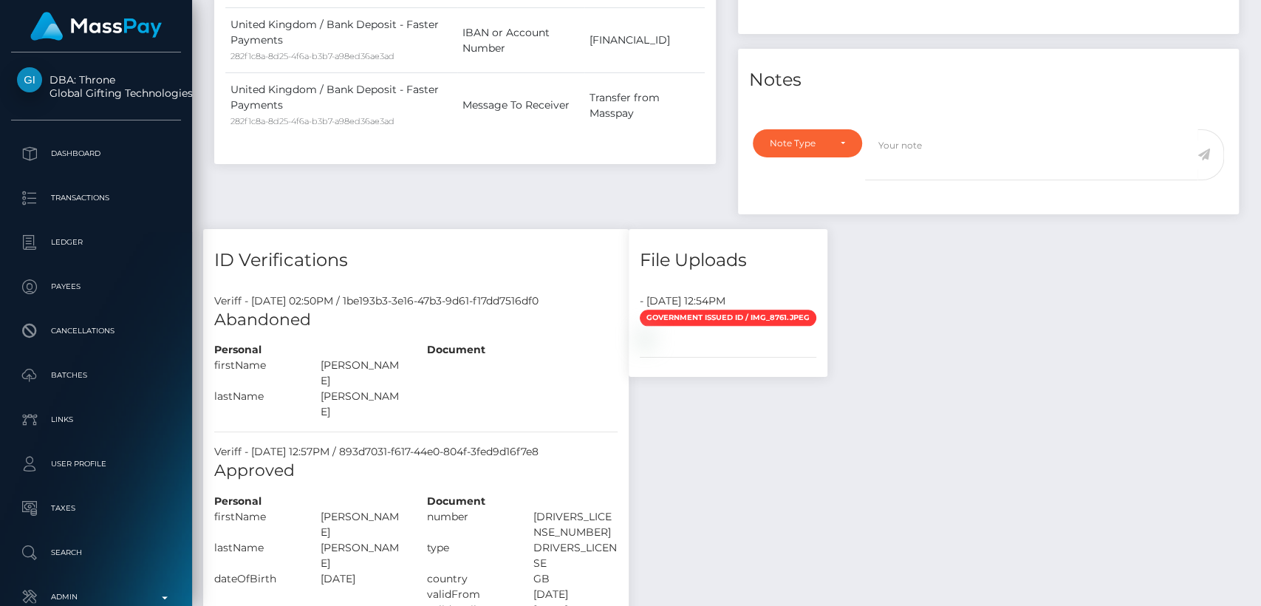
scroll to position [0, 0]
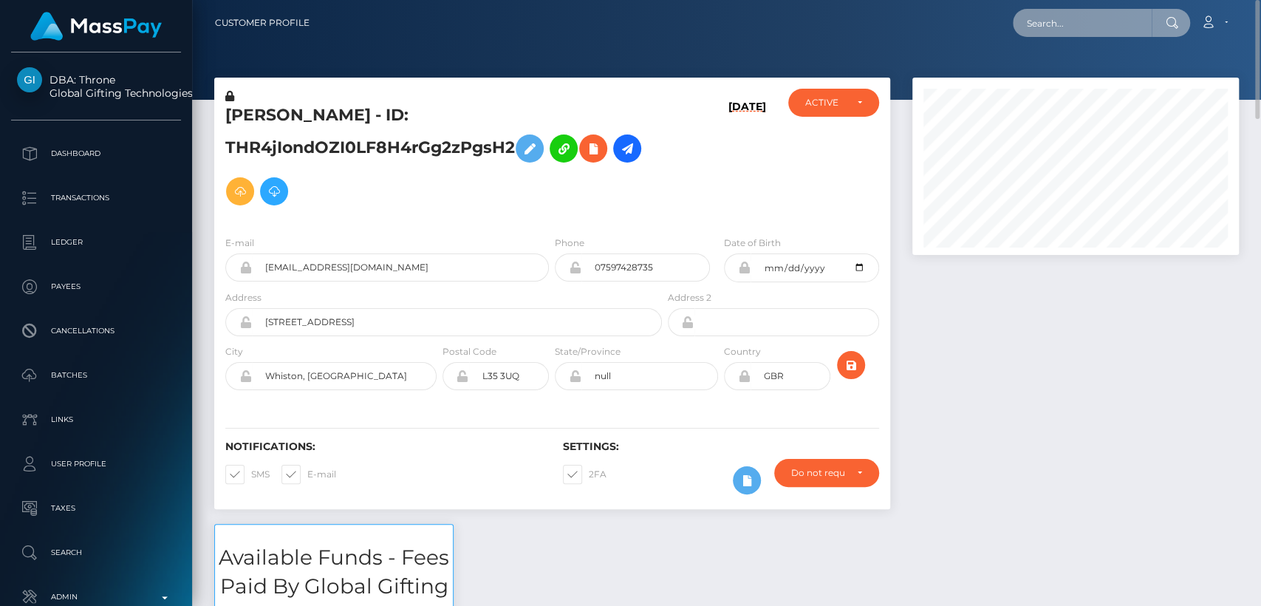
click at [1039, 30] on input "text" at bounding box center [1081, 23] width 139 height 28
paste input "[EMAIL_ADDRESS][DOMAIN_NAME]"
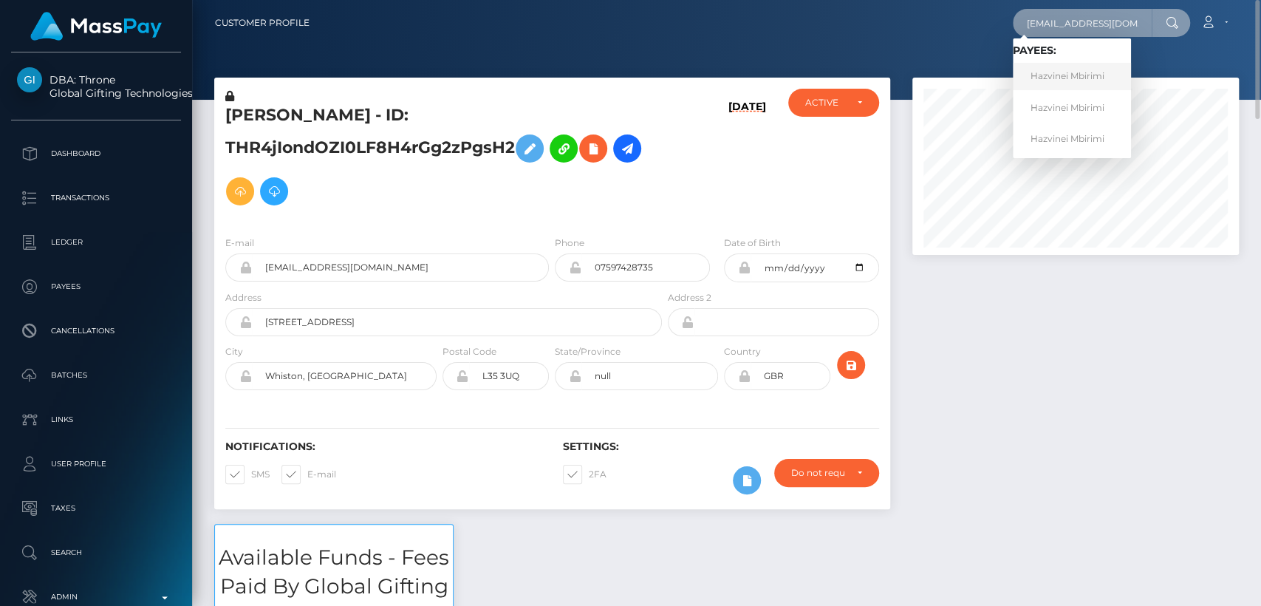
type input "[EMAIL_ADDRESS][DOMAIN_NAME]"
click at [1039, 82] on link "Hazvinei Mbirimi" at bounding box center [1071, 76] width 118 height 27
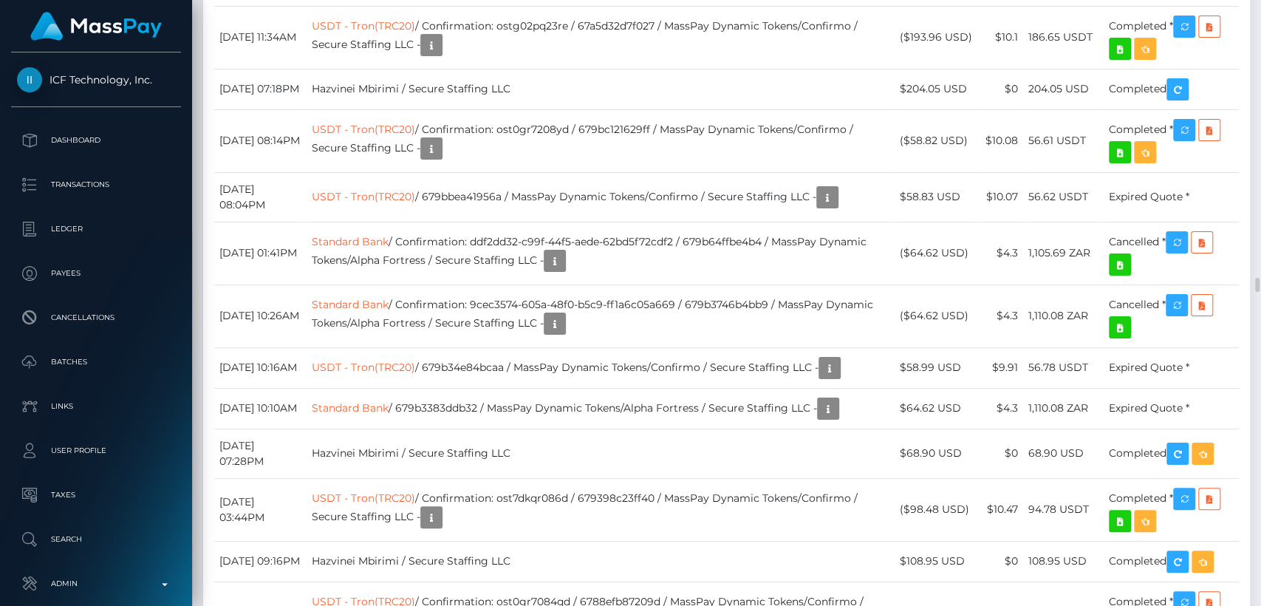
scroll to position [10373, 0]
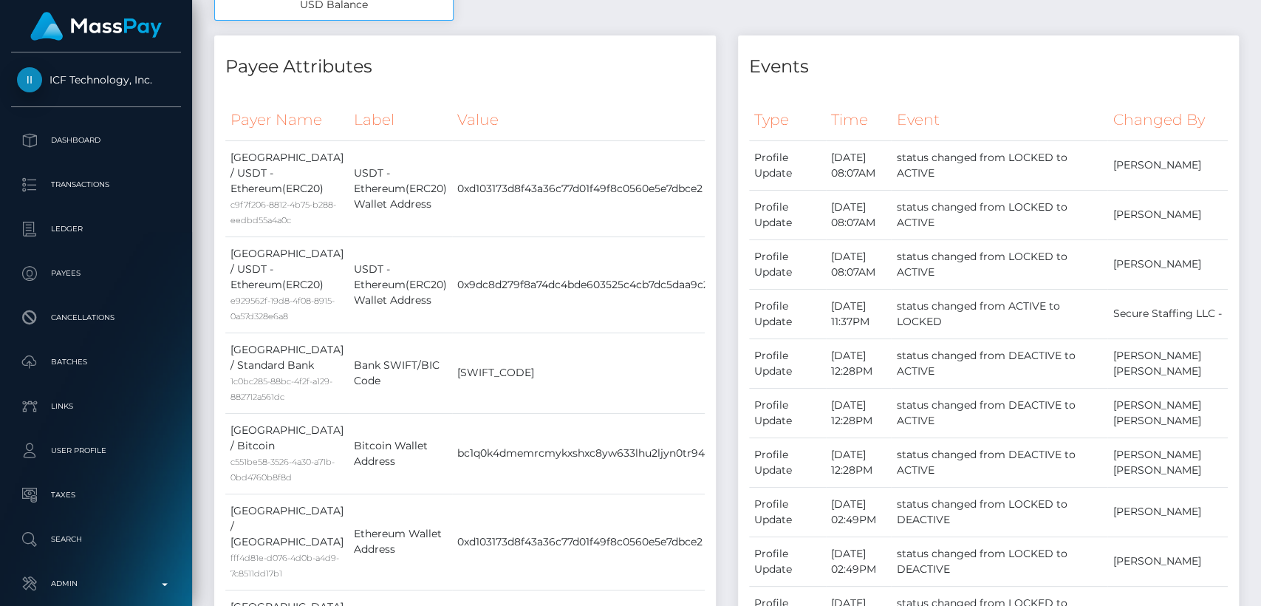
scroll to position [0, 0]
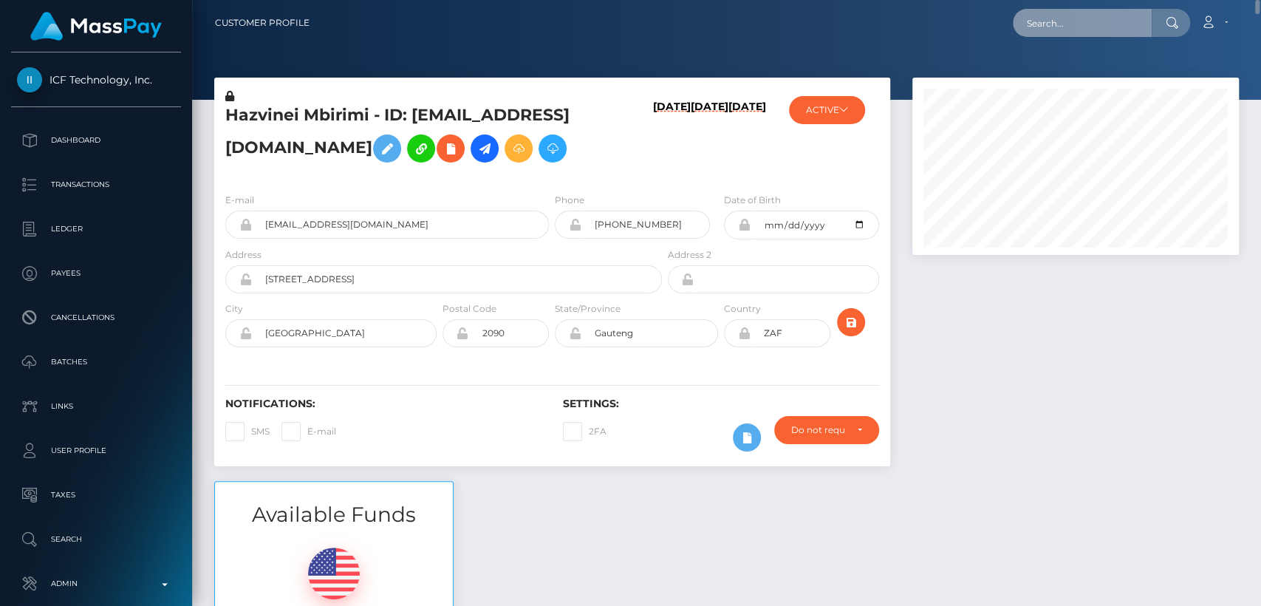
click at [1066, 18] on input "text" at bounding box center [1081, 23] width 139 height 28
paste input "davidpetrusevski22@gmail.com"
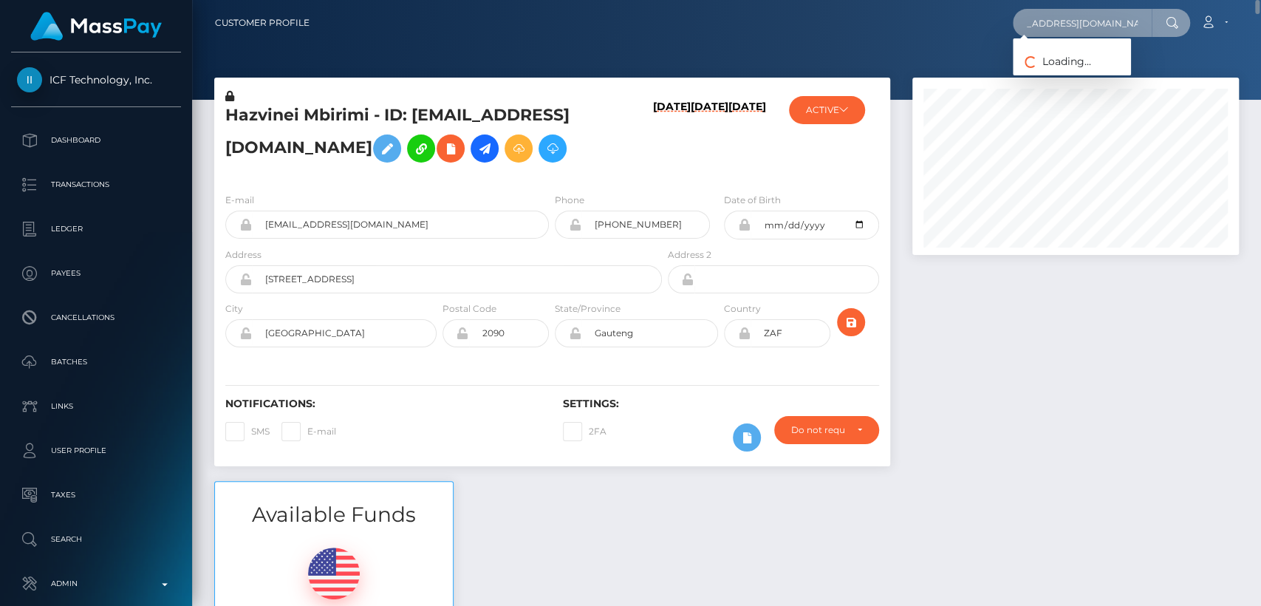
type input "davidpetrusevski22@gmail.com"
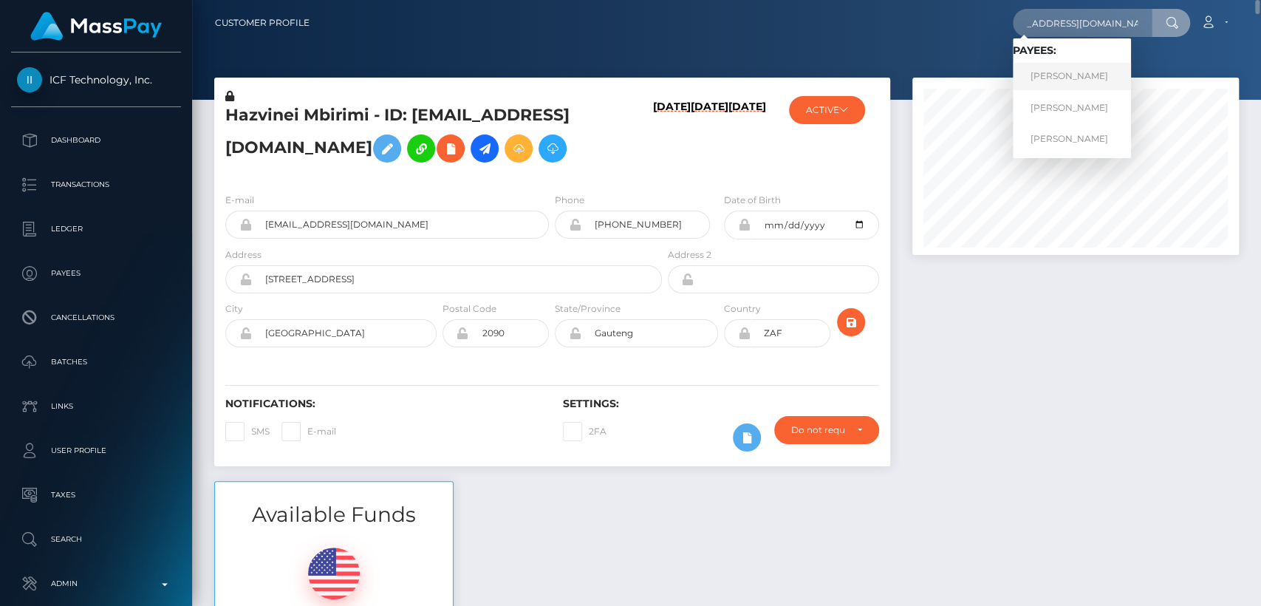
scroll to position [0, 0]
click at [1055, 80] on link "DAVID PETRUSHEVSKI" at bounding box center [1071, 76] width 118 height 27
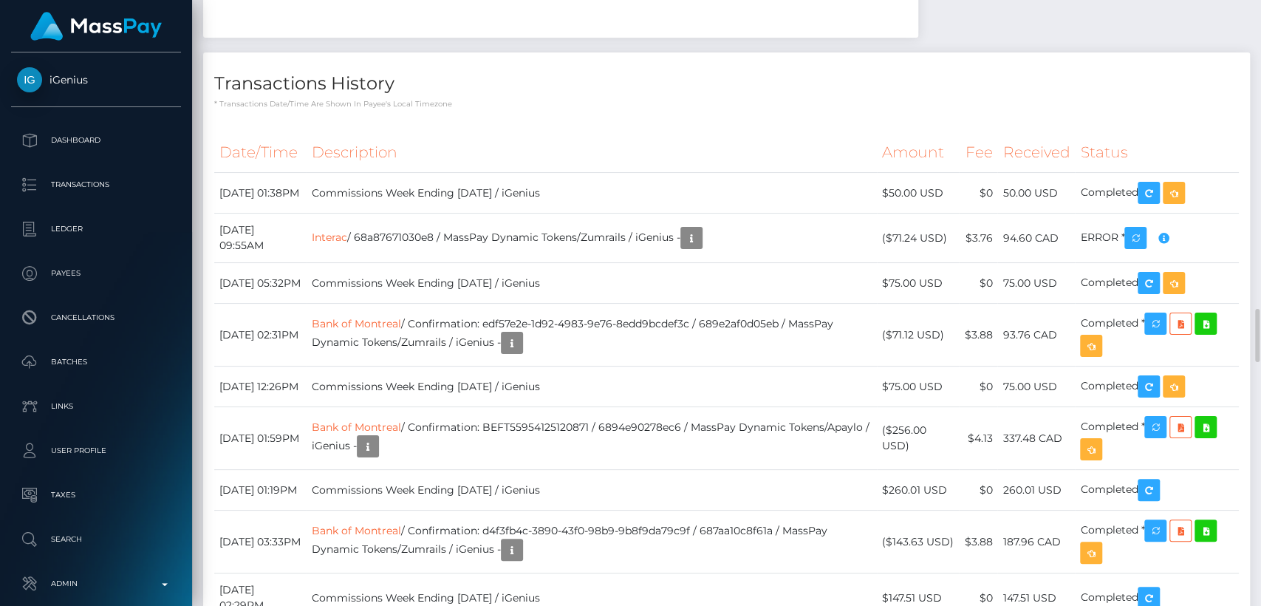
scroll to position [3500, 0]
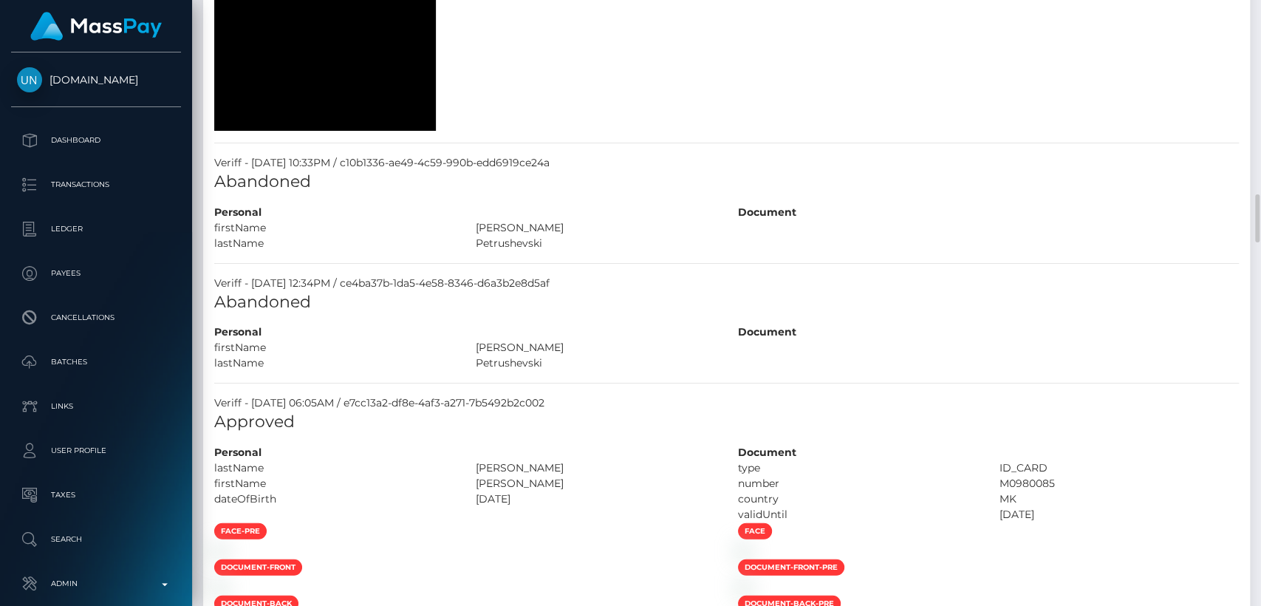
scroll to position [2453, 0]
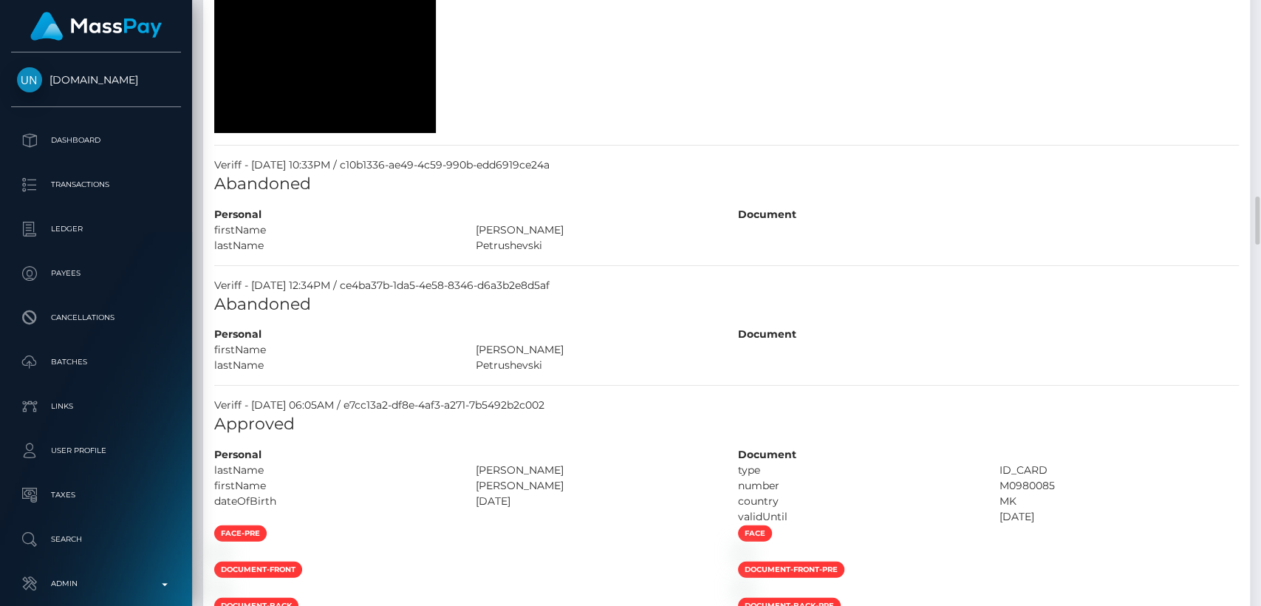
drag, startPoint x: 339, startPoint y: 85, endPoint x: 327, endPoint y: 120, distance: 36.7
drag, startPoint x: 327, startPoint y: 120, endPoint x: 600, endPoint y: 227, distance: 293.5
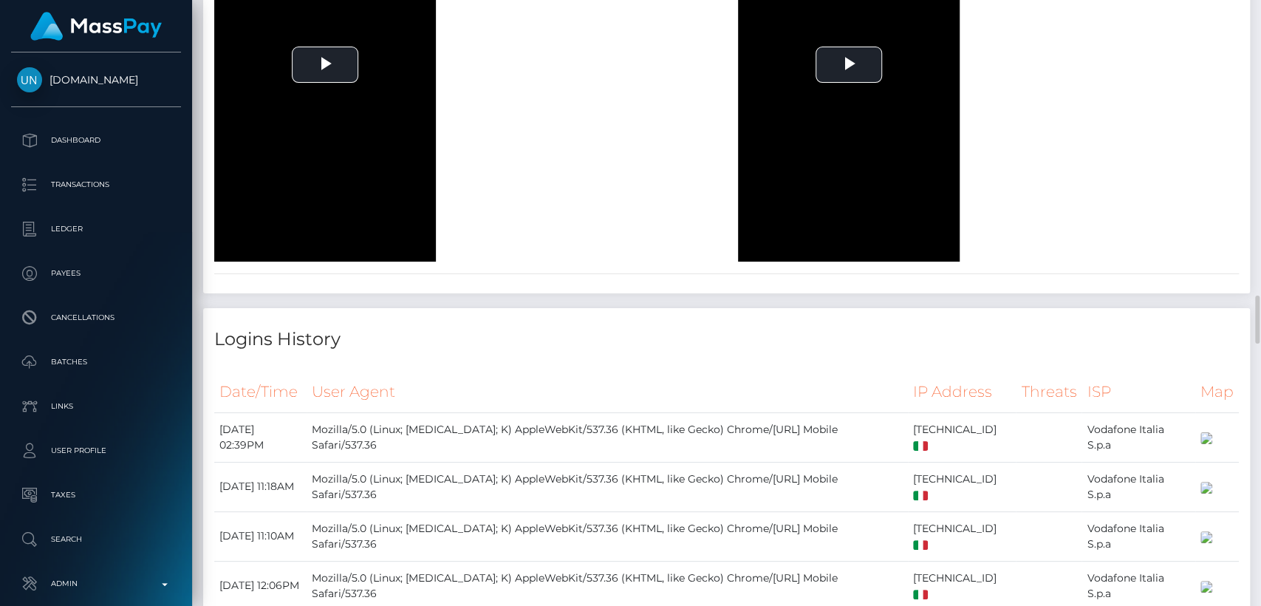
scroll to position [3659, 0]
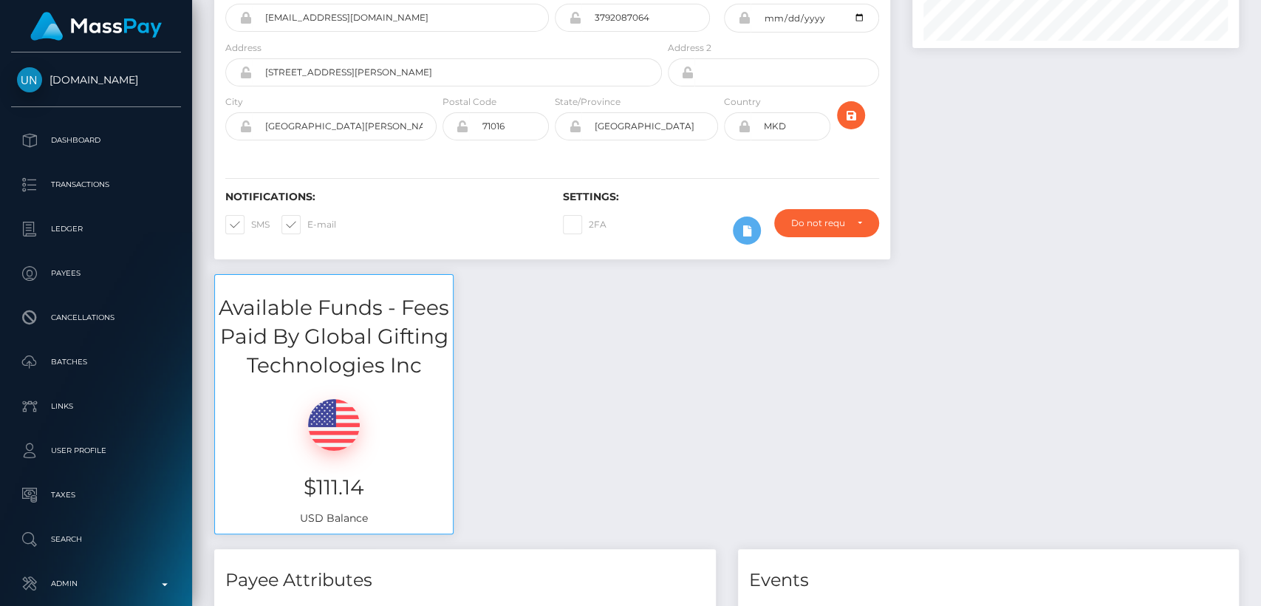
scroll to position [0, 0]
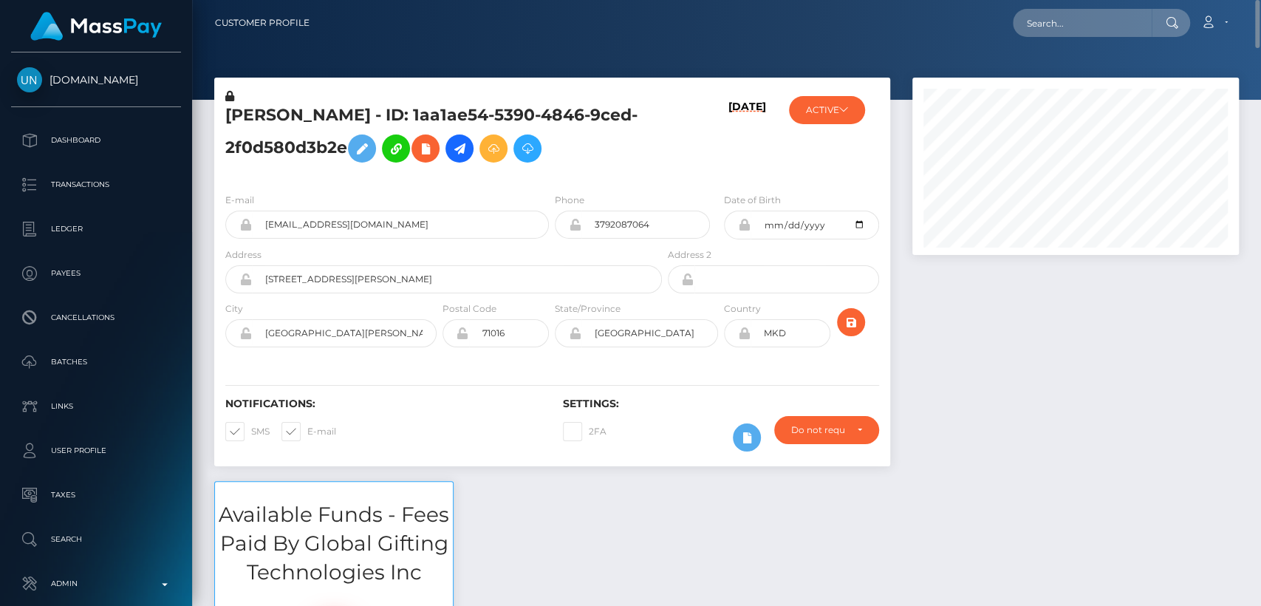
click at [253, 108] on h5 "DAVID PETRUSHEVSKI - ID: 1aa1ae54-5390-4846-9ced-2f0d580d3b2e" at bounding box center [439, 137] width 428 height 66
copy h5 "DAVID"
click at [1130, 35] on input "text" at bounding box center [1081, 23] width 139 height 28
paste input "[EMAIL_ADDRESS][DOMAIN_NAME]"
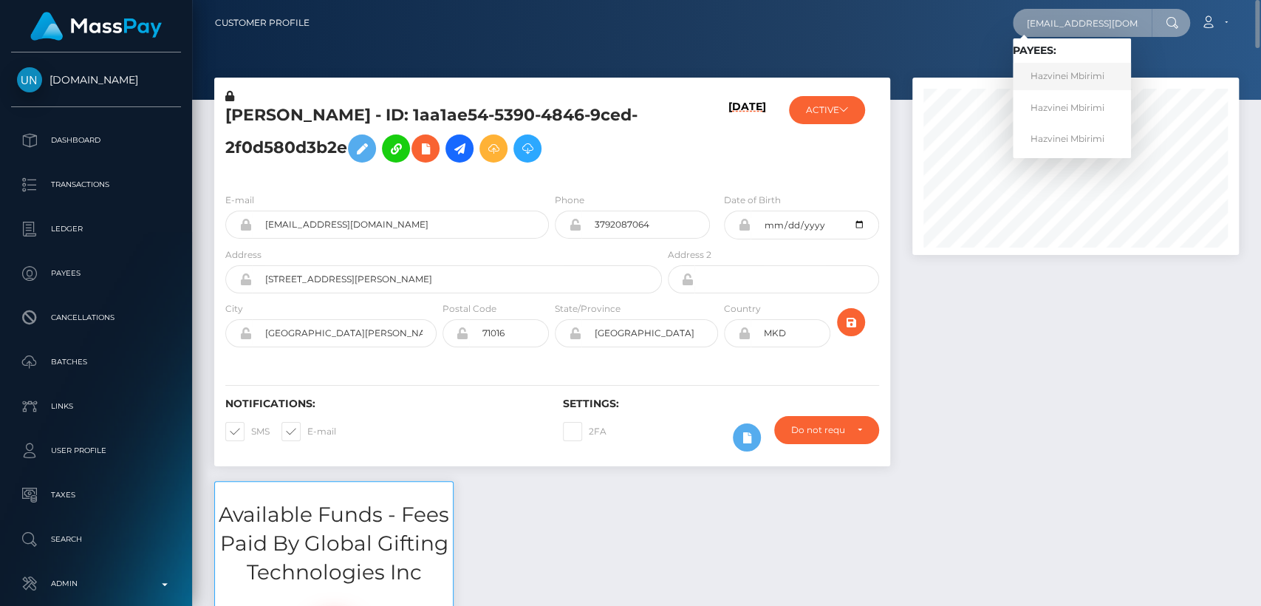
type input "divascoms@gmail.com"
click at [1118, 75] on link "Hazvinei Mbirimi" at bounding box center [1071, 76] width 118 height 27
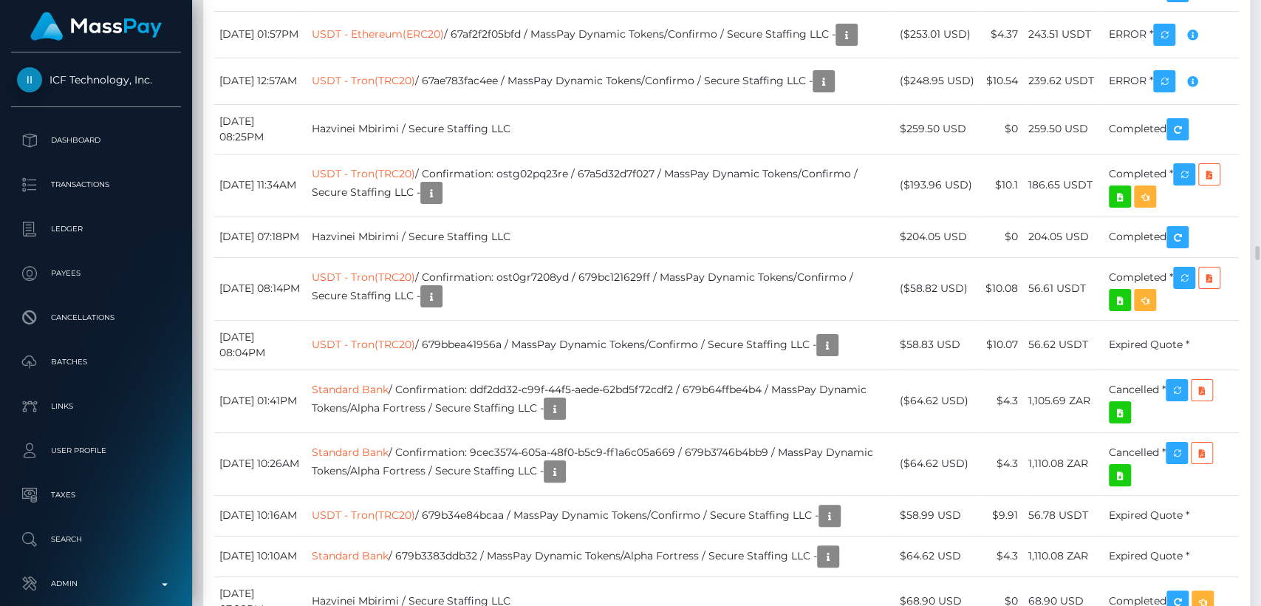
scroll to position [10190, 0]
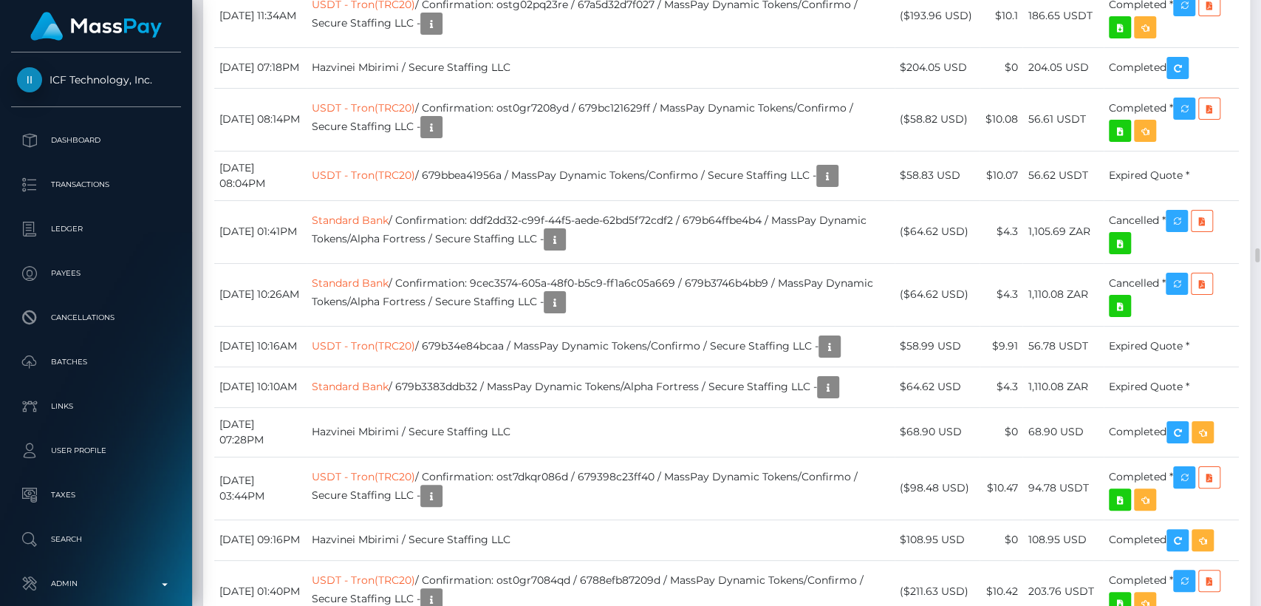
scroll to position [10361, 0]
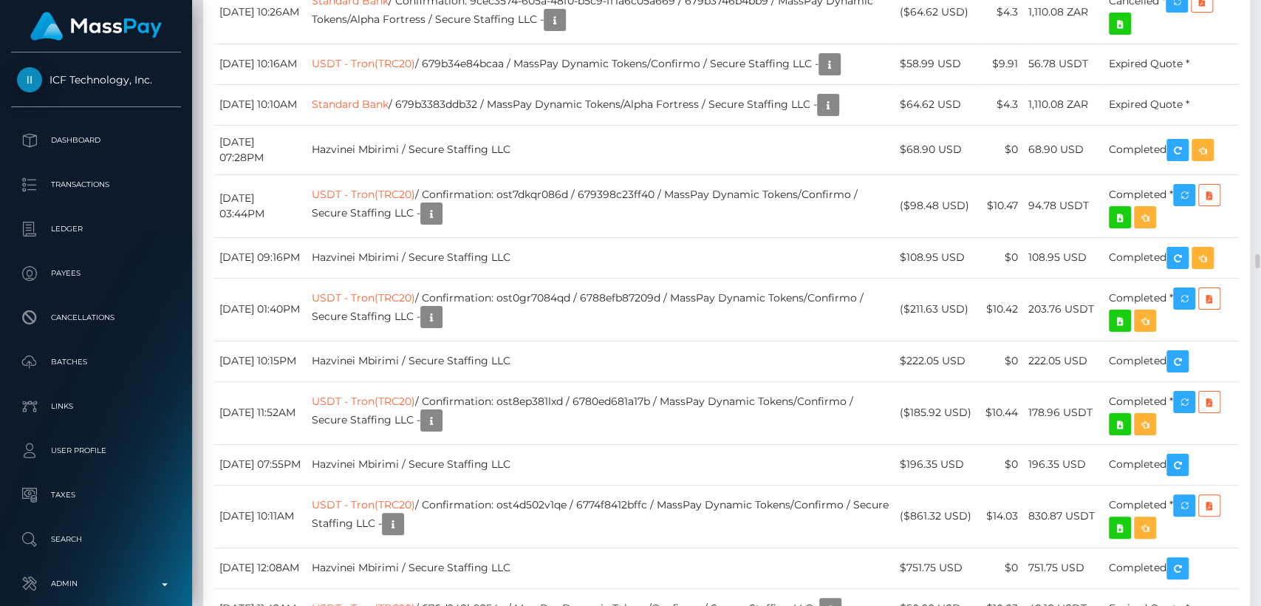
scroll to position [10646, 0]
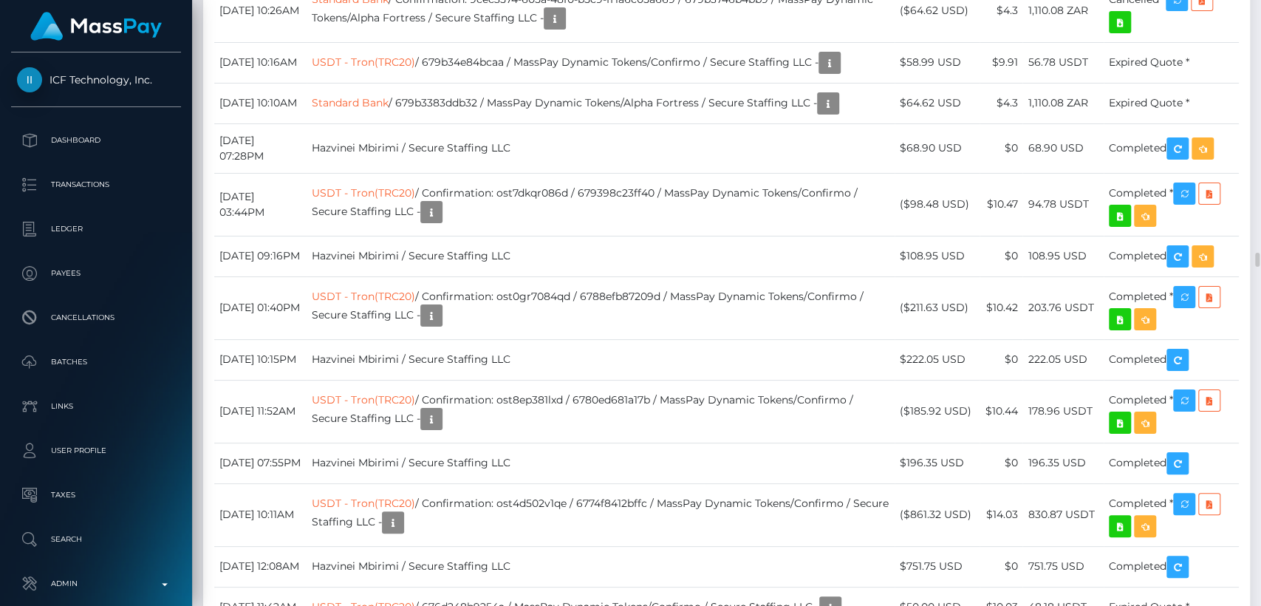
drag, startPoint x: 315, startPoint y: 179, endPoint x: 314, endPoint y: 589, distance: 409.9
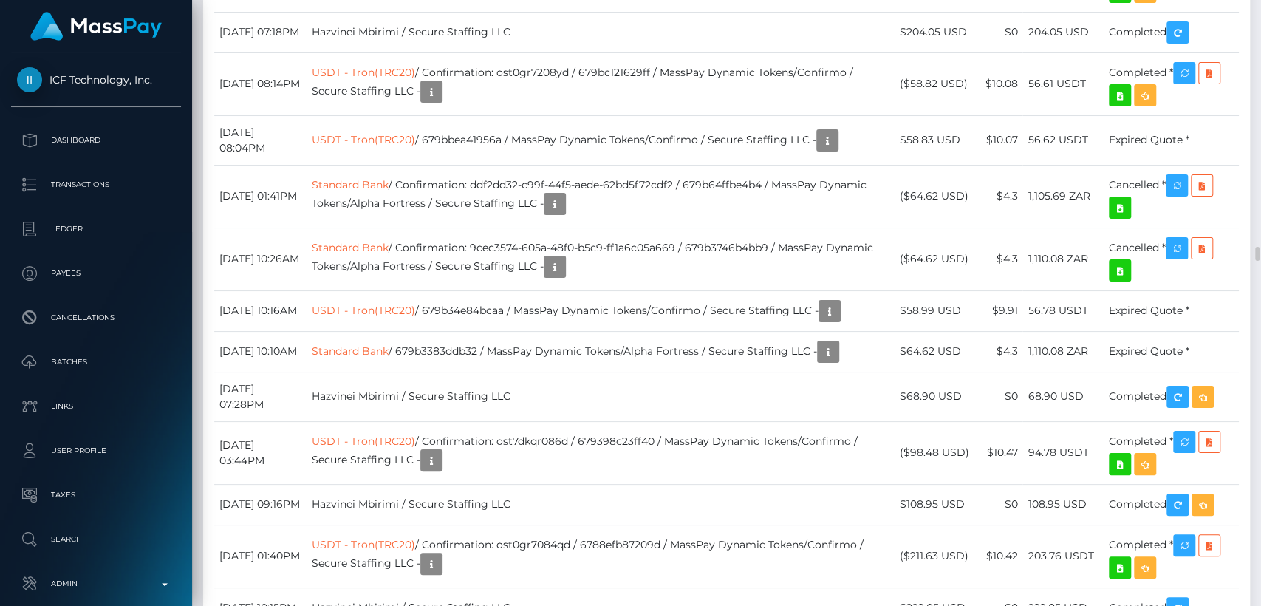
scroll to position [177, 326]
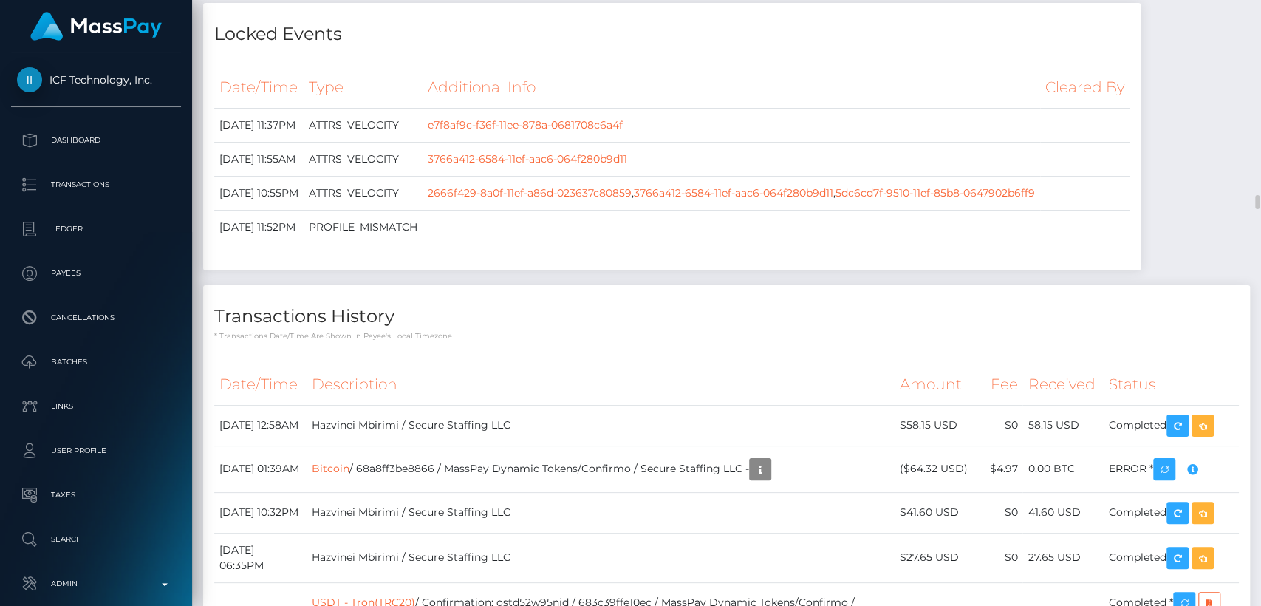
scroll to position [7846, 0]
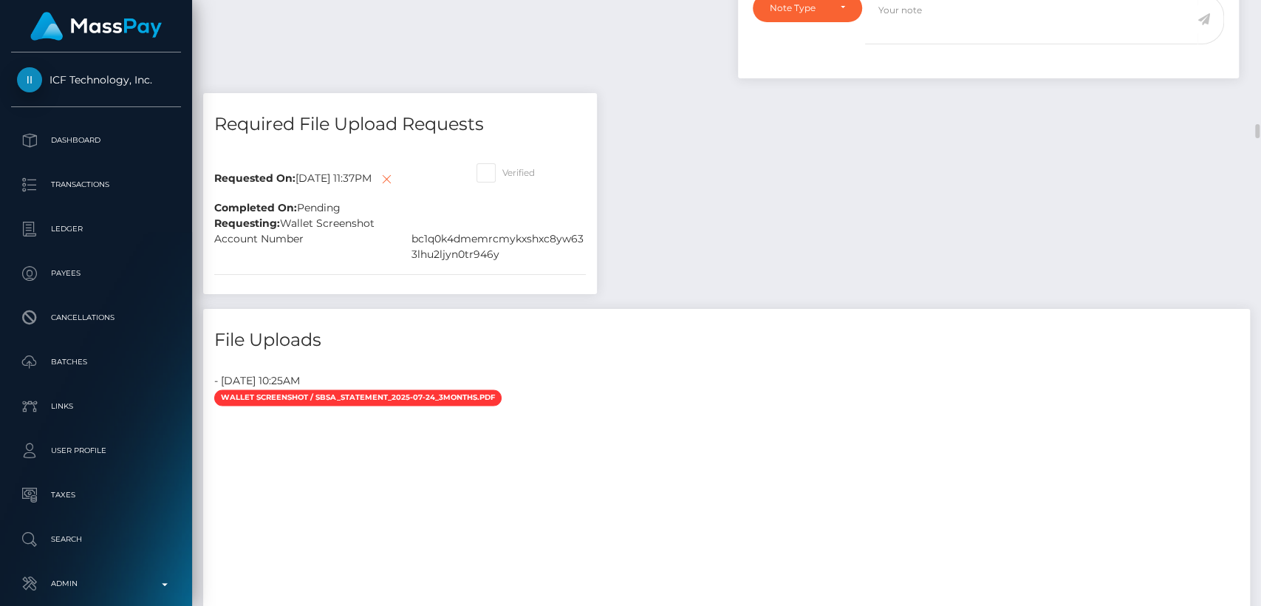
scroll to position [5207, 0]
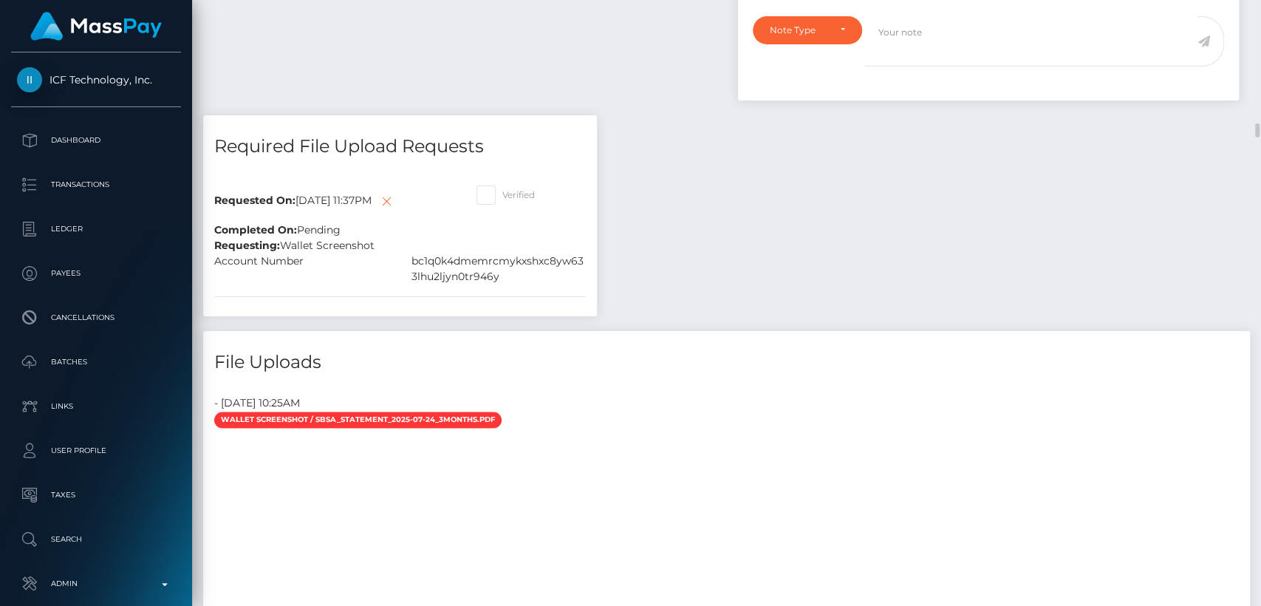
click at [589, 431] on div at bounding box center [726, 615] width 1046 height 369
click at [774, 431] on div at bounding box center [726, 615] width 1046 height 369
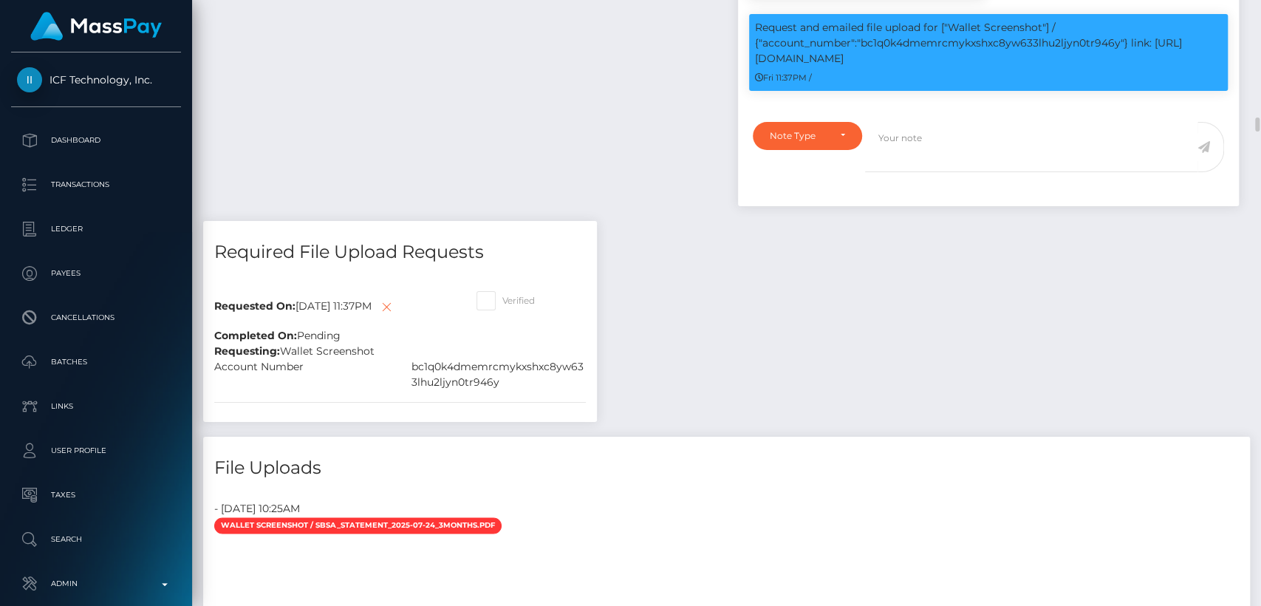
scroll to position [5108, 0]
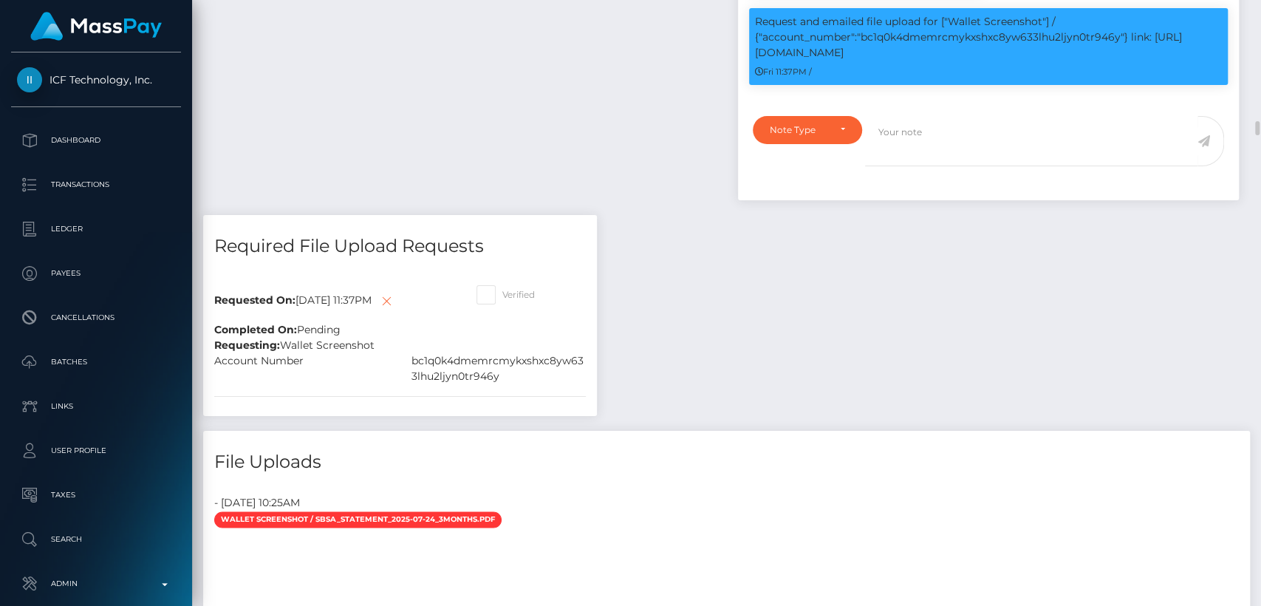
click at [504, 353] on div "bc1q0k4dmemrcmykxshxc8yw633lhu2ljyn0tr946y" at bounding box center [498, 368] width 197 height 31
copy div "bc1q0k4dmemrcmykxshxc8yw633lhu2ljyn0tr946y"
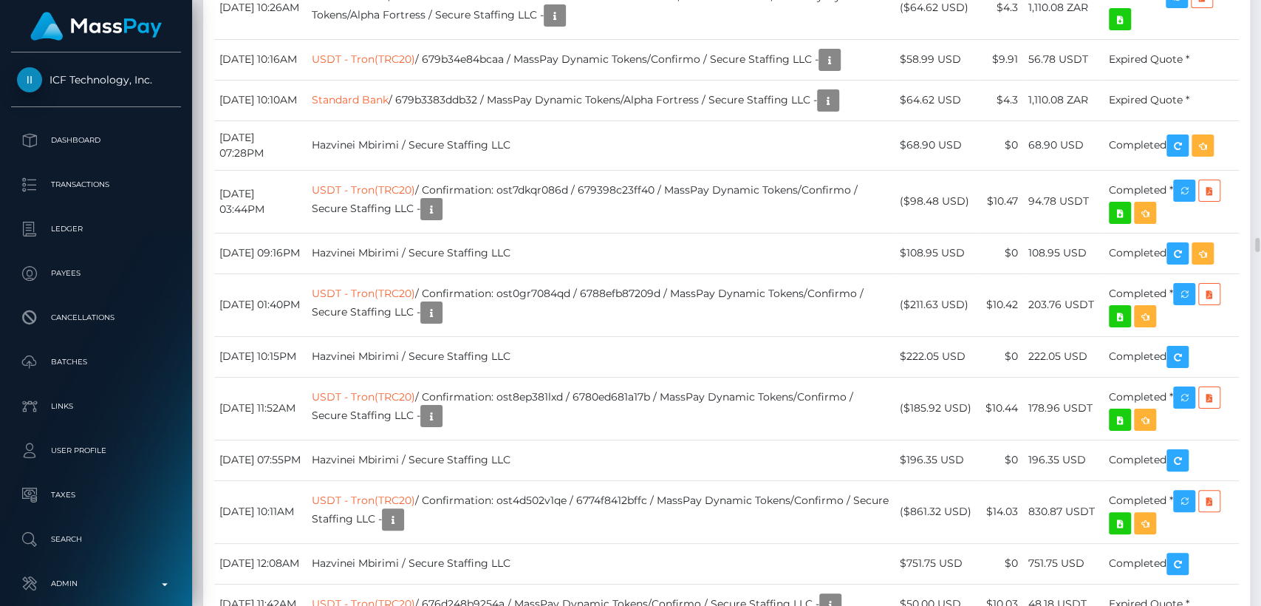
scroll to position [10653, 0]
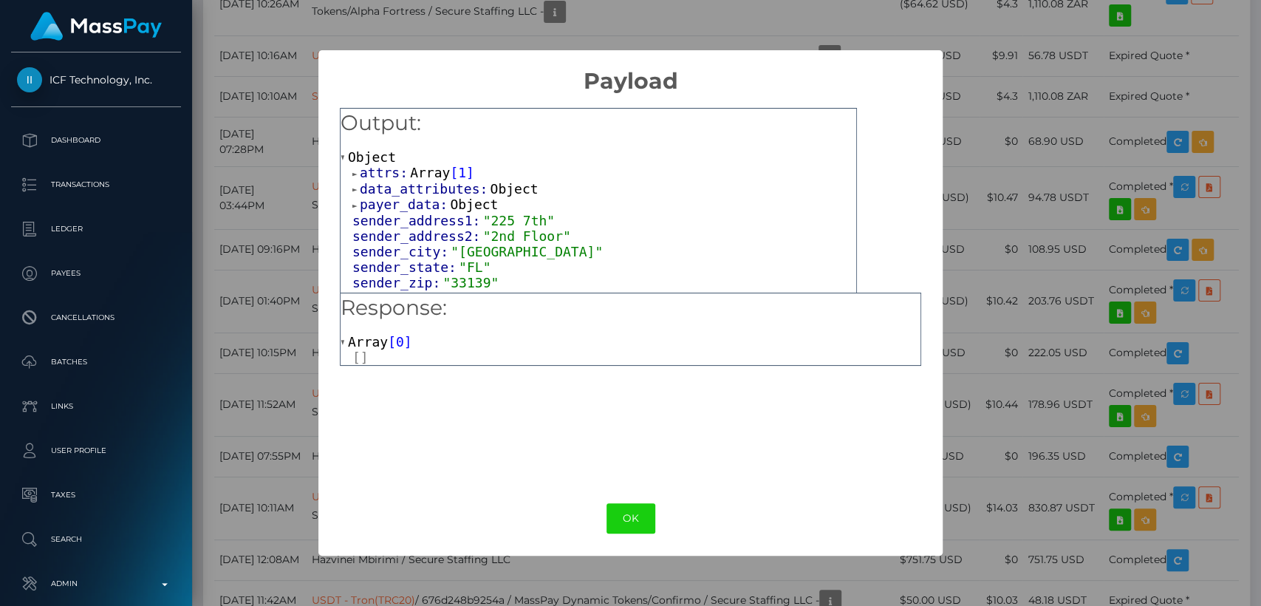
click at [357, 188] on span at bounding box center [355, 190] width 7 height 10
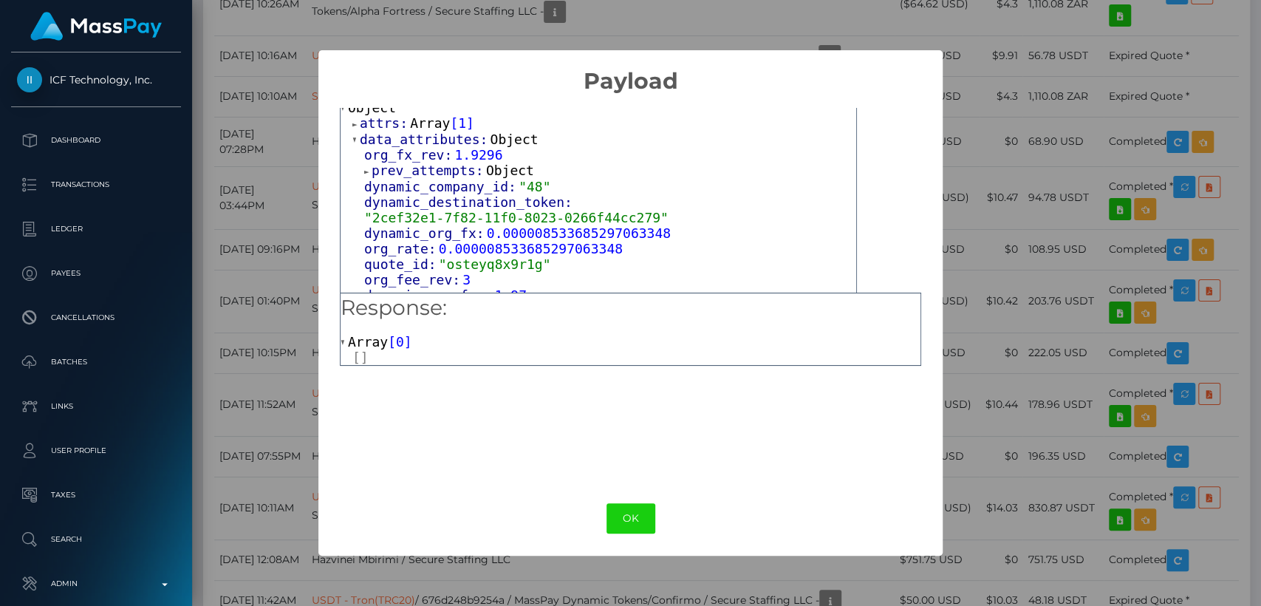
scroll to position [0, 0]
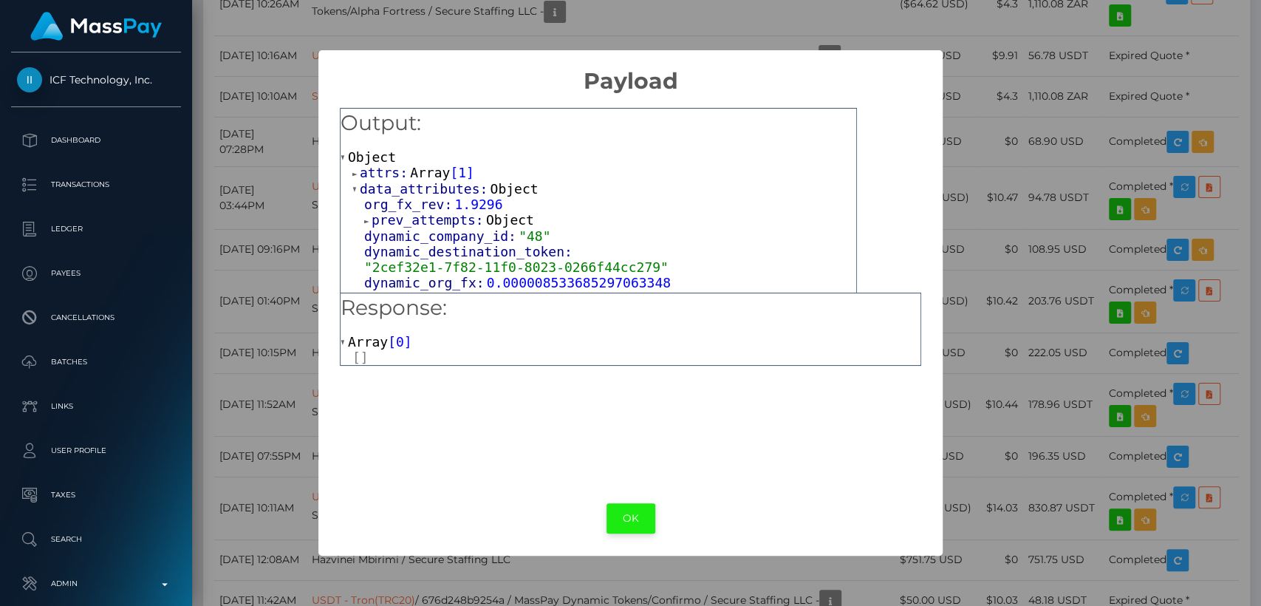
click at [623, 505] on button "OK" at bounding box center [630, 518] width 49 height 30
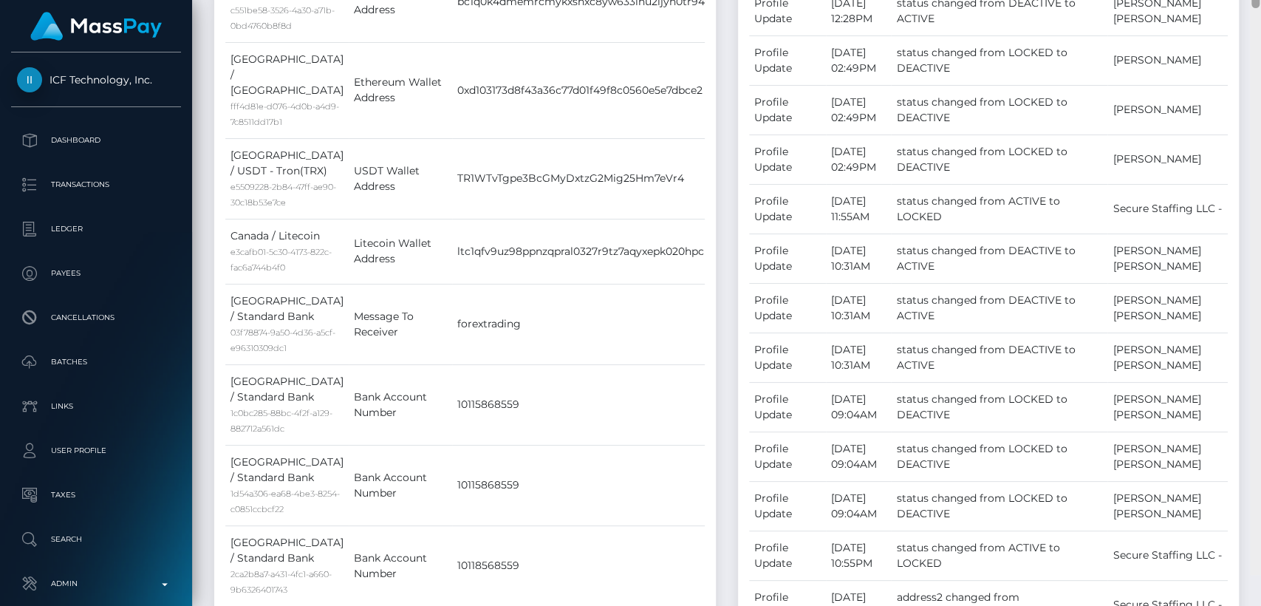
scroll to position [1082, 0]
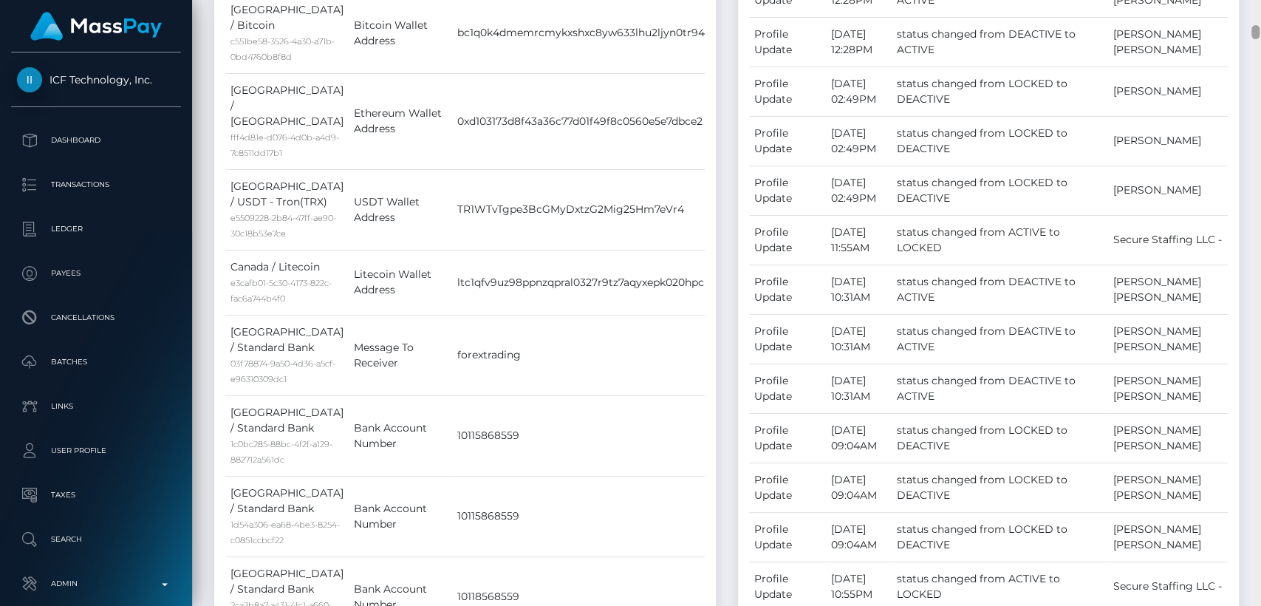
drag, startPoint x: 1255, startPoint y: 262, endPoint x: 1254, endPoint y: 35, distance: 227.5
click at [1254, 35] on div at bounding box center [1255, 32] width 8 height 14
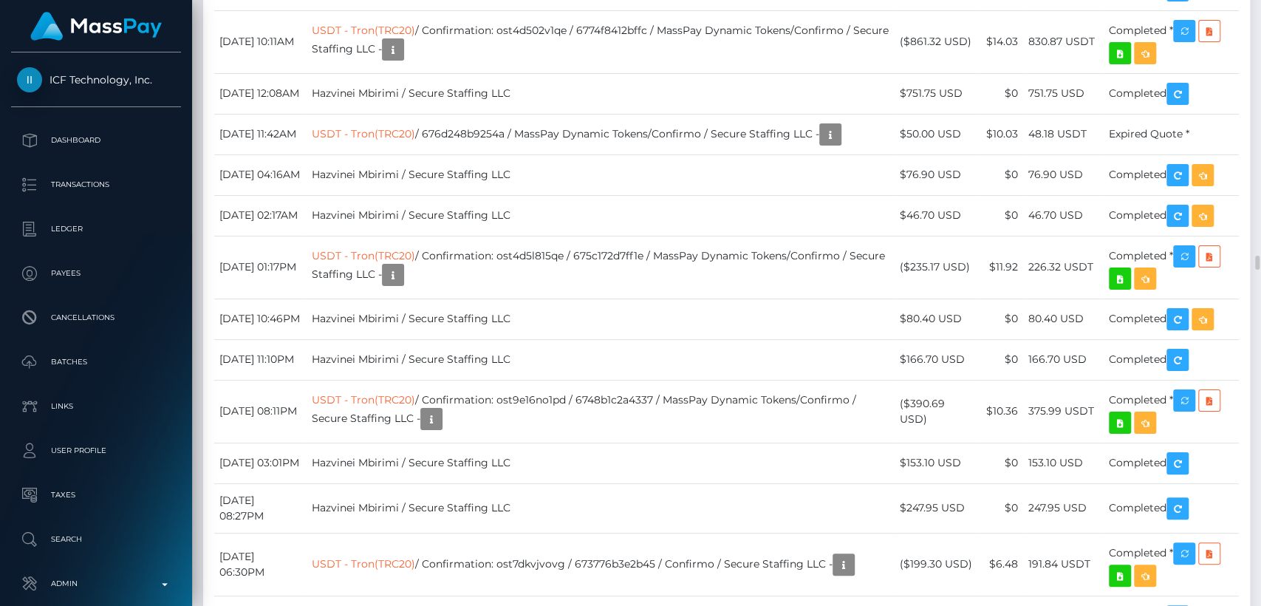
scroll to position [11111, 0]
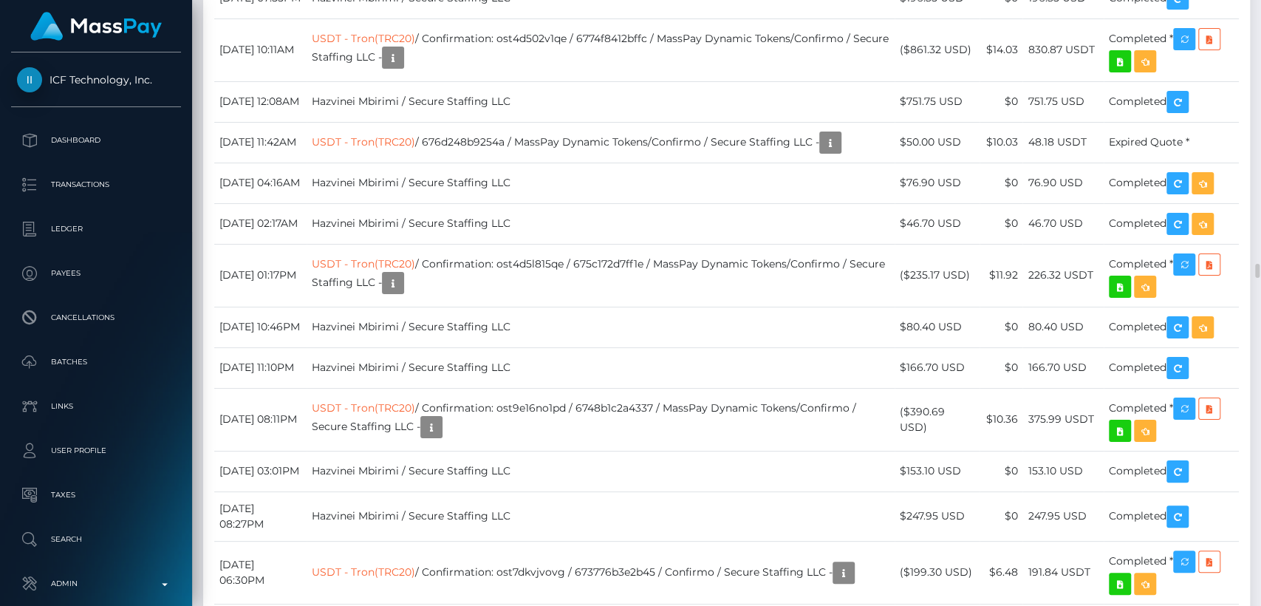
drag, startPoint x: 585, startPoint y: 55, endPoint x: 312, endPoint y: -44, distance: 289.9
click at [312, 0] on html "ICF Technology, Inc. Dashboard Transactions Ledger Payees Batches" at bounding box center [630, 303] width 1261 height 606
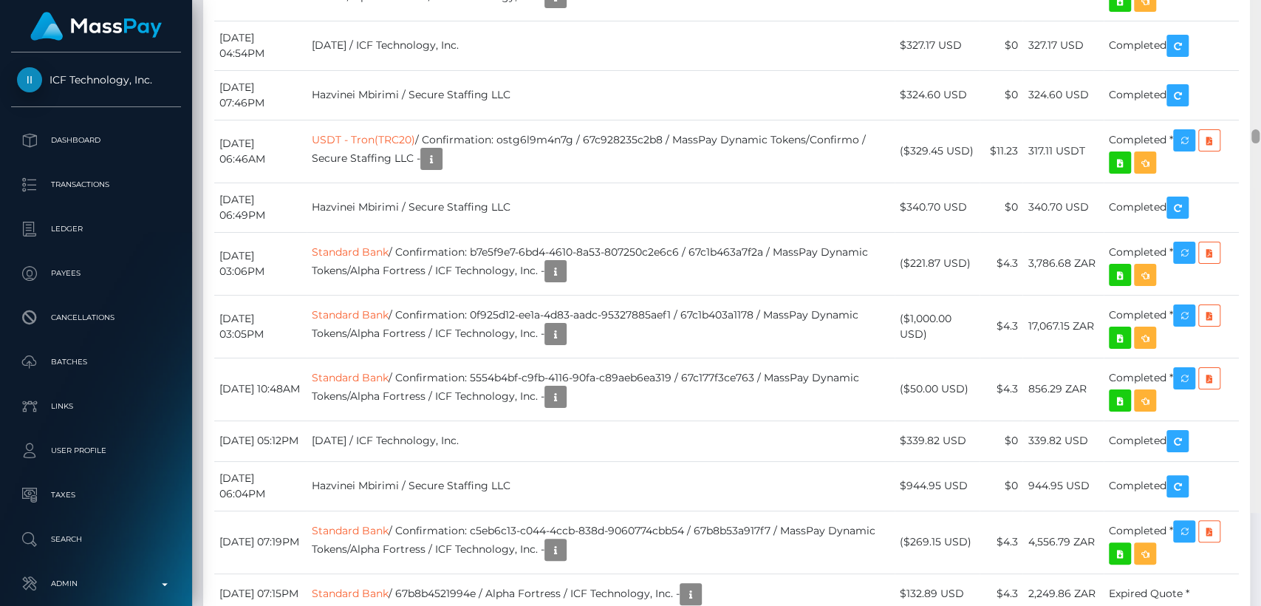
scroll to position [9354, 0]
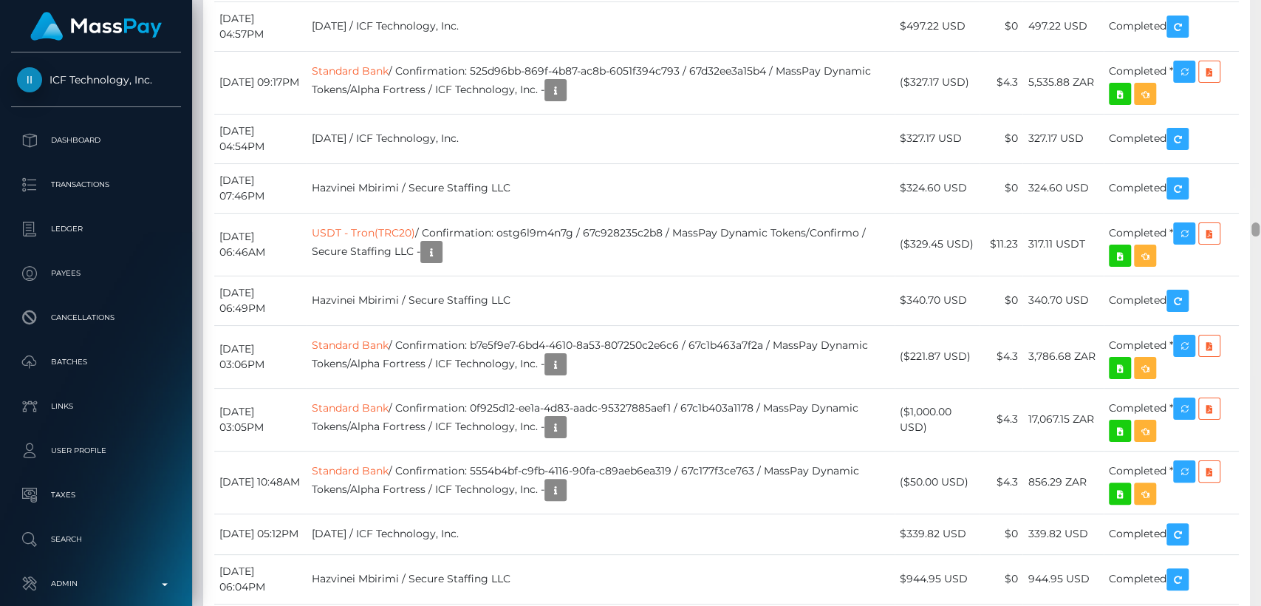
drag, startPoint x: 1253, startPoint y: 253, endPoint x: 1248, endPoint y: 224, distance: 30.0
click at [1248, 224] on div "Customer Profile Loading... Loading..." at bounding box center [726, 303] width 1069 height 606
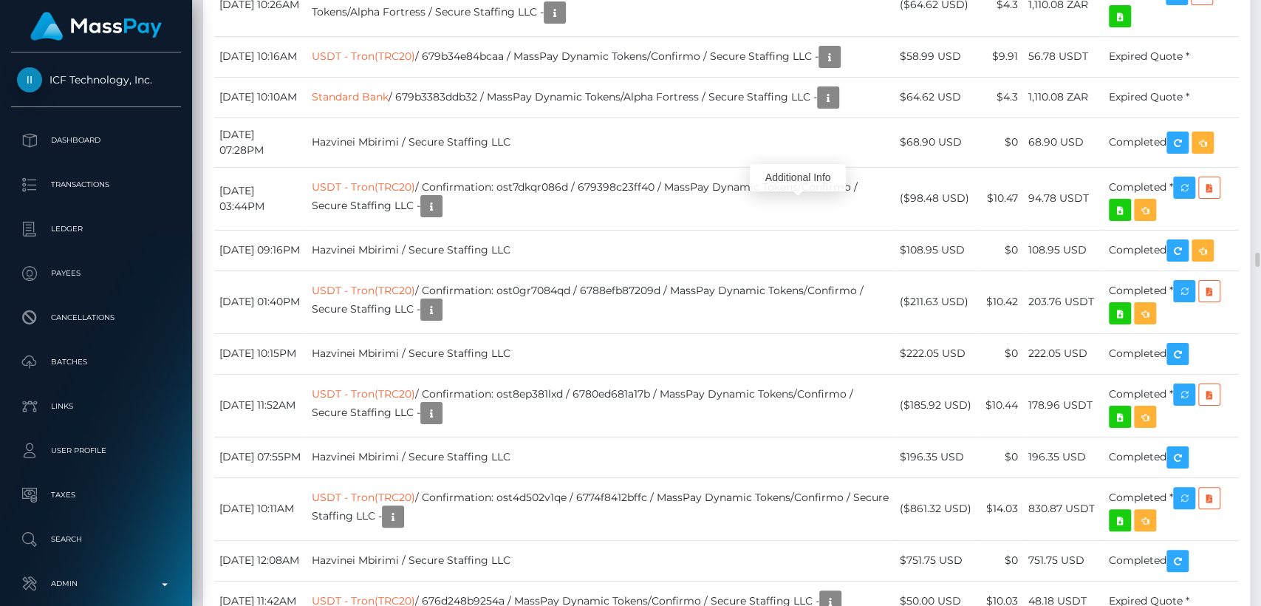
scroll to position [177, 326]
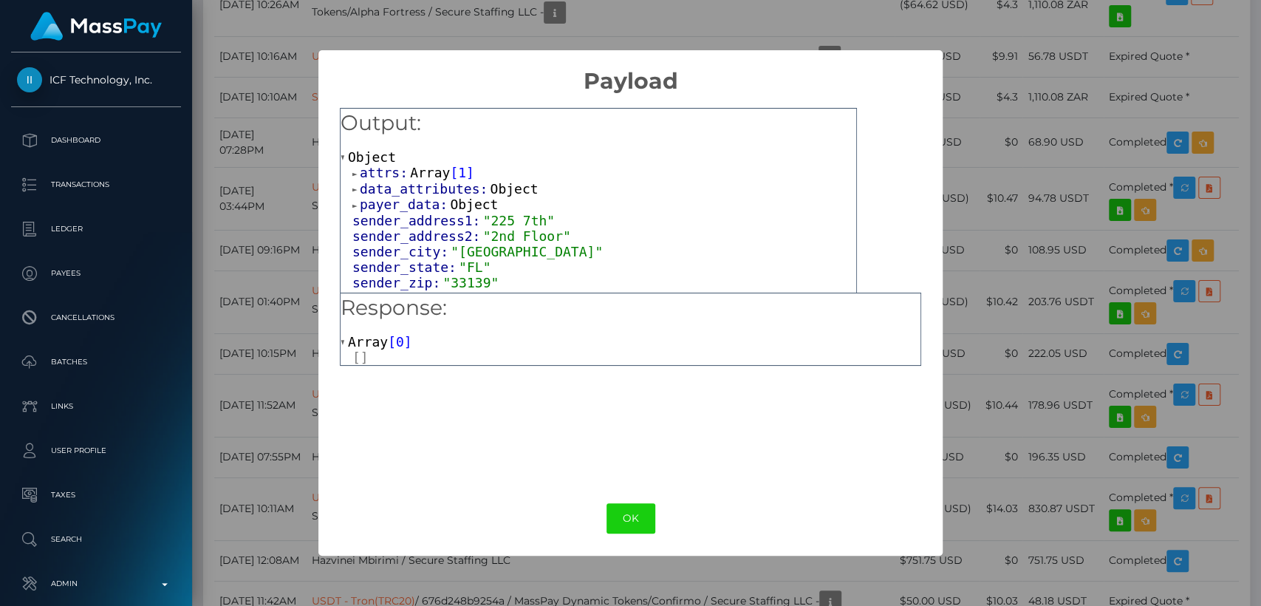
click at [355, 172] on span at bounding box center [355, 174] width 7 height 10
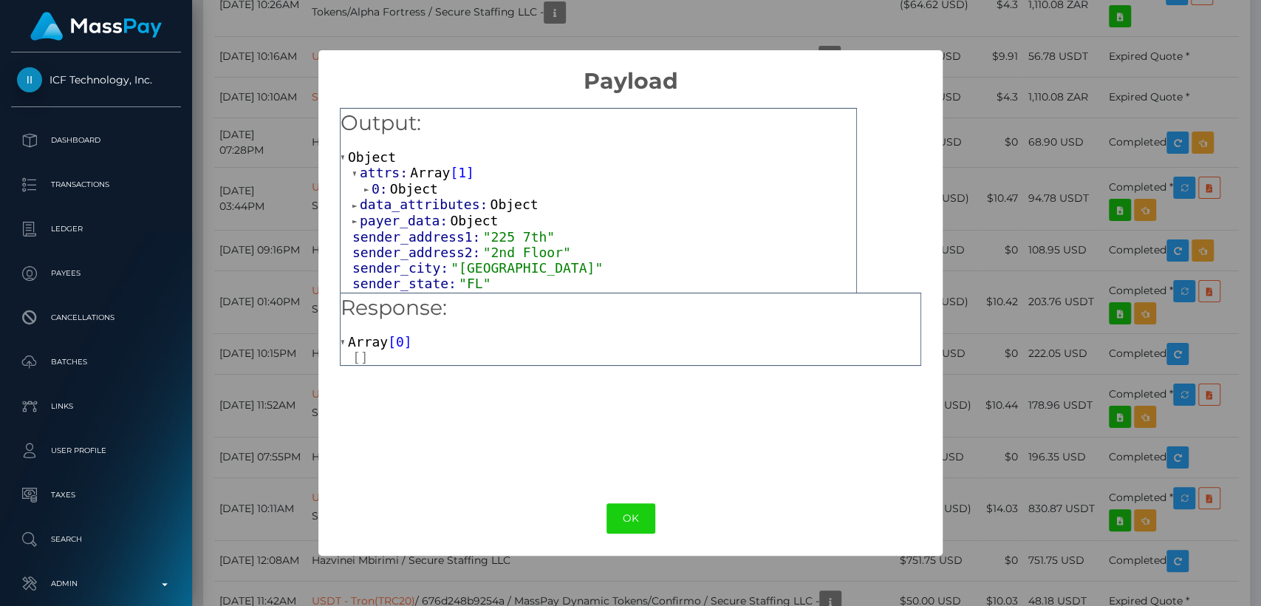
click at [366, 191] on span at bounding box center [367, 190] width 7 height 10
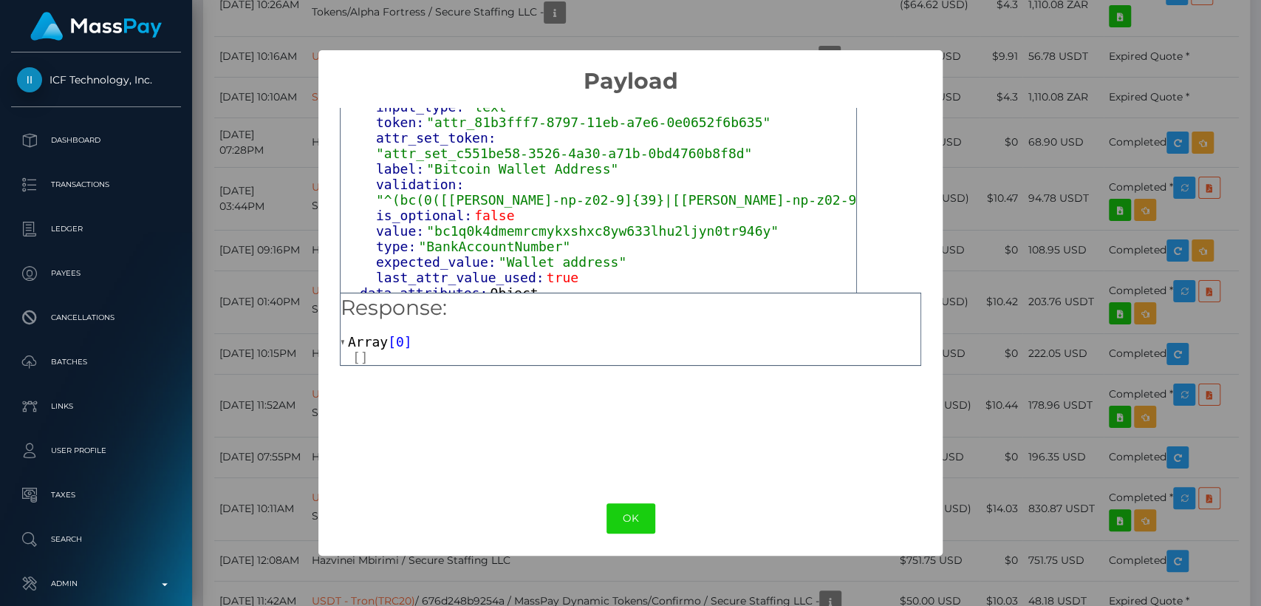
scroll to position [98, 0]
click at [430, 222] on span ""bc1q0k4dmemrcmykxshxc8yw633lhu2ljyn0tr946y"" at bounding box center [602, 230] width 352 height 16
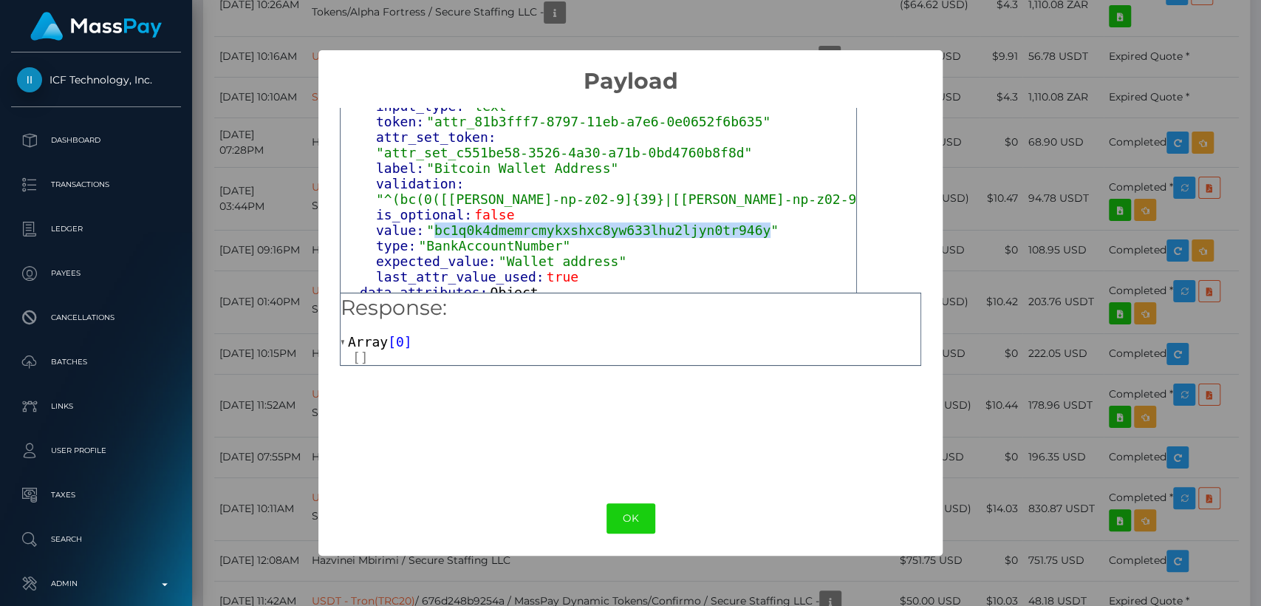
click at [430, 222] on span ""bc1q0k4dmemrcmykxshxc8yw633lhu2ljyn0tr946y"" at bounding box center [602, 230] width 352 height 16
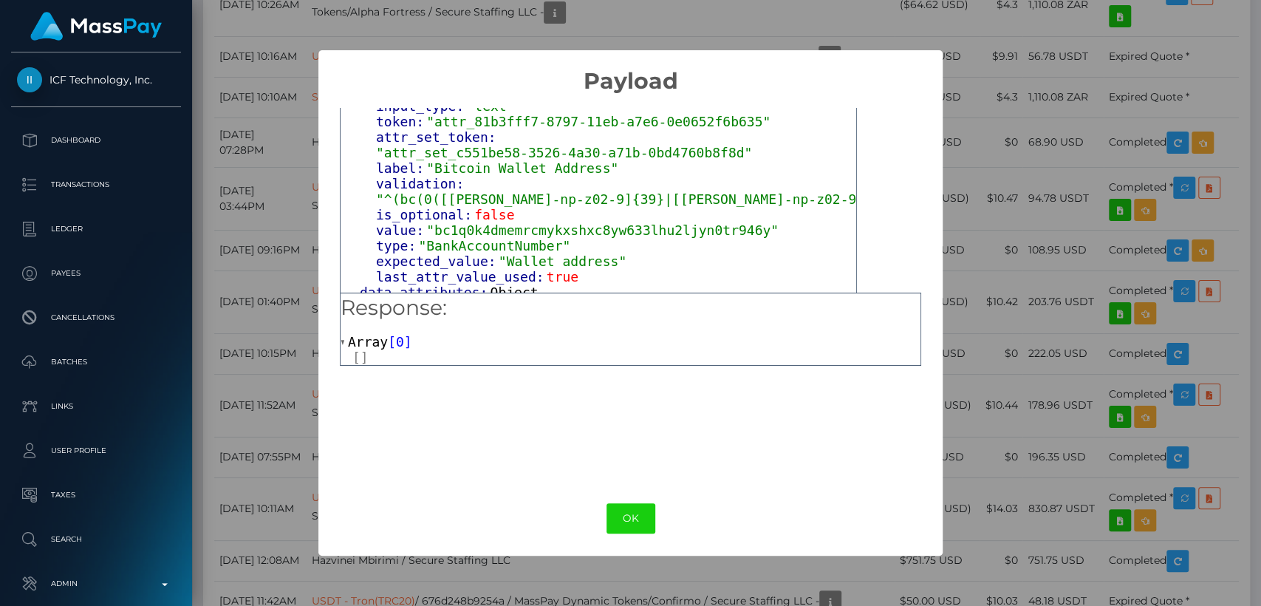
click at [1148, 54] on div "× Payload Output: Object attrs: Array [ 1 ] 0: Object input_type: "text" token:…" at bounding box center [630, 303] width 1261 height 606
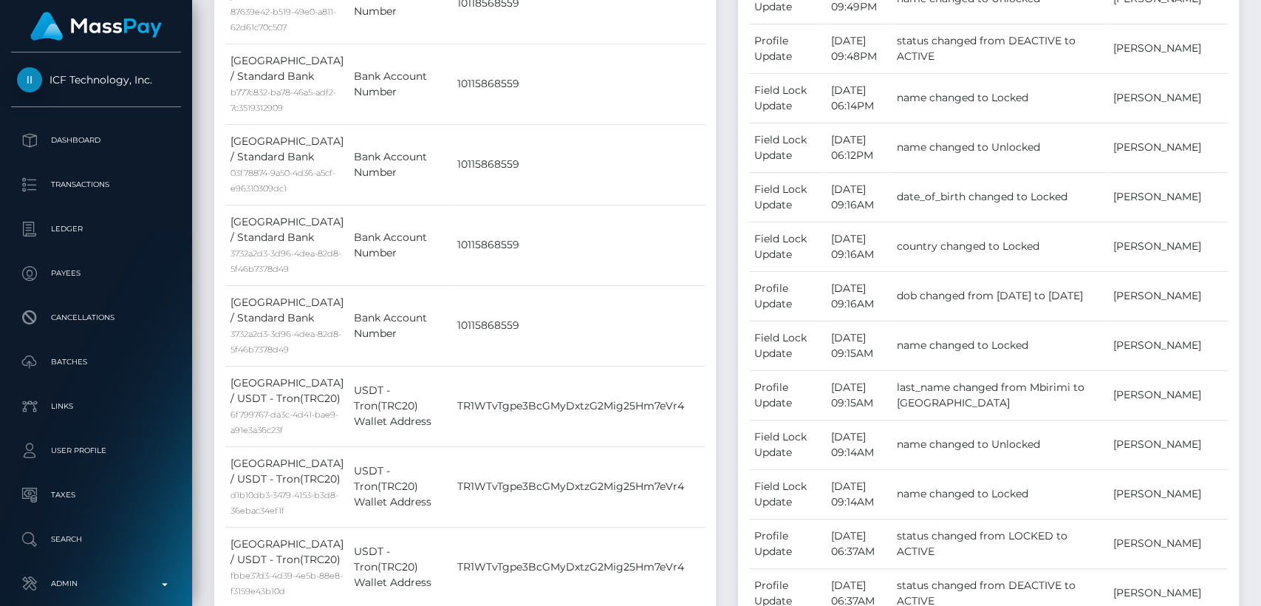
scroll to position [0, 0]
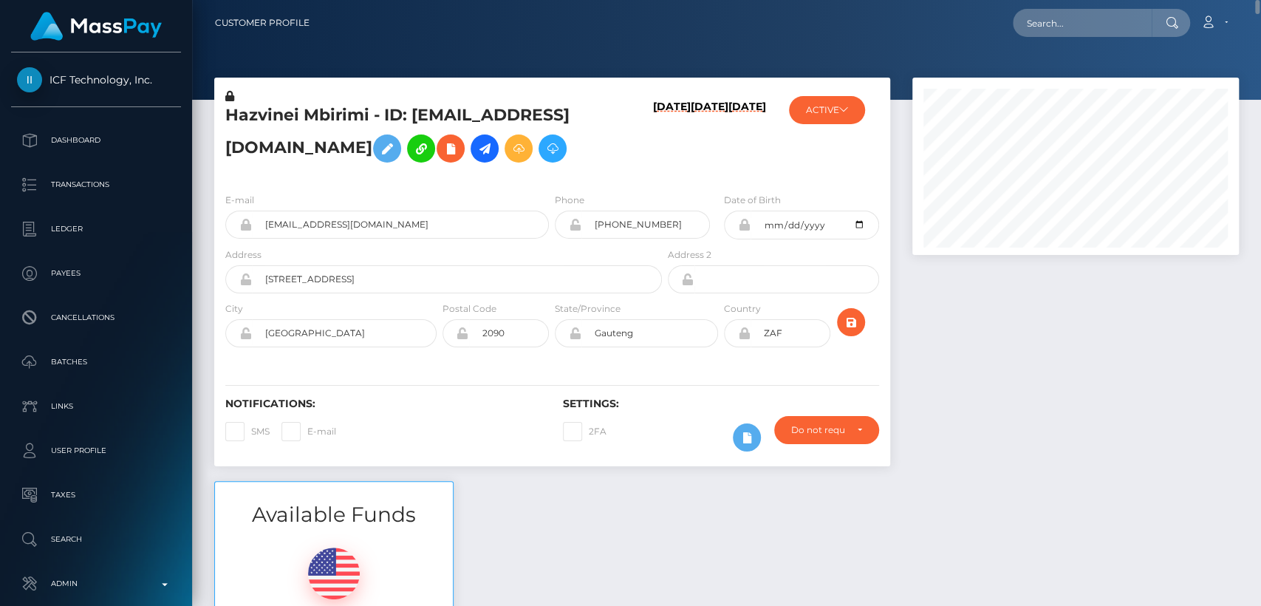
click at [270, 116] on h5 "Hazvinei Mbirimi - ID: divascoms@gmail.com" at bounding box center [439, 137] width 428 height 66
copy h5 "Hazvinei"
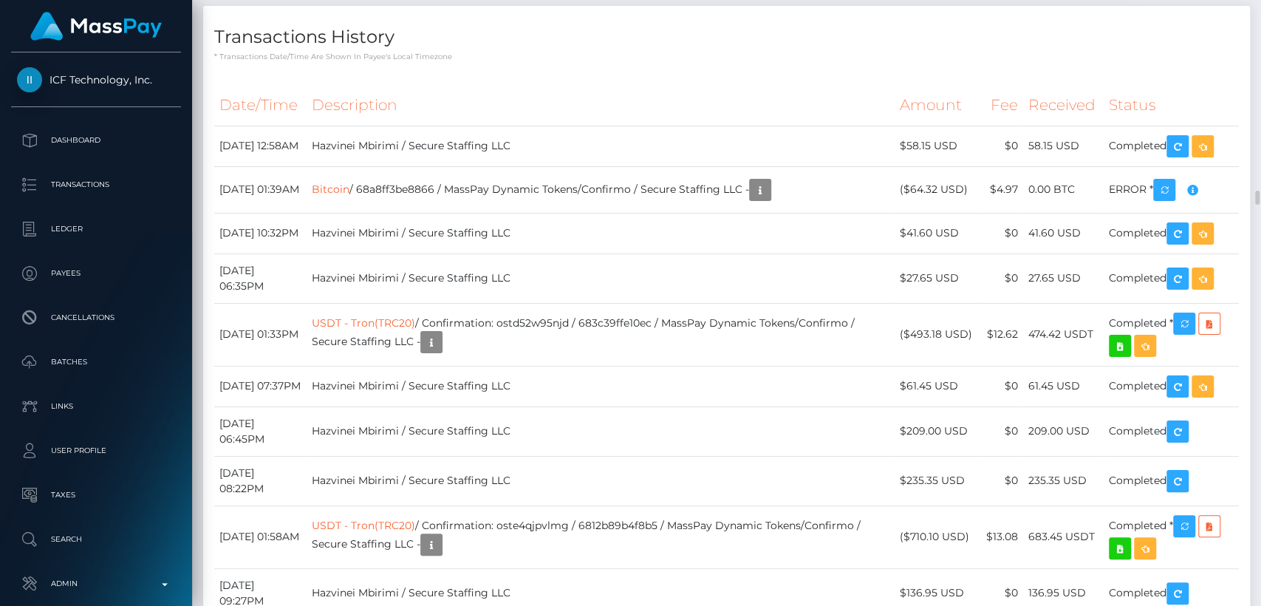
scroll to position [8135, 0]
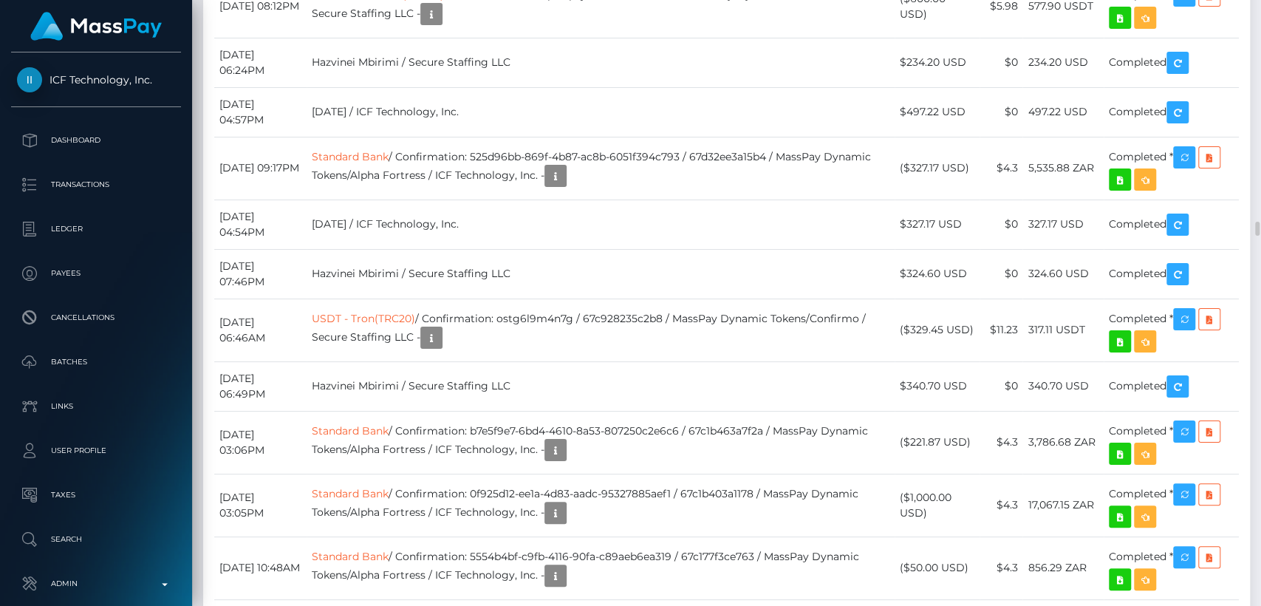
scroll to position [9272, 0]
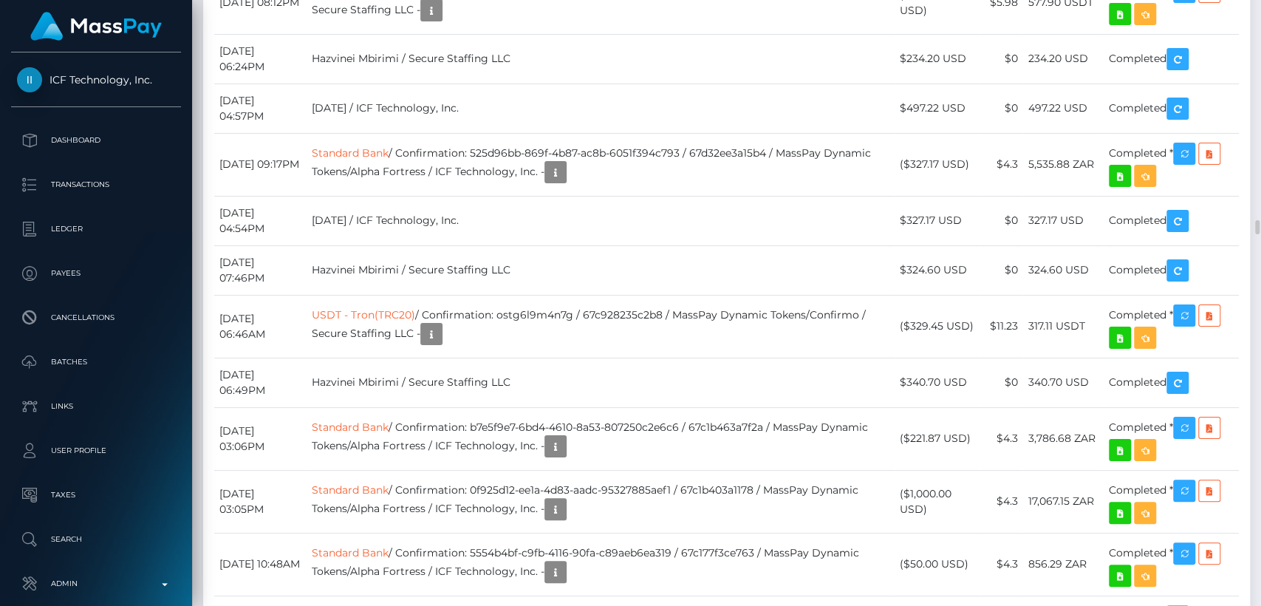
drag, startPoint x: 300, startPoint y: 407, endPoint x: 220, endPoint y: 405, distance: 79.8
copy td "August 22, 2025"
drag, startPoint x: 309, startPoint y: 329, endPoint x: 219, endPoint y: 331, distance: 90.8
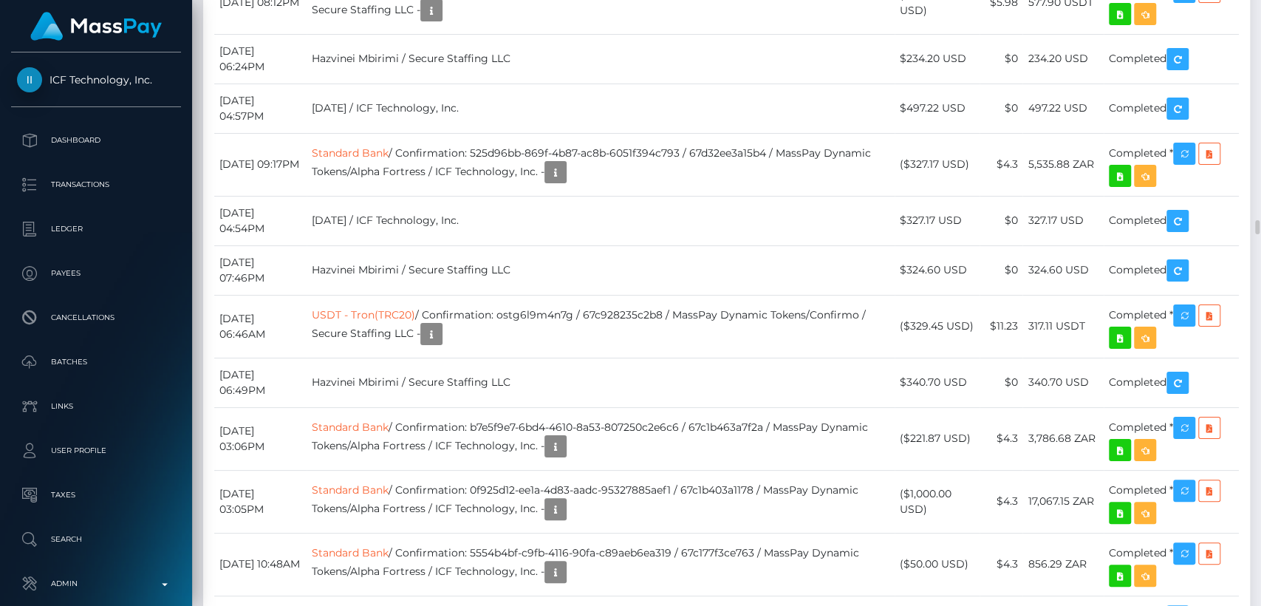
copy td "August 29, 2025"
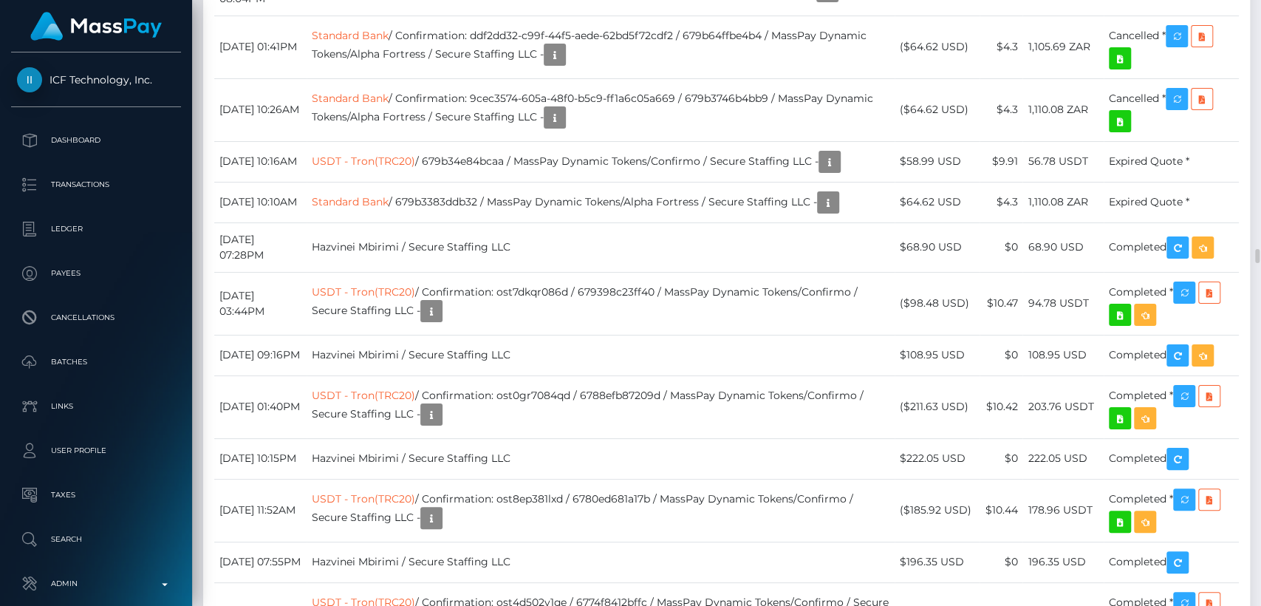
scroll to position [10546, 0]
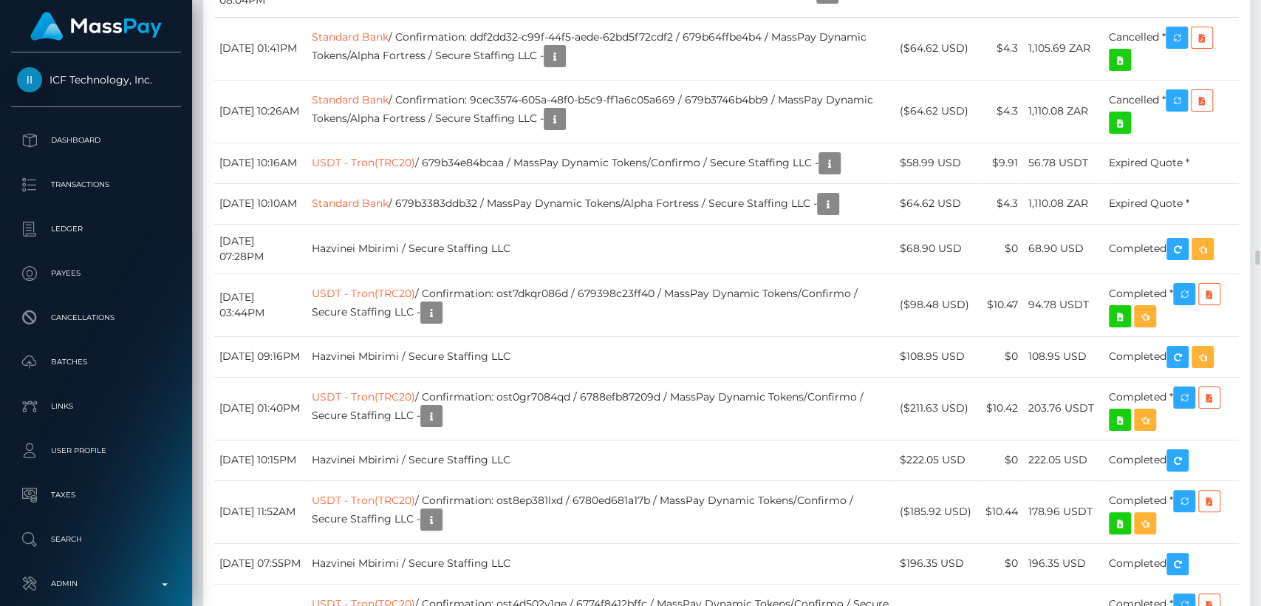
drag, startPoint x: 289, startPoint y: 318, endPoint x: 219, endPoint y: 311, distance: 71.2
copy td "August 23, 2025"
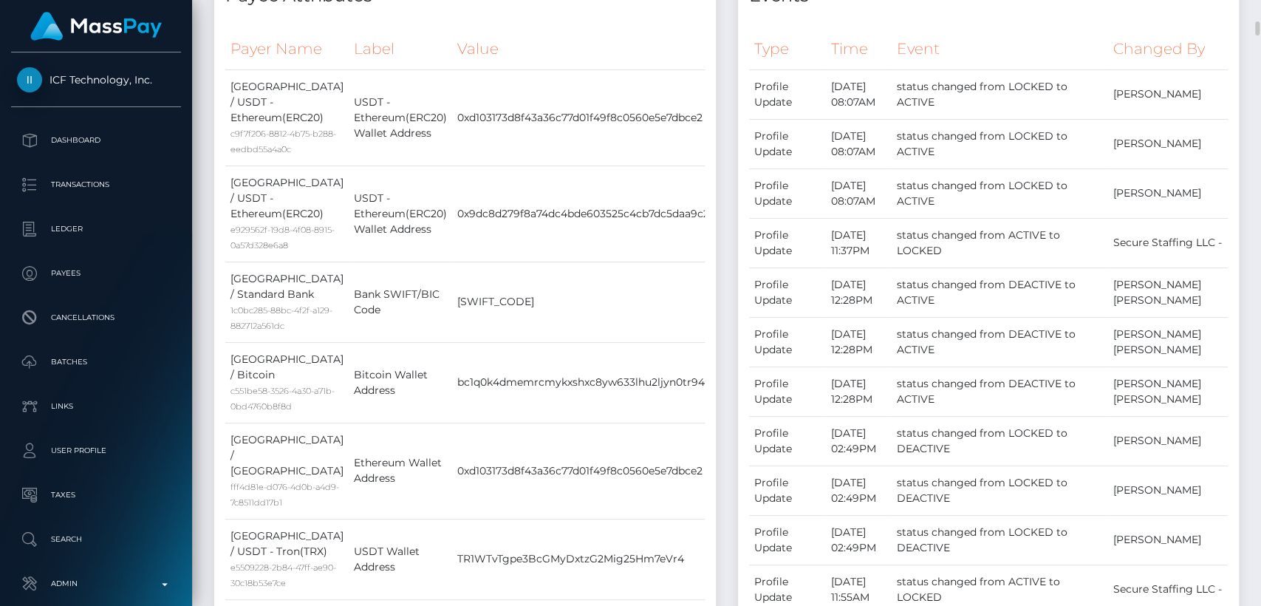
scroll to position [737, 0]
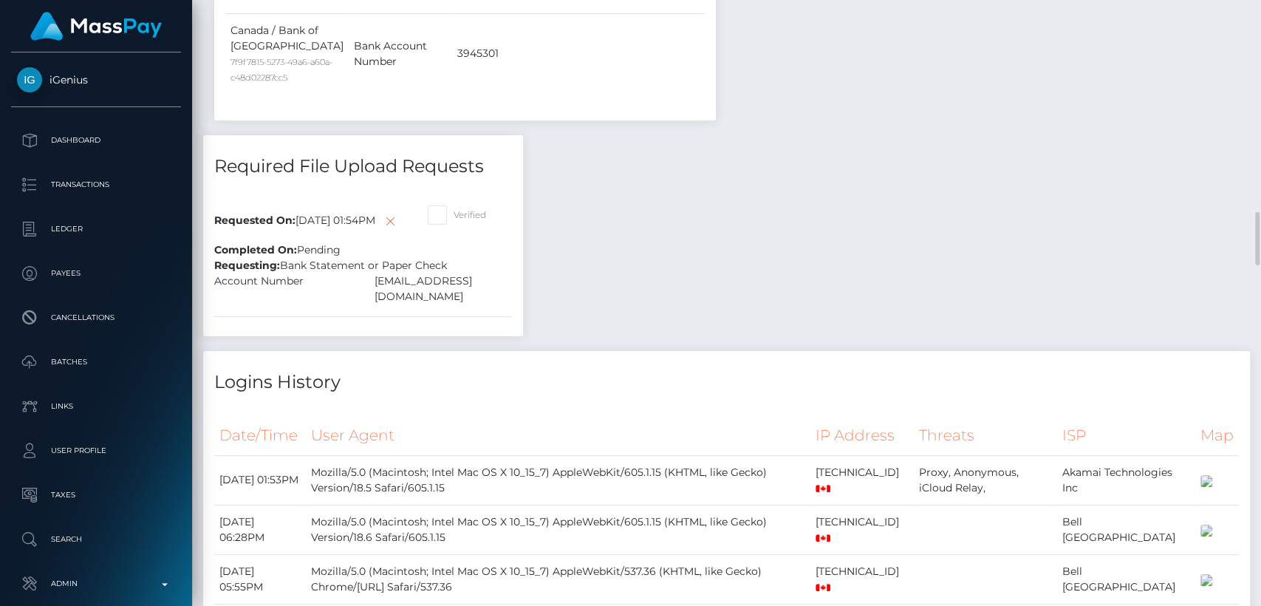
scroll to position [2390, 0]
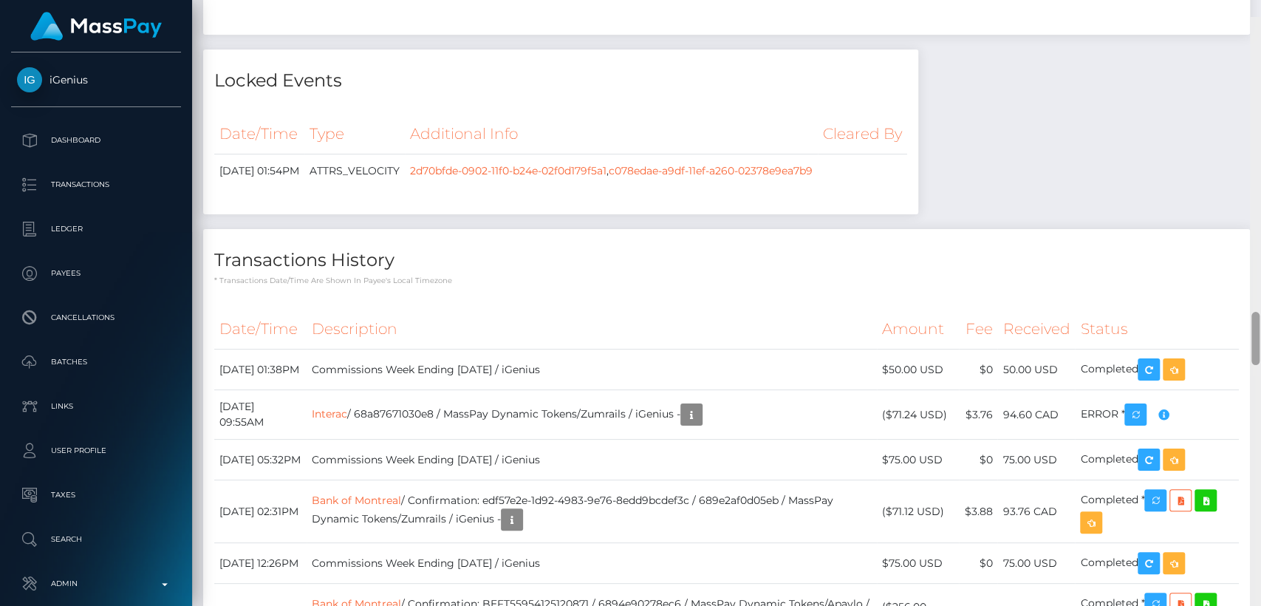
scroll to position [3346, 0]
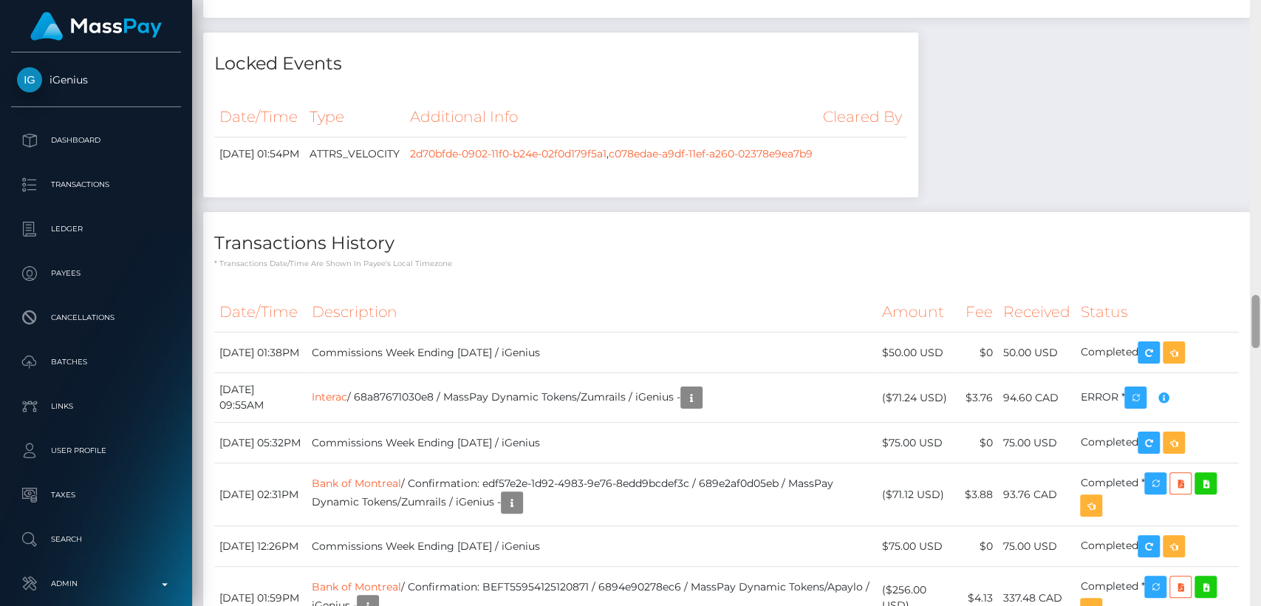
drag, startPoint x: 1251, startPoint y: 161, endPoint x: 1259, endPoint y: 338, distance: 177.4
click at [1259, 338] on div at bounding box center [1255, 303] width 11 height 606
click at [606, 160] on link "2d70bfde-0902-11f0-b24e-02f0d179f5a1" at bounding box center [508, 153] width 196 height 13
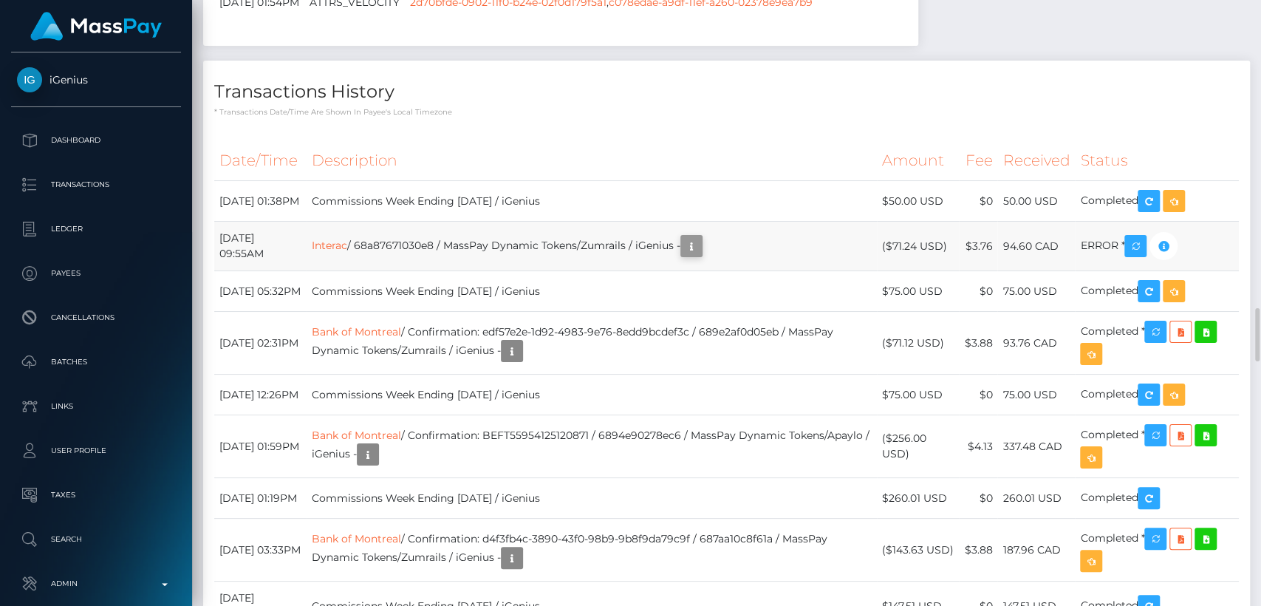
scroll to position [177, 326]
click at [700, 256] on icon "button" at bounding box center [691, 246] width 18 height 18
click at [744, 411] on div "Additional Info" at bounding box center [736, 404] width 96 height 27
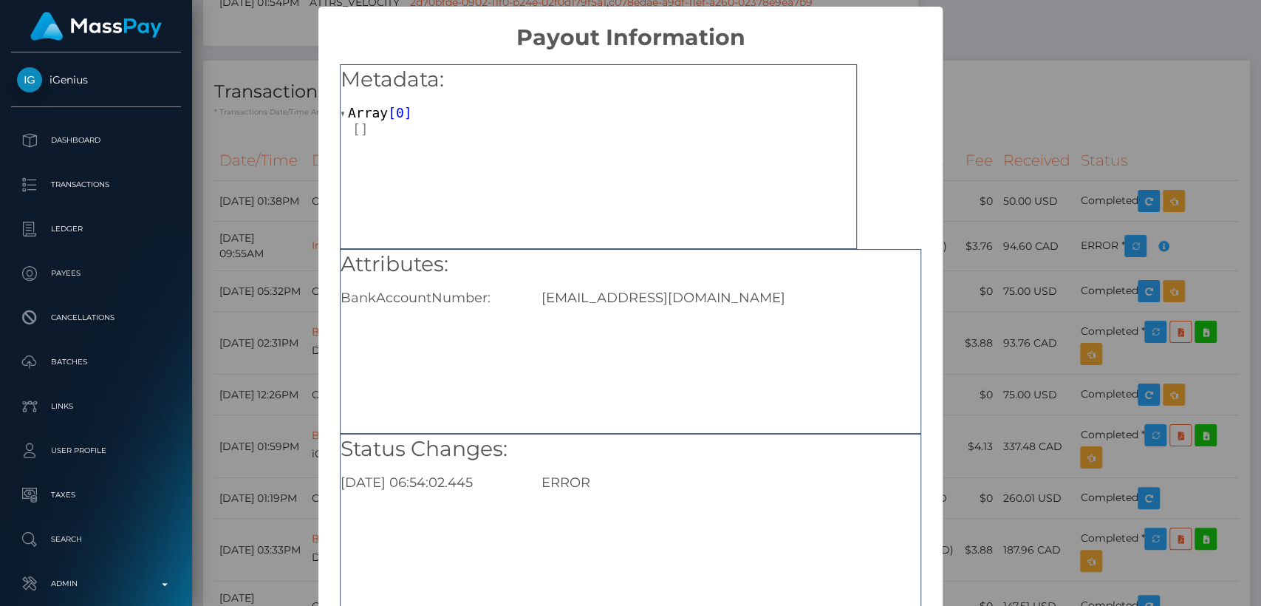
click at [744, 411] on div "Attributes: BankAccountNumber: Dbascevan@gmail.com" at bounding box center [630, 341] width 581 height 185
click at [1013, 220] on div "× Payout Information Metadata: Array [ 0 ] Attributes: BankAccountNumber: Dbasc…" at bounding box center [630, 303] width 1261 height 606
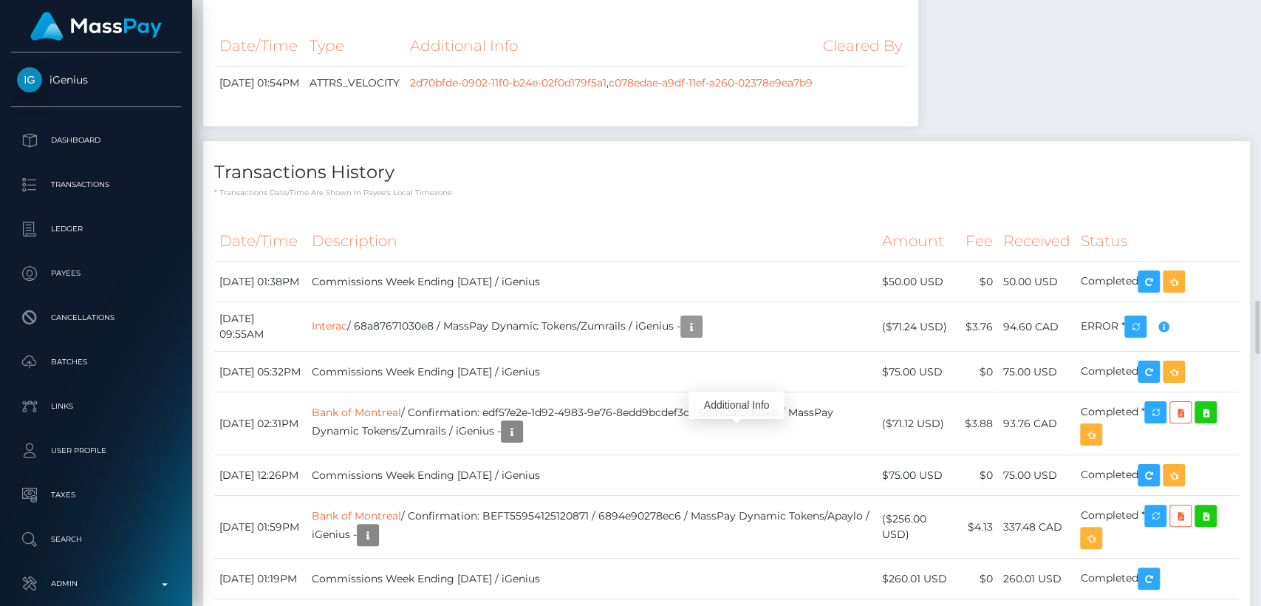
scroll to position [3415, 0]
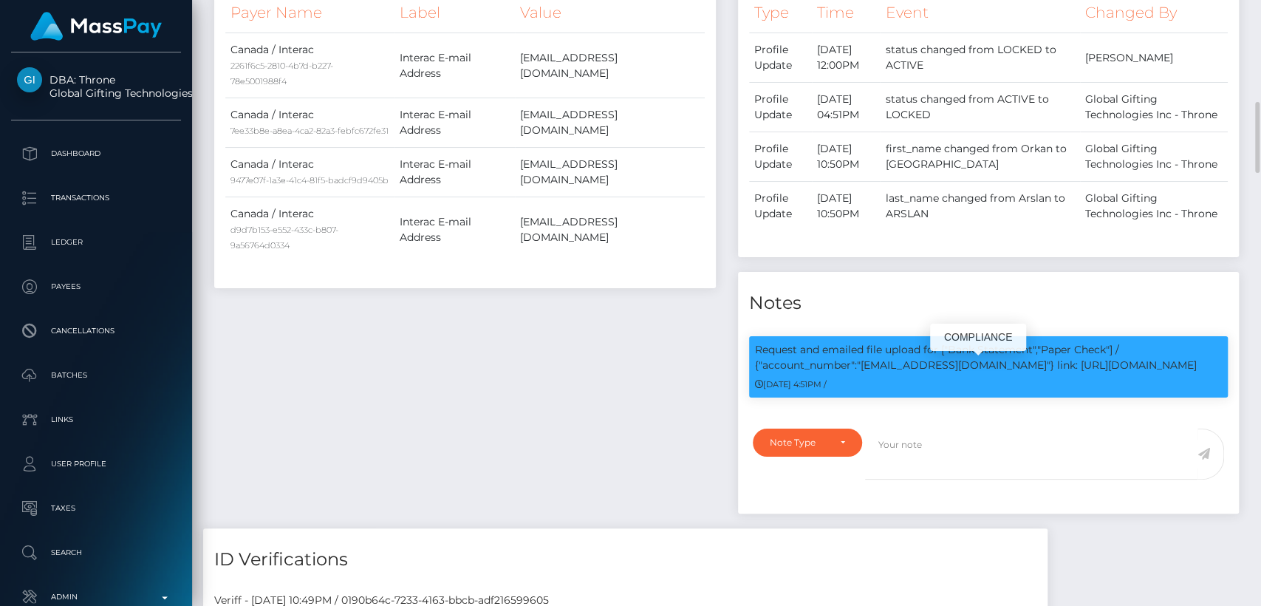
scroll to position [177, 326]
click at [1120, 443] on textarea at bounding box center [1031, 453] width 332 height 51
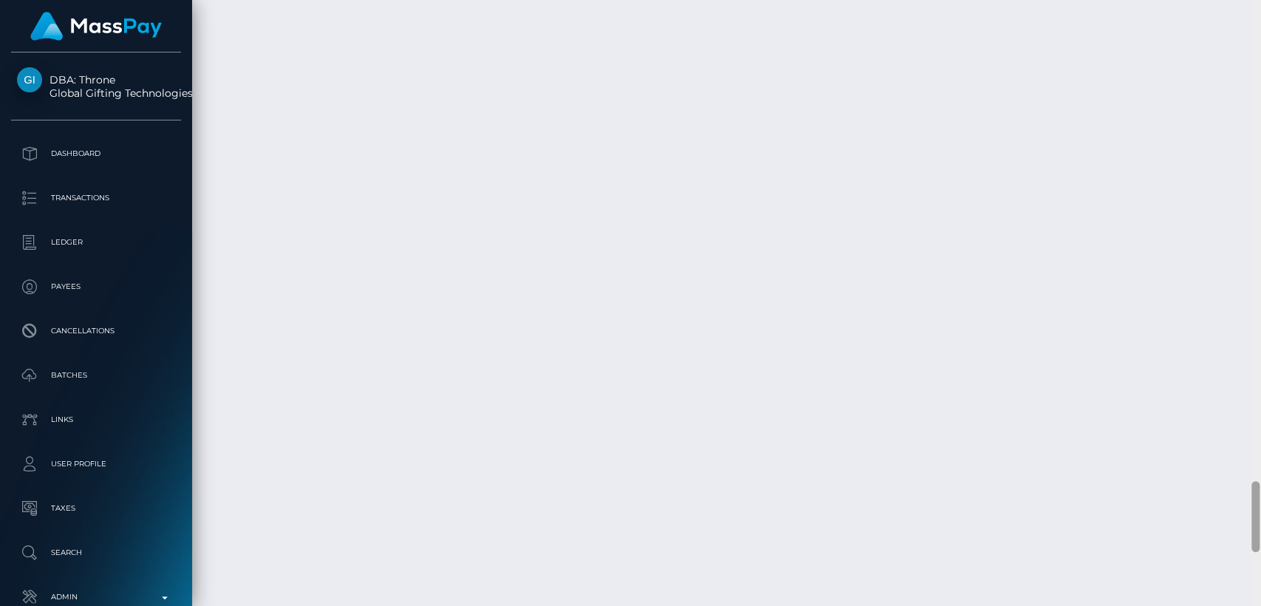
scroll to position [4102, 0]
drag, startPoint x: 1254, startPoint y: 154, endPoint x: 1259, endPoint y: 534, distance: 379.6
click at [1259, 534] on div at bounding box center [1255, 303] width 11 height 606
